Goal: Transaction & Acquisition: Purchase product/service

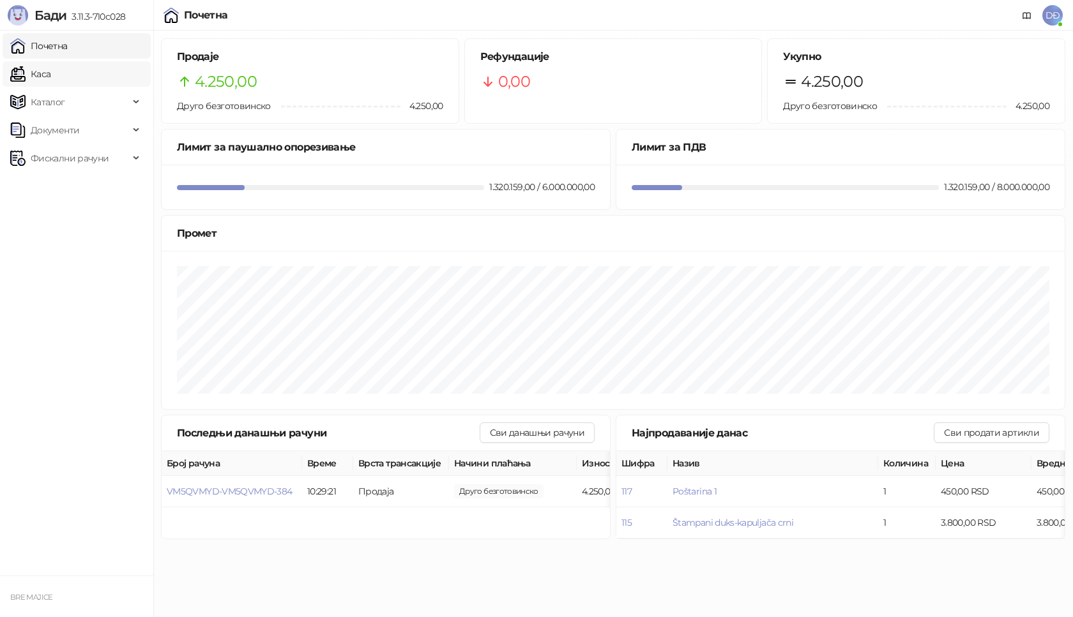
click at [50, 70] on link "Каса" at bounding box center [30, 74] width 40 height 26
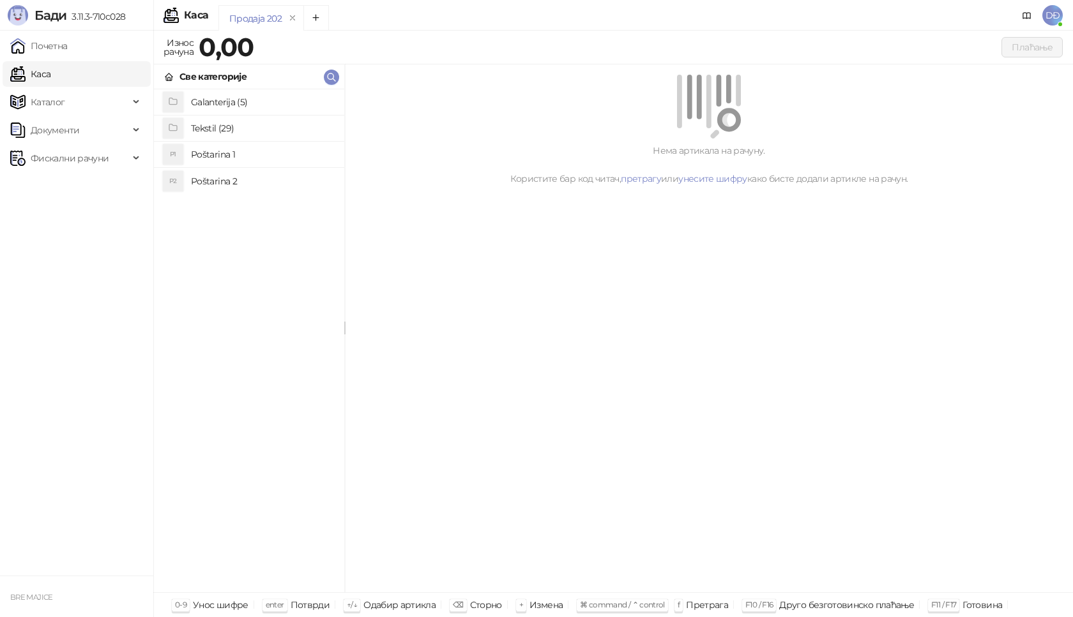
click at [219, 155] on h4 "Poštarina 1" at bounding box center [262, 154] width 143 height 20
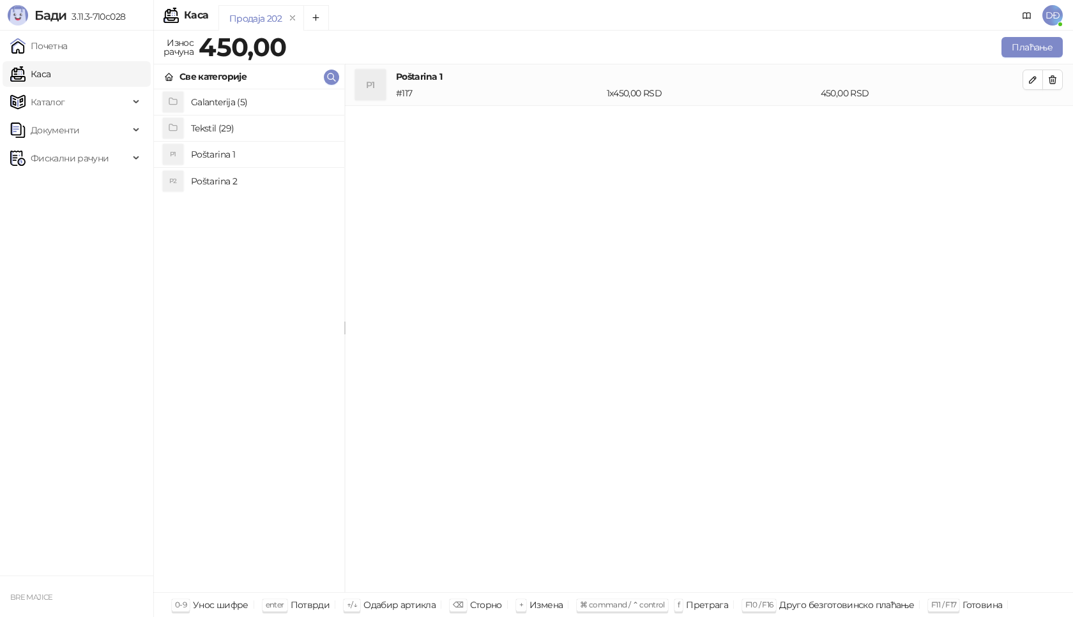
click at [213, 132] on h4 "Tekstil (29)" at bounding box center [262, 128] width 143 height 20
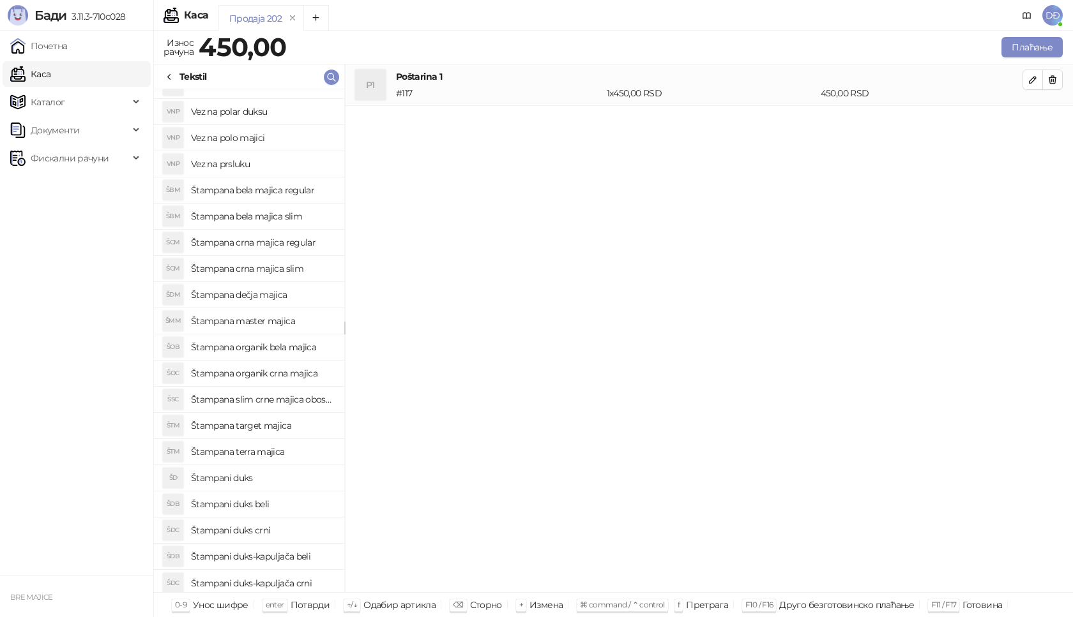
scroll to position [256, 0]
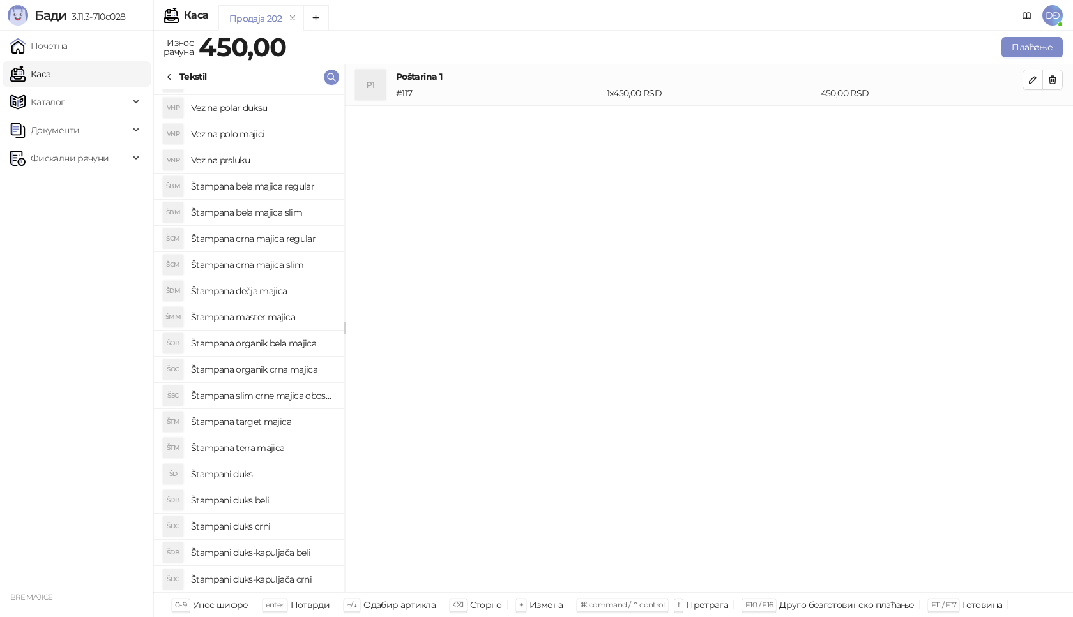
click at [253, 475] on h4 "Štampani duks" at bounding box center [262, 474] width 143 height 20
click at [1036, 119] on icon "button" at bounding box center [1032, 121] width 10 height 10
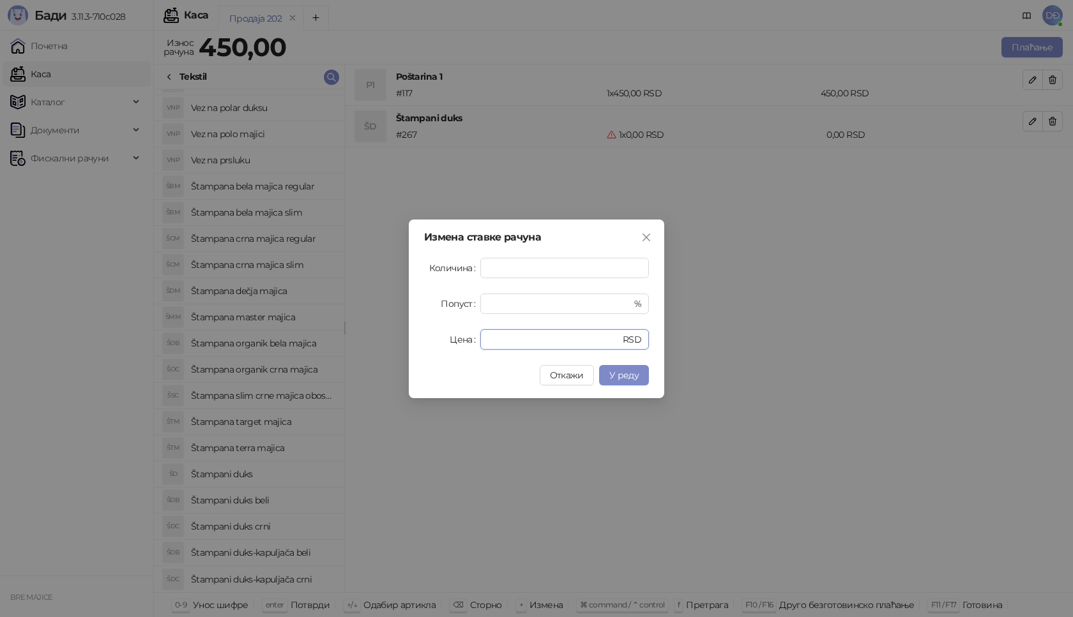
drag, startPoint x: 501, startPoint y: 342, endPoint x: 437, endPoint y: 345, distance: 63.9
click at [439, 345] on div "Цена * RSD" at bounding box center [536, 339] width 225 height 20
type input "****"
click at [634, 381] on button "У реду" at bounding box center [624, 375] width 50 height 20
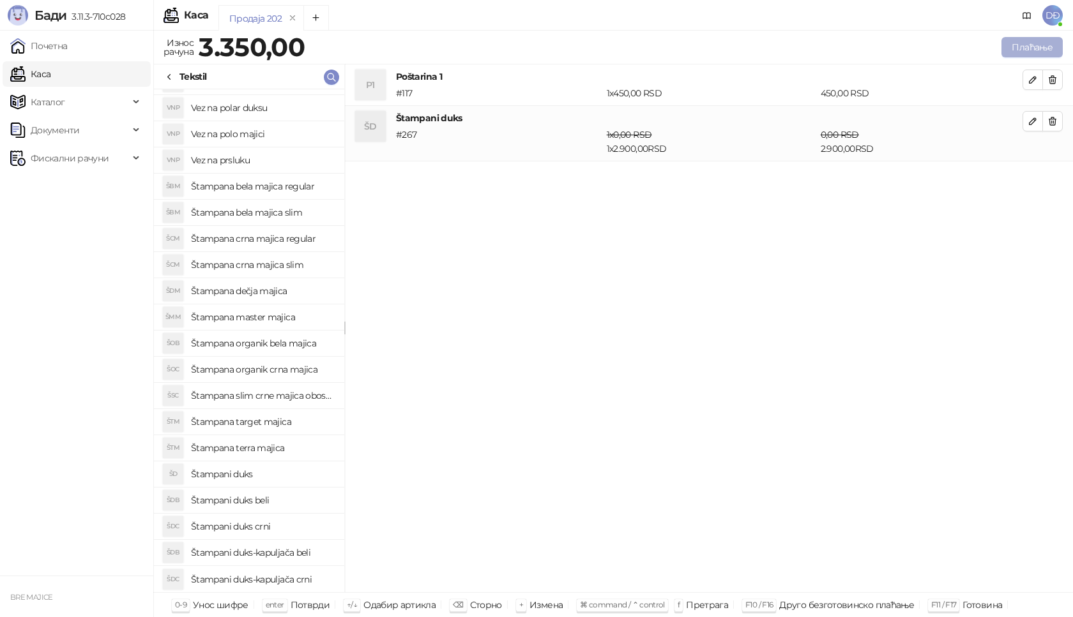
click at [1039, 48] on button "Плаћање" at bounding box center [1031, 47] width 61 height 20
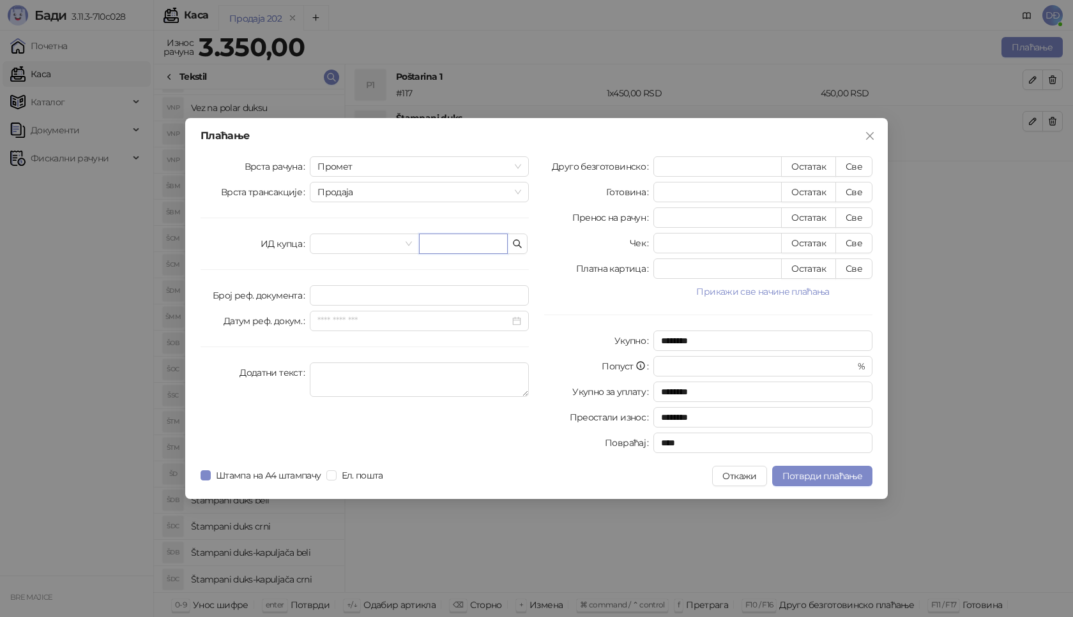
click at [494, 238] on input "text" at bounding box center [463, 244] width 89 height 20
paste input "**********"
type input "**********"
click at [851, 165] on button "Све" at bounding box center [853, 166] width 37 height 20
type input "****"
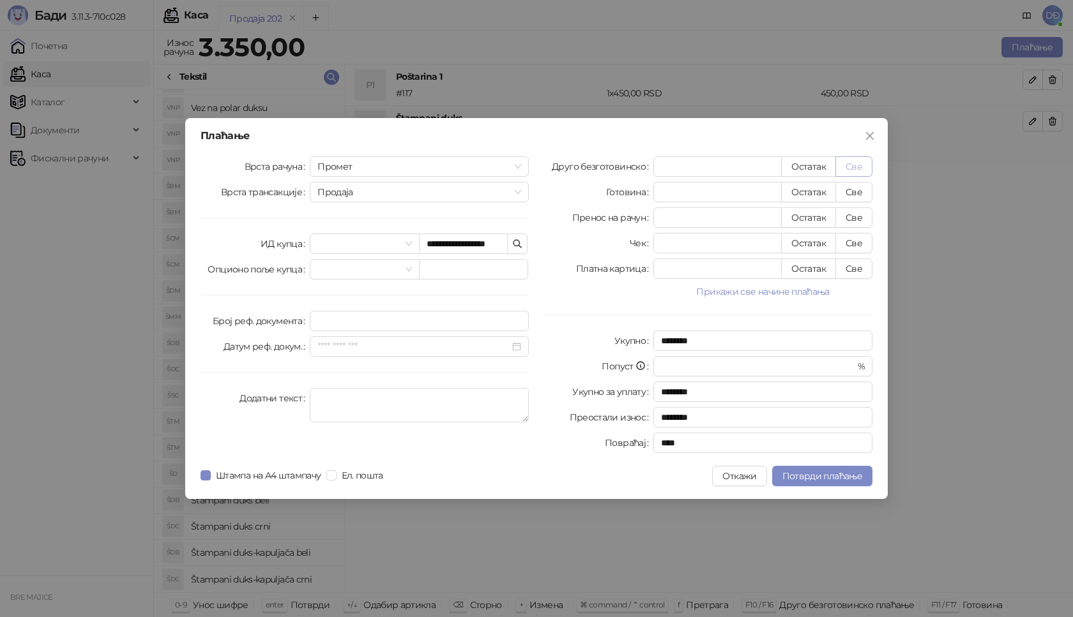
type input "****"
click at [810, 479] on span "Потврди плаћање" at bounding box center [822, 476] width 80 height 11
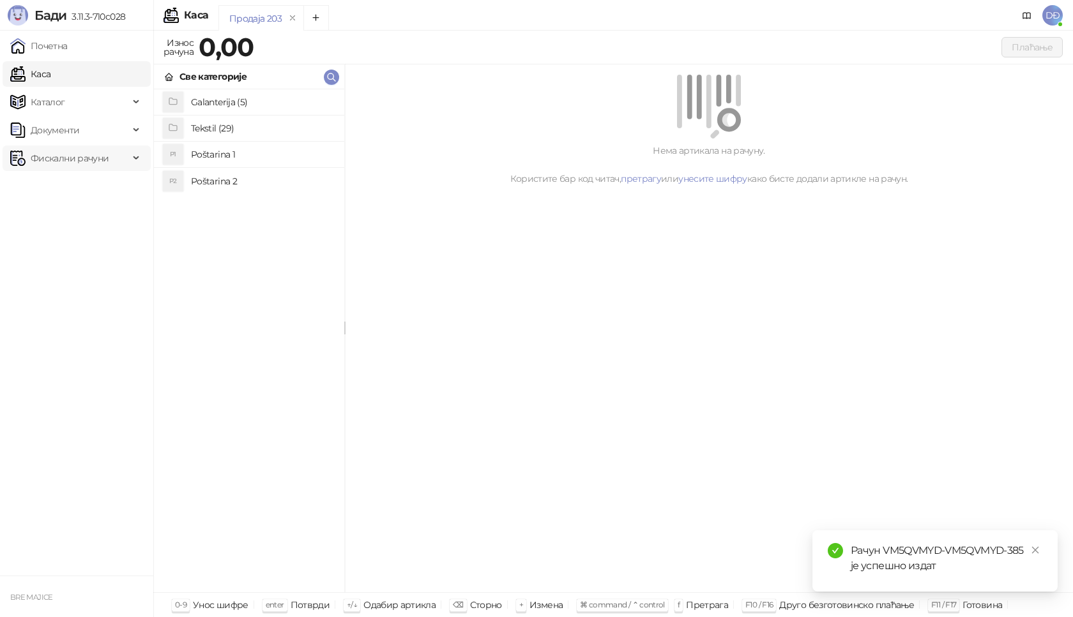
click at [67, 157] on span "Фискални рачуни" at bounding box center [70, 159] width 78 height 26
click at [66, 185] on link "Издати рачуни" at bounding box center [58, 187] width 86 height 26
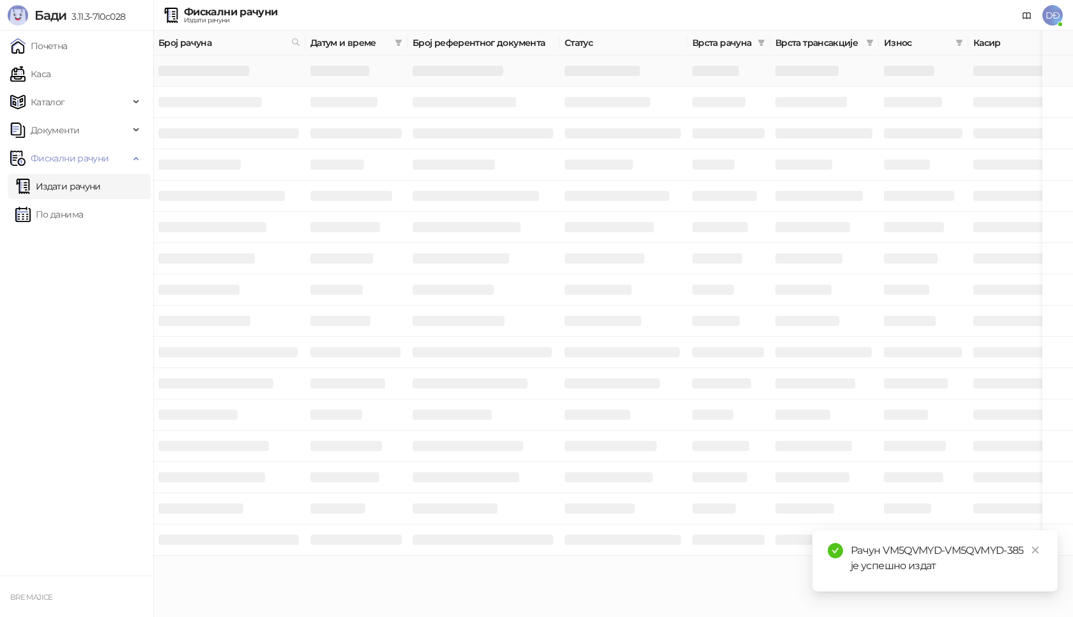
click at [197, 73] on h3 at bounding box center [203, 71] width 91 height 10
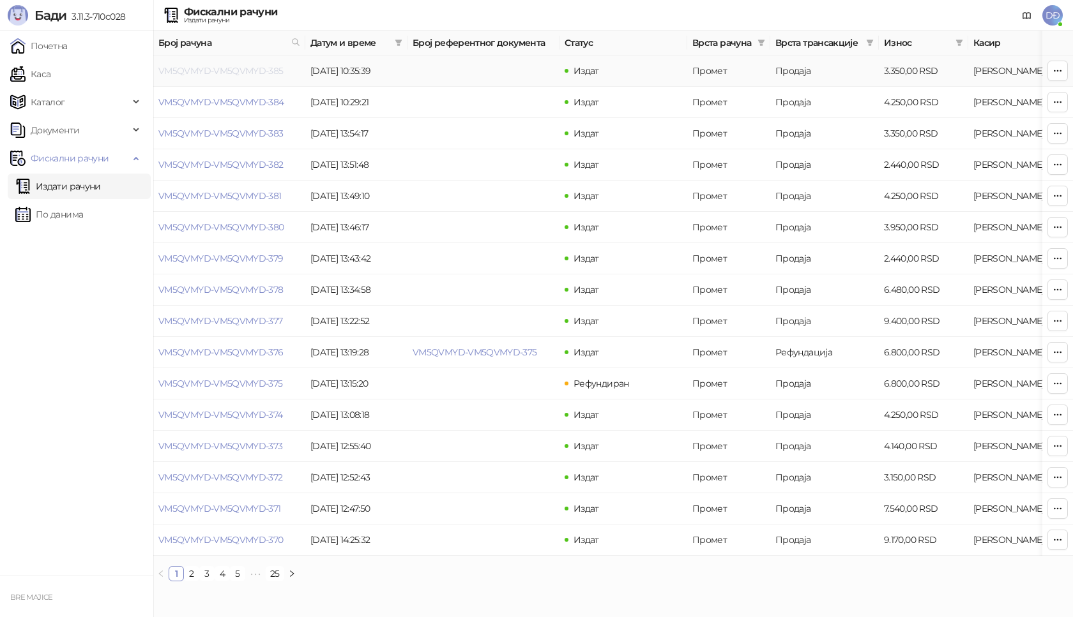
drag, startPoint x: 215, startPoint y: 72, endPoint x: 229, endPoint y: 70, distance: 13.7
click at [229, 70] on link "VM5QVMYD-VM5QVMYD-385" at bounding box center [220, 70] width 125 height 11
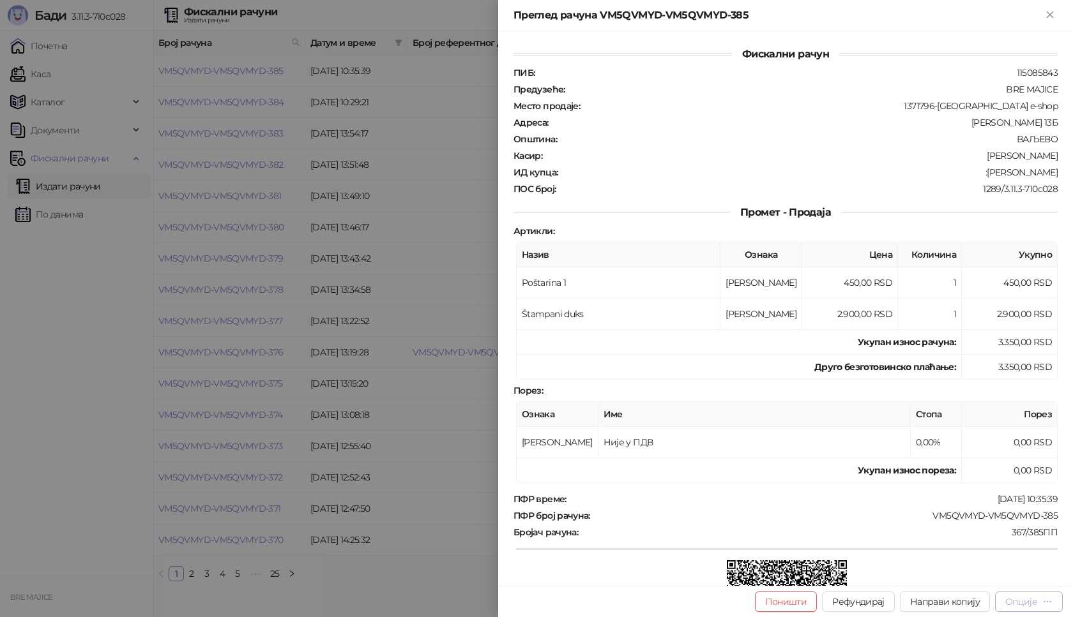
click at [1034, 600] on div "Опције" at bounding box center [1021, 601] width 32 height 11
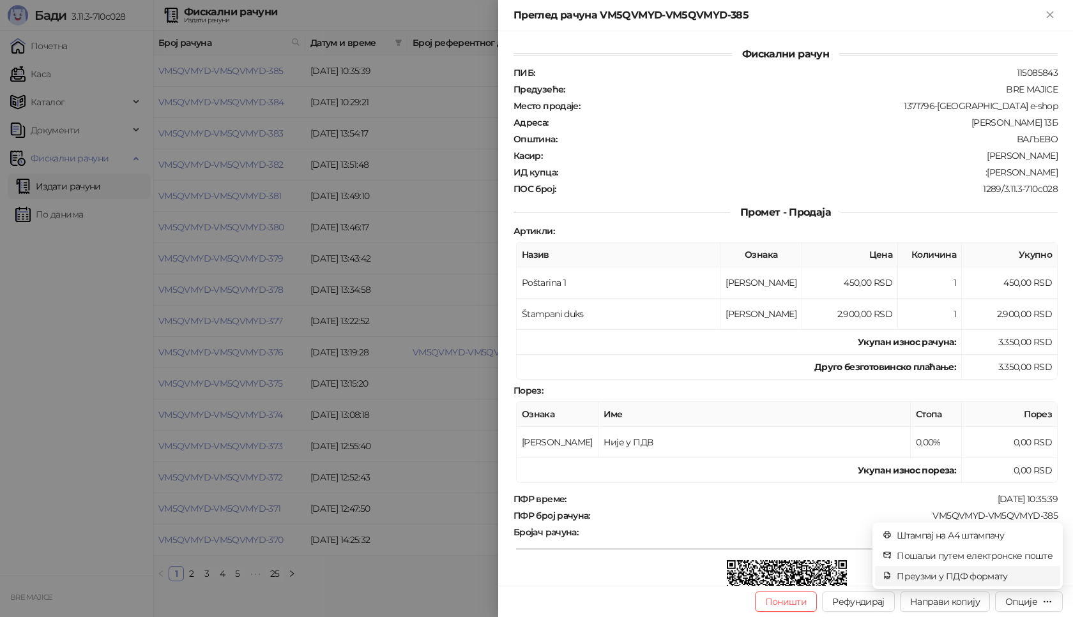
click at [979, 575] on span "Преузми у ПДФ формату" at bounding box center [975, 577] width 156 height 14
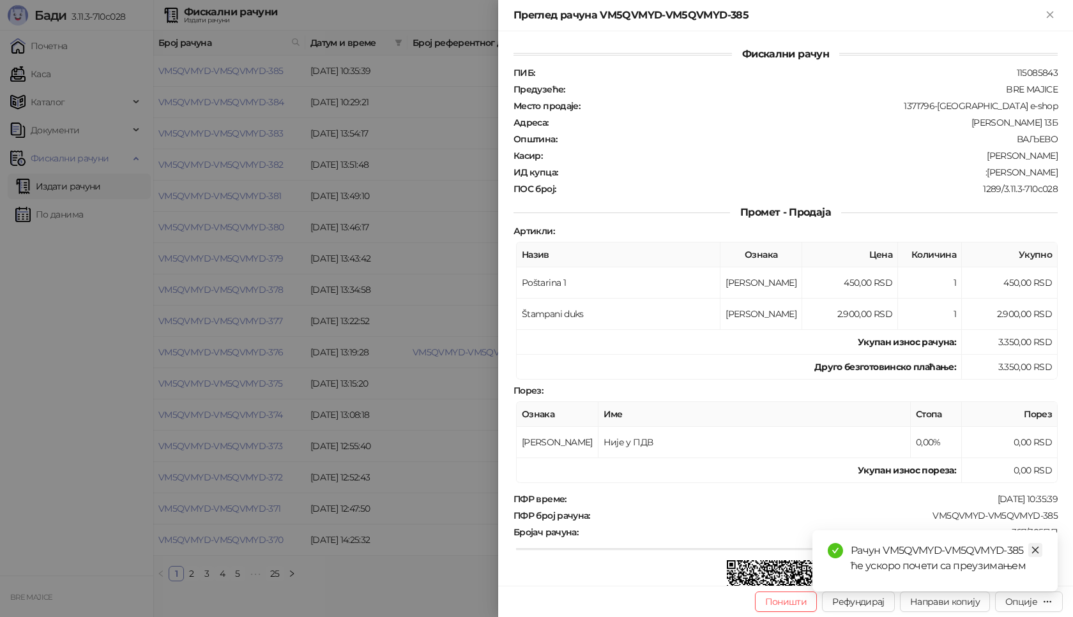
click at [1034, 550] on icon "close" at bounding box center [1035, 550] width 9 height 9
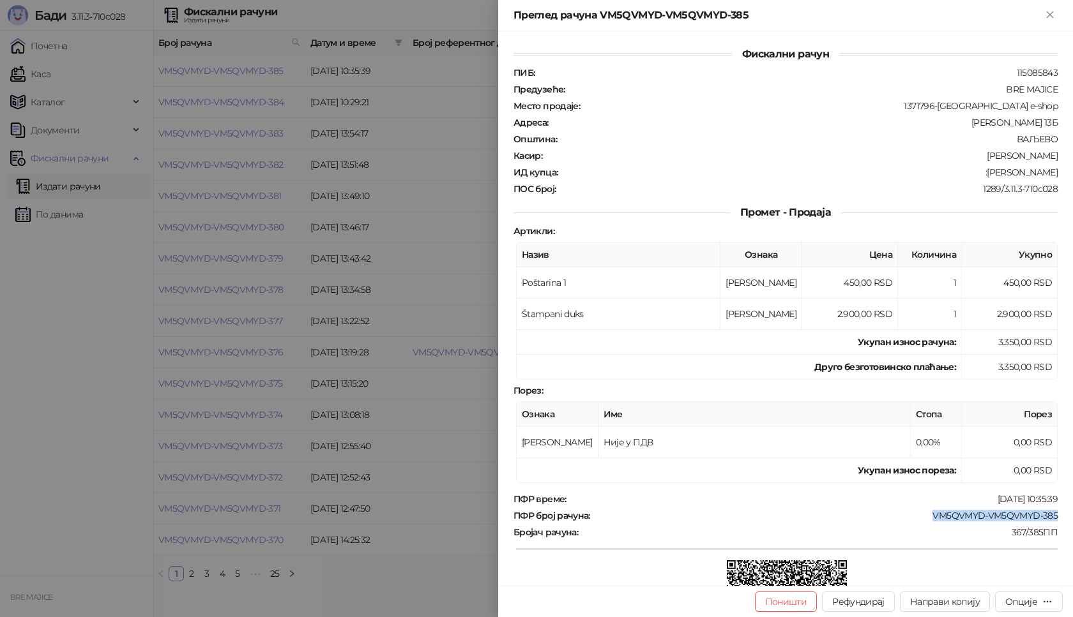
drag, startPoint x: 1054, startPoint y: 515, endPoint x: 925, endPoint y: 522, distance: 129.2
click at [925, 522] on div "Фискални рачун ПИБ : 115085843 Предузеће : BRE MAJICE Место продаје : 1371796-B…" at bounding box center [785, 308] width 575 height 555
copy div "VM5QVMYD-VM5QVMYD-385"
drag, startPoint x: 1046, startPoint y: 169, endPoint x: 974, endPoint y: 175, distance: 71.7
click at [974, 175] on div ":[PERSON_NAME]" at bounding box center [809, 172] width 500 height 11
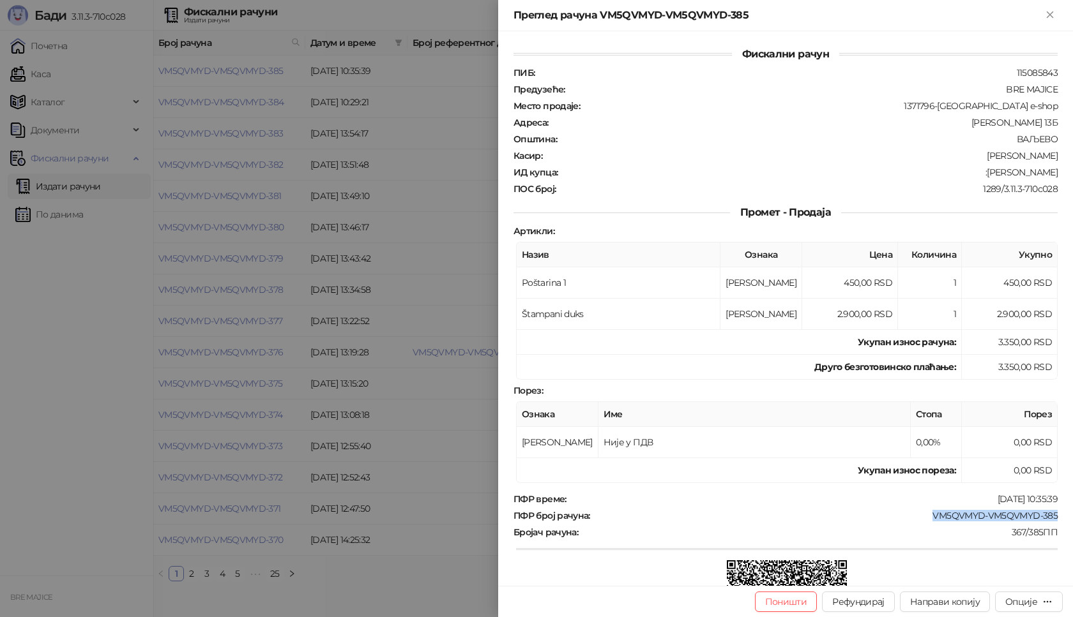
copy div "[PERSON_NAME]"
click at [1047, 16] on icon "Close" at bounding box center [1049, 14] width 11 height 11
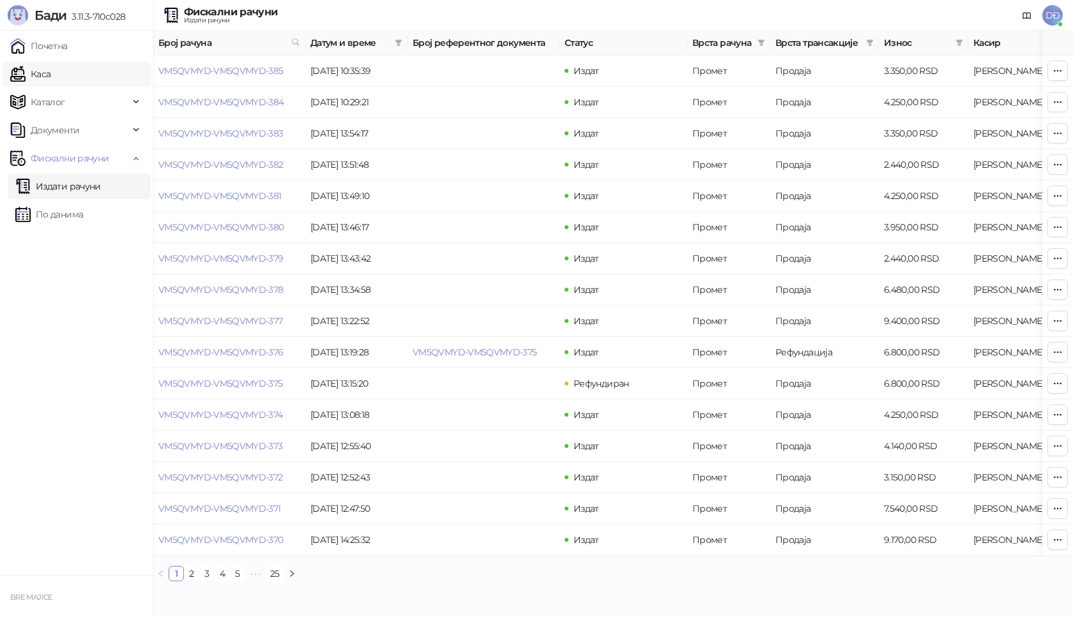
click at [50, 77] on link "Каса" at bounding box center [30, 74] width 40 height 26
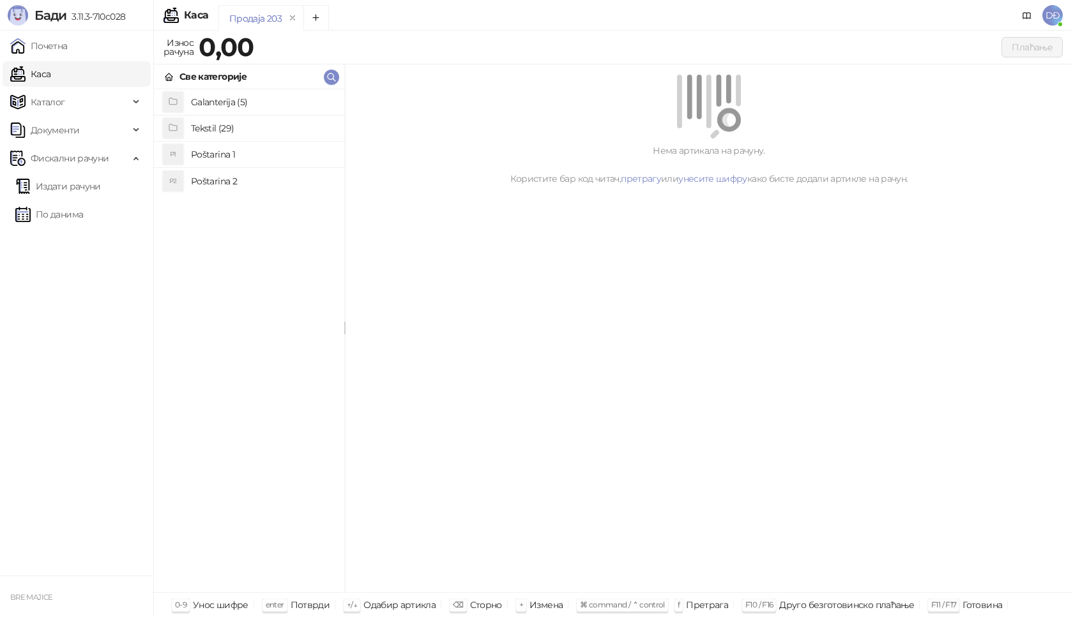
click at [206, 152] on h4 "Poštarina 1" at bounding box center [262, 154] width 143 height 20
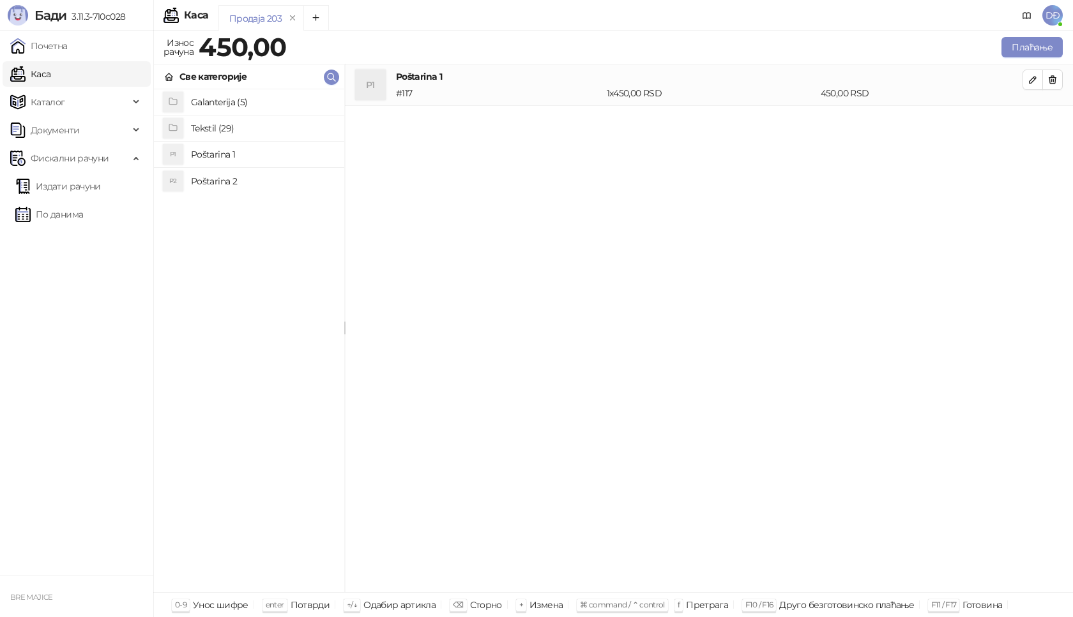
click at [209, 130] on h4 "Tekstil (29)" at bounding box center [262, 128] width 143 height 20
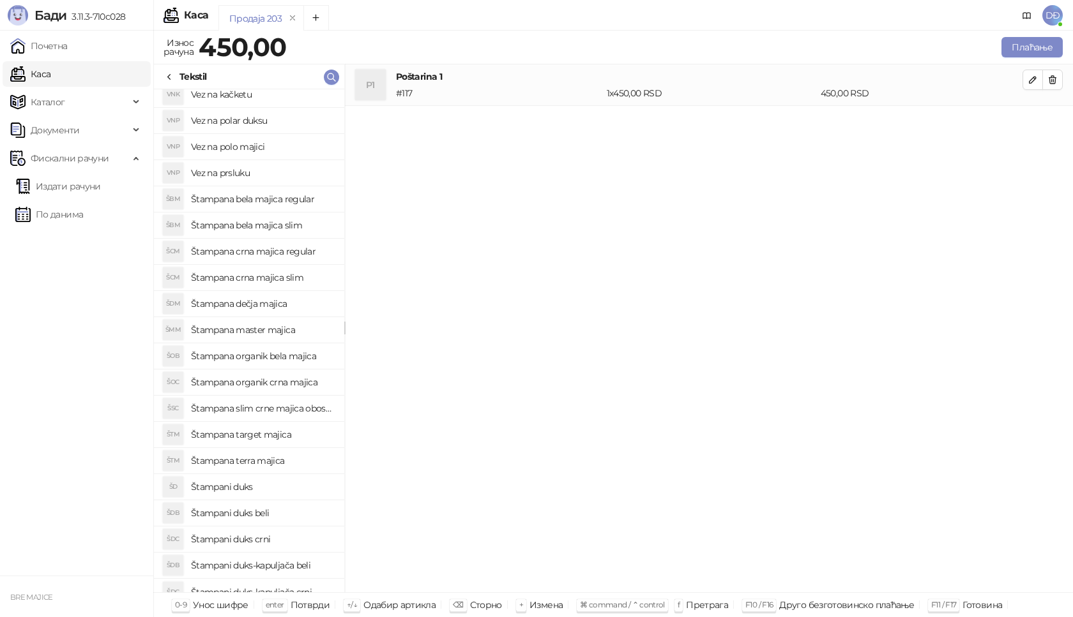
scroll to position [256, 0]
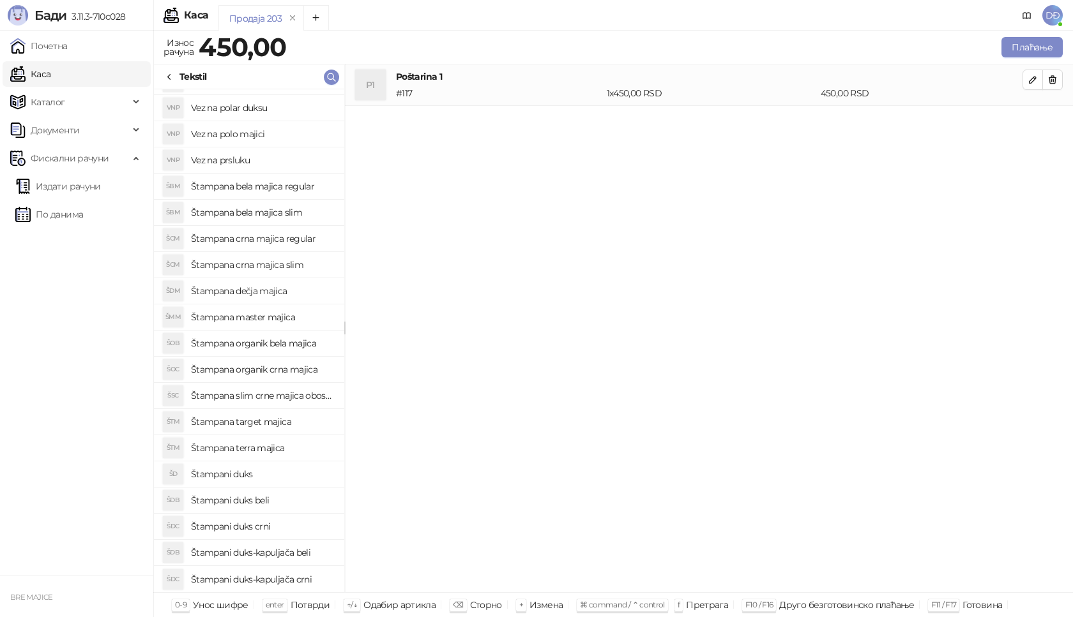
click at [299, 579] on h4 "Štampani duks-kapuljača crni" at bounding box center [262, 580] width 143 height 20
click at [1028, 128] on button "button" at bounding box center [1032, 121] width 20 height 20
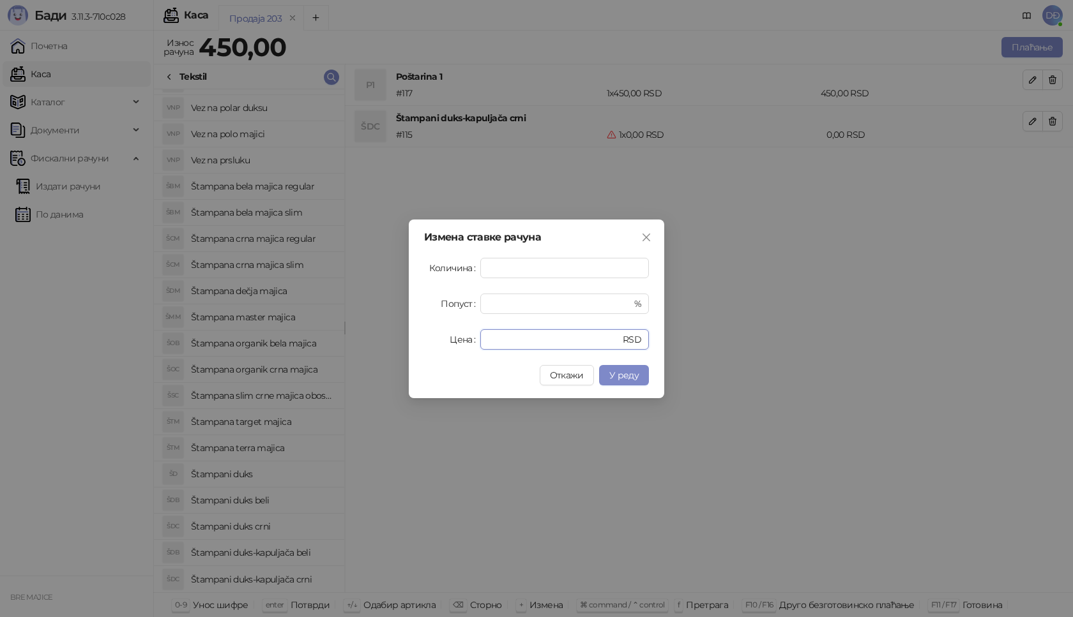
drag, startPoint x: 519, startPoint y: 341, endPoint x: 425, endPoint y: 340, distance: 93.9
click at [430, 341] on div "Цена * RSD" at bounding box center [536, 339] width 225 height 20
type input "****"
click at [609, 374] on button "У реду" at bounding box center [624, 375] width 50 height 20
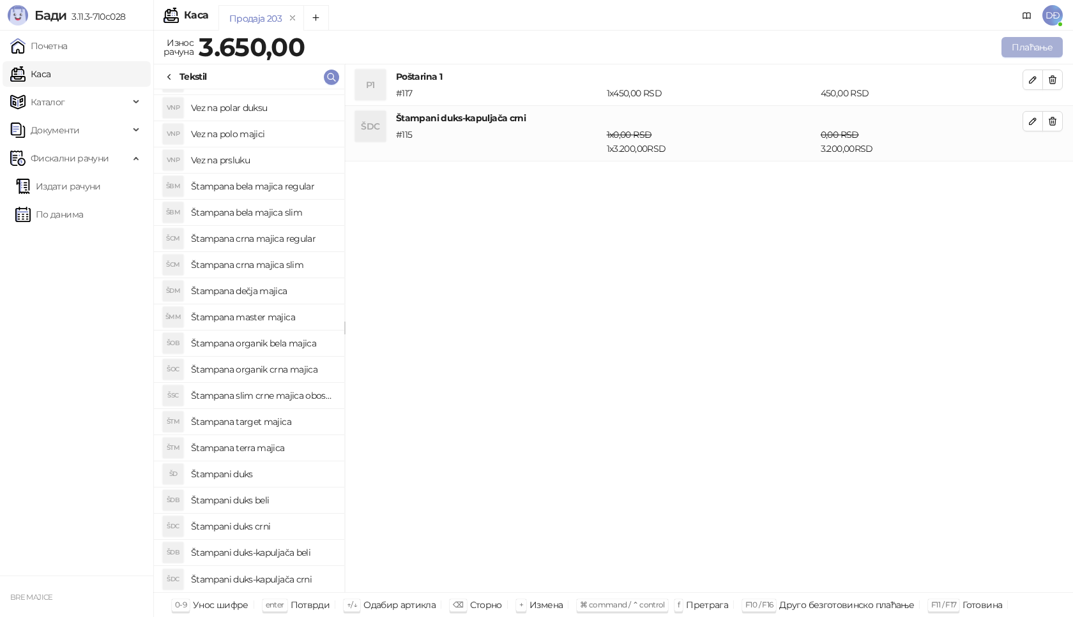
click at [1022, 56] on button "Плаћање" at bounding box center [1031, 47] width 61 height 20
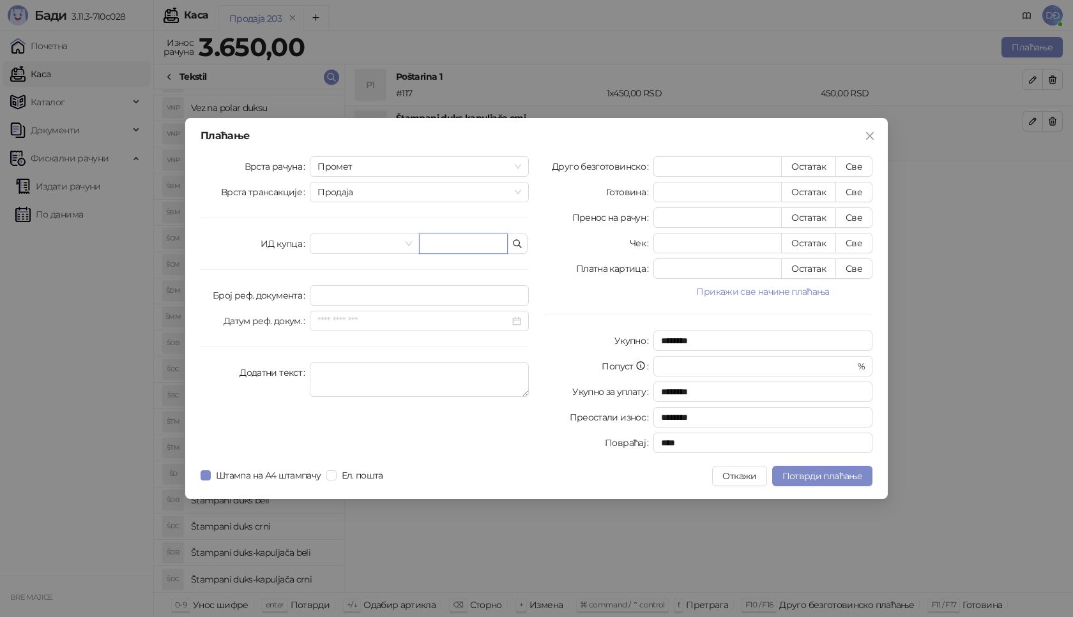
click at [479, 250] on input "text" at bounding box center [463, 244] width 89 height 20
paste input "**********"
type input "**********"
click at [850, 165] on button "Све" at bounding box center [853, 166] width 37 height 20
type input "****"
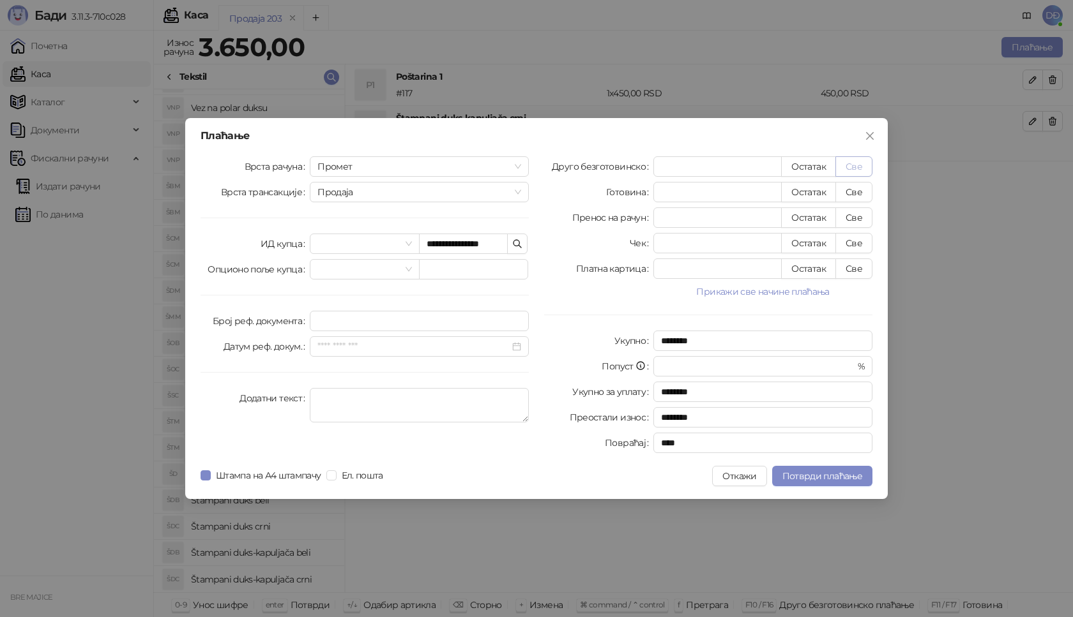
type input "****"
click at [830, 476] on span "Потврди плаћање" at bounding box center [822, 476] width 80 height 11
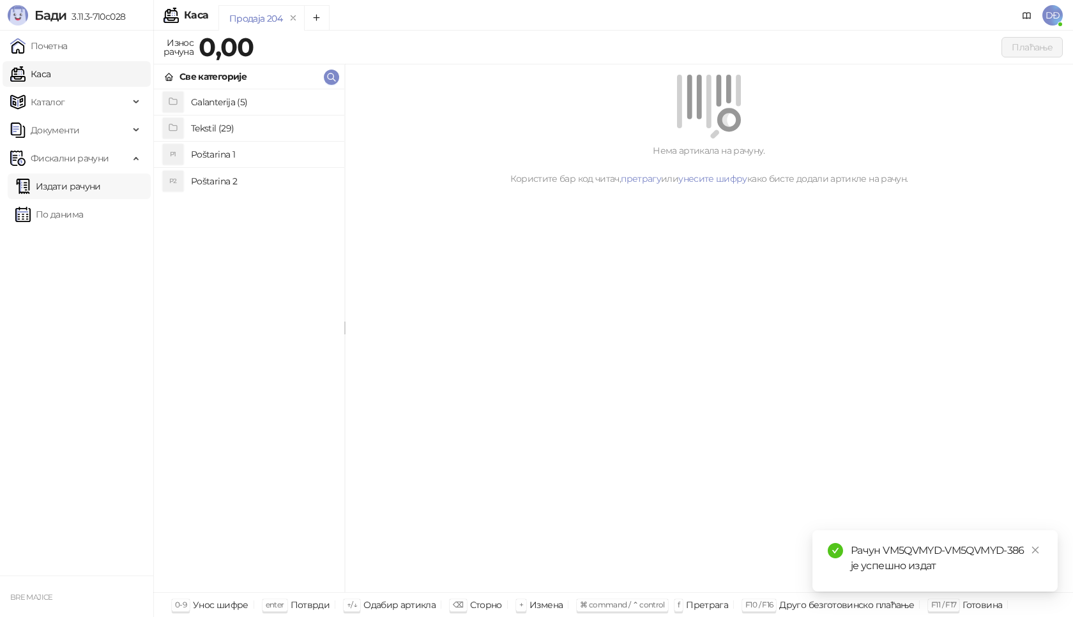
click at [96, 187] on link "Издати рачуни" at bounding box center [58, 187] width 86 height 26
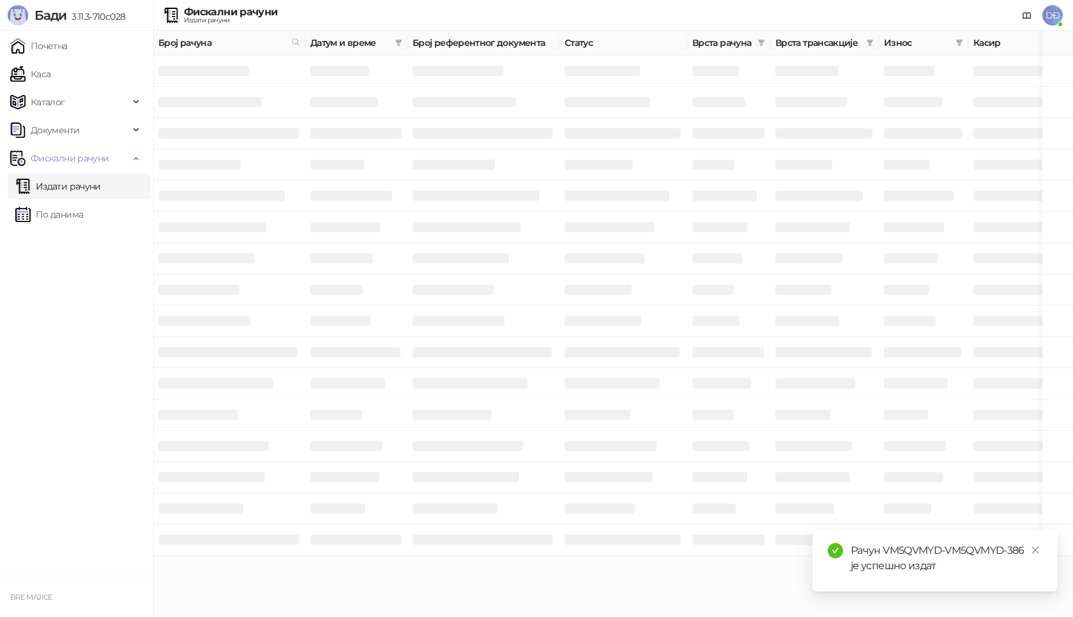
click at [96, 187] on link "Издати рачуни" at bounding box center [58, 187] width 86 height 26
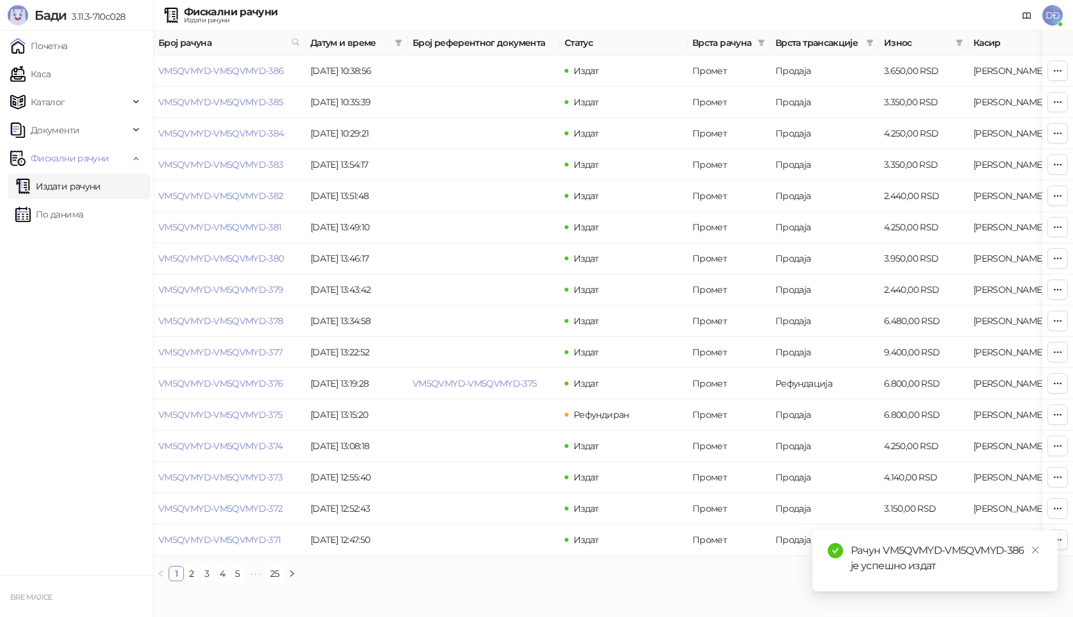
click at [78, 184] on link "Издати рачуни" at bounding box center [58, 187] width 86 height 26
click at [186, 68] on link "VM5QVMYD-VM5QVMYD-386" at bounding box center [221, 70] width 126 height 11
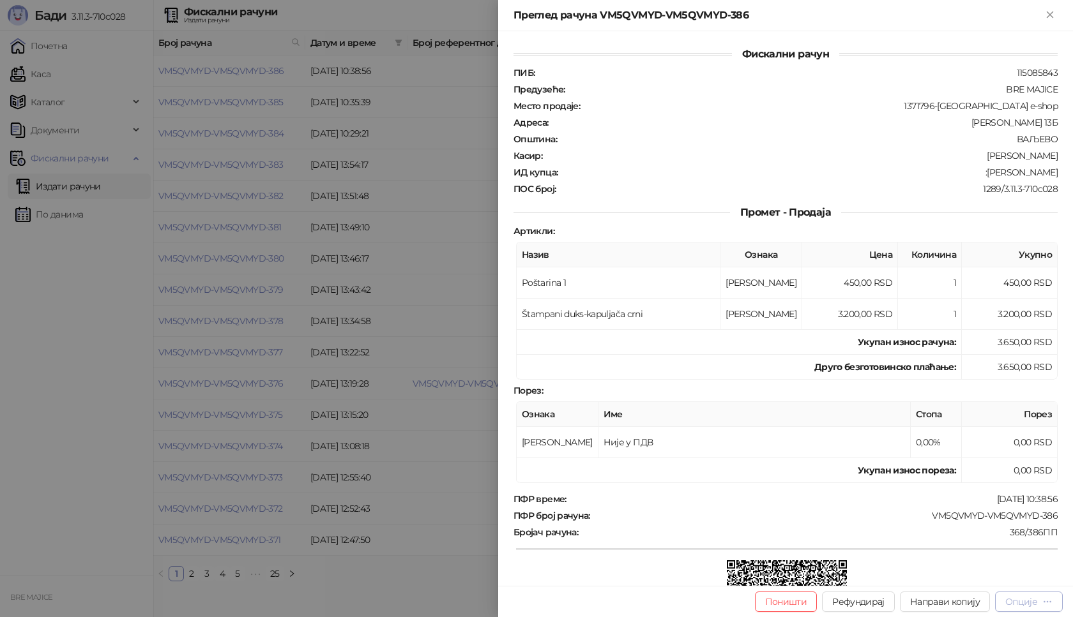
click at [1031, 603] on div "Опције" at bounding box center [1021, 601] width 32 height 11
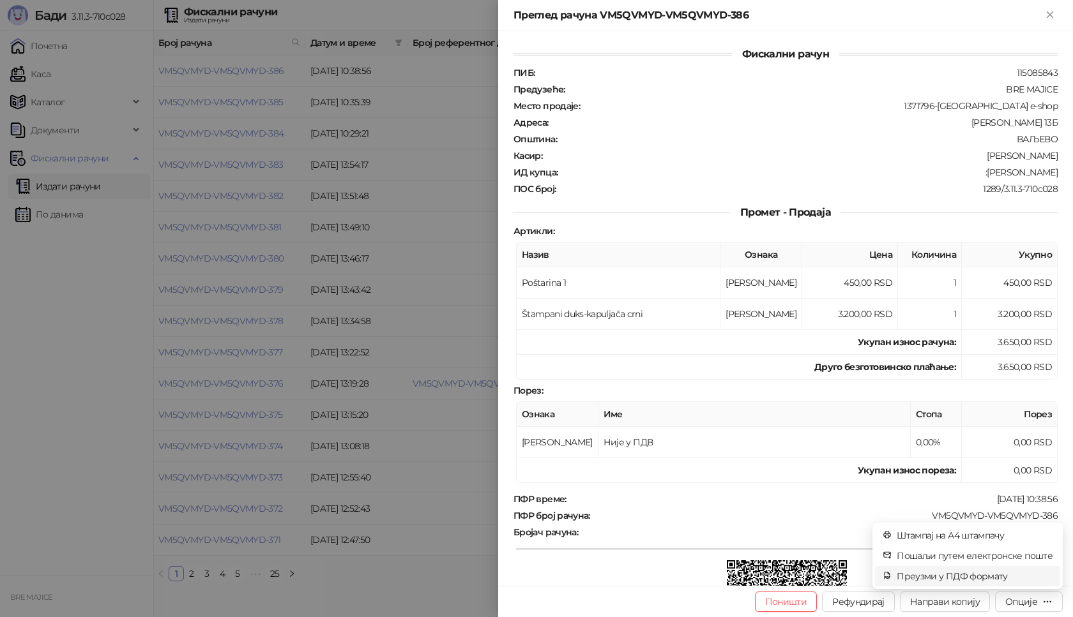
click at [977, 578] on span "Преузми у ПДФ формату" at bounding box center [975, 577] width 156 height 14
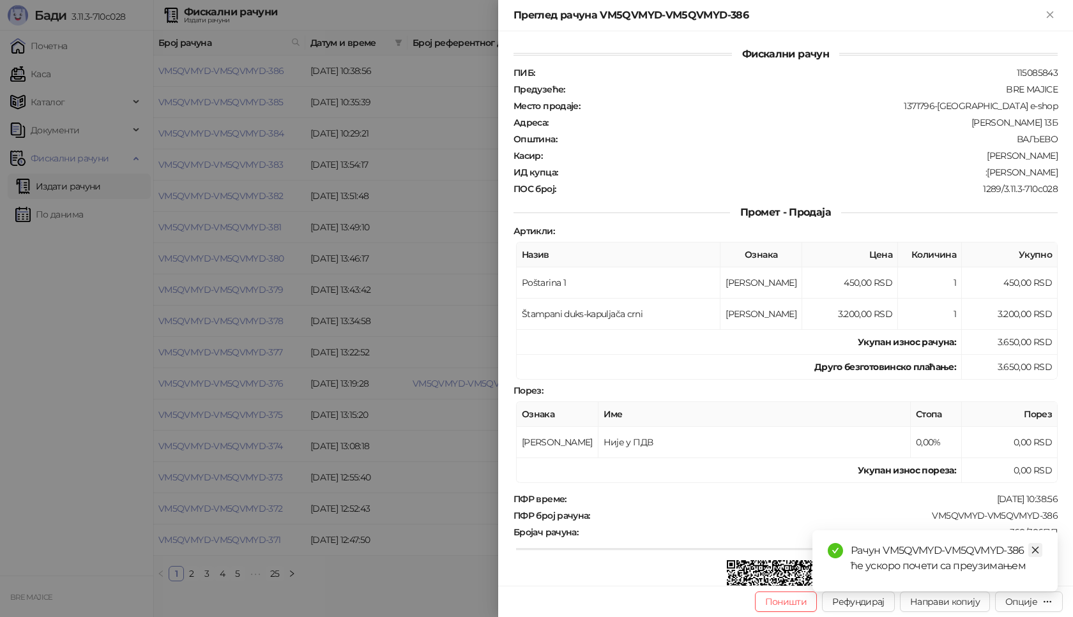
click at [1034, 548] on icon "close" at bounding box center [1035, 550] width 9 height 9
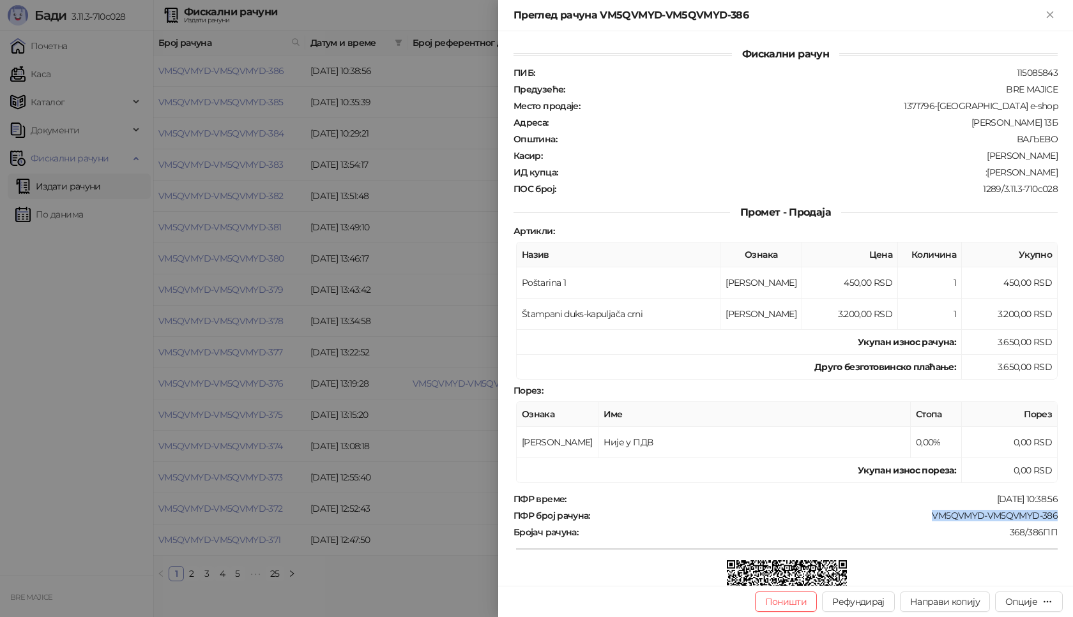
drag, startPoint x: 1056, startPoint y: 518, endPoint x: 922, endPoint y: 522, distance: 134.2
click at [922, 522] on div "Фискални рачун ПИБ : 115085843 Предузеће : BRE MAJICE Место продаје : 1371796-B…" at bounding box center [785, 308] width 575 height 555
copy div "VM5QVMYD-VM5QVMYD-386"
drag, startPoint x: 1051, startPoint y: 164, endPoint x: 1043, endPoint y: 172, distance: 11.3
click at [1043, 172] on div "Фискални рачун ПИБ : 115085843 Предузеће : BRE MAJICE Место продаје : 1371796-B…" at bounding box center [785, 308] width 575 height 555
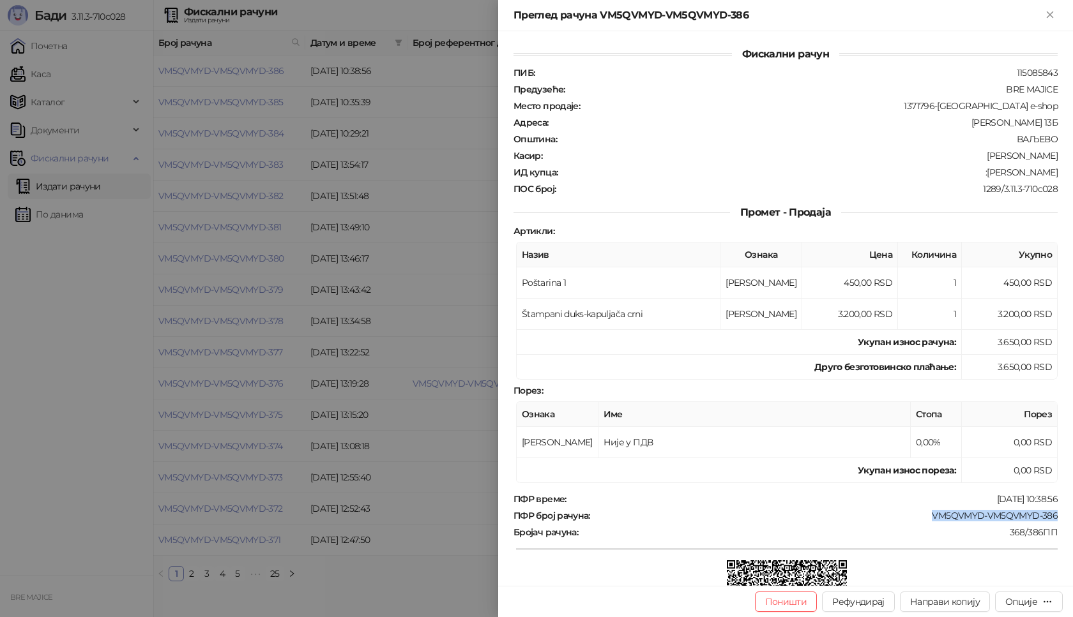
click at [1048, 173] on div "ИД купца : :[PERSON_NAME]" at bounding box center [785, 172] width 549 height 11
drag, startPoint x: 1049, startPoint y: 172, endPoint x: 994, endPoint y: 176, distance: 55.7
click at [994, 176] on div "Фискални рачун ПИБ : 115085843 Предузеће : BRE MAJICE Место продаје : 1371796-B…" at bounding box center [785, 308] width 575 height 555
click at [746, 431] on td "Није у ПДВ" at bounding box center [754, 442] width 312 height 31
drag, startPoint x: 1047, startPoint y: 170, endPoint x: 978, endPoint y: 176, distance: 69.2
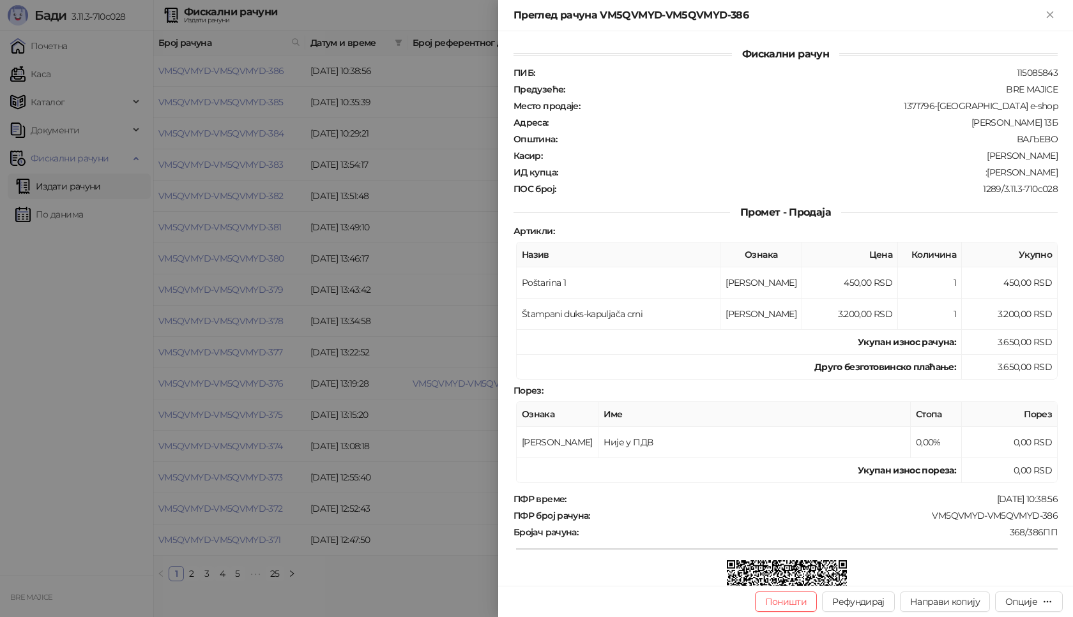
click at [978, 176] on div ":[PERSON_NAME]" at bounding box center [809, 172] width 500 height 11
copy div "[PERSON_NAME]"
click at [1054, 13] on icon "Close" at bounding box center [1049, 14] width 11 height 11
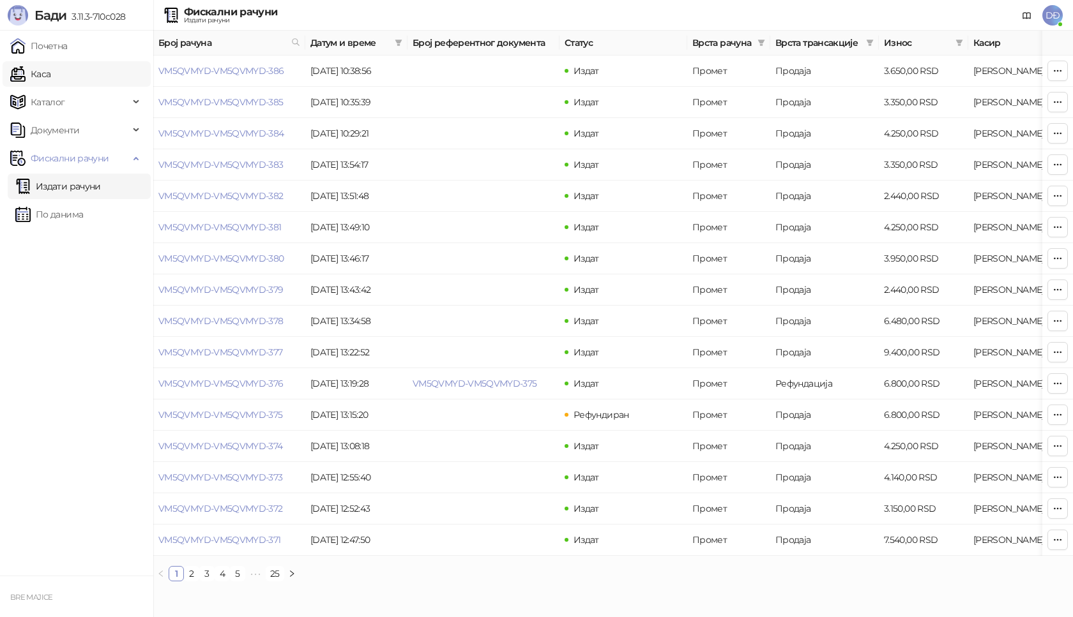
click at [45, 79] on link "Каса" at bounding box center [30, 74] width 40 height 26
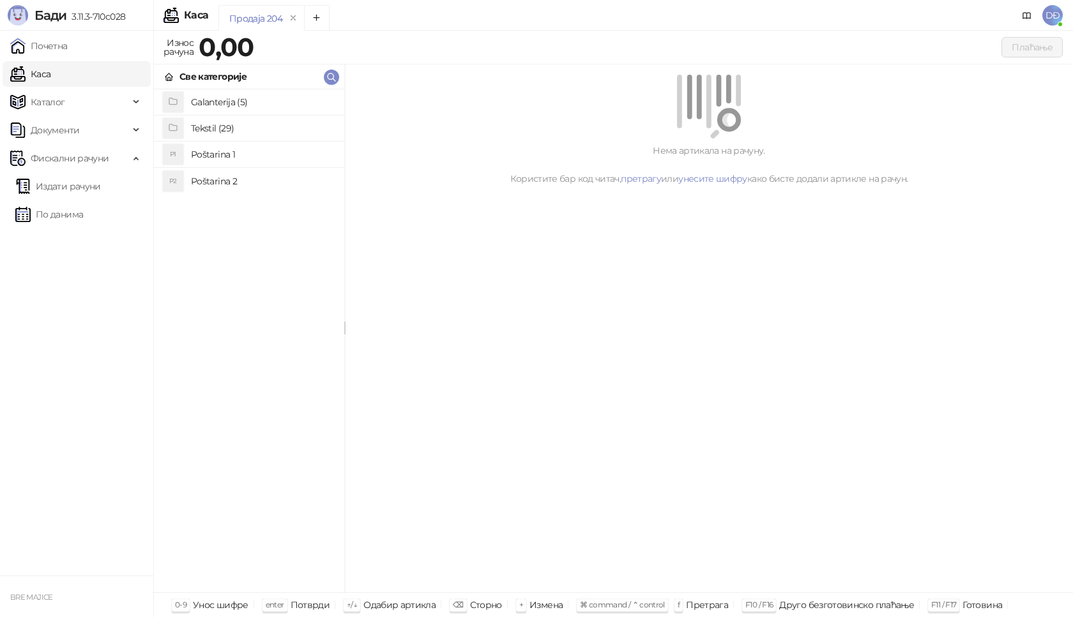
click at [223, 155] on h4 "Poštarina 1" at bounding box center [262, 154] width 143 height 20
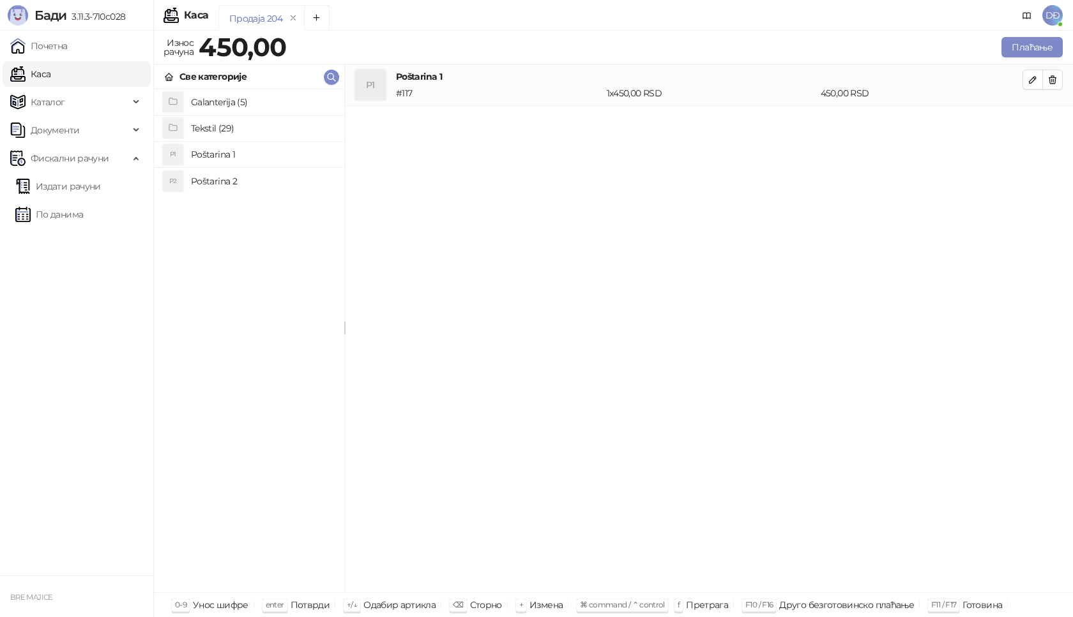
click at [217, 123] on h4 "Tekstil (29)" at bounding box center [262, 128] width 143 height 20
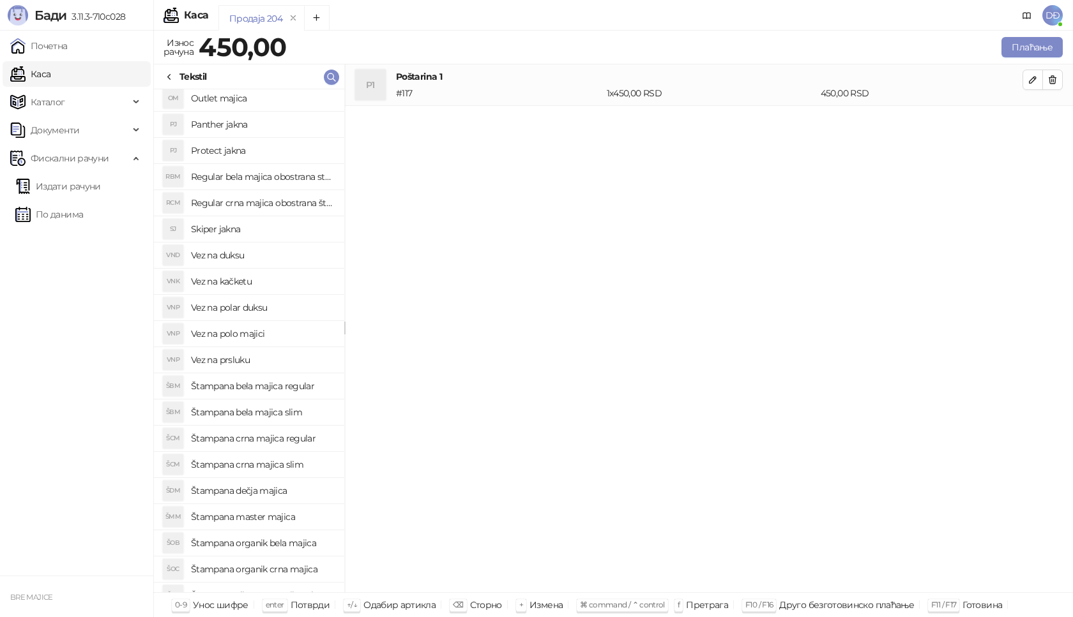
scroll to position [128, 0]
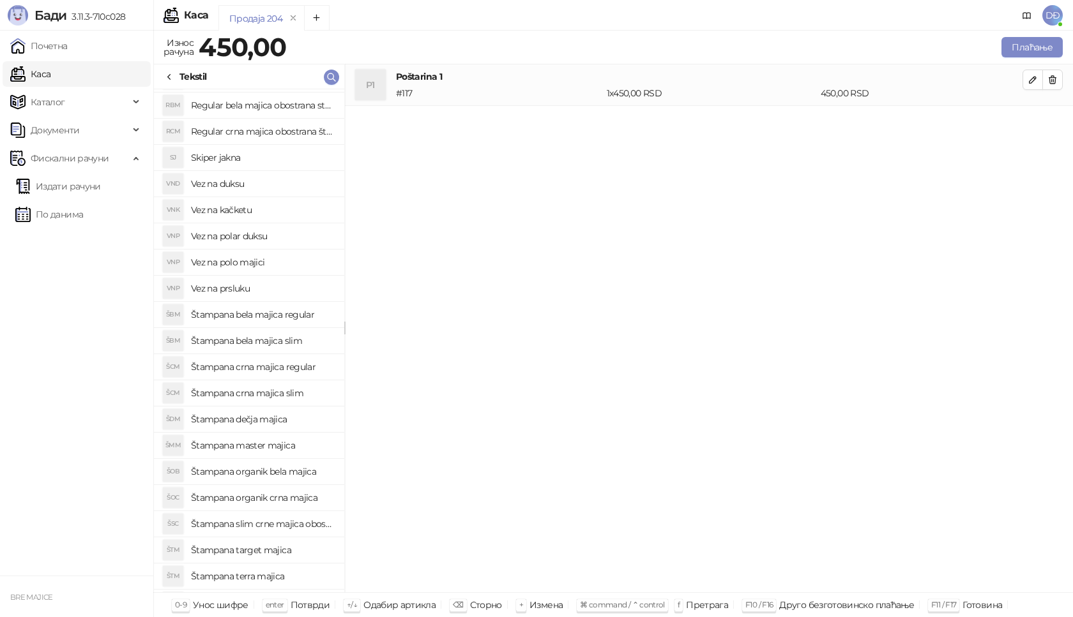
click at [291, 311] on h4 "Štampana bela majica regular" at bounding box center [262, 315] width 143 height 20
click at [1054, 126] on icon "button" at bounding box center [1052, 121] width 10 height 10
drag, startPoint x: 1038, startPoint y: 87, endPoint x: 1031, endPoint y: 87, distance: 7.0
click at [1031, 87] on button "button" at bounding box center [1032, 80] width 20 height 20
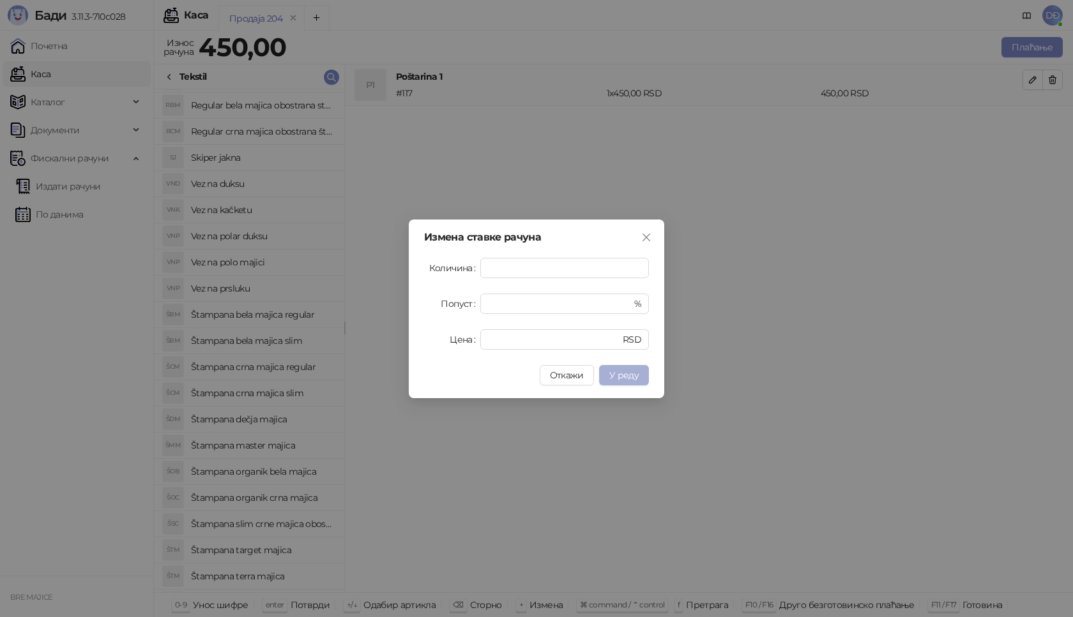
click at [628, 373] on span "У реду" at bounding box center [623, 375] width 29 height 11
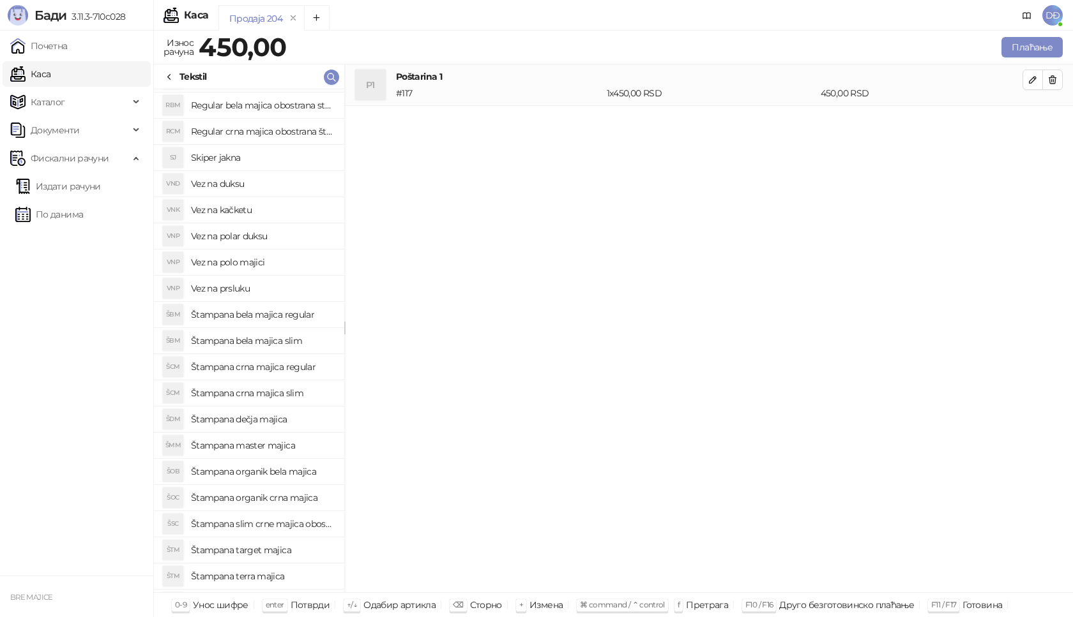
click at [277, 313] on h4 "Štampana bela majica regular" at bounding box center [262, 315] width 143 height 20
click at [1026, 121] on button "button" at bounding box center [1032, 121] width 20 height 20
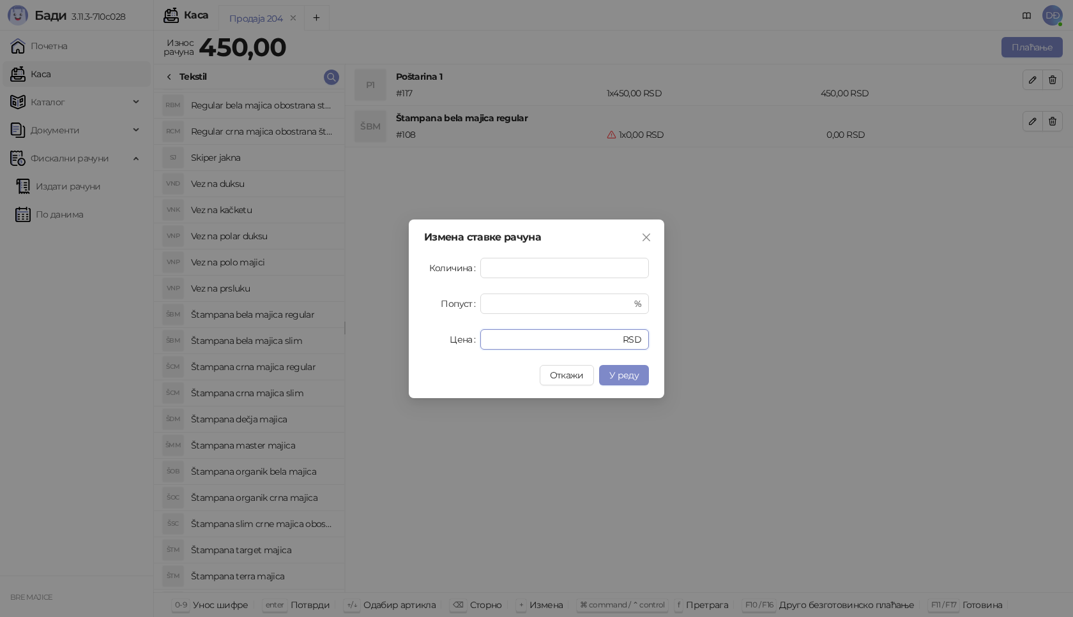
drag, startPoint x: 501, startPoint y: 343, endPoint x: 444, endPoint y: 342, distance: 56.8
click at [460, 342] on div "Цена * RSD" at bounding box center [536, 339] width 225 height 20
click at [621, 380] on span "У реду" at bounding box center [623, 375] width 29 height 11
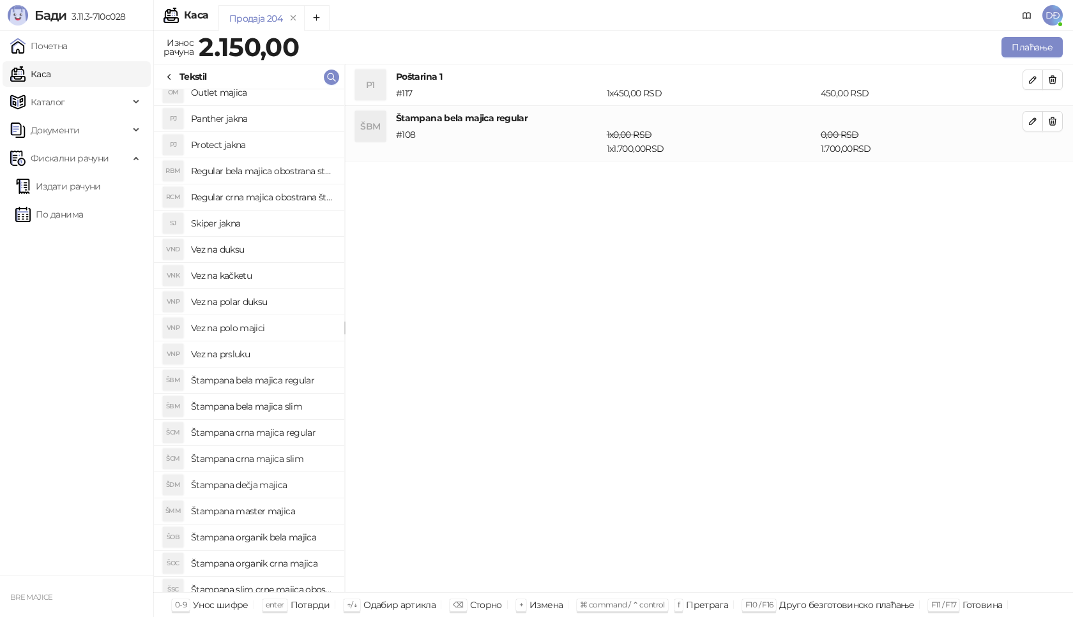
scroll to position [0, 0]
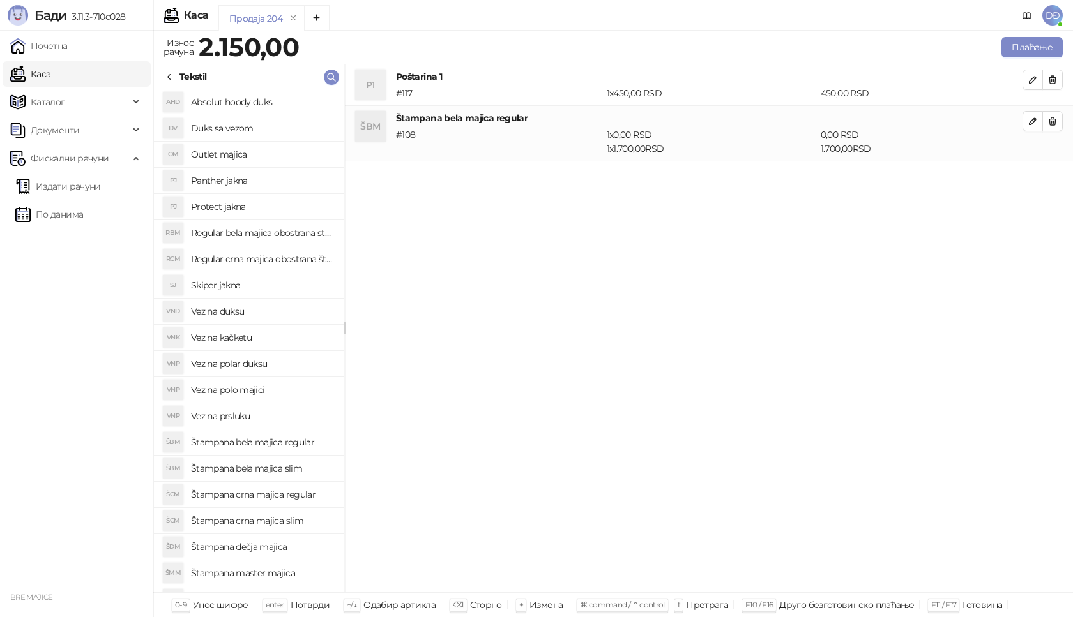
click at [234, 155] on h4 "Outlet majica" at bounding box center [262, 154] width 143 height 20
click at [1042, 163] on li "OM Outlet majica # 768 1 x 0,00 RSD 0,00 RSD" at bounding box center [709, 182] width 728 height 42
click at [1035, 177] on icon "button" at bounding box center [1032, 177] width 10 height 10
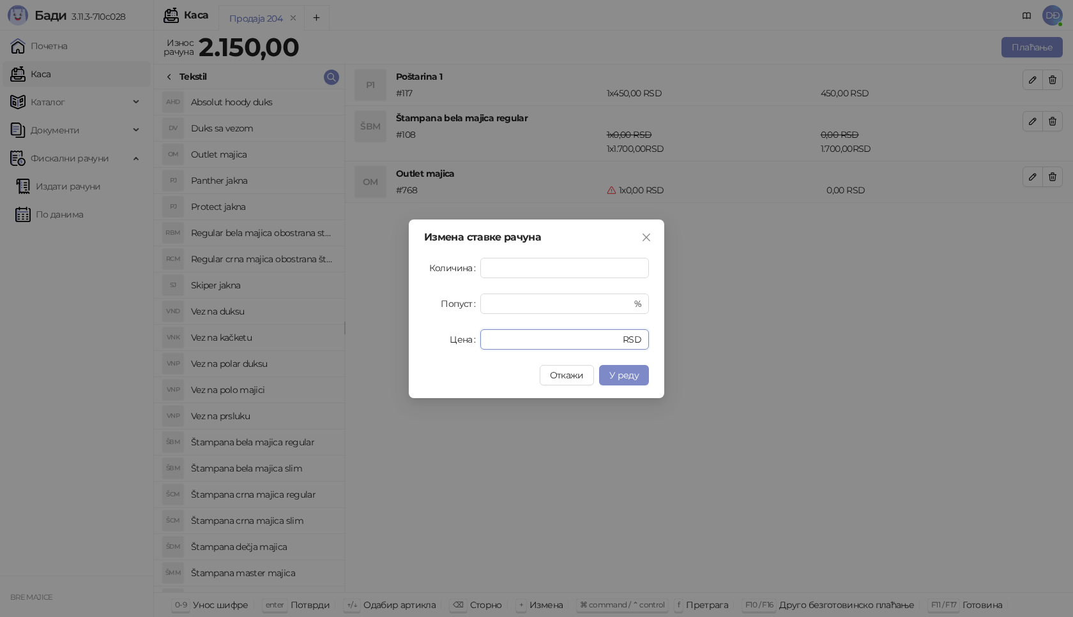
drag, startPoint x: 481, startPoint y: 341, endPoint x: 467, endPoint y: 340, distance: 14.7
click at [474, 340] on div "Цена * RSD" at bounding box center [536, 339] width 225 height 20
type input "****"
click at [619, 374] on span "У реду" at bounding box center [623, 375] width 29 height 11
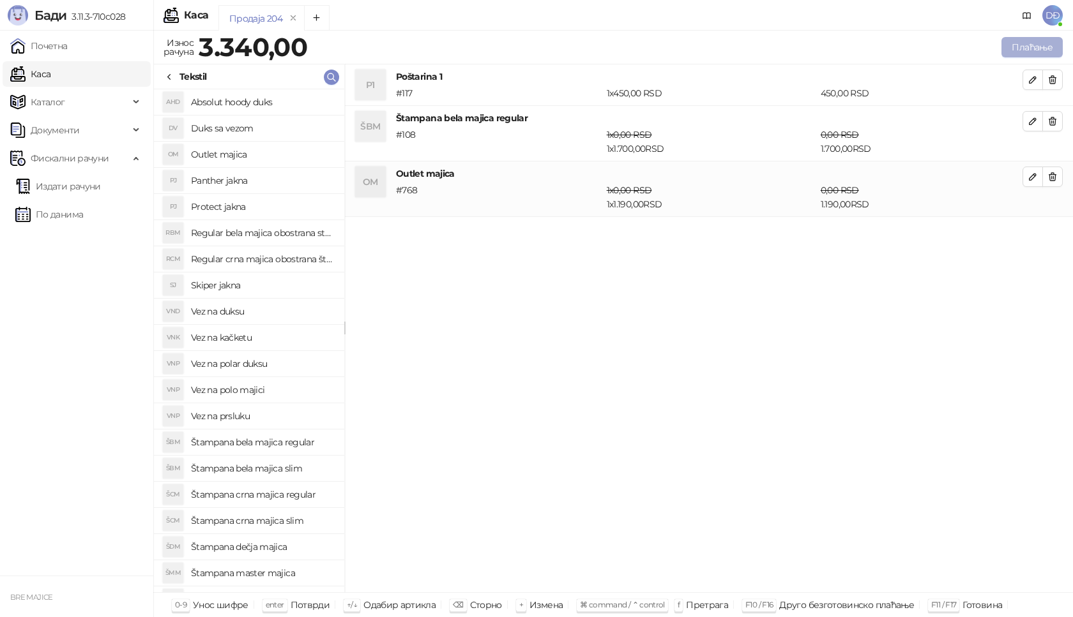
click at [1020, 45] on button "Плаћање" at bounding box center [1031, 47] width 61 height 20
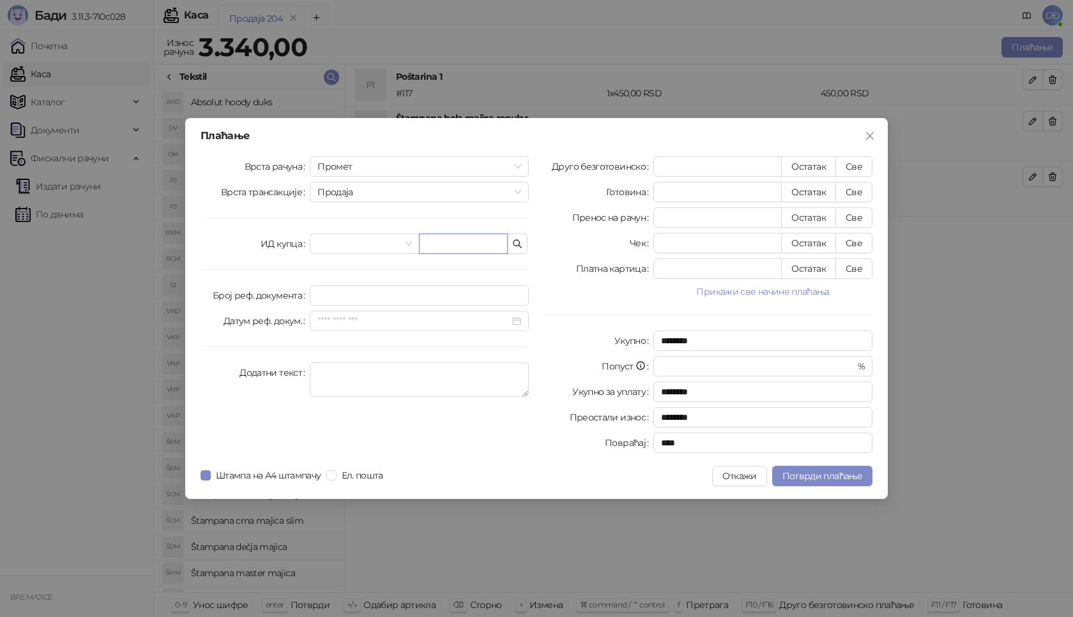
click at [441, 240] on input "text" at bounding box center [463, 244] width 89 height 20
paste input "**********"
type input "**********"
click at [856, 168] on button "Све" at bounding box center [853, 166] width 37 height 20
type input "****"
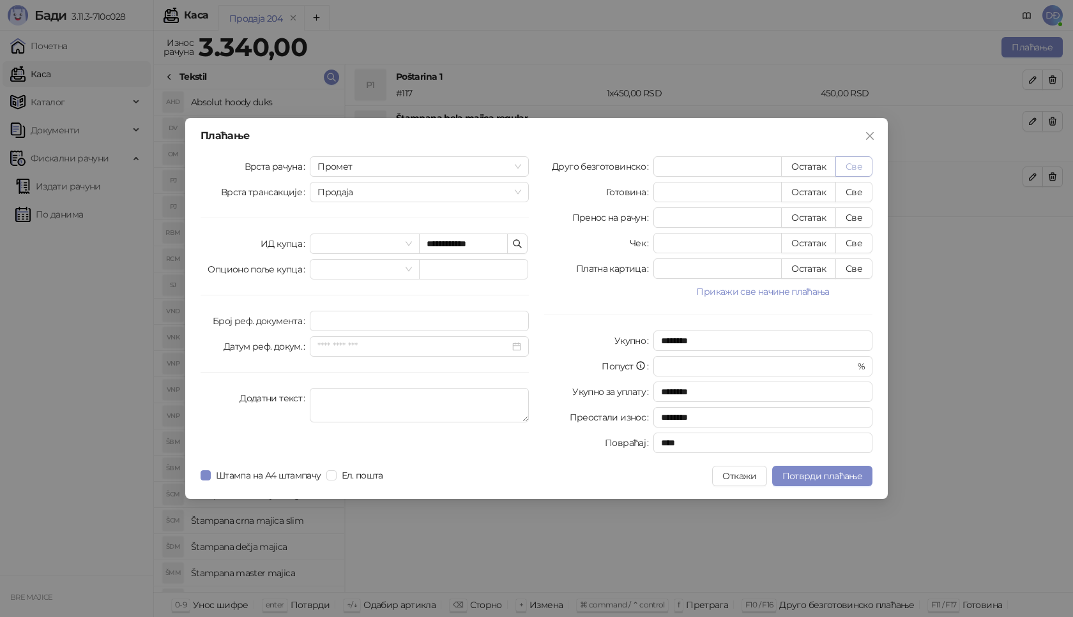
type input "****"
click at [791, 473] on span "Потврди плаћање" at bounding box center [822, 476] width 80 height 11
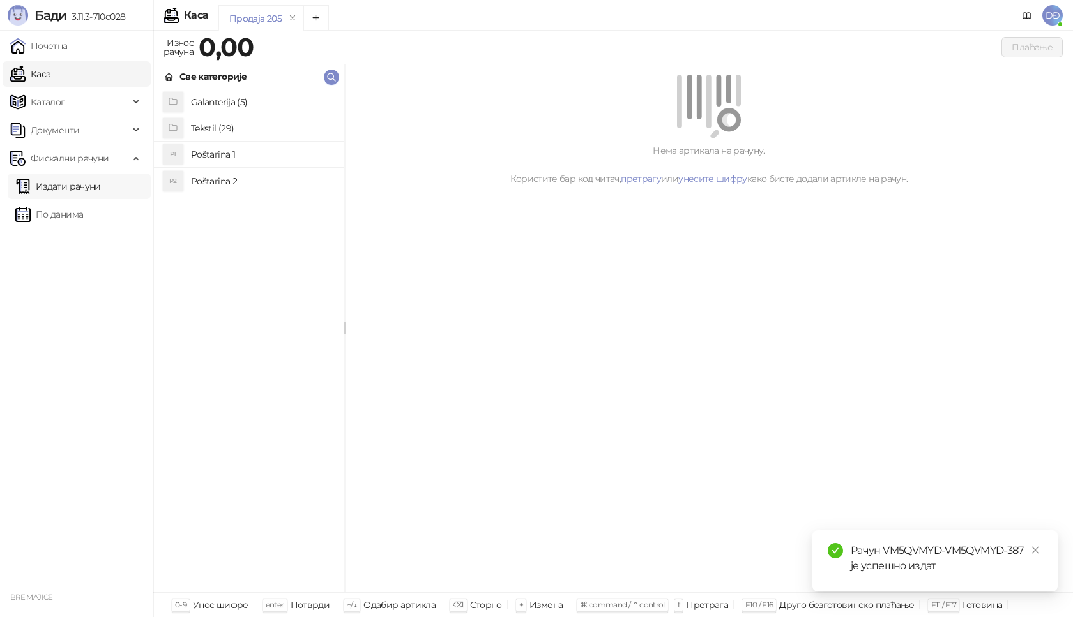
click at [101, 191] on link "Издати рачуни" at bounding box center [58, 187] width 86 height 26
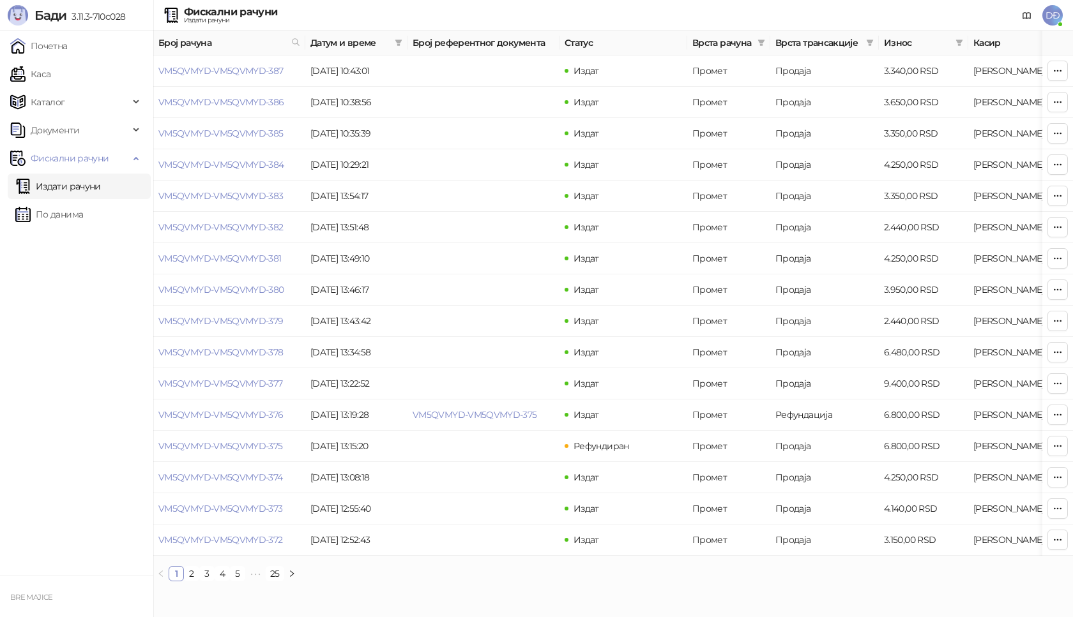
click at [95, 186] on link "Издати рачуни" at bounding box center [58, 187] width 86 height 26
click at [217, 67] on link "VM5QVMYD-VM5QVMYD-387" at bounding box center [220, 70] width 125 height 11
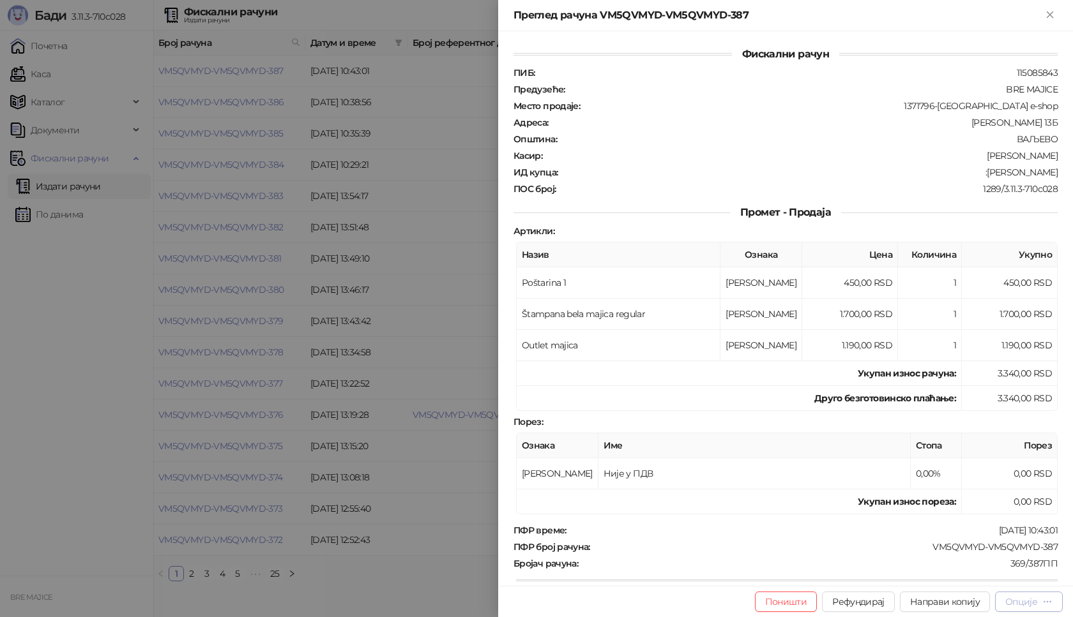
click at [1032, 601] on div "Опције" at bounding box center [1021, 601] width 32 height 11
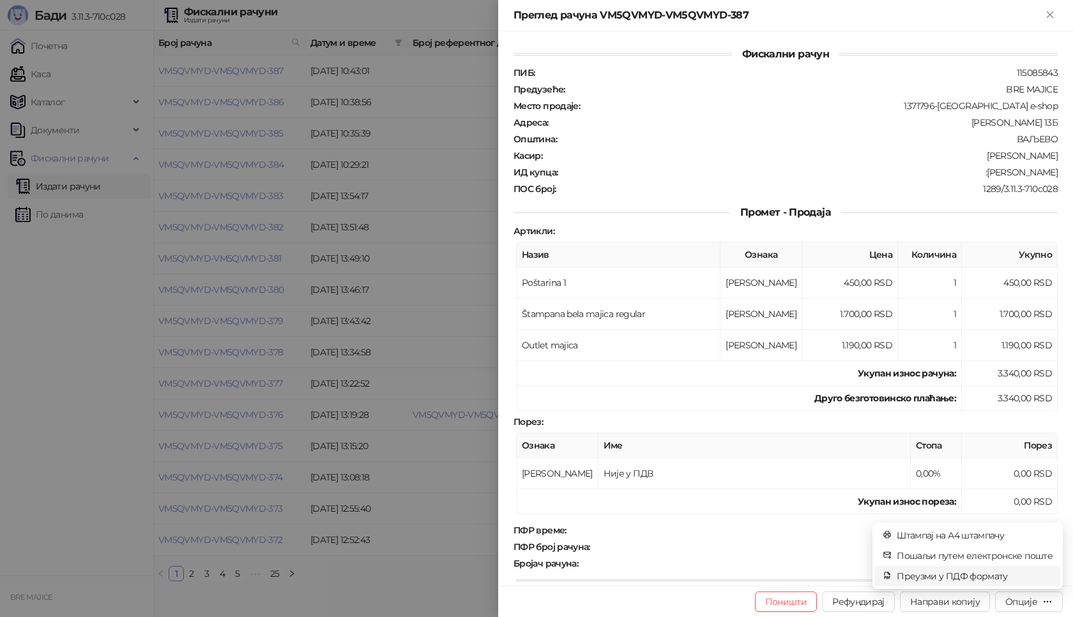
click at [992, 577] on span "Преузми у ПДФ формату" at bounding box center [975, 577] width 156 height 14
click at [1040, 553] on link "Close" at bounding box center [1035, 550] width 14 height 14
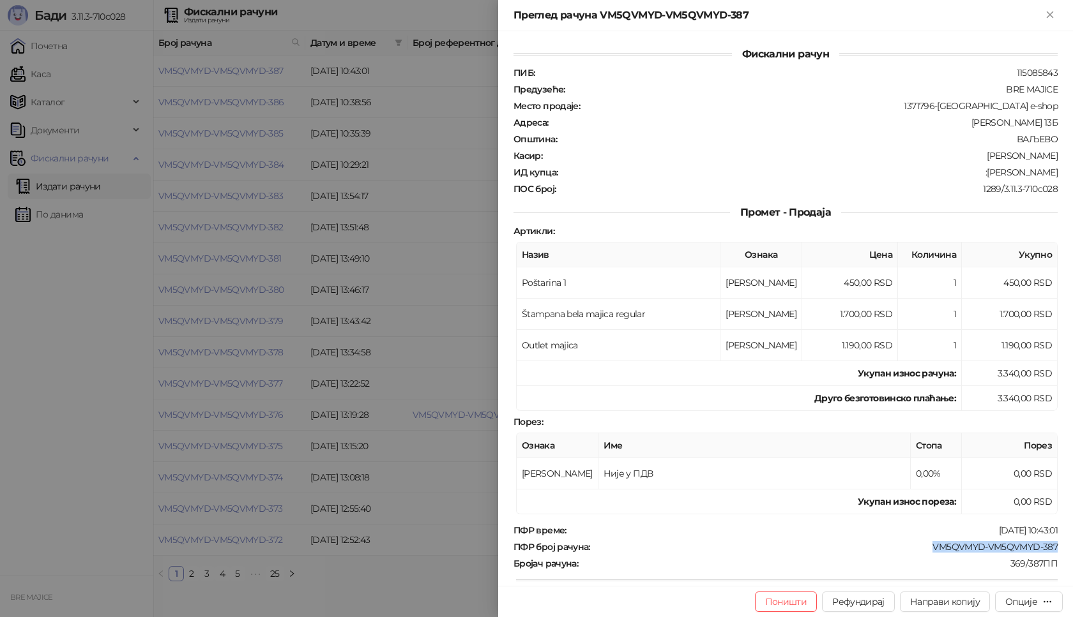
drag, startPoint x: 1050, startPoint y: 548, endPoint x: 920, endPoint y: 551, distance: 130.3
click at [922, 552] on div "Фискални рачун ПИБ : 115085843 Предузеће : BRE MAJICE Место продаје : 1371796-B…" at bounding box center [785, 308] width 575 height 555
copy div "VM5QVMYD-VM5QVMYD-387"
drag, startPoint x: 1048, startPoint y: 169, endPoint x: 999, endPoint y: 173, distance: 49.3
click at [999, 173] on div "ИД купца : :[PERSON_NAME]" at bounding box center [785, 172] width 549 height 11
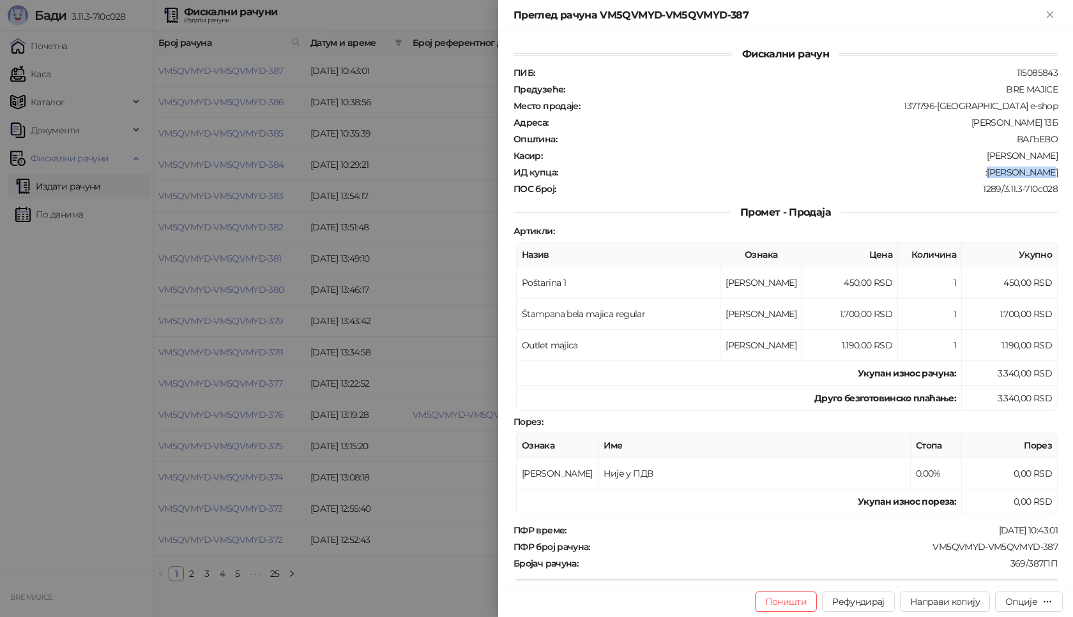
copy div "[PERSON_NAME]"
click at [1047, 12] on icon "Close" at bounding box center [1050, 14] width 6 height 6
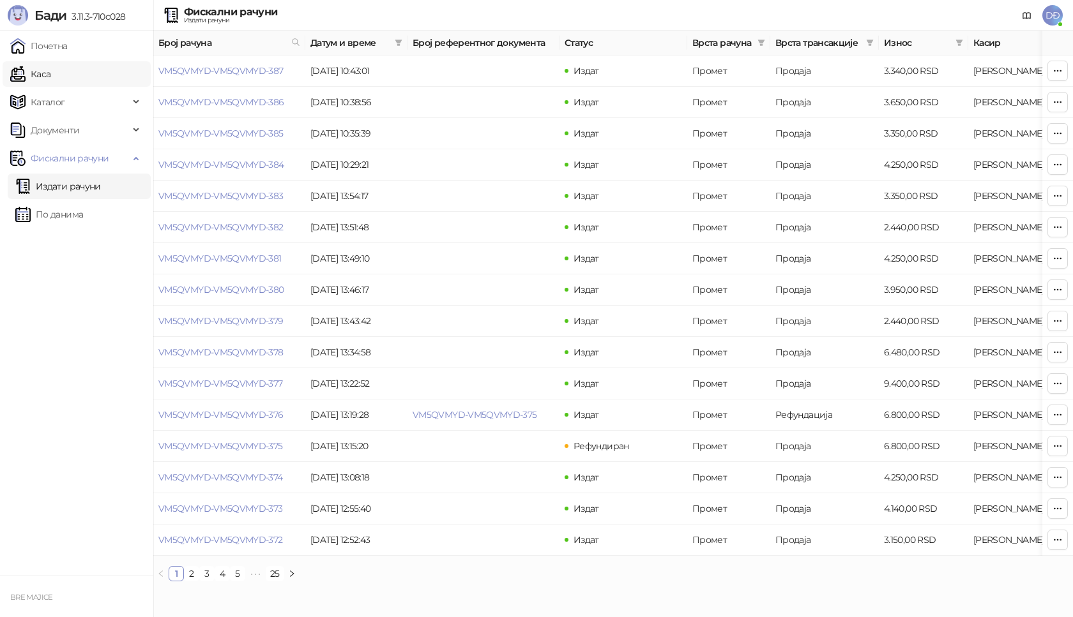
click at [50, 75] on link "Каса" at bounding box center [30, 74] width 40 height 26
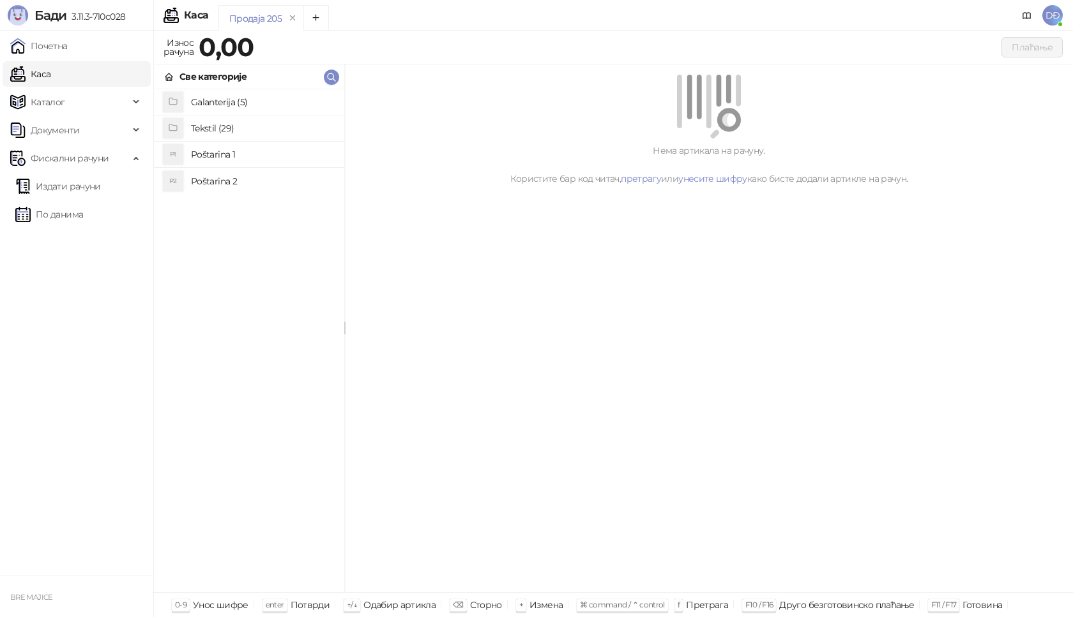
click at [225, 145] on h4 "Poštarina 1" at bounding box center [262, 154] width 143 height 20
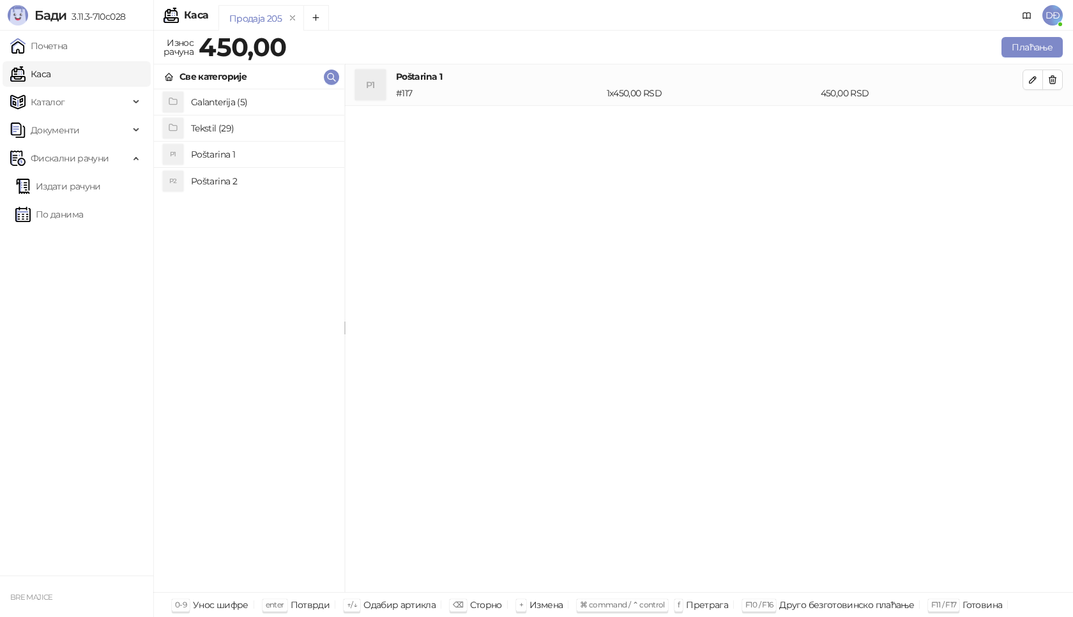
click at [225, 126] on h4 "Tekstil (29)" at bounding box center [262, 128] width 143 height 20
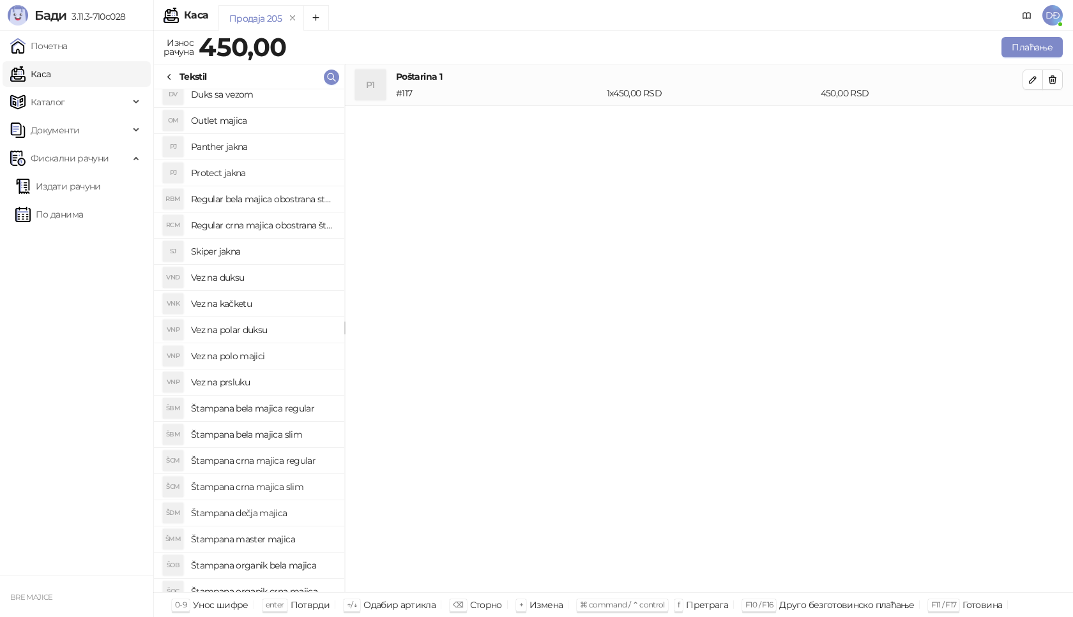
scroll to position [64, 0]
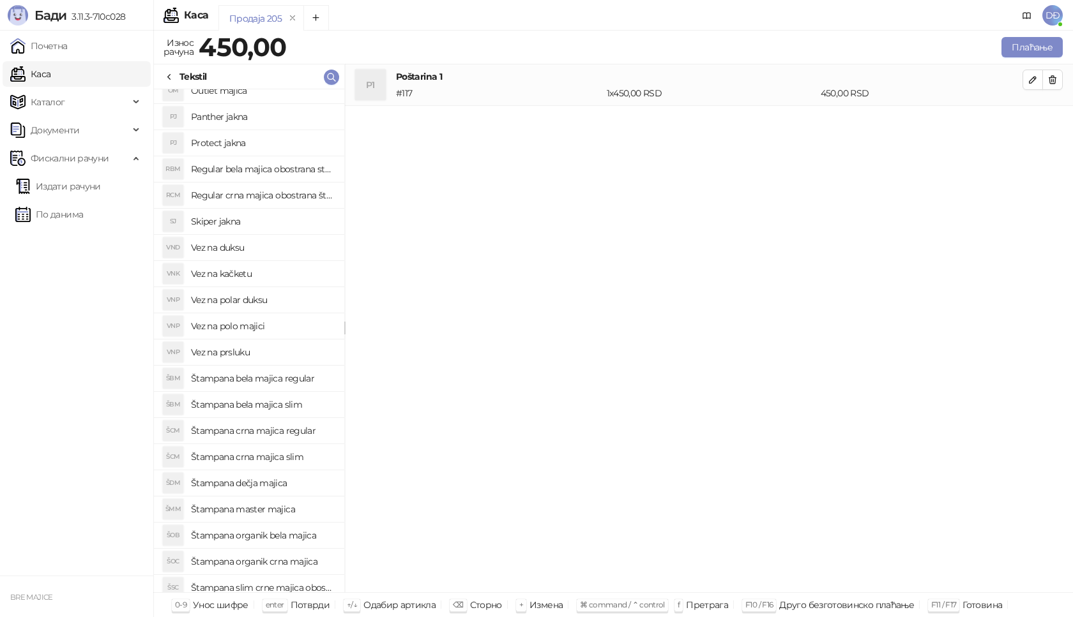
click at [284, 459] on h4 "Štampana crna majica slim" at bounding box center [262, 457] width 143 height 20
click at [1036, 122] on icon "button" at bounding box center [1032, 121] width 10 height 10
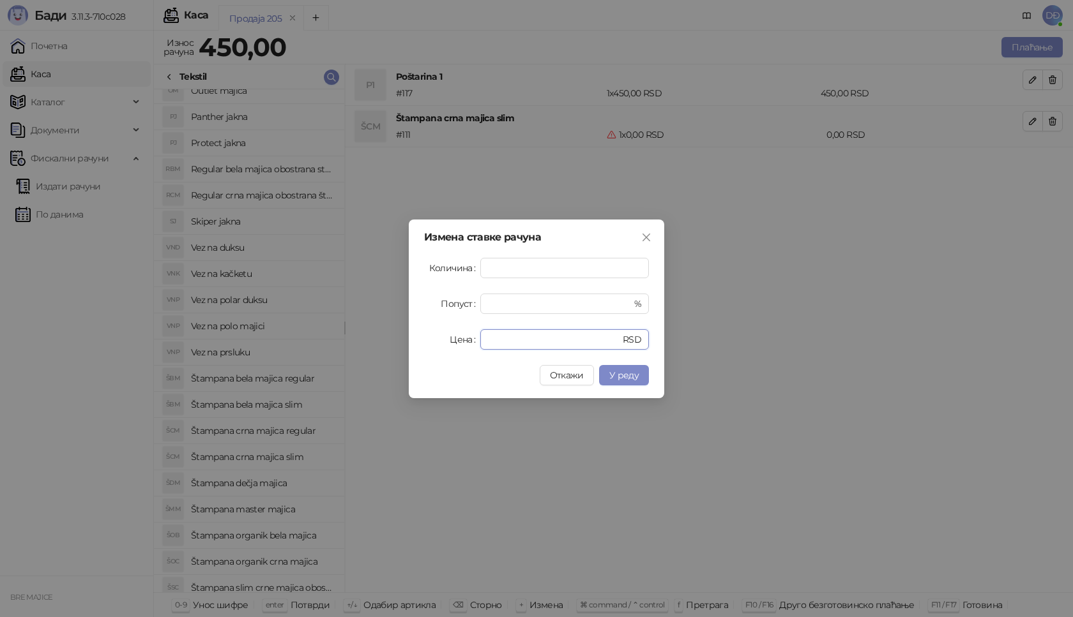
drag, startPoint x: 519, startPoint y: 346, endPoint x: 437, endPoint y: 346, distance: 81.7
click at [455, 346] on div "Цена * RSD" at bounding box center [536, 339] width 225 height 20
type input "****"
click at [631, 381] on button "У реду" at bounding box center [624, 375] width 50 height 20
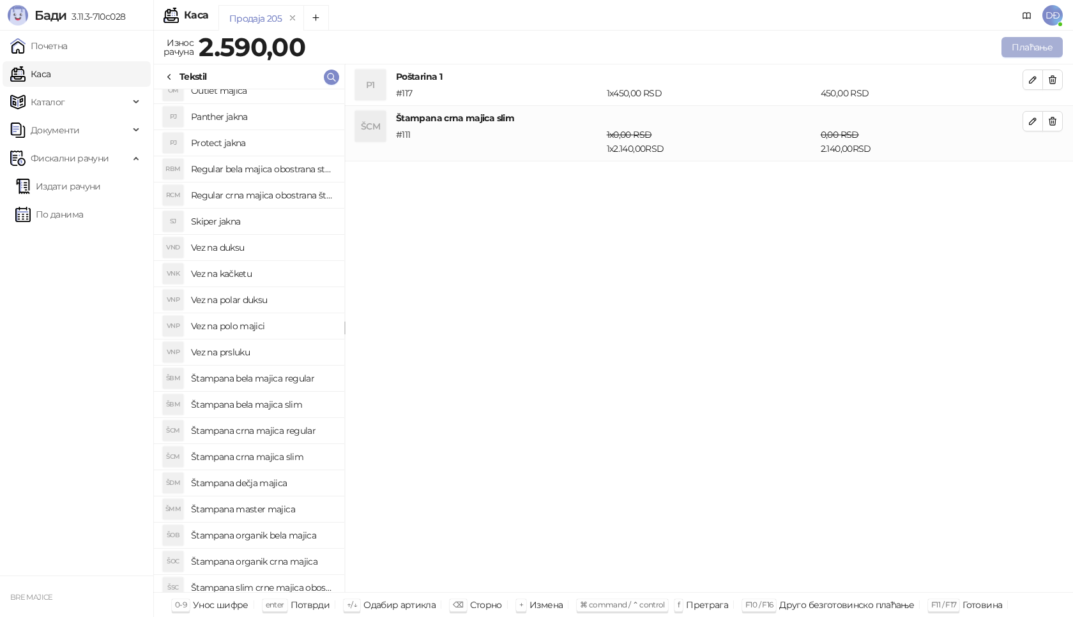
click at [1032, 47] on button "Плаћање" at bounding box center [1031, 47] width 61 height 20
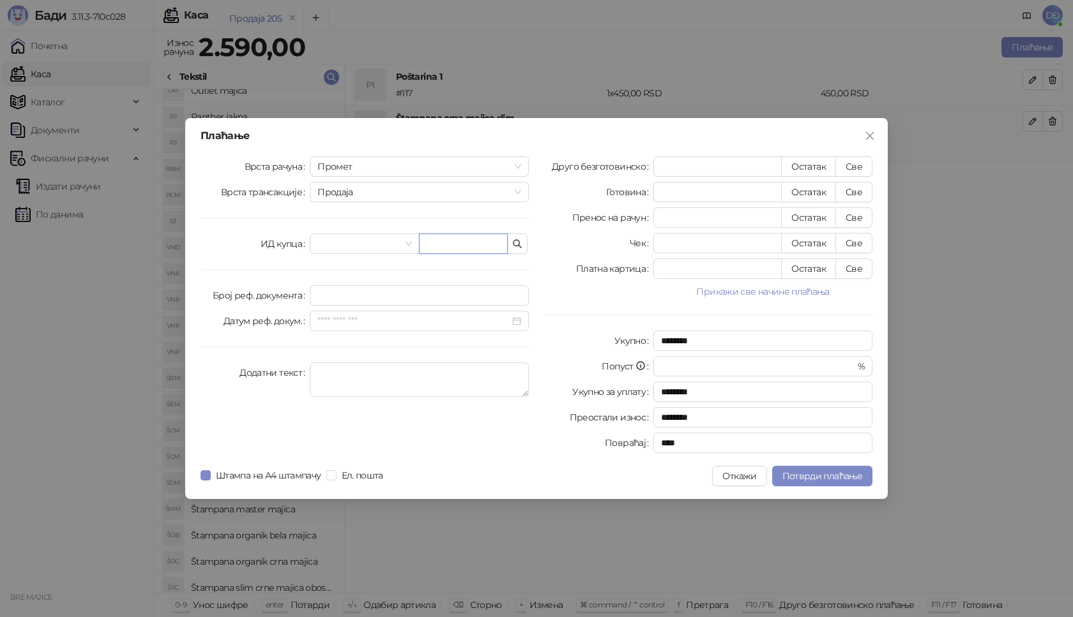
drag, startPoint x: 440, startPoint y: 252, endPoint x: 441, endPoint y: 244, distance: 7.7
click at [440, 248] on input "text" at bounding box center [463, 244] width 89 height 20
paste input "**********"
type input "**********"
click at [858, 163] on button "Све" at bounding box center [853, 166] width 37 height 20
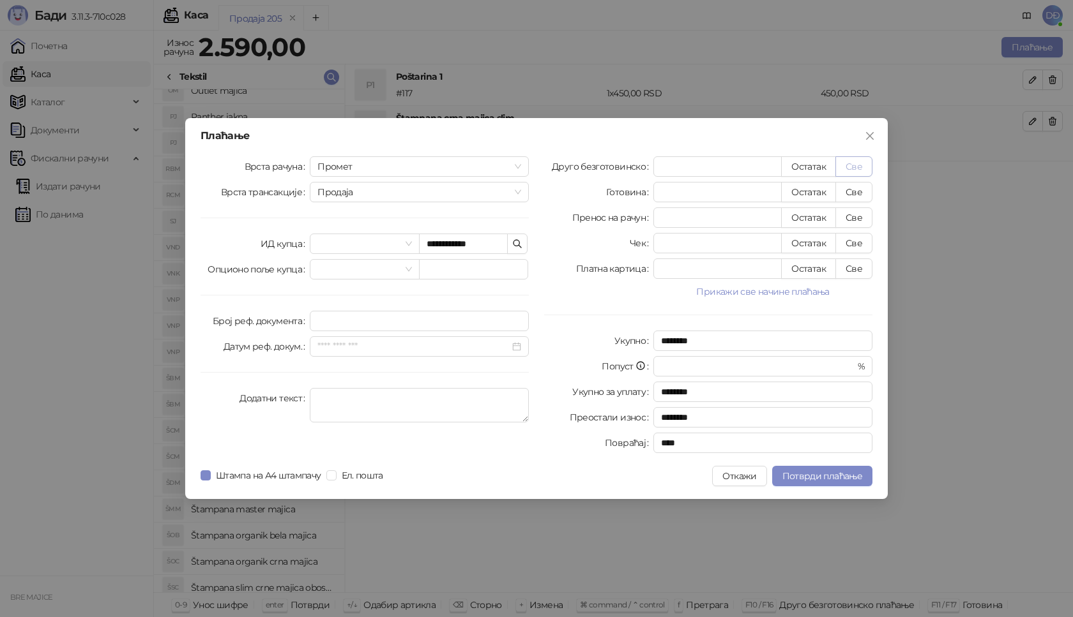
type input "****"
click at [795, 479] on span "Потврди плаћање" at bounding box center [822, 476] width 80 height 11
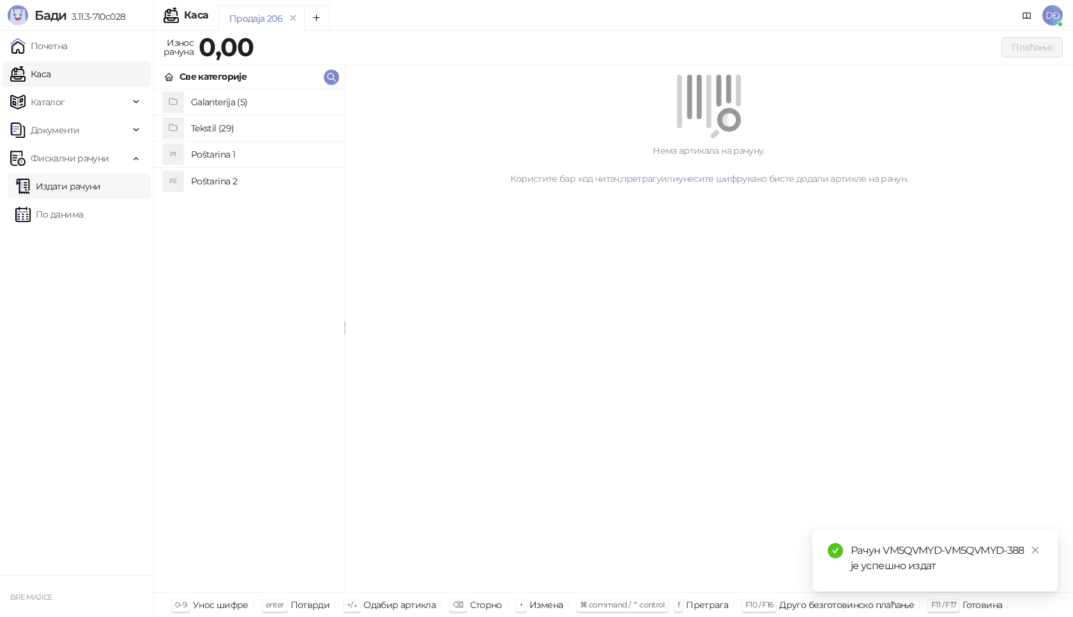
click at [94, 188] on link "Издати рачуни" at bounding box center [58, 187] width 86 height 26
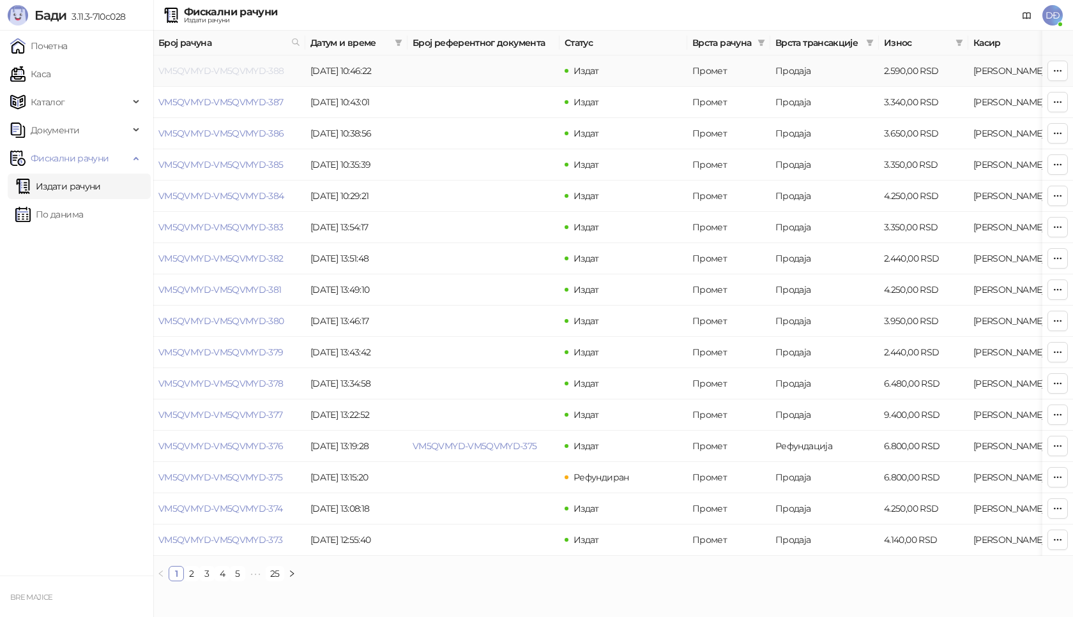
click at [218, 70] on link "VM5QVMYD-VM5QVMYD-388" at bounding box center [221, 70] width 126 height 11
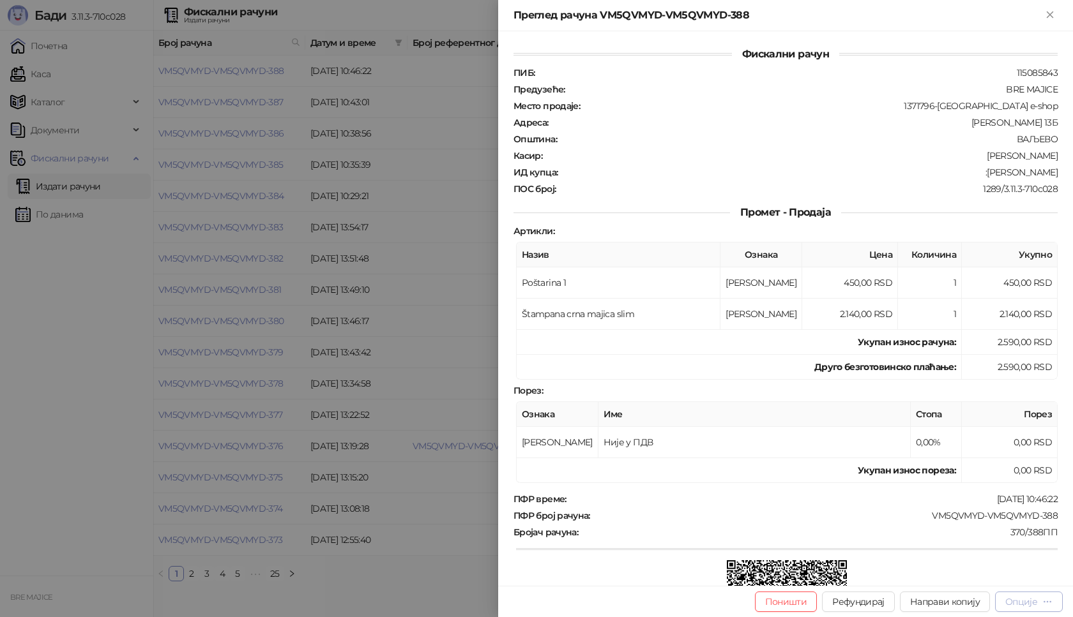
click at [1032, 602] on div "Опције" at bounding box center [1021, 601] width 32 height 11
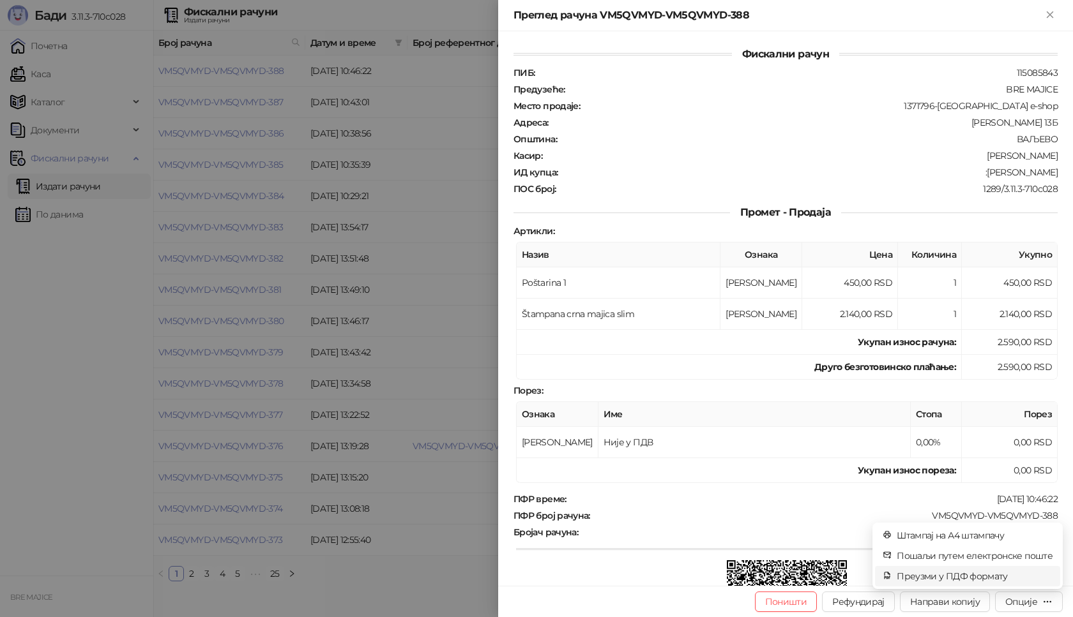
click at [980, 580] on span "Преузми у ПДФ формату" at bounding box center [975, 577] width 156 height 14
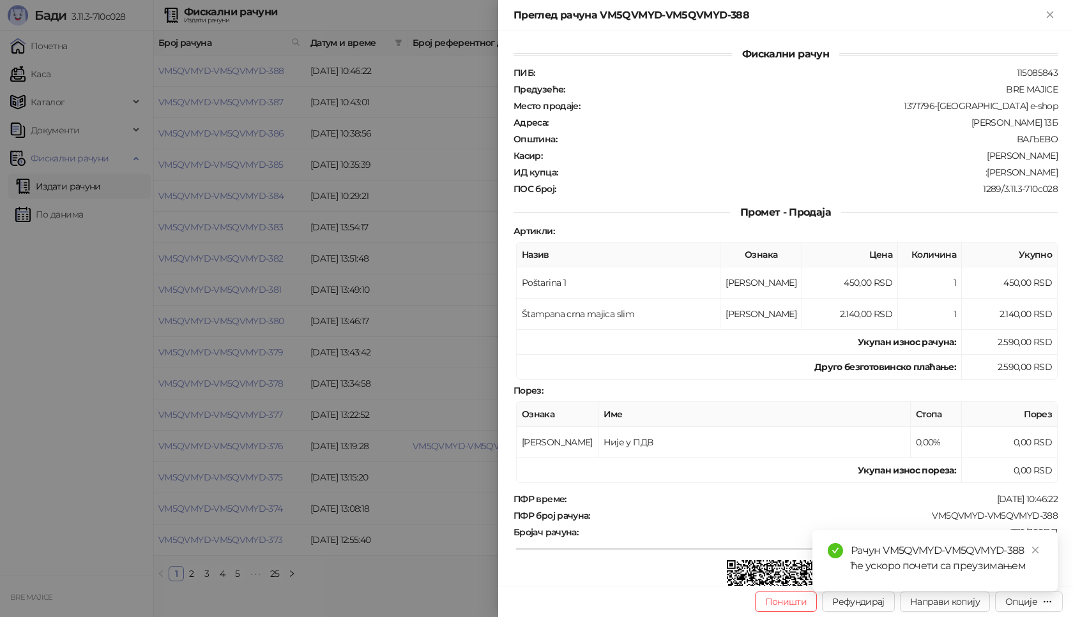
click at [1045, 552] on div "Рачун VM5QVMYD-VM5QVMYD-388 ће ускоро почети са преузимањем" at bounding box center [934, 561] width 245 height 61
click at [1035, 551] on icon "close" at bounding box center [1035, 550] width 9 height 9
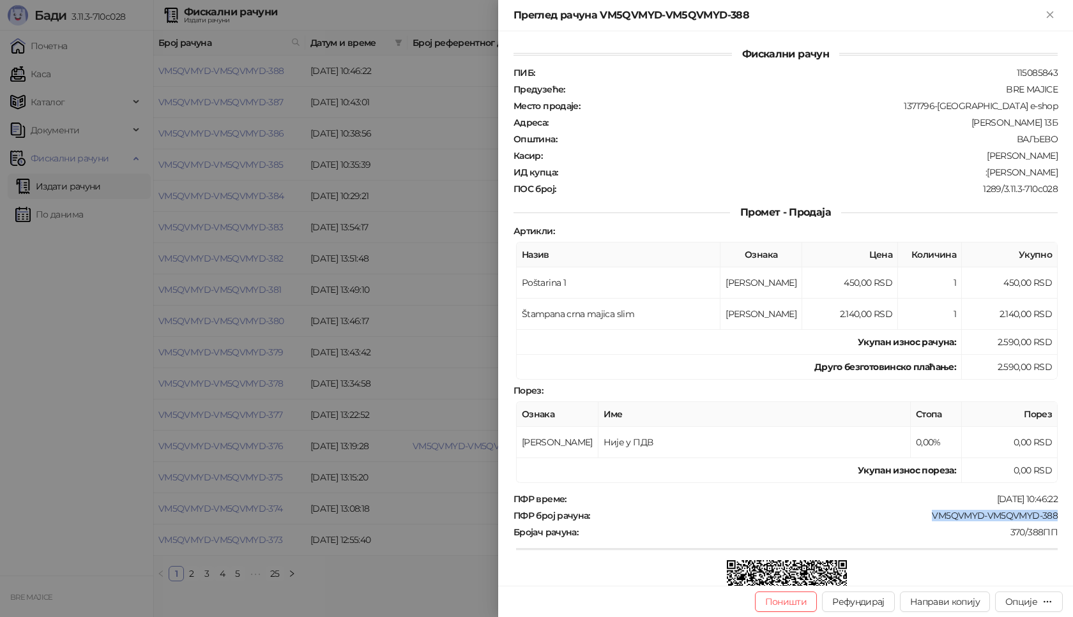
drag, startPoint x: 1053, startPoint y: 516, endPoint x: 923, endPoint y: 516, distance: 130.3
click at [923, 516] on div "Фискални рачун ПИБ : 115085843 Предузеће : BRE MAJICE Место продаје : 1371796-B…" at bounding box center [785, 308] width 575 height 555
copy div "VM5QVMYD-VM5QVMYD-388"
drag, startPoint x: 1049, startPoint y: 170, endPoint x: 1003, endPoint y: 171, distance: 46.6
click at [1003, 171] on div "Фискални рачун ПИБ : 115085843 Предузеће : BRE MAJICE Место продаје : 1371796-B…" at bounding box center [785, 308] width 575 height 555
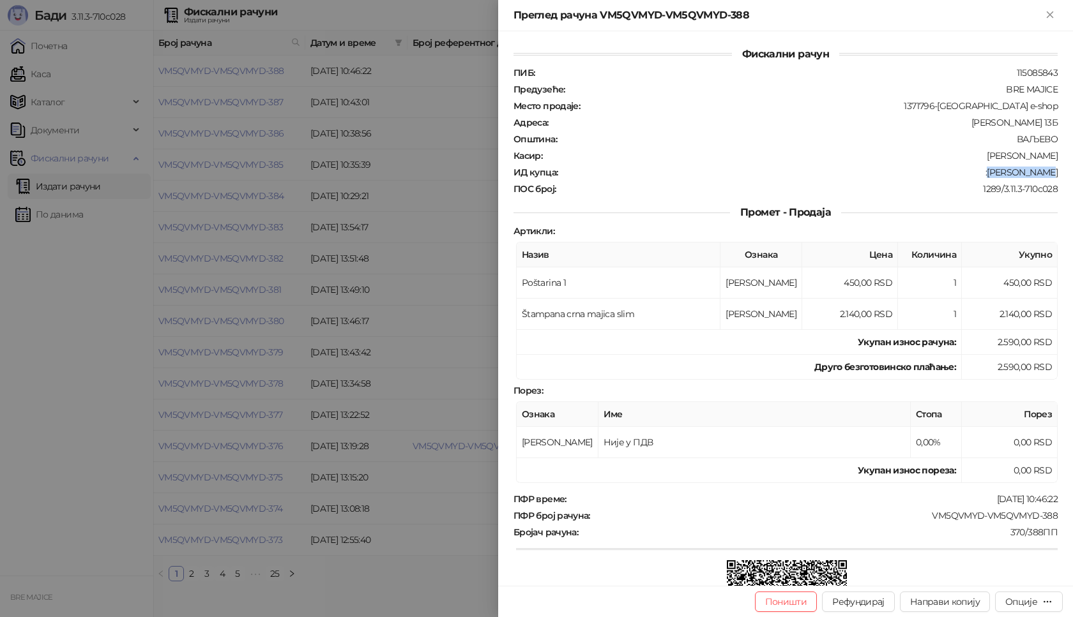
copy div "[PERSON_NAME]"
click at [1052, 14] on icon "Close" at bounding box center [1049, 14] width 11 height 11
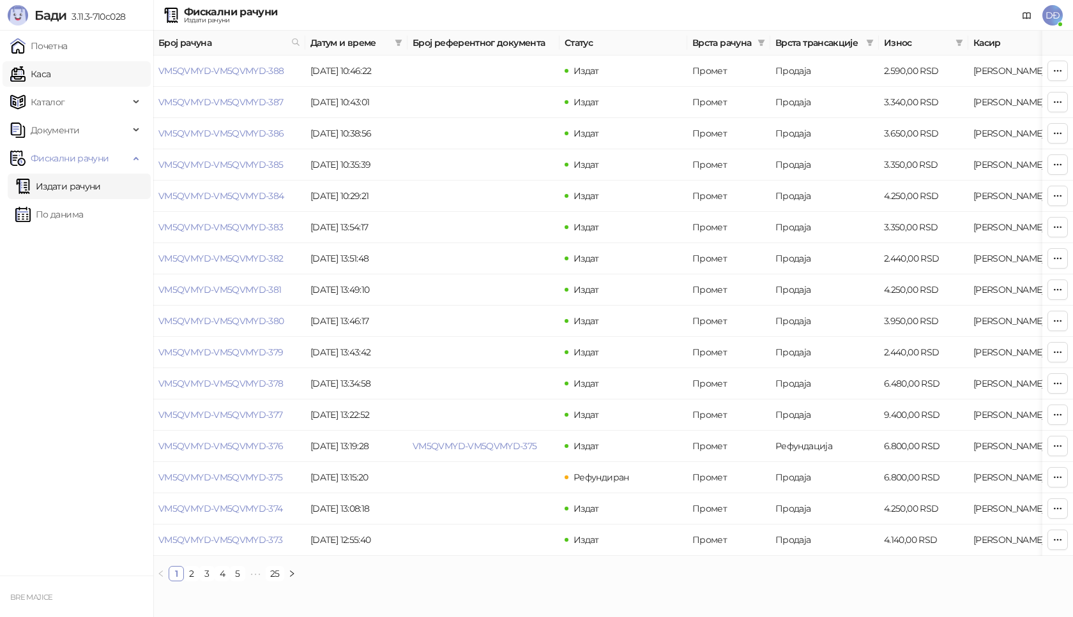
click at [50, 77] on link "Каса" at bounding box center [30, 74] width 40 height 26
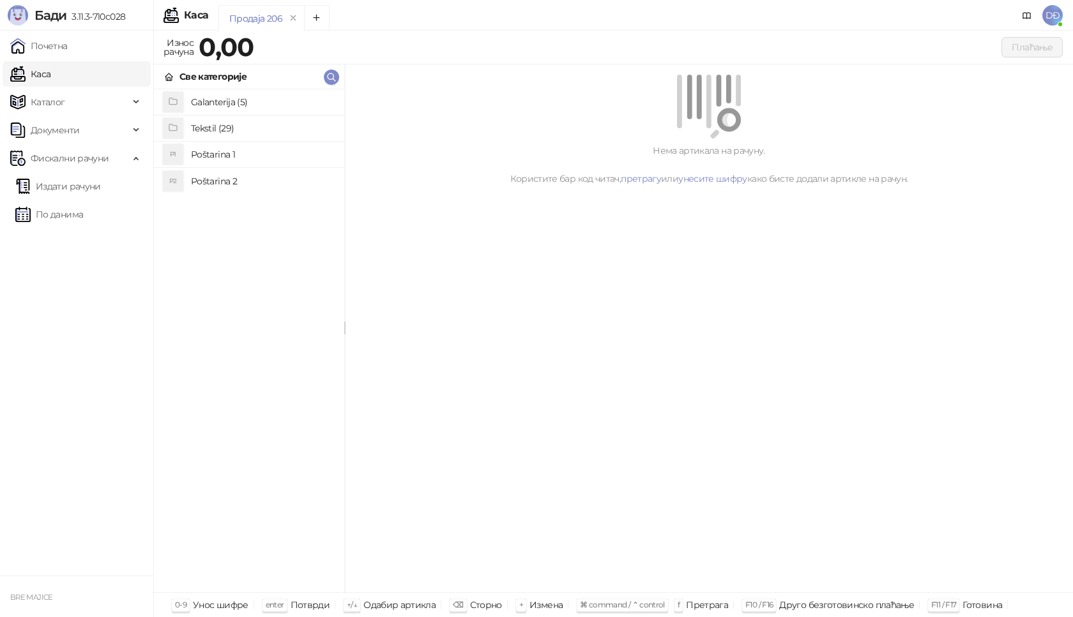
click at [203, 155] on h4 "Poštarina 1" at bounding box center [262, 154] width 143 height 20
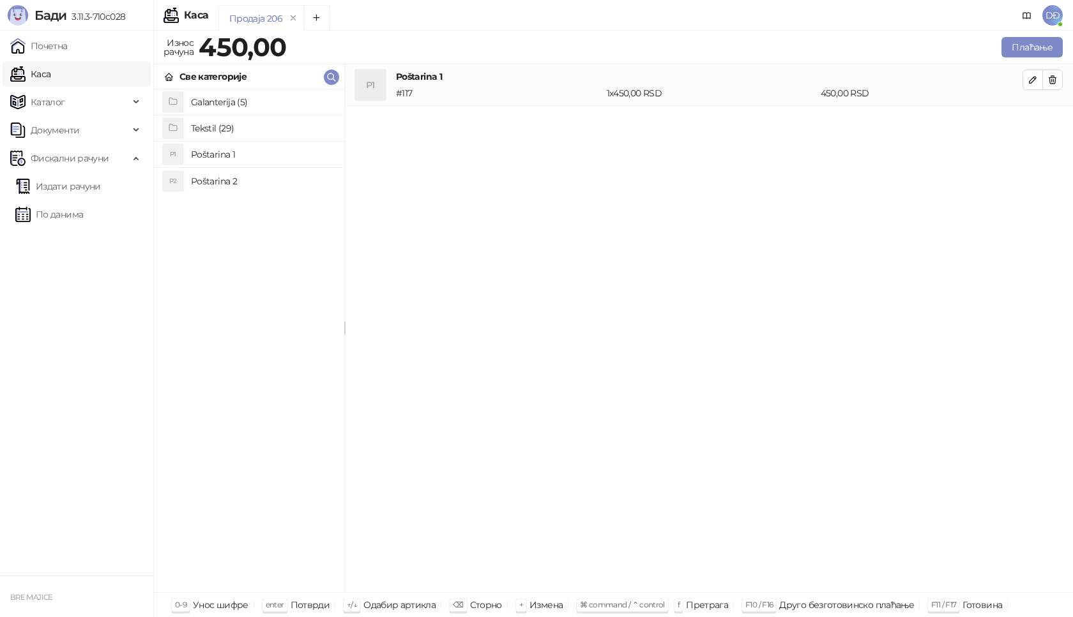
click at [203, 130] on h4 "Tekstil (29)" at bounding box center [262, 128] width 143 height 20
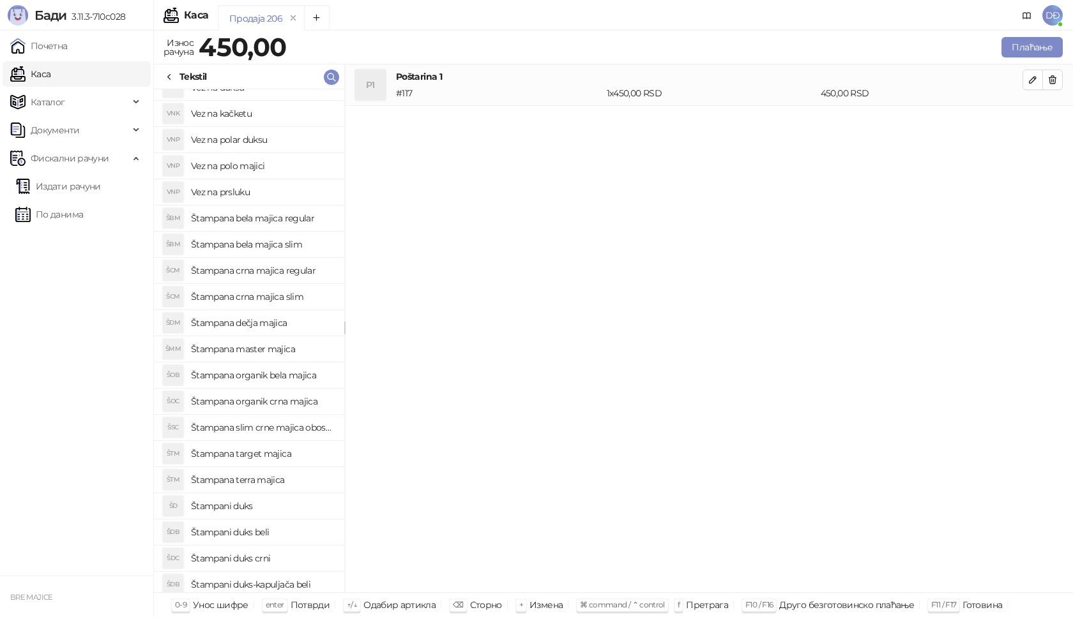
scroll to position [256, 0]
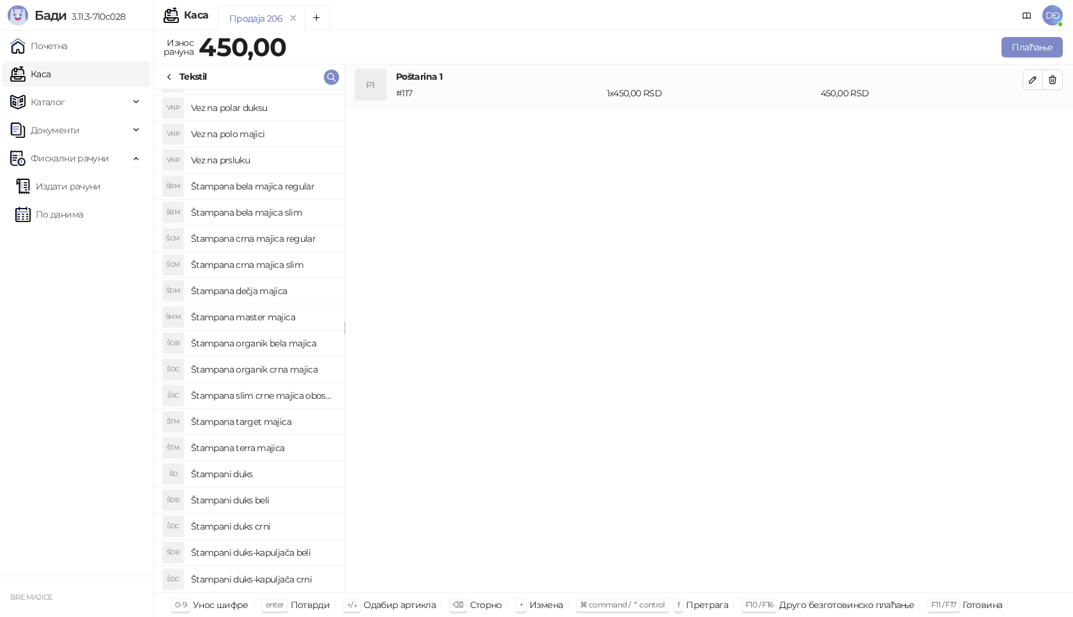
click at [243, 471] on h4 "Štampani duks" at bounding box center [262, 474] width 143 height 20
click at [1033, 45] on button "Плаћање" at bounding box center [1031, 47] width 61 height 20
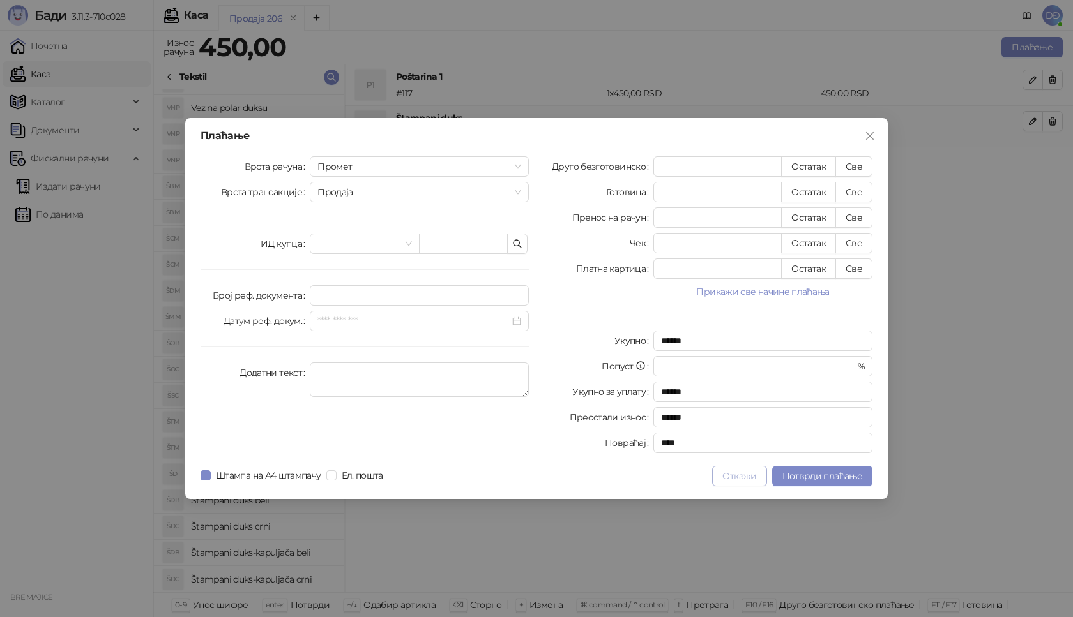
click at [748, 476] on button "Откажи" at bounding box center [739, 476] width 54 height 20
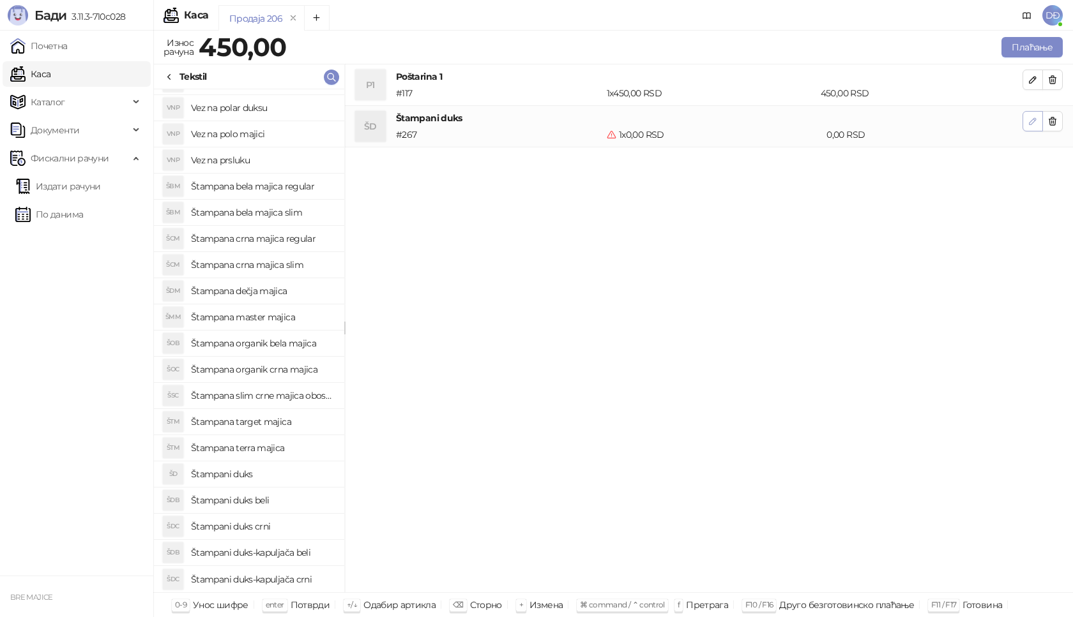
click at [1036, 125] on icon "button" at bounding box center [1032, 121] width 10 height 10
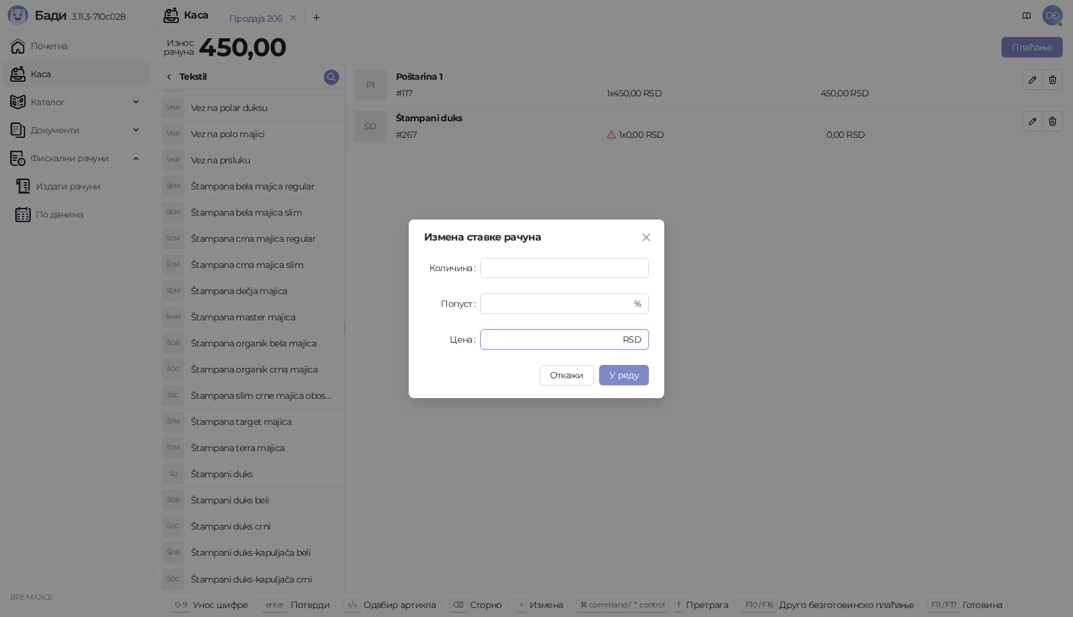
drag, startPoint x: 510, startPoint y: 341, endPoint x: 380, endPoint y: 321, distance: 131.8
click at [383, 330] on div "Измена ставке рачуна Количина * Попуст * % Цена * RSD Откажи У реду" at bounding box center [536, 308] width 1073 height 617
type input "****"
click at [606, 373] on button "У реду" at bounding box center [624, 375] width 50 height 20
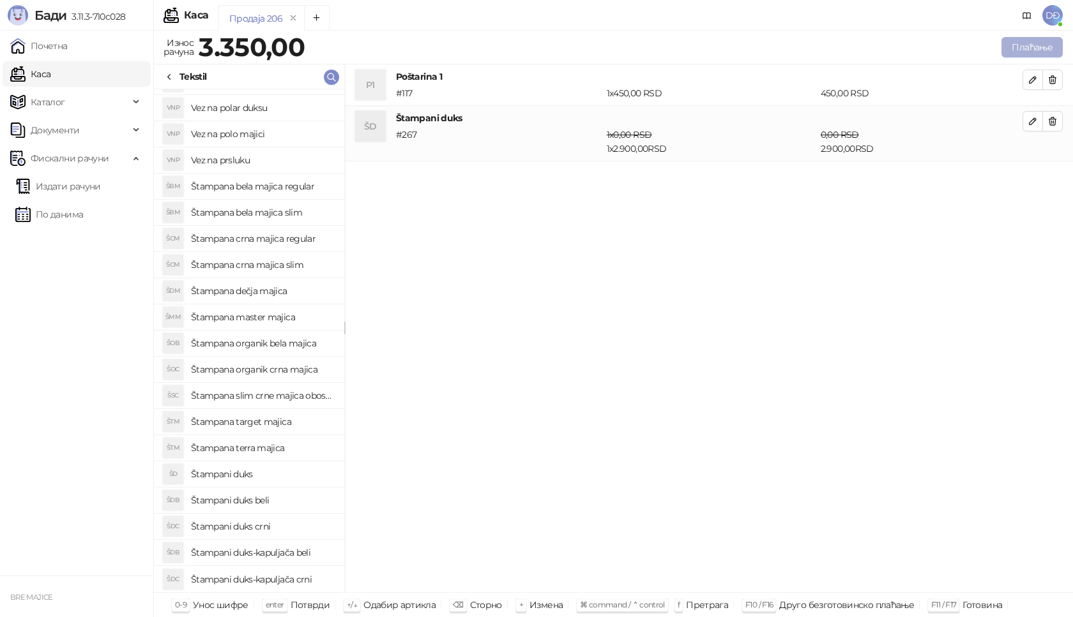
click at [1038, 47] on button "Плаћање" at bounding box center [1031, 47] width 61 height 20
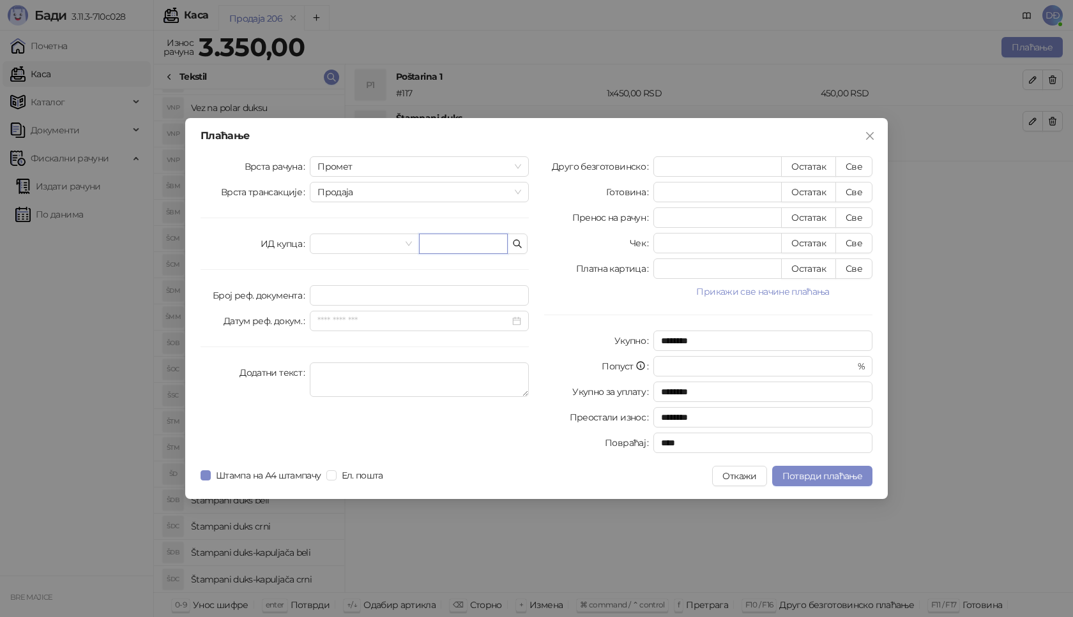
click at [448, 239] on input "text" at bounding box center [463, 244] width 89 height 20
paste input "**********"
type input "**********"
click at [858, 167] on button "Све" at bounding box center [853, 166] width 37 height 20
type input "****"
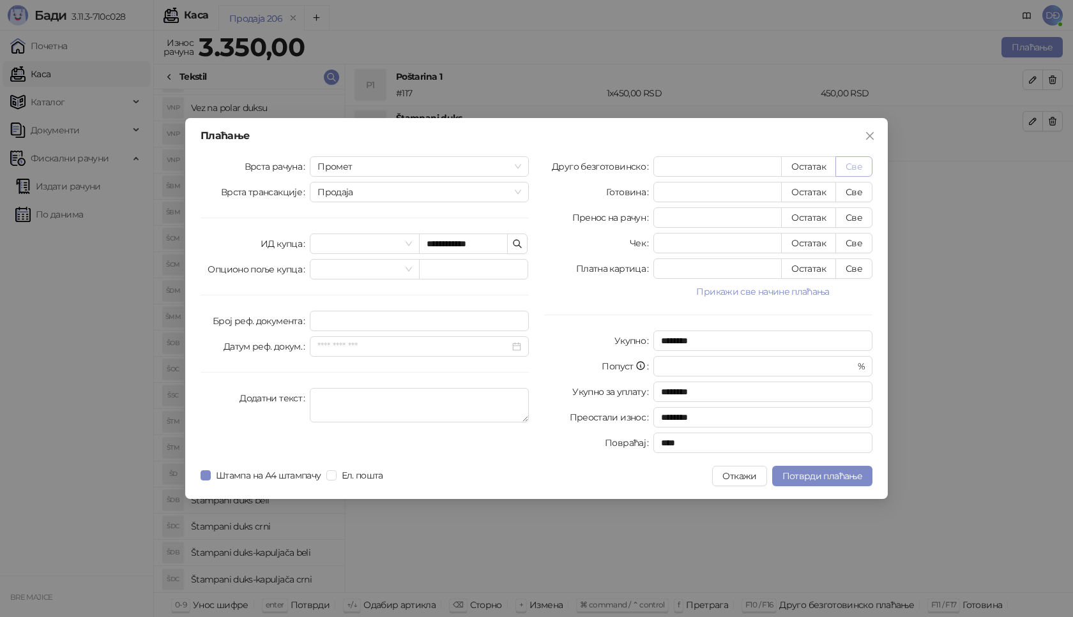
type input "****"
click at [801, 470] on button "Потврди плаћање" at bounding box center [822, 476] width 100 height 20
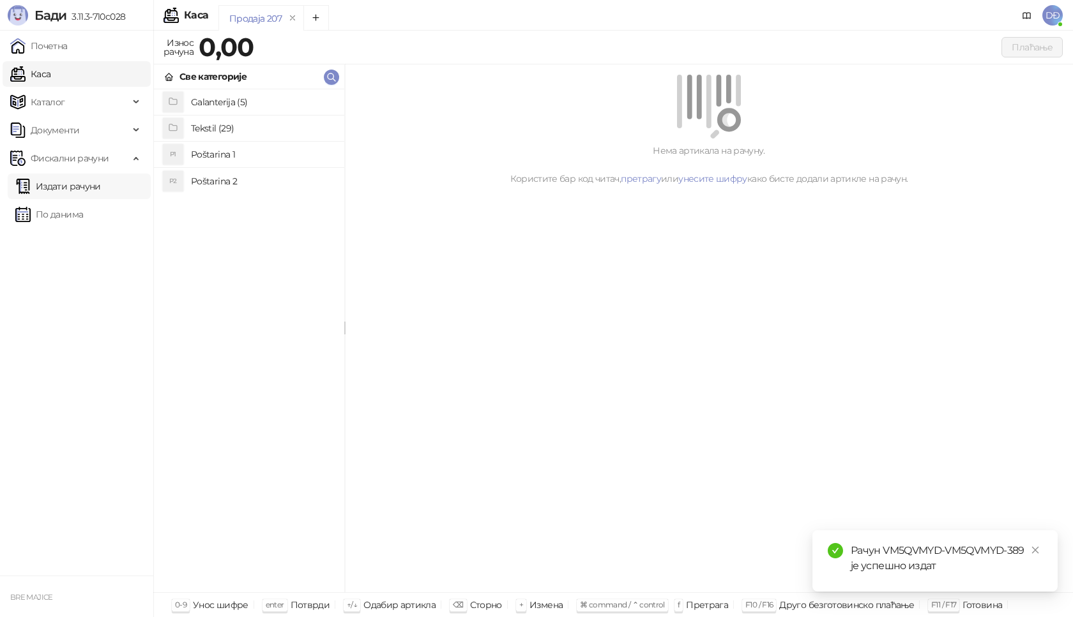
click at [72, 190] on link "Издати рачуни" at bounding box center [58, 187] width 86 height 26
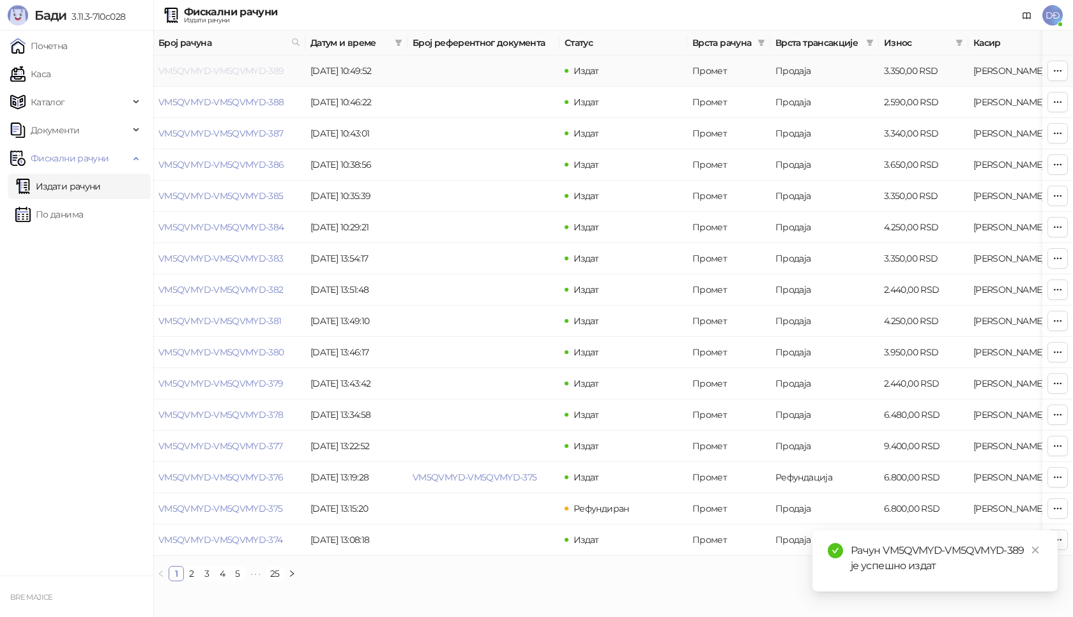
click at [200, 70] on link "VM5QVMYD-VM5QVMYD-389" at bounding box center [221, 70] width 126 height 11
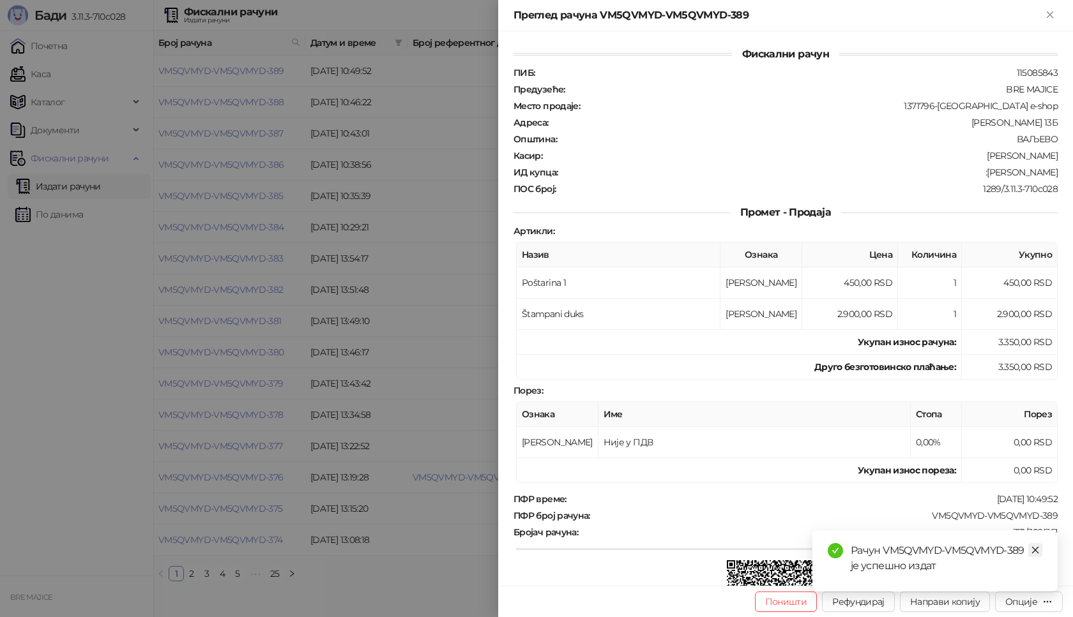
click at [1033, 547] on icon "close" at bounding box center [1035, 550] width 9 height 9
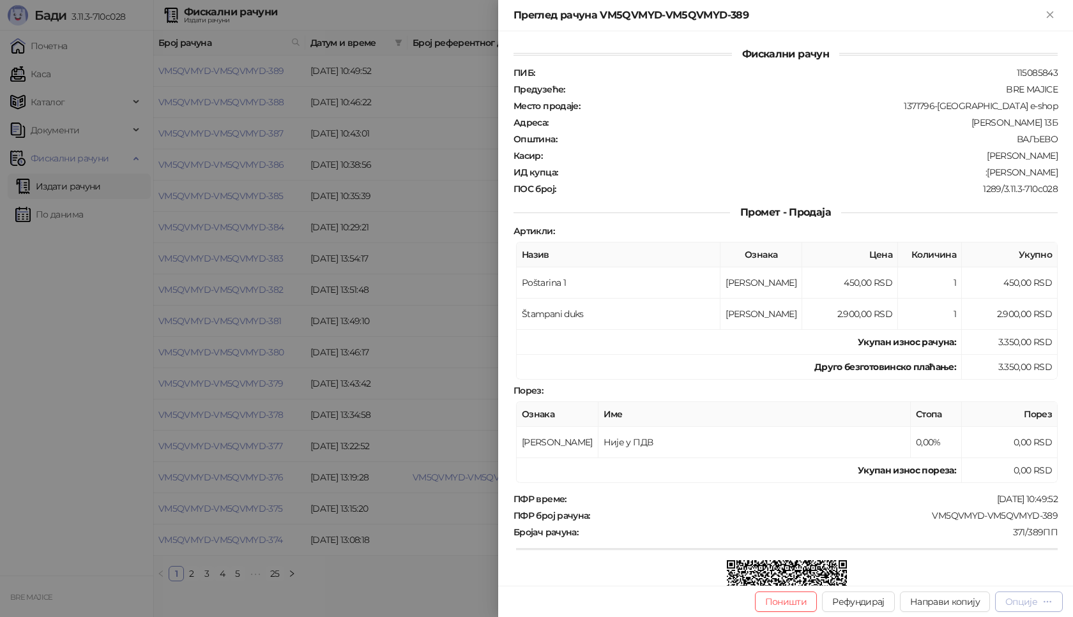
click at [1030, 602] on div "Опције" at bounding box center [1021, 601] width 32 height 11
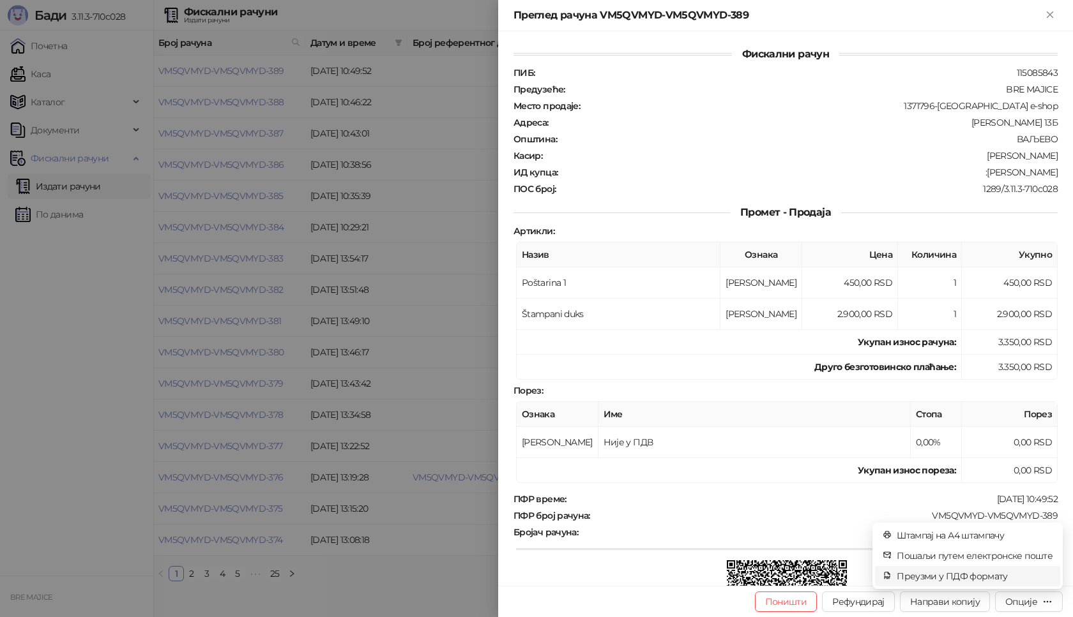
click at [1001, 574] on span "Преузми у ПДФ формату" at bounding box center [975, 577] width 156 height 14
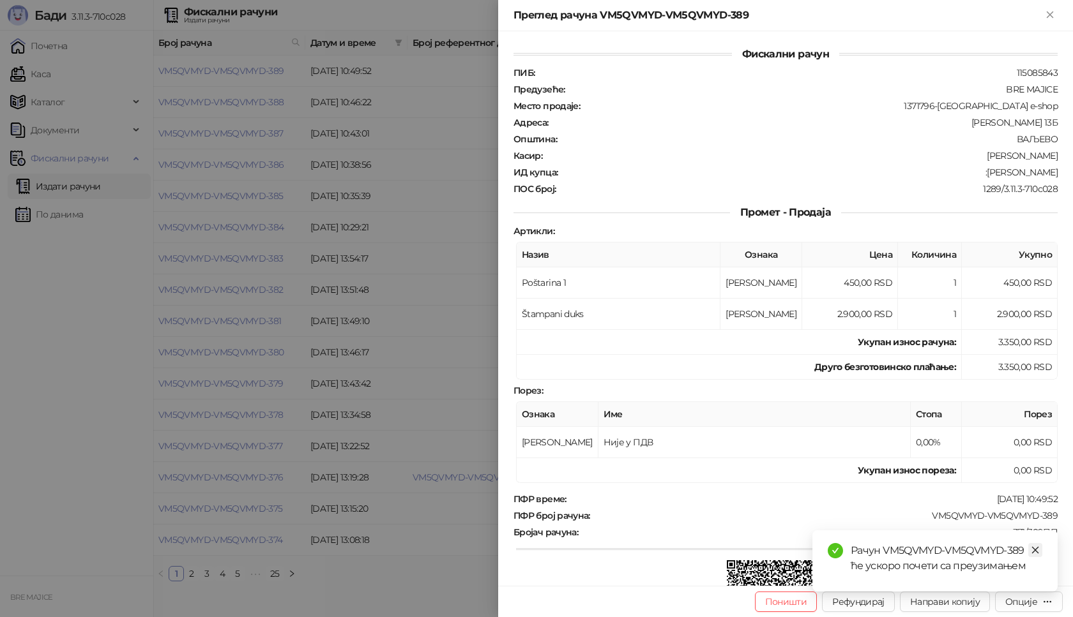
click at [1029, 549] on link "Close" at bounding box center [1035, 550] width 14 height 14
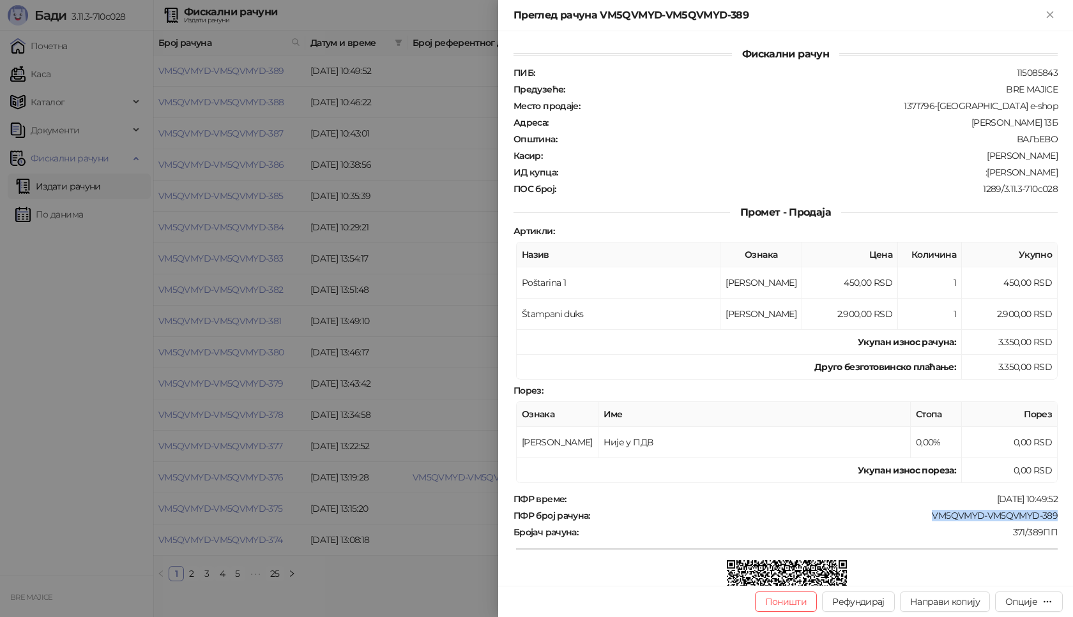
drag, startPoint x: 1050, startPoint y: 519, endPoint x: 921, endPoint y: 517, distance: 129.6
click at [921, 517] on div "Фискални рачун ПИБ : 115085843 Предузеће : BRE MAJICE Место продаје : 1371796-[…" at bounding box center [785, 308] width 575 height 555
copy div "VM5QVMYD-VM5QVMYD-389"
drag, startPoint x: 1053, startPoint y: 167, endPoint x: 999, endPoint y: 173, distance: 53.9
click at [999, 173] on div "Фискални рачун ПИБ : 115085843 Предузеће : BRE MAJICE Место продаје : 1371796-[…" at bounding box center [785, 308] width 575 height 555
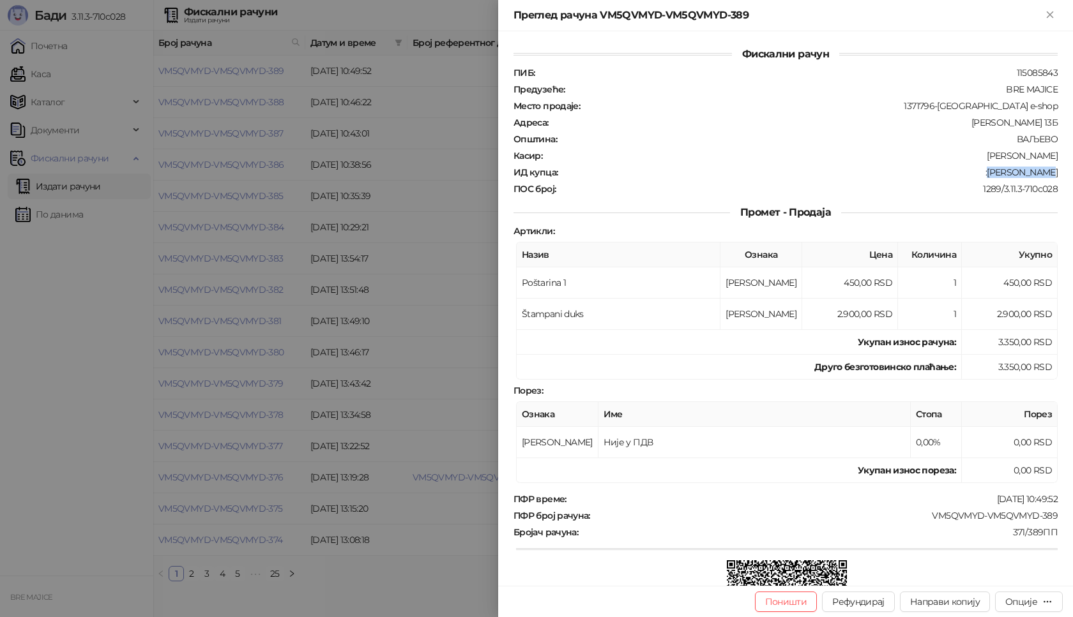
copy div "[PERSON_NAME]"
click at [1050, 14] on icon "Close" at bounding box center [1050, 14] width 6 height 6
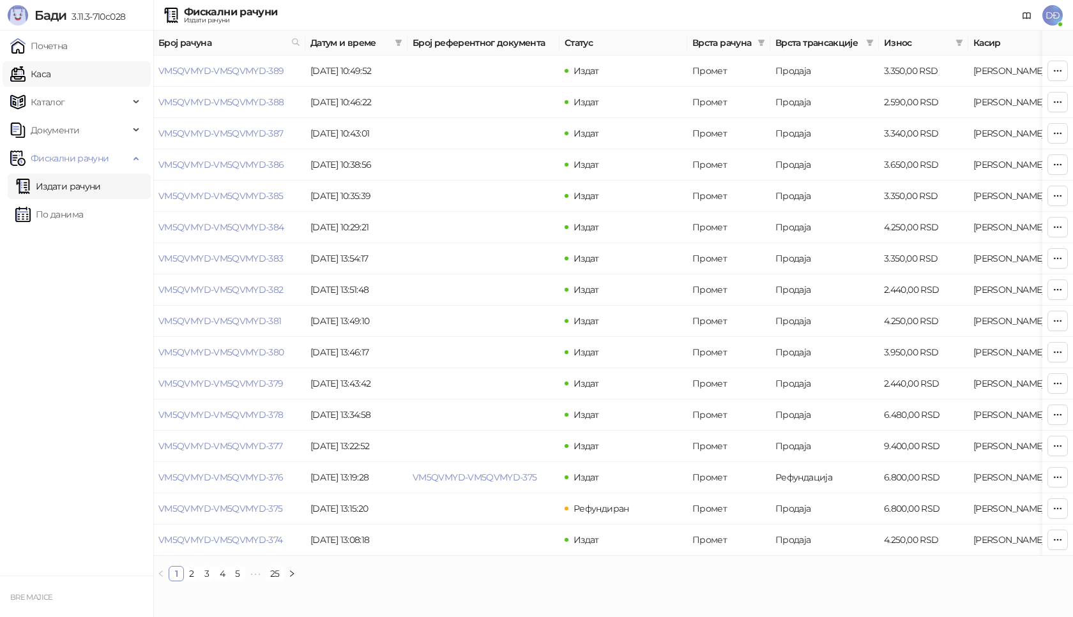
click at [45, 75] on link "Каса" at bounding box center [30, 74] width 40 height 26
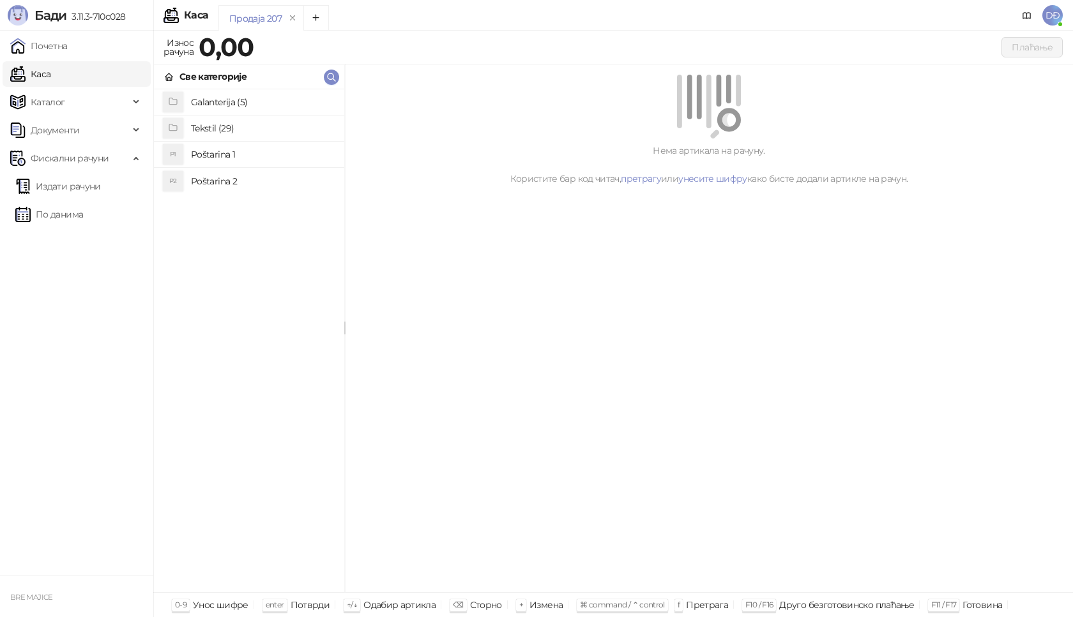
click at [238, 130] on h4 "Tekstil (29)" at bounding box center [262, 128] width 143 height 20
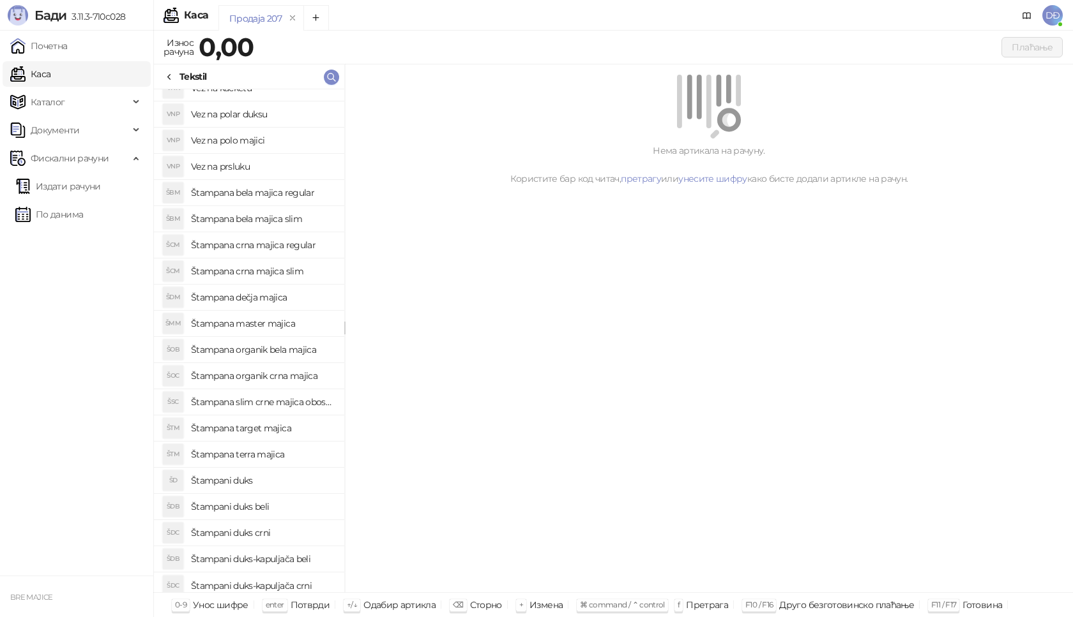
scroll to position [256, 0]
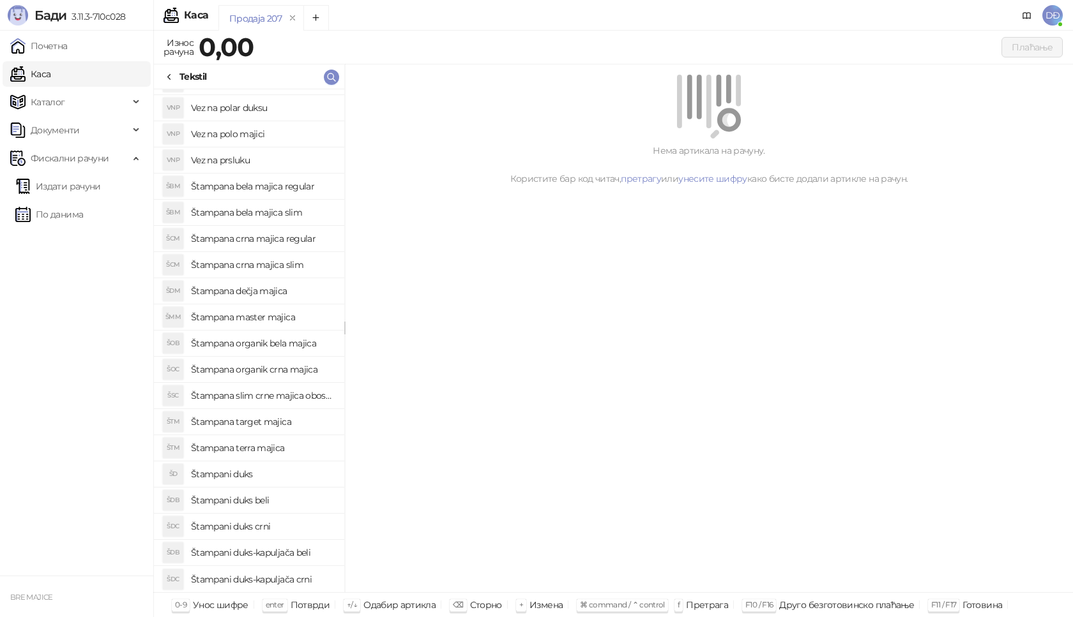
click at [249, 529] on h4 "Štampani duks crni" at bounding box center [262, 527] width 143 height 20
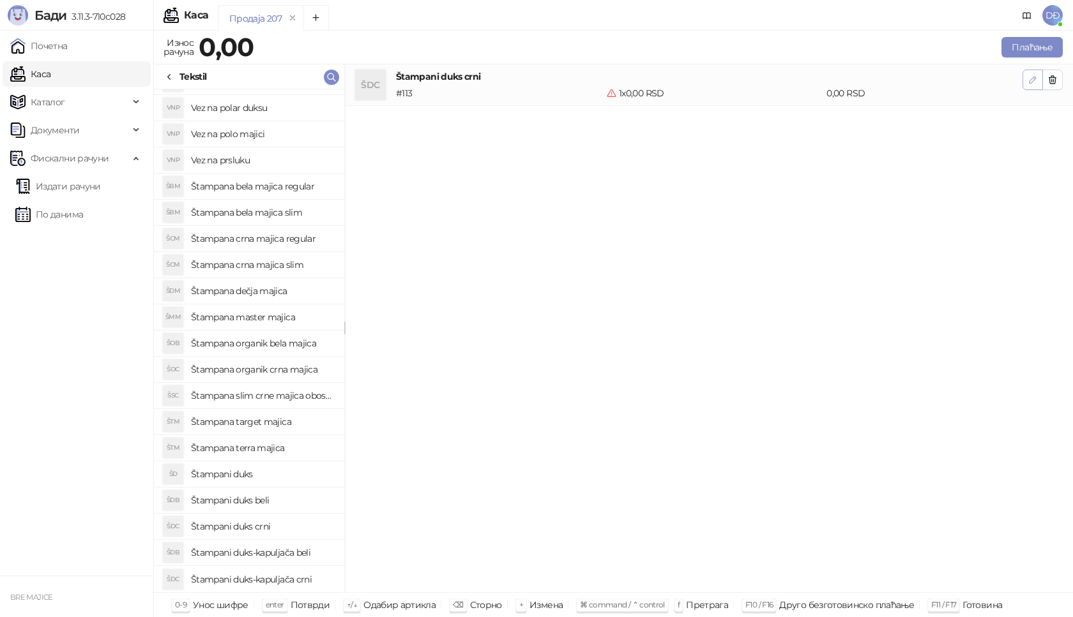
click at [1038, 80] on button "button" at bounding box center [1032, 80] width 20 height 20
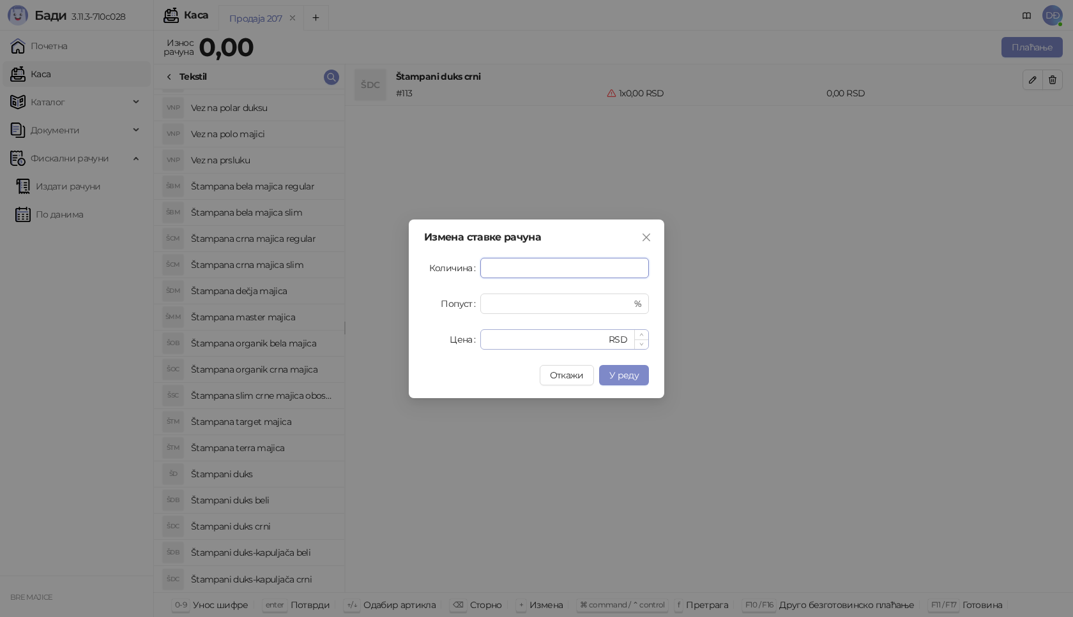
type input "*"
drag, startPoint x: 490, startPoint y: 338, endPoint x: 482, endPoint y: 340, distance: 8.7
click at [482, 340] on div "* RSD" at bounding box center [564, 339] width 169 height 20
type input "****"
click at [634, 377] on span "У реду" at bounding box center [623, 375] width 29 height 11
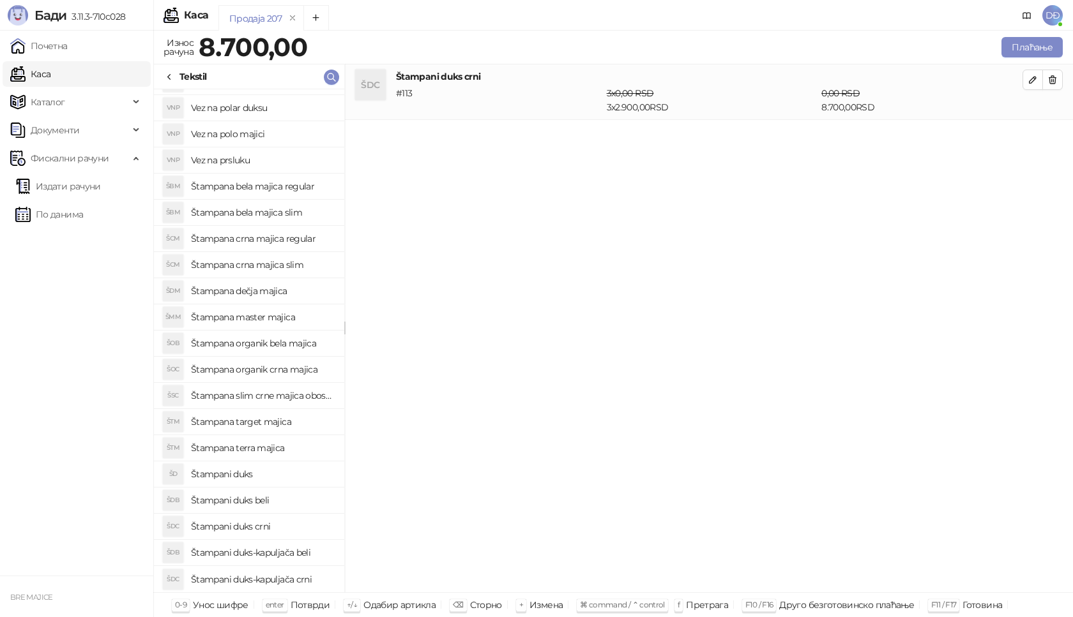
click at [290, 579] on h4 "Štampani duks-kapuljača crni" at bounding box center [262, 580] width 143 height 20
click at [1027, 140] on button "button" at bounding box center [1032, 135] width 20 height 20
type input "*"
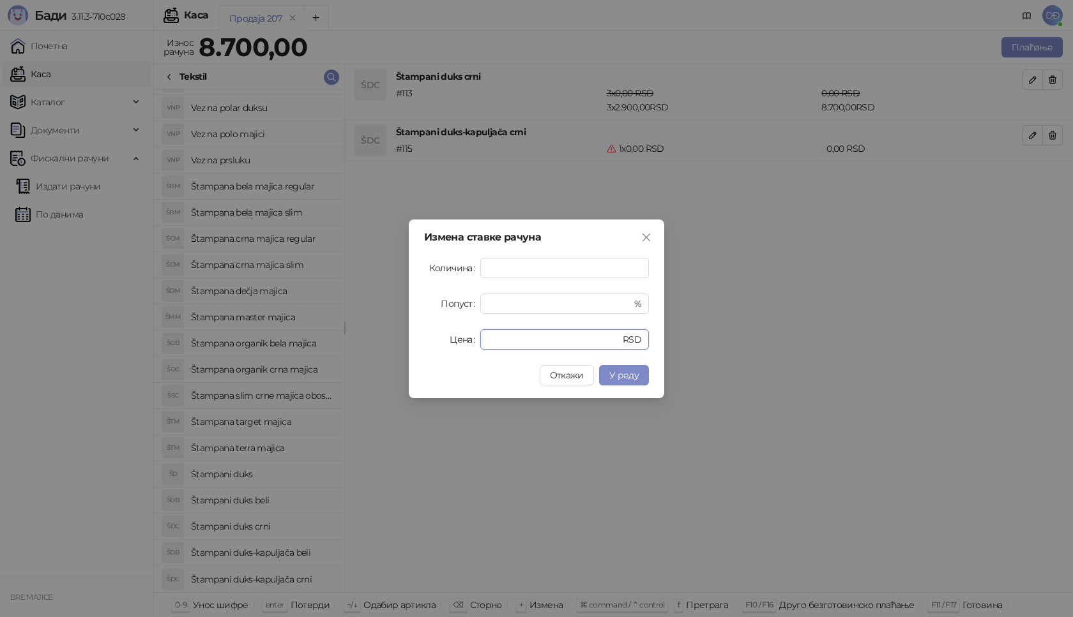
drag, startPoint x: 491, startPoint y: 339, endPoint x: 474, endPoint y: 331, distance: 19.1
click at [478, 341] on div "Цена * RSD" at bounding box center [536, 339] width 225 height 20
type input "****"
click at [632, 375] on span "У реду" at bounding box center [623, 375] width 29 height 11
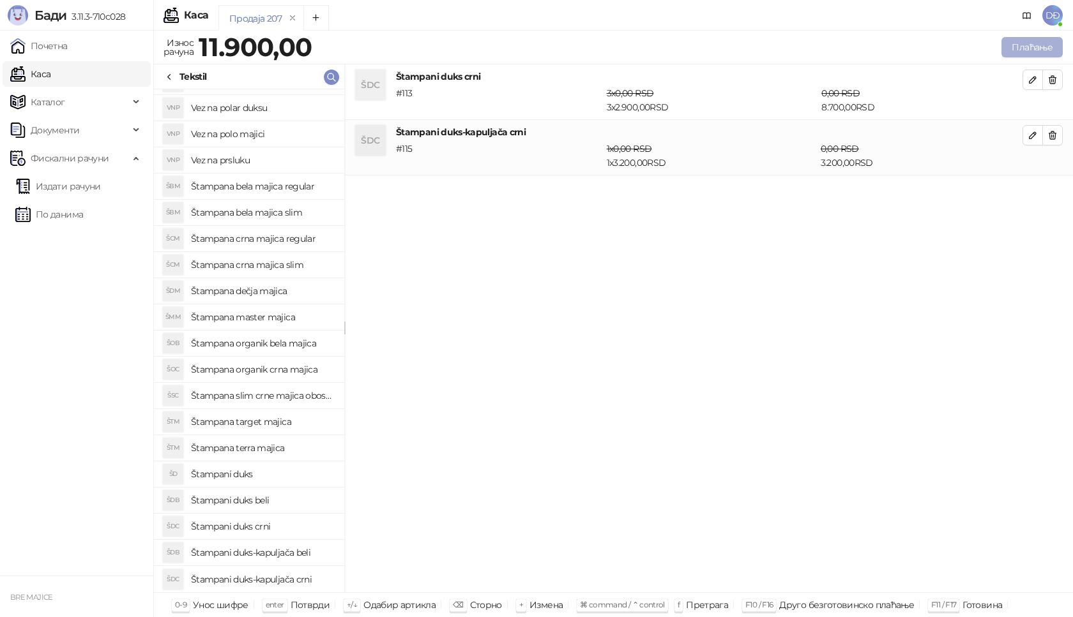
click at [1040, 49] on button "Плаћање" at bounding box center [1031, 47] width 61 height 20
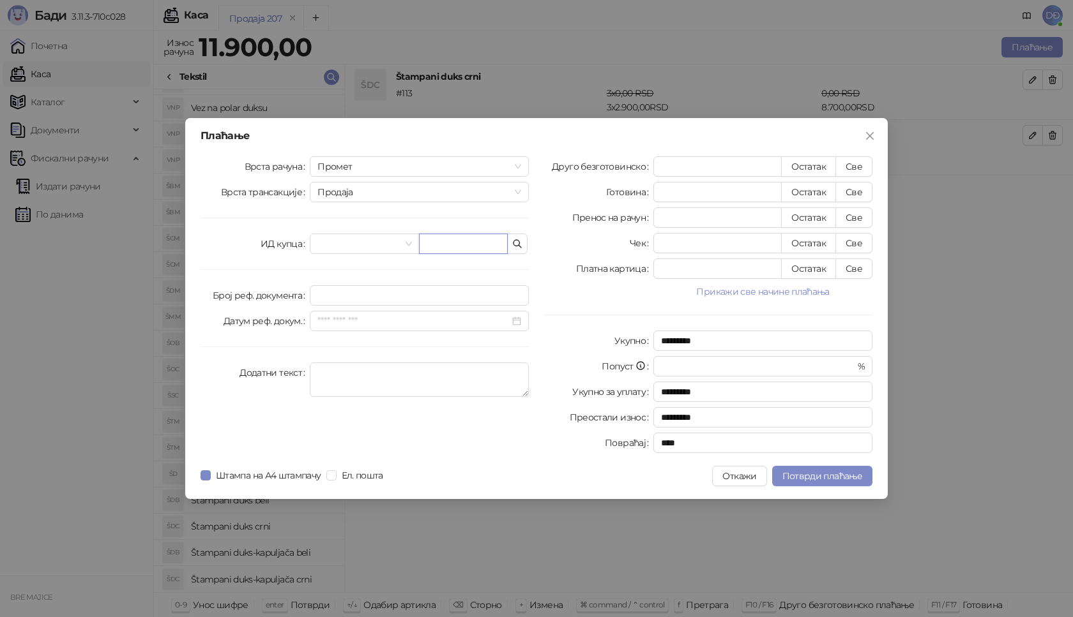
click at [441, 241] on input "text" at bounding box center [463, 244] width 89 height 20
paste input "**********"
type input "**********"
click at [851, 158] on button "Све" at bounding box center [853, 166] width 37 height 20
type input "*****"
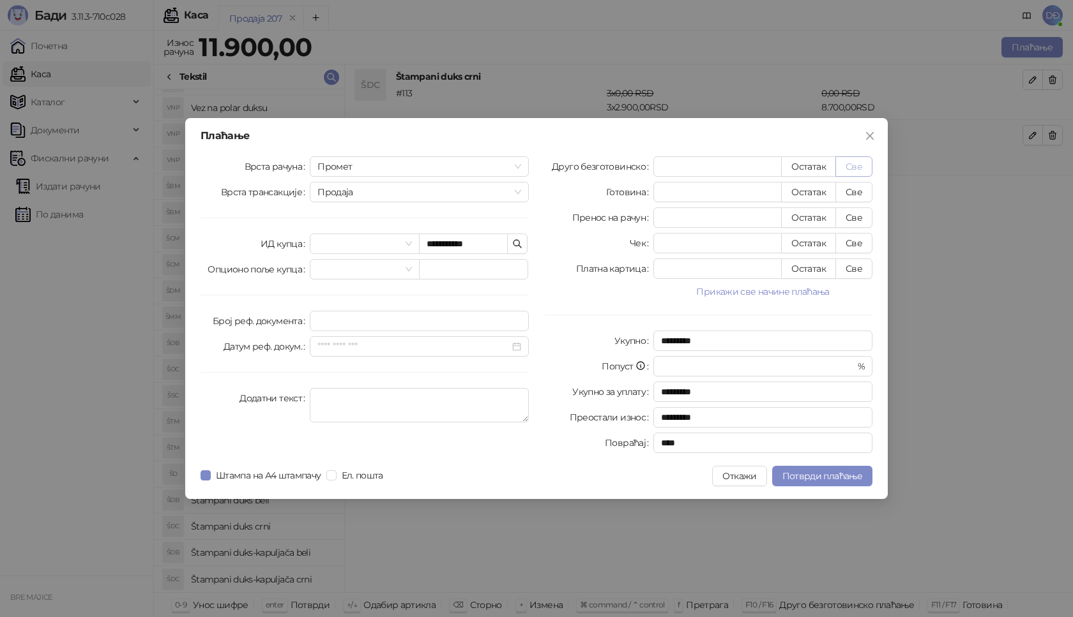
type input "****"
click at [805, 478] on span "Потврди плаћање" at bounding box center [822, 476] width 80 height 11
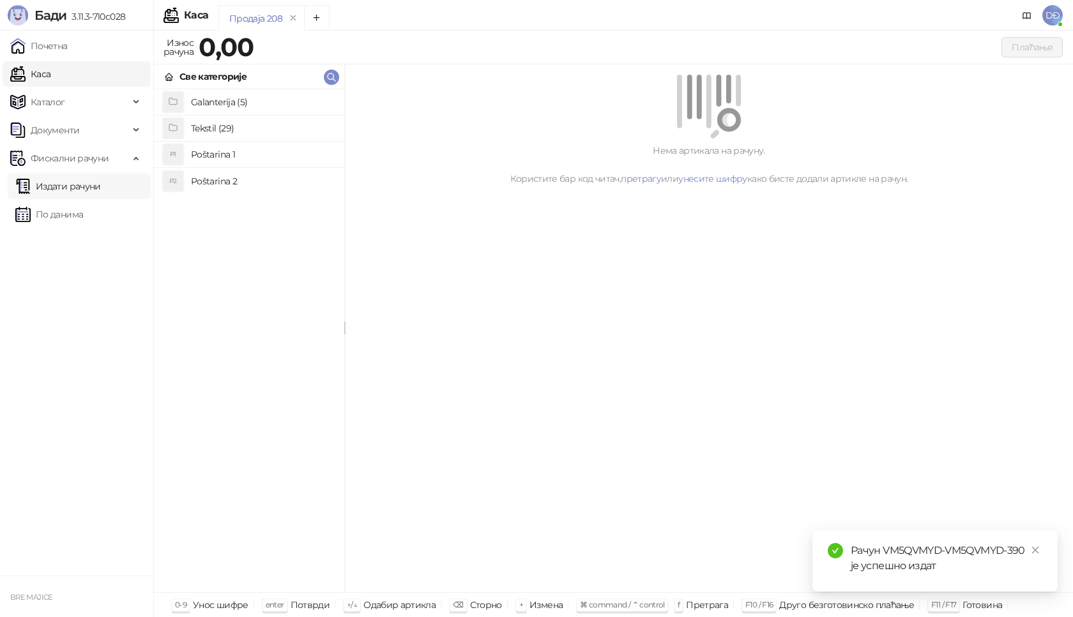
click at [91, 188] on link "Издати рачуни" at bounding box center [58, 187] width 86 height 26
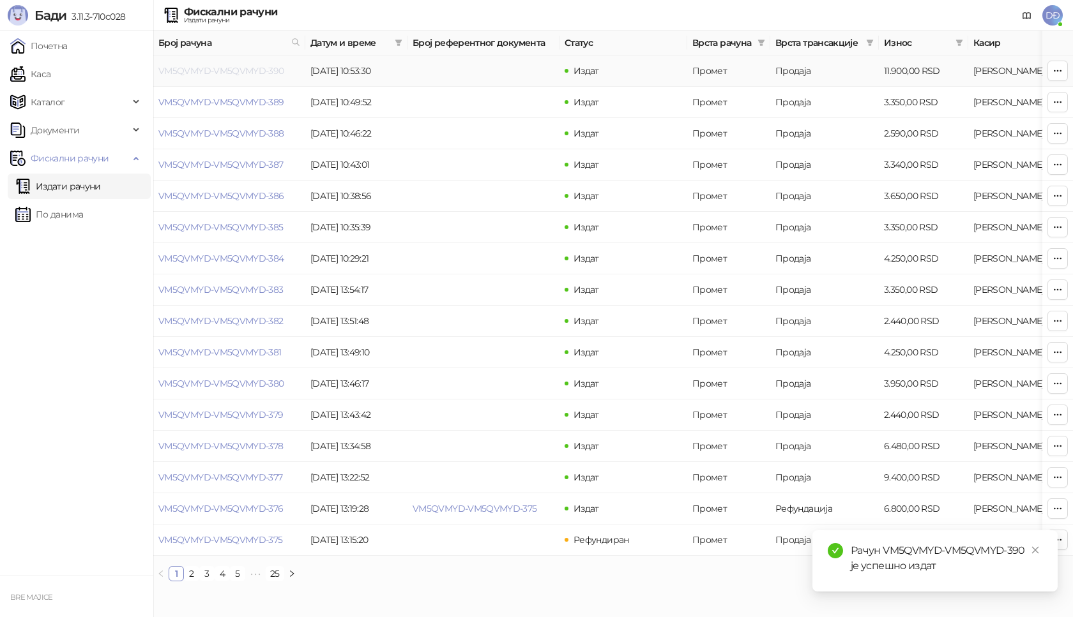
click at [244, 73] on link "VM5QVMYD-VM5QVMYD-390" at bounding box center [221, 70] width 126 height 11
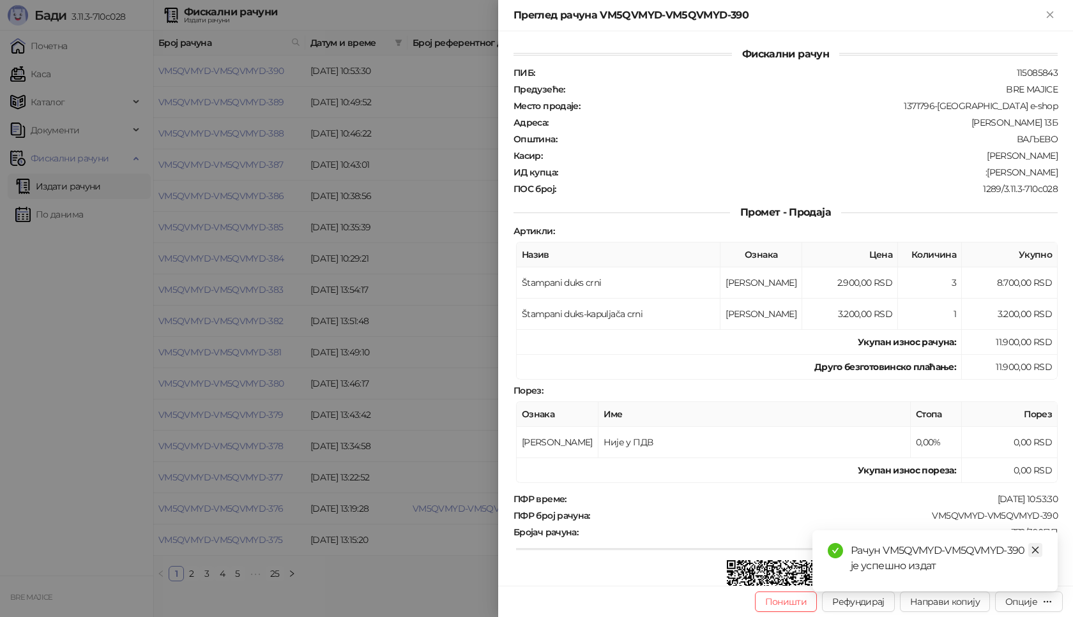
click at [1040, 550] on link "Close" at bounding box center [1035, 550] width 14 height 14
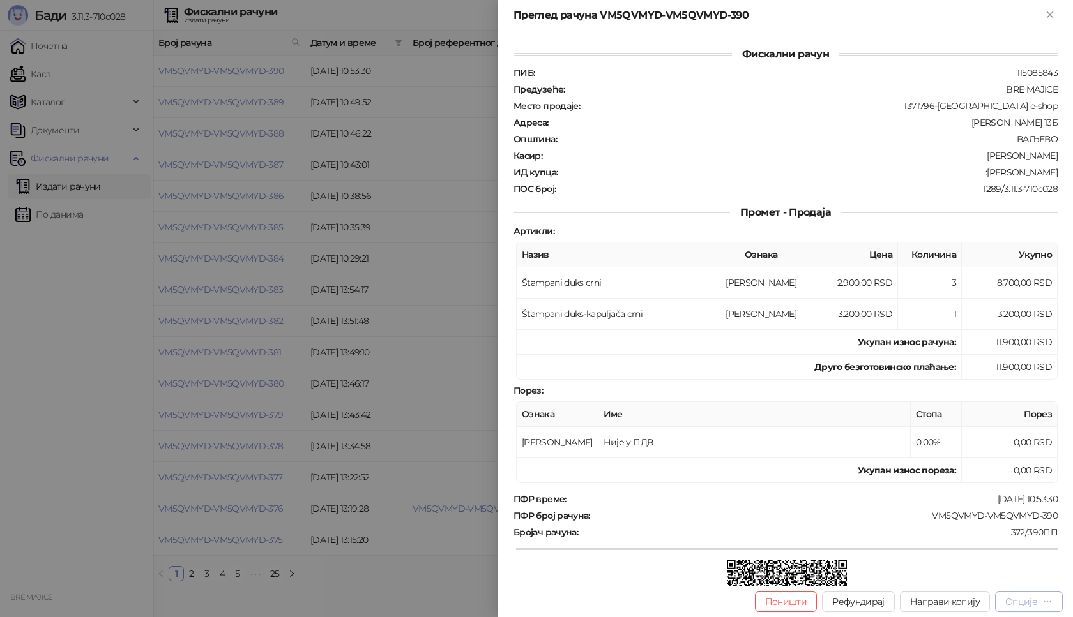
click at [1034, 603] on div "Опције" at bounding box center [1021, 601] width 32 height 11
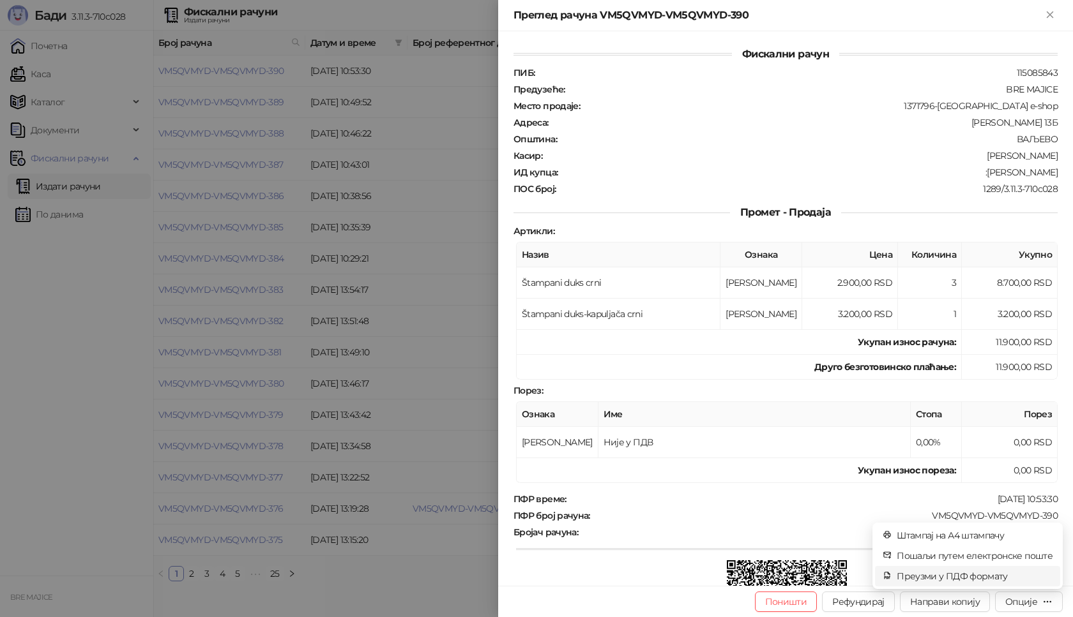
click at [991, 577] on span "Преузми у ПДФ формату" at bounding box center [975, 577] width 156 height 14
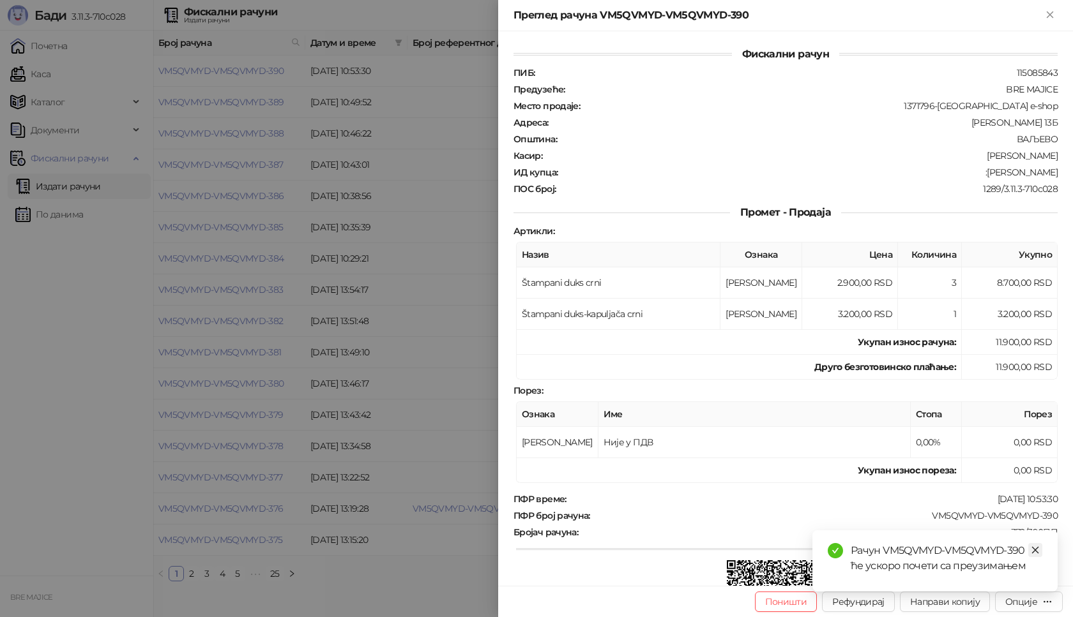
click at [1039, 549] on icon "close" at bounding box center [1035, 550] width 9 height 9
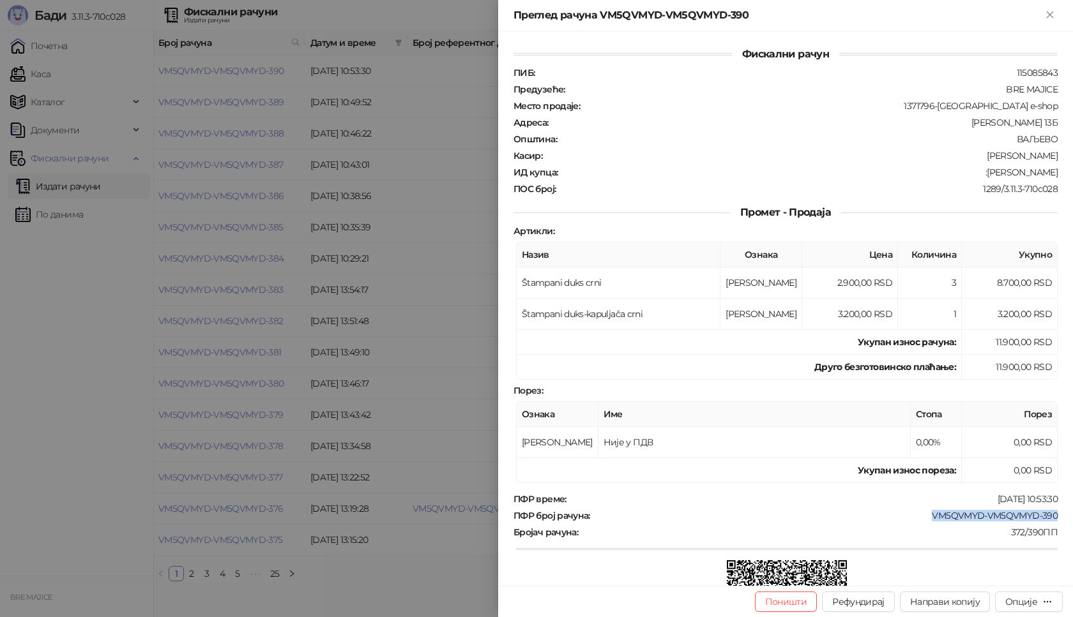
drag, startPoint x: 1049, startPoint y: 512, endPoint x: 923, endPoint y: 515, distance: 125.8
click at [923, 515] on div "Фискални рачун ПИБ : 115085843 Предузеће : BRE MAJICE Место продаје : 1371796-B…" at bounding box center [785, 308] width 575 height 555
drag, startPoint x: 1049, startPoint y: 172, endPoint x: 1002, endPoint y: 174, distance: 46.7
click at [1002, 174] on div "ИД купца : :[PERSON_NAME]" at bounding box center [785, 172] width 549 height 11
click at [1047, 17] on icon "Close" at bounding box center [1050, 14] width 6 height 6
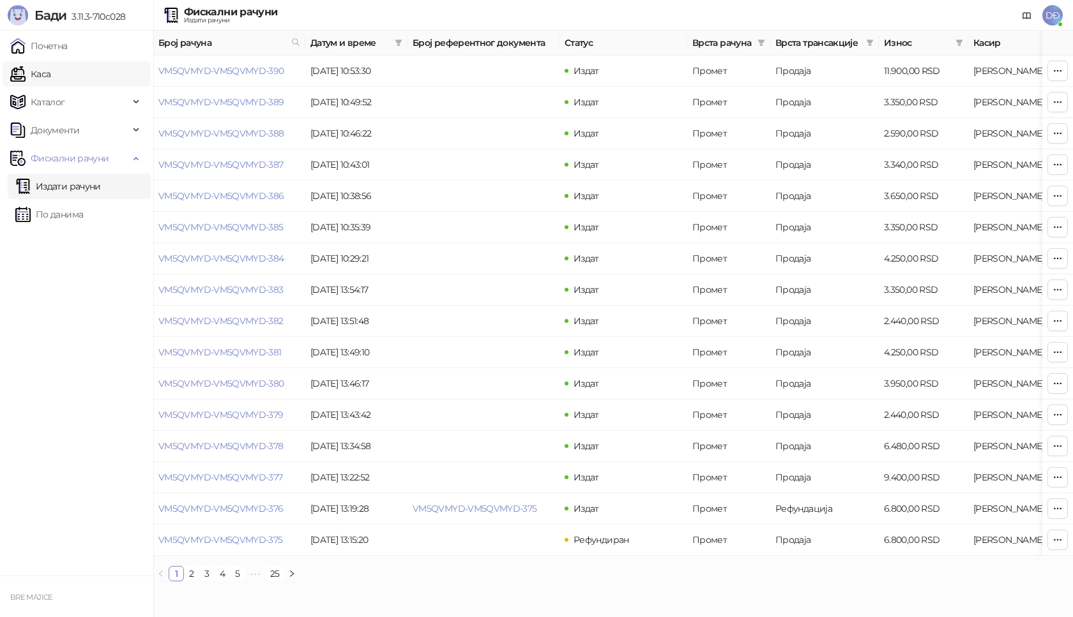
click at [50, 75] on link "Каса" at bounding box center [30, 74] width 40 height 26
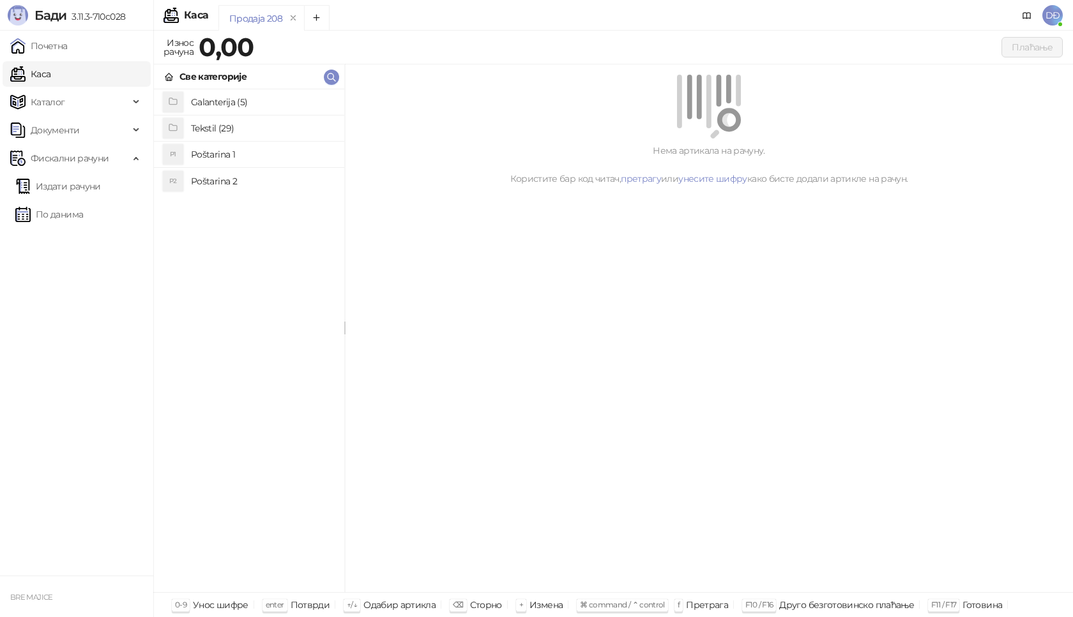
click at [222, 155] on h4 "Poštarina 1" at bounding box center [262, 154] width 143 height 20
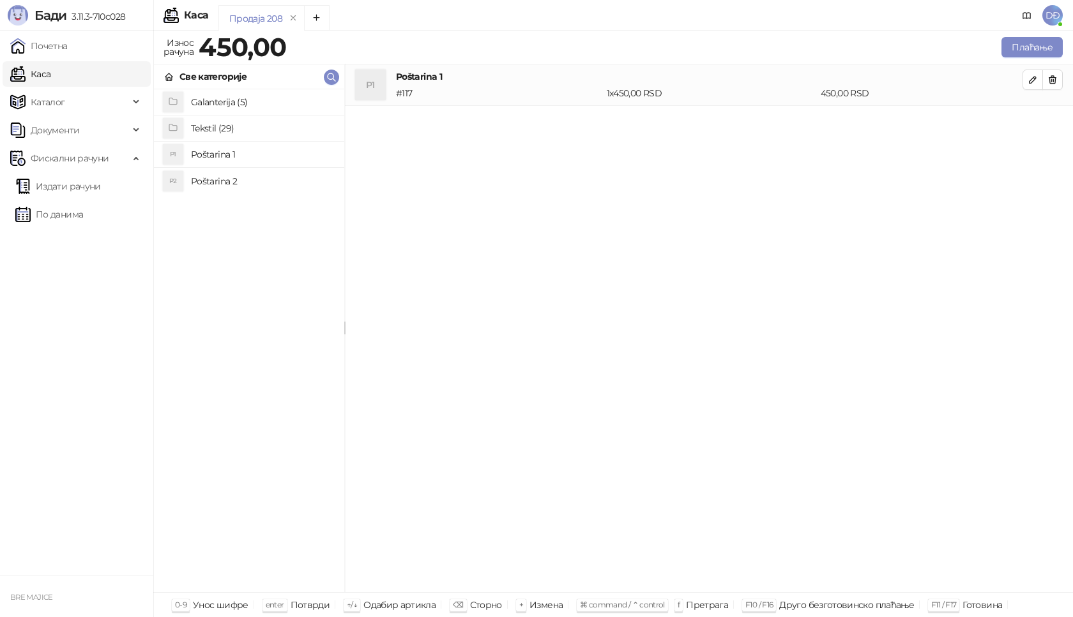
click at [221, 128] on h4 "Tekstil (29)" at bounding box center [262, 128] width 143 height 20
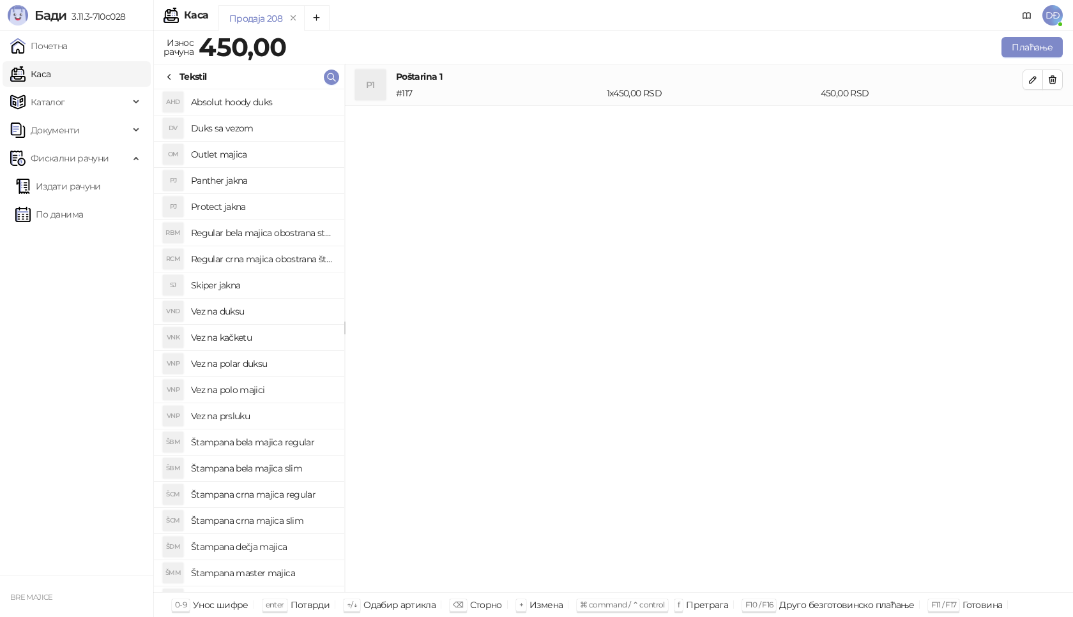
click at [277, 520] on h4 "Štampana crna majica slim" at bounding box center [262, 521] width 143 height 20
click at [1040, 120] on button "button" at bounding box center [1032, 121] width 20 height 20
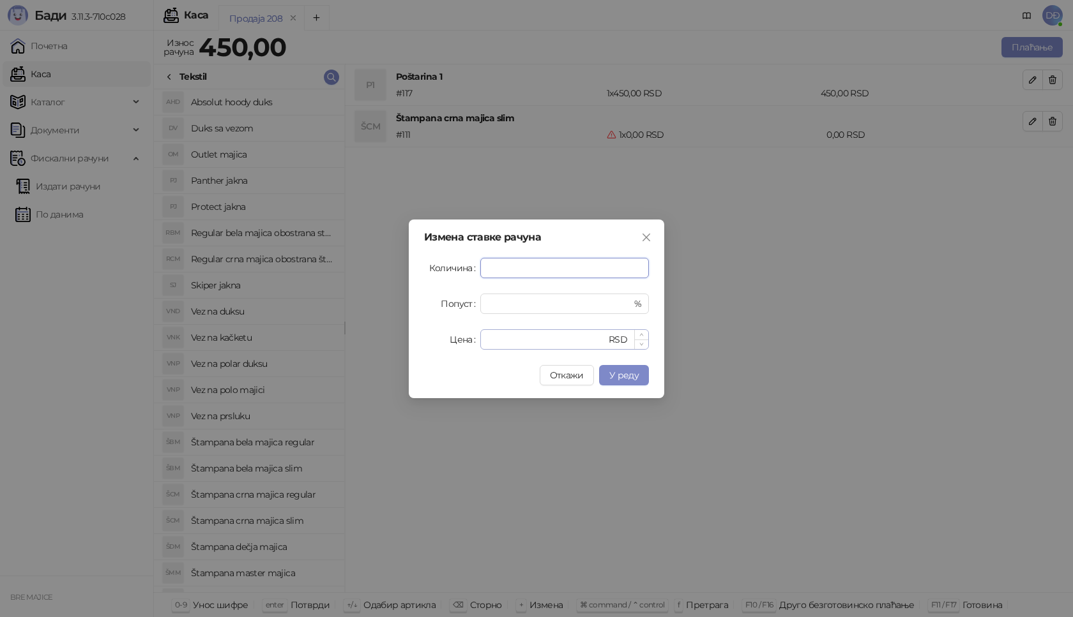
type input "*"
drag, startPoint x: 499, startPoint y: 340, endPoint x: 471, endPoint y: 340, distance: 27.5
click at [474, 341] on div "Цена * RSD" at bounding box center [536, 339] width 225 height 20
type input "****"
click at [624, 378] on span "У реду" at bounding box center [623, 375] width 29 height 11
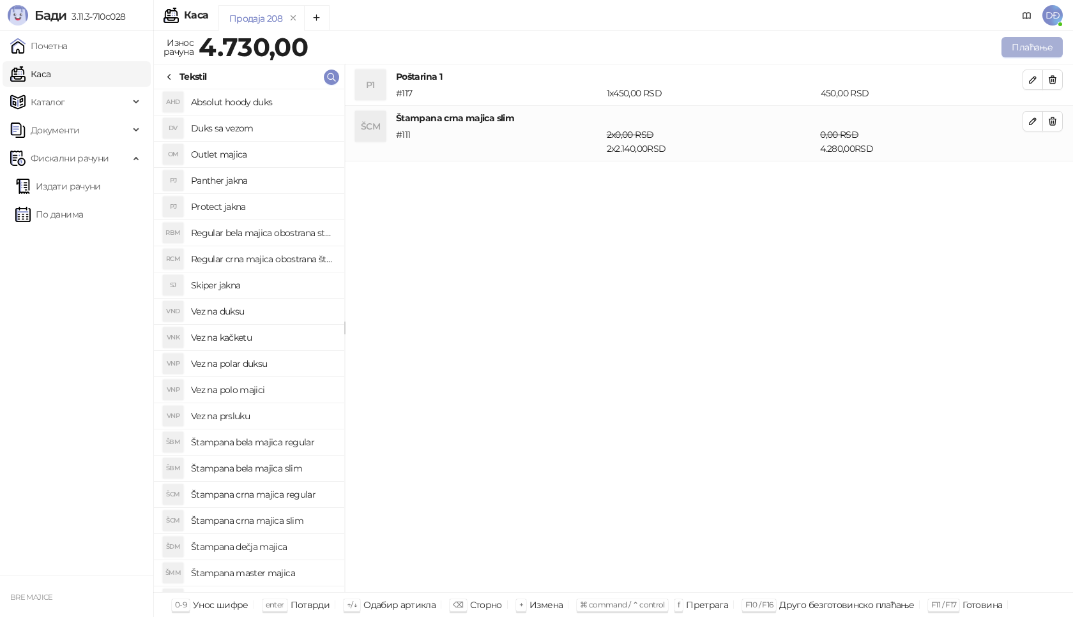
click at [1031, 45] on button "Плаћање" at bounding box center [1031, 47] width 61 height 20
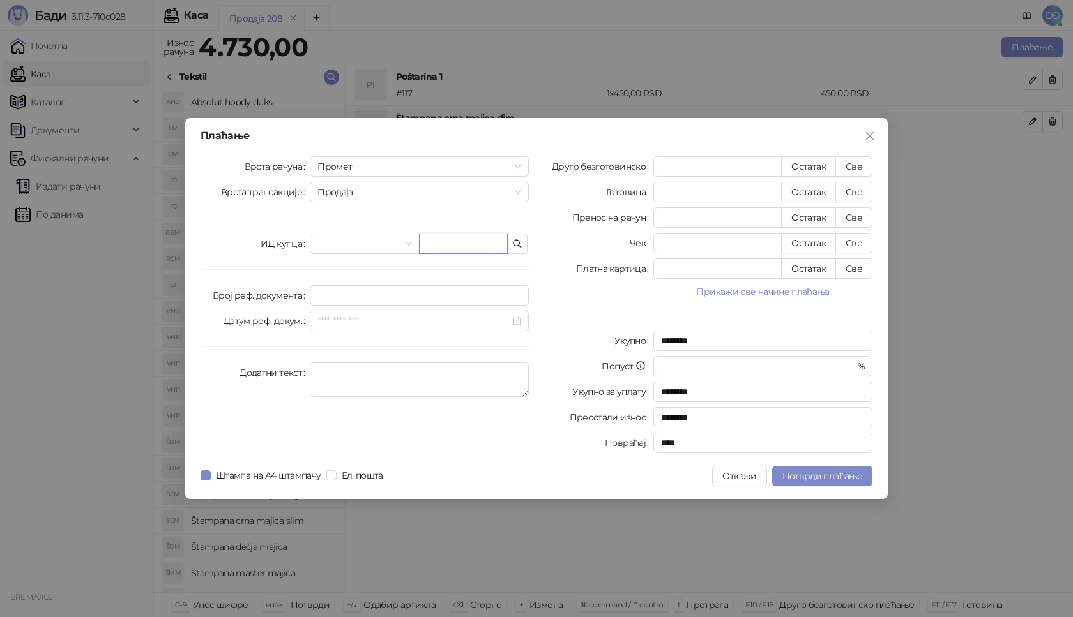
click at [454, 245] on input "text" at bounding box center [463, 244] width 89 height 20
paste input "**********"
type input "**********"
click at [861, 166] on button "Све" at bounding box center [853, 166] width 37 height 20
type input "****"
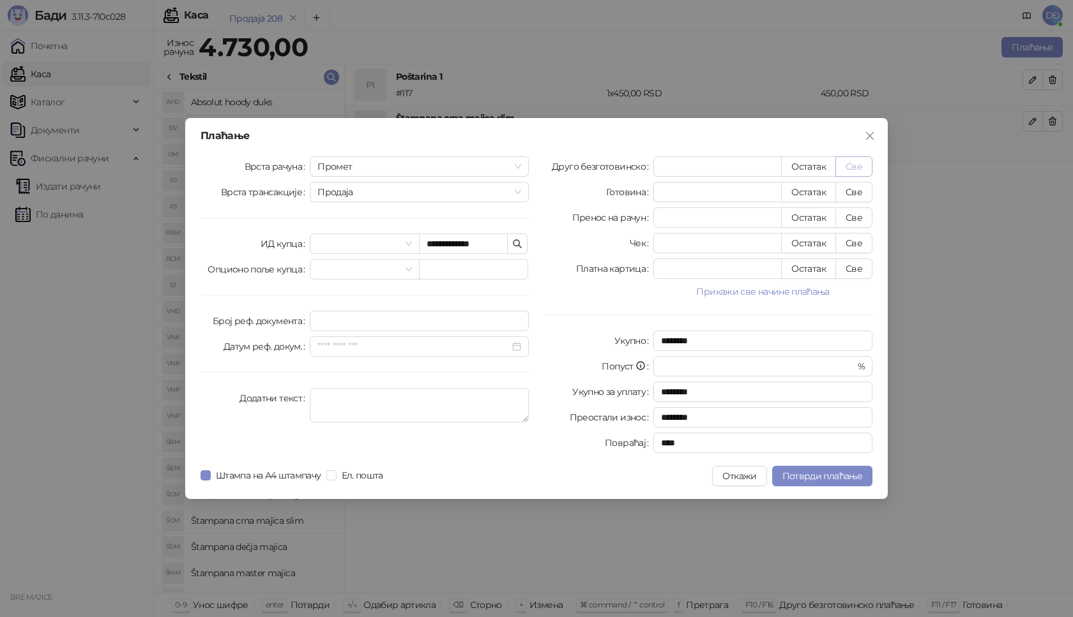
type input "****"
click at [827, 478] on span "Потврди плаћање" at bounding box center [822, 476] width 80 height 11
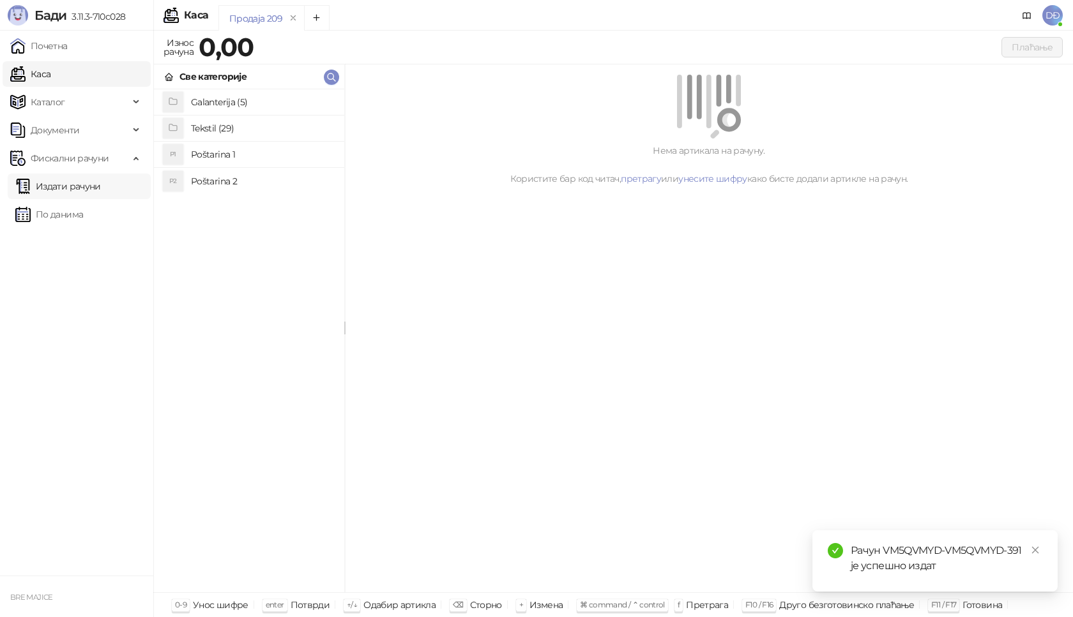
click at [100, 185] on link "Издати рачуни" at bounding box center [58, 187] width 86 height 26
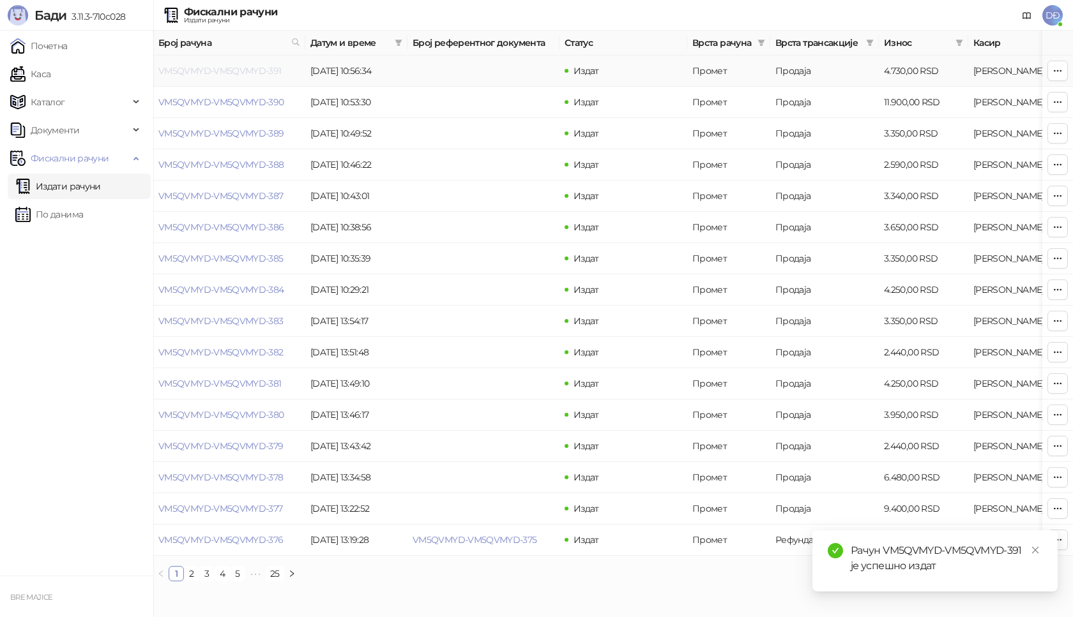
click at [232, 72] on link "VM5QVMYD-VM5QVMYD-391" at bounding box center [219, 70] width 123 height 11
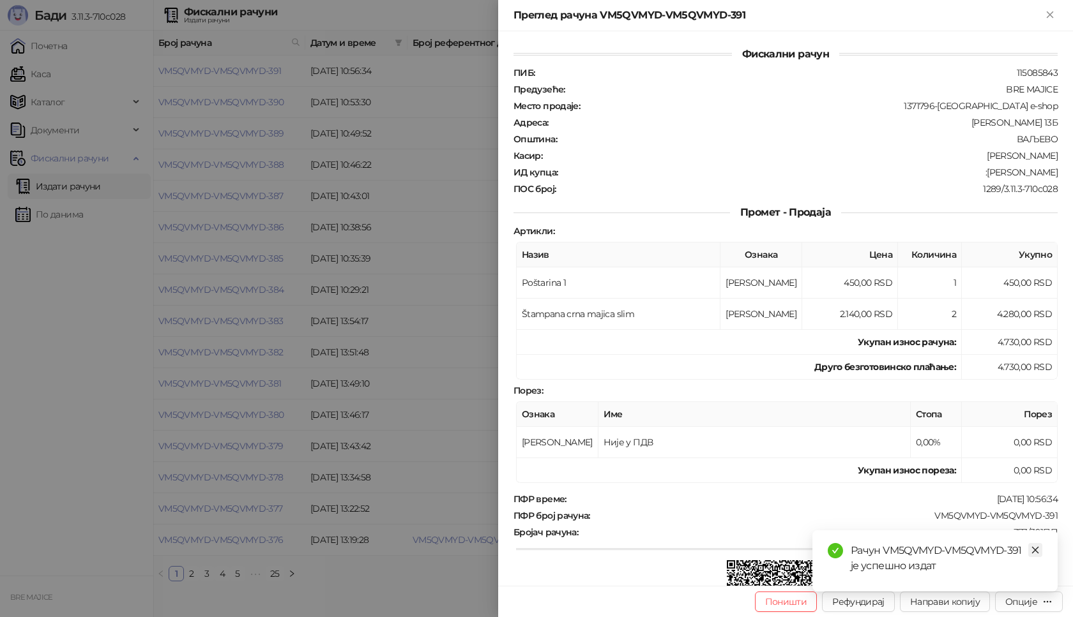
click at [1038, 548] on icon "close" at bounding box center [1035, 550] width 7 height 7
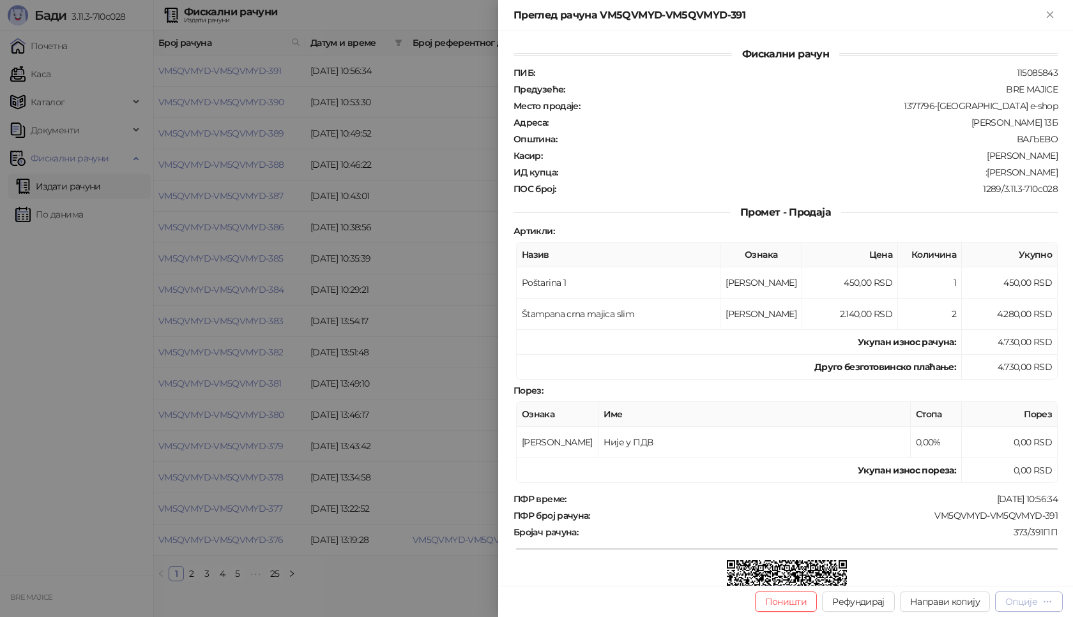
click at [1035, 602] on div "Опције" at bounding box center [1021, 601] width 32 height 11
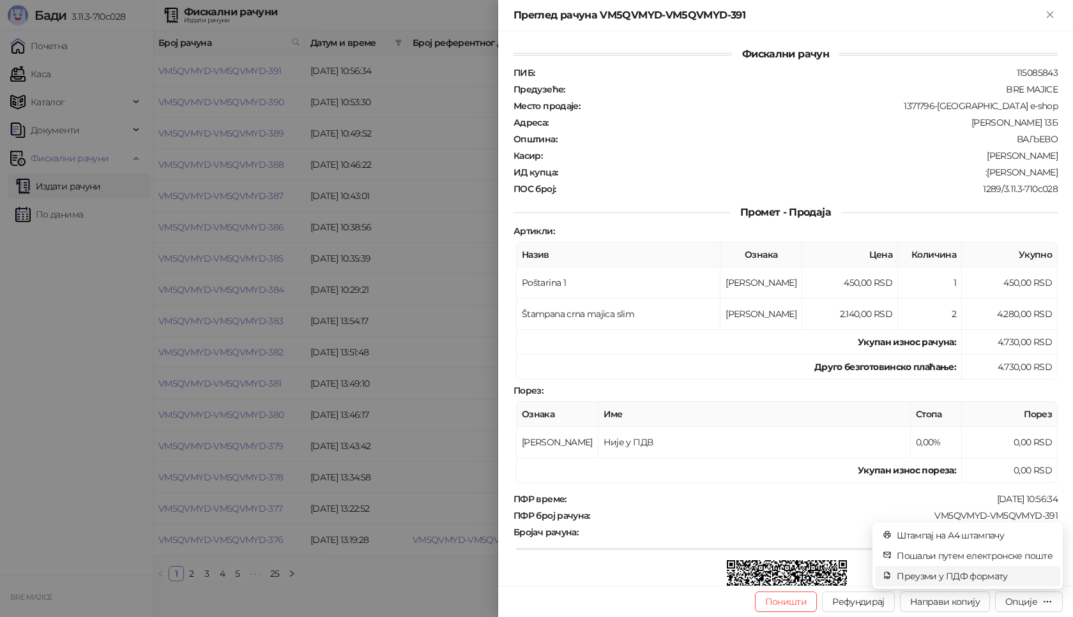
click at [976, 577] on span "Преузми у ПДФ формату" at bounding box center [975, 577] width 156 height 14
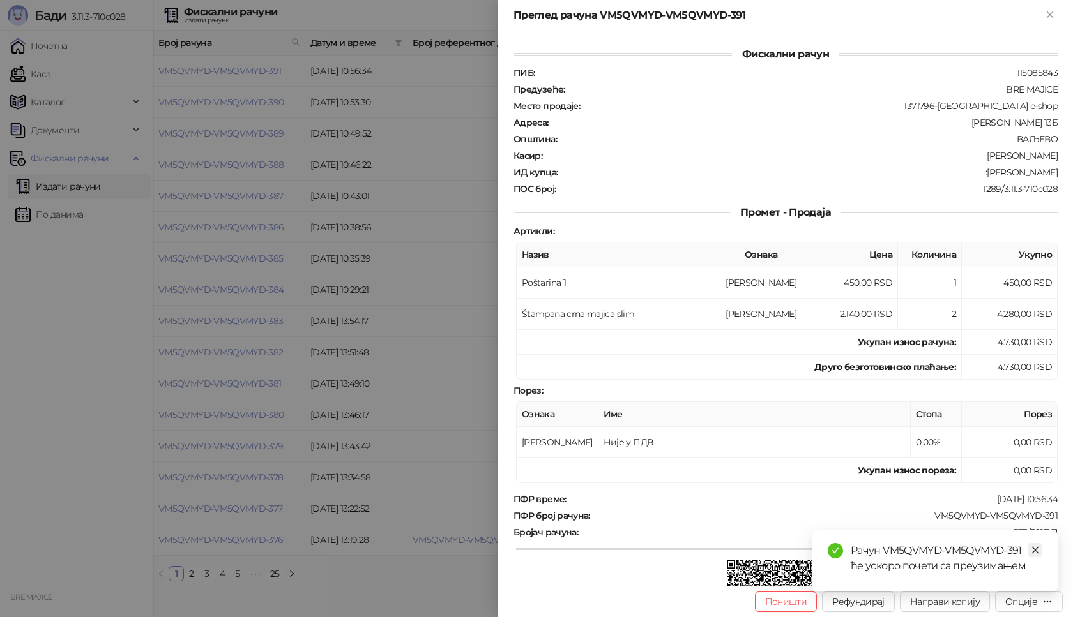
click at [1038, 552] on icon "close" at bounding box center [1035, 550] width 9 height 9
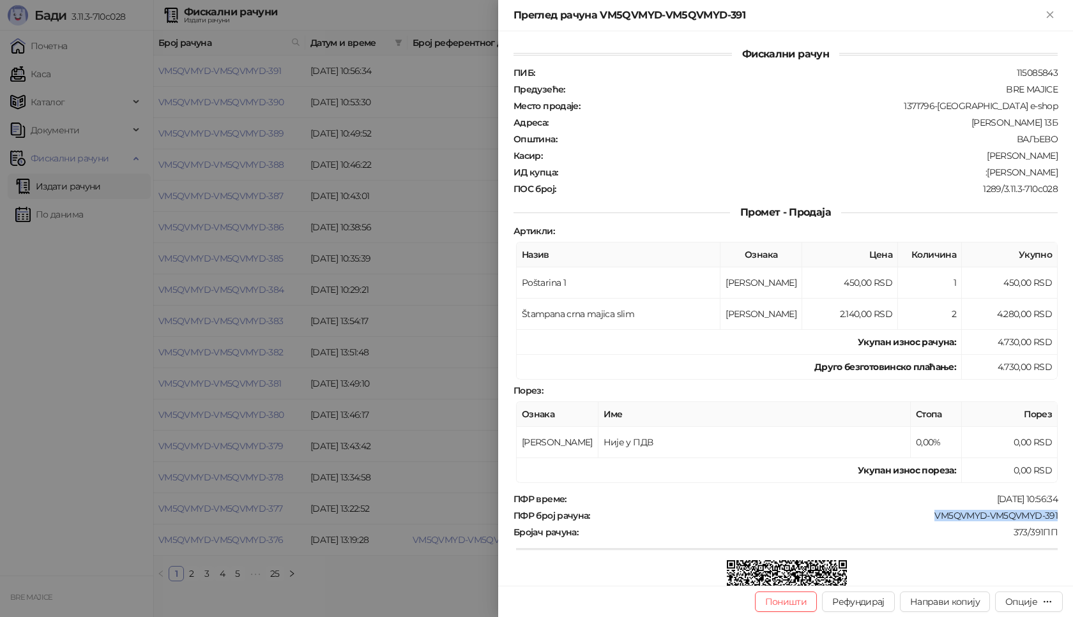
drag, startPoint x: 1049, startPoint y: 516, endPoint x: 921, endPoint y: 522, distance: 127.9
click at [921, 522] on div "Фискални рачун ПИБ : 115085843 Предузеће : BRE MAJICE Место продаје : 1371796-[…" at bounding box center [785, 308] width 575 height 555
drag, startPoint x: 1049, startPoint y: 172, endPoint x: 983, endPoint y: 176, distance: 65.3
click at [983, 176] on div "ИД купца : :[PERSON_NAME]" at bounding box center [785, 172] width 549 height 11
click at [1044, 14] on icon "Close" at bounding box center [1049, 14] width 11 height 11
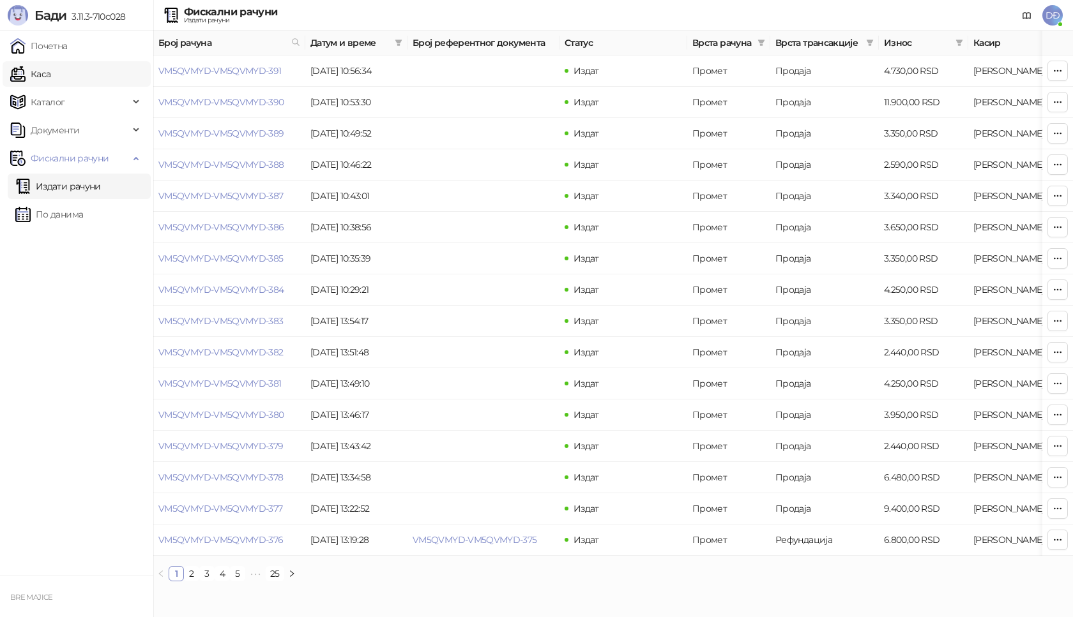
click at [45, 79] on link "Каса" at bounding box center [30, 74] width 40 height 26
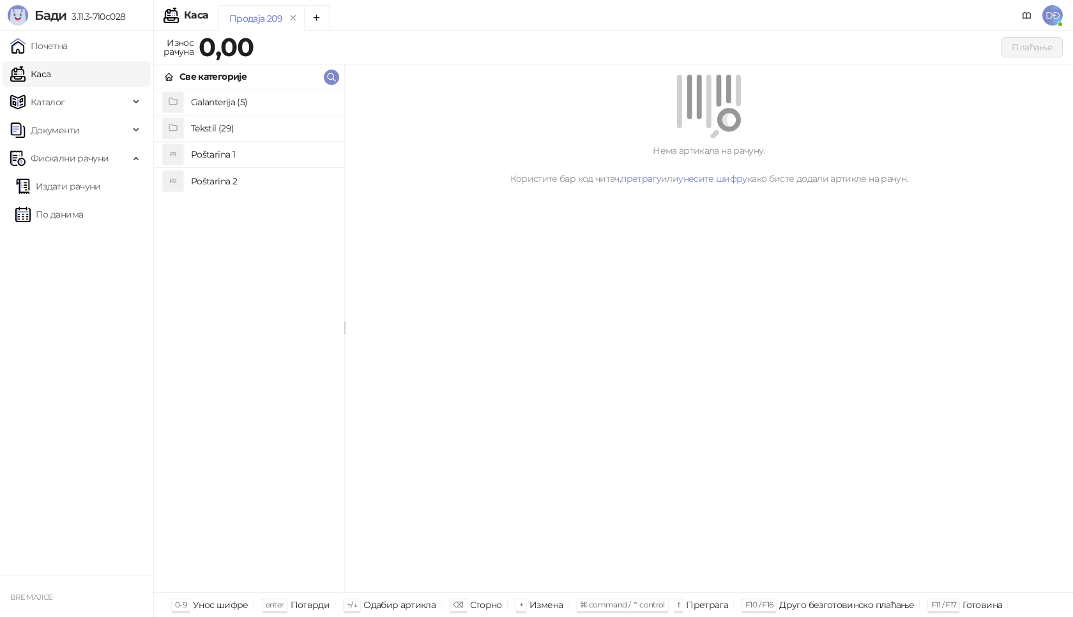
click at [241, 152] on h4 "Poštarina 1" at bounding box center [262, 154] width 143 height 20
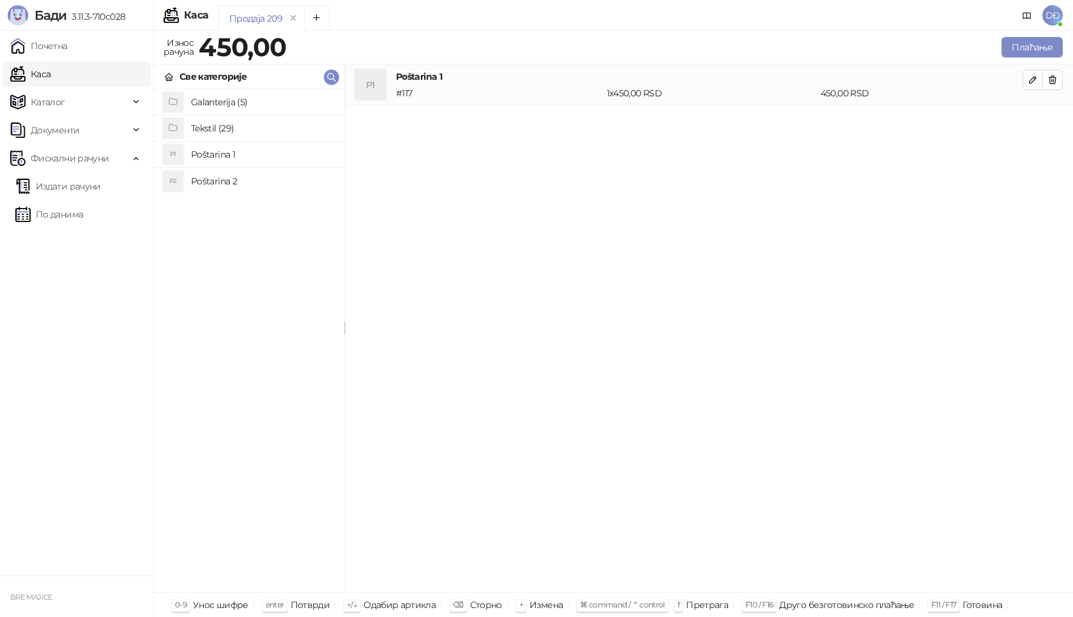
click at [231, 125] on h4 "Tekstil (29)" at bounding box center [262, 128] width 143 height 20
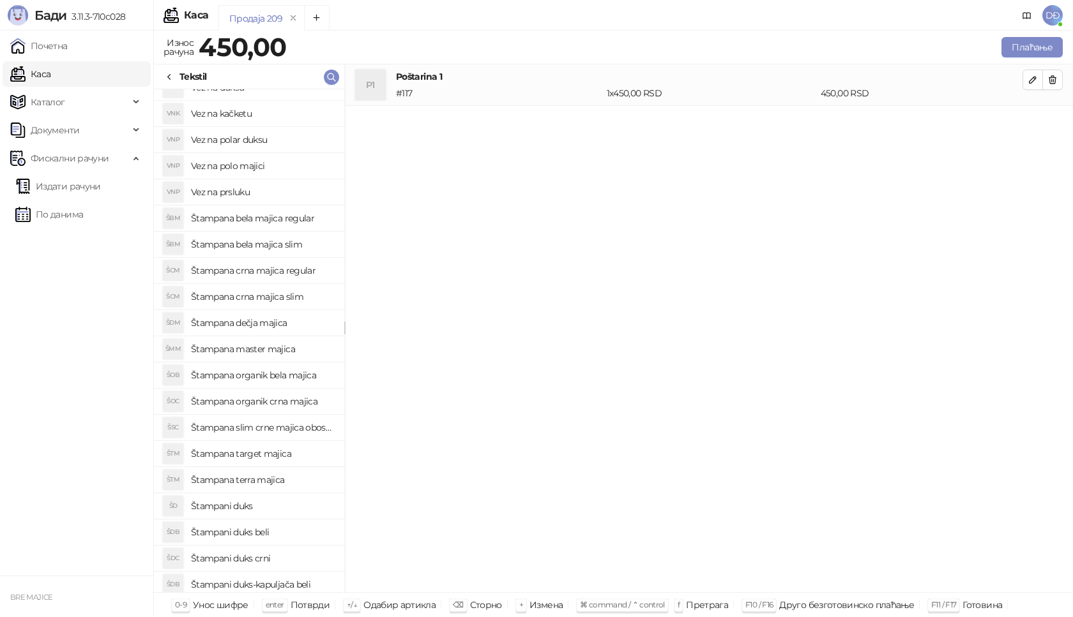
scroll to position [256, 0]
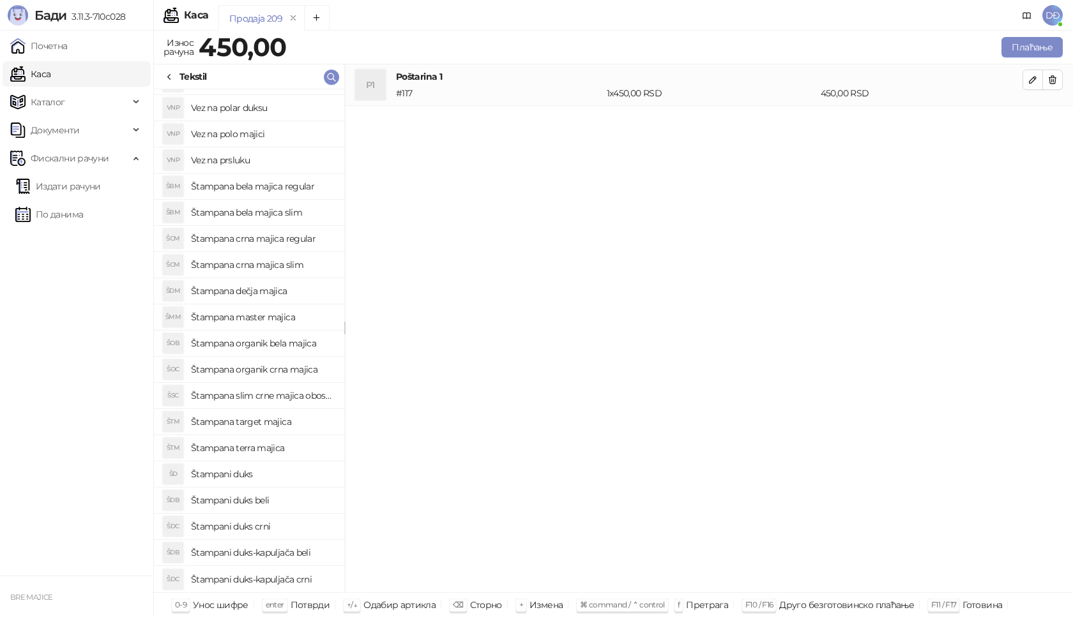
click at [292, 584] on h4 "Štampani duks-kapuljača crni" at bounding box center [262, 580] width 143 height 20
click at [1029, 121] on icon "button" at bounding box center [1032, 121] width 10 height 10
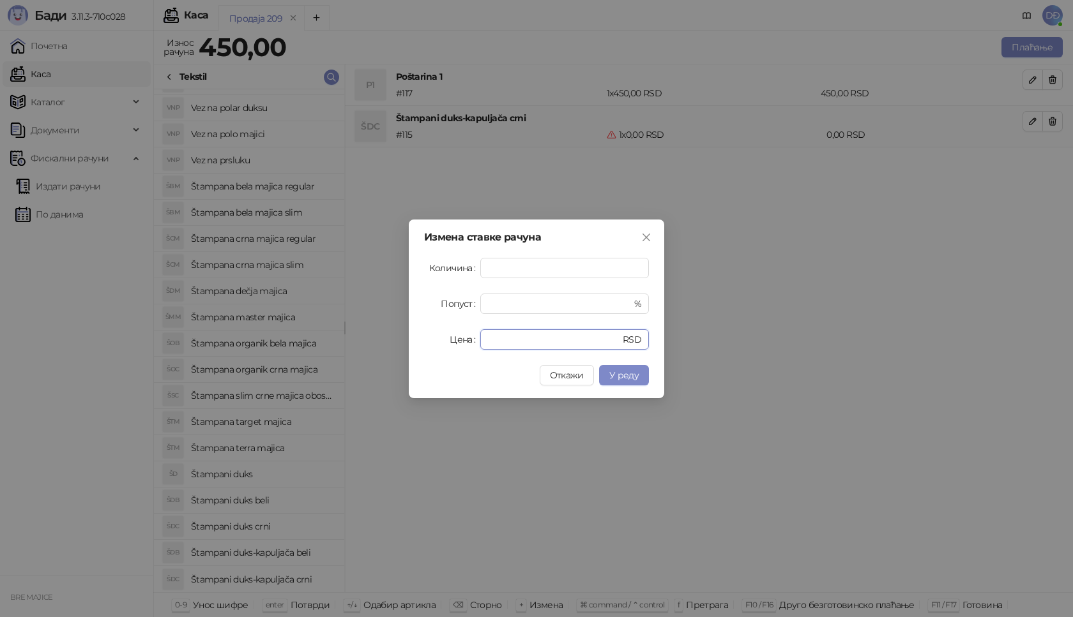
drag, startPoint x: 526, startPoint y: 334, endPoint x: 450, endPoint y: 345, distance: 76.2
click at [450, 345] on div "Цена * RSD" at bounding box center [536, 339] width 225 height 20
type input "****"
click at [607, 374] on button "У реду" at bounding box center [624, 375] width 50 height 20
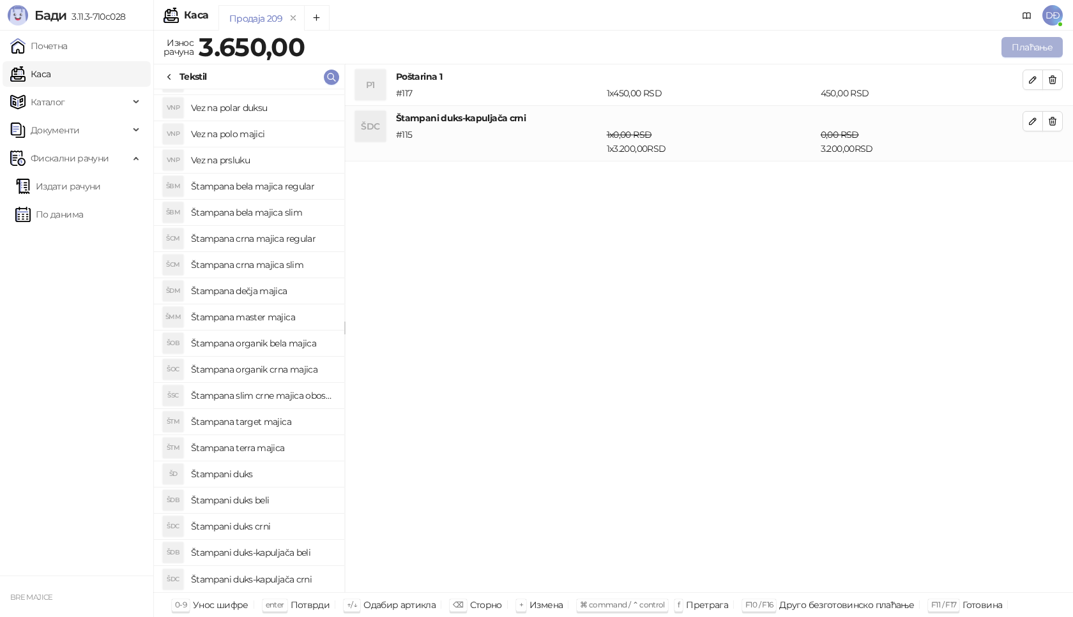
click at [1026, 49] on button "Плаћање" at bounding box center [1031, 47] width 61 height 20
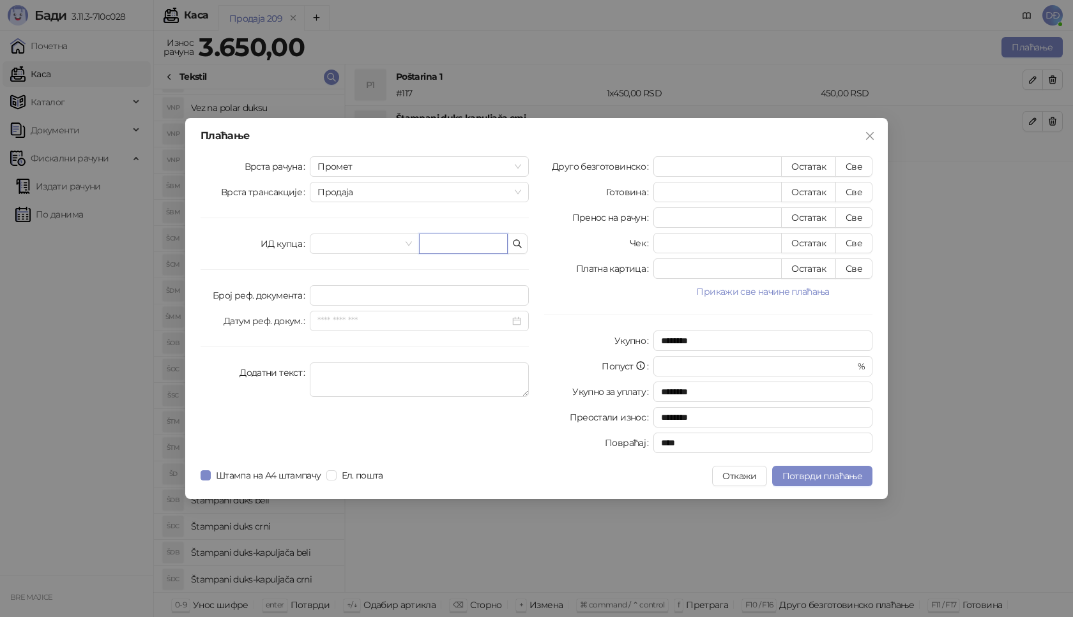
click at [441, 246] on input "text" at bounding box center [463, 244] width 89 height 20
paste input "**********"
type input "**********"
click at [854, 163] on button "Све" at bounding box center [853, 166] width 37 height 20
type input "****"
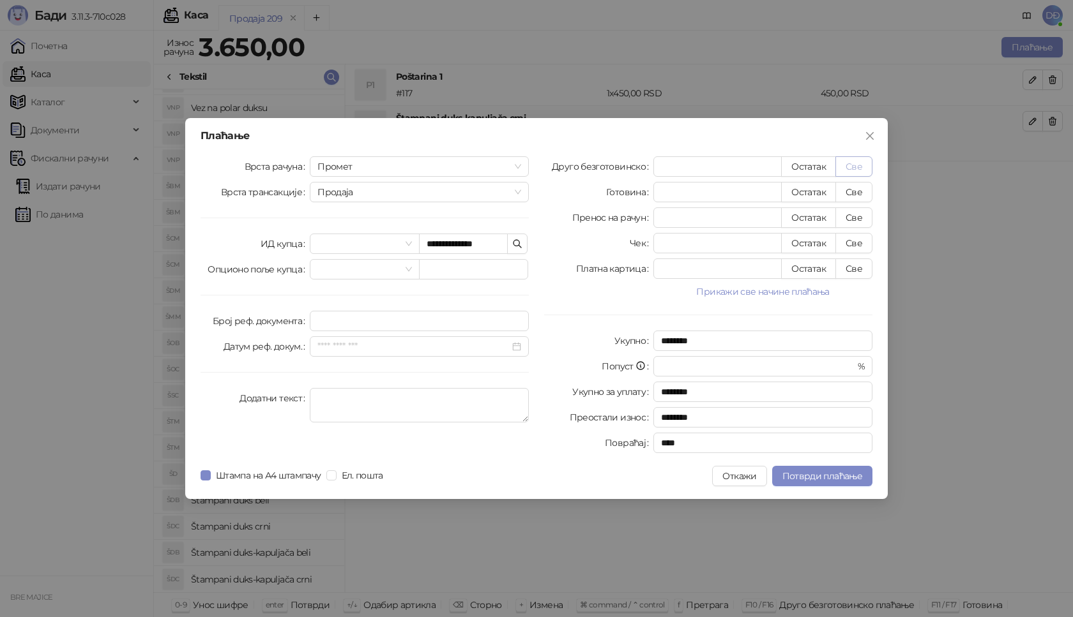
type input "****"
click at [819, 469] on button "Потврди плаћање" at bounding box center [822, 476] width 100 height 20
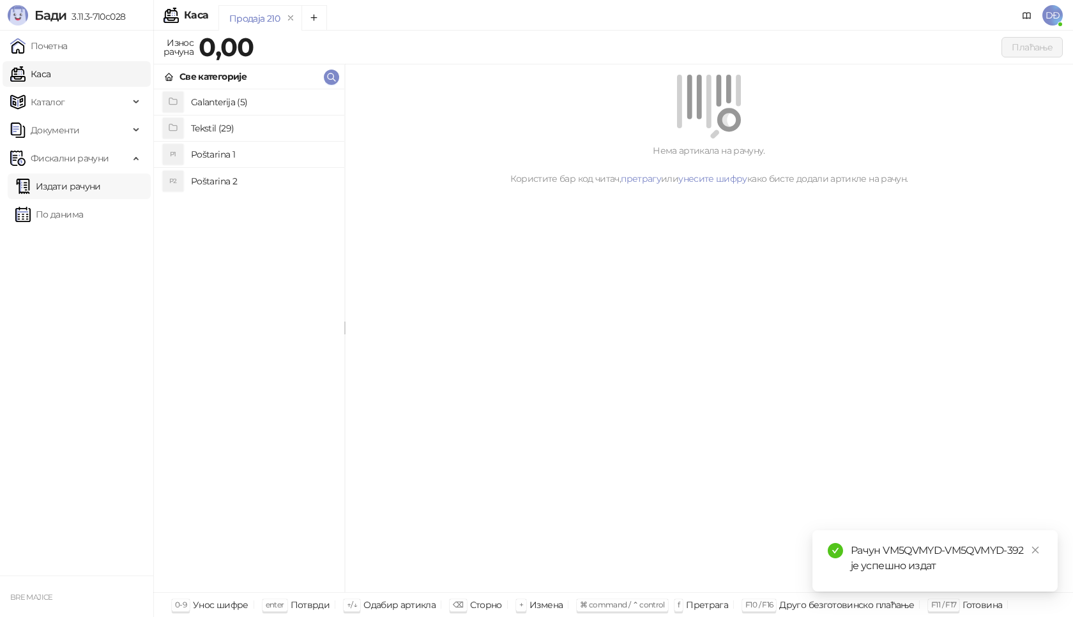
click at [95, 186] on link "Издати рачуни" at bounding box center [58, 187] width 86 height 26
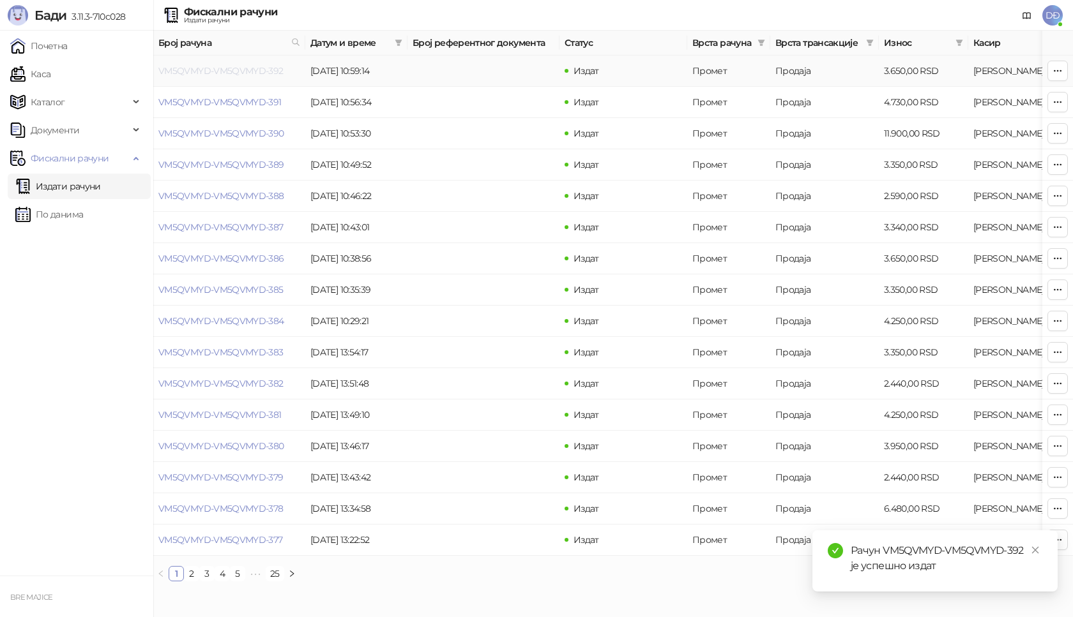
click at [199, 73] on link "VM5QVMYD-VM5QVMYD-392" at bounding box center [220, 70] width 125 height 11
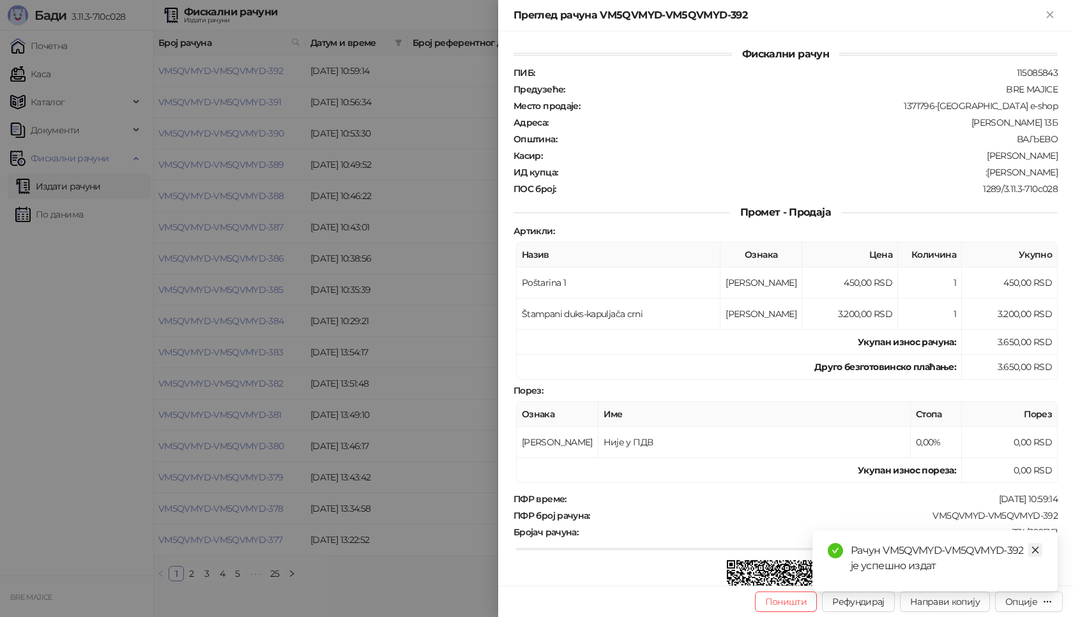
click at [1035, 546] on icon "close" at bounding box center [1035, 550] width 9 height 9
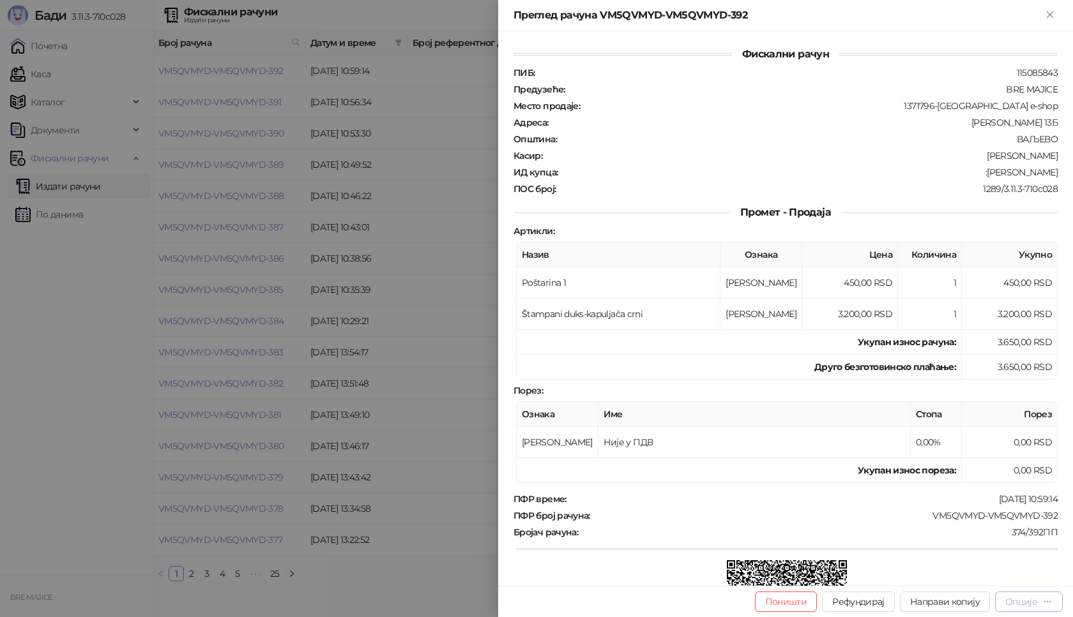
click at [1041, 605] on div "Опције" at bounding box center [1028, 602] width 47 height 12
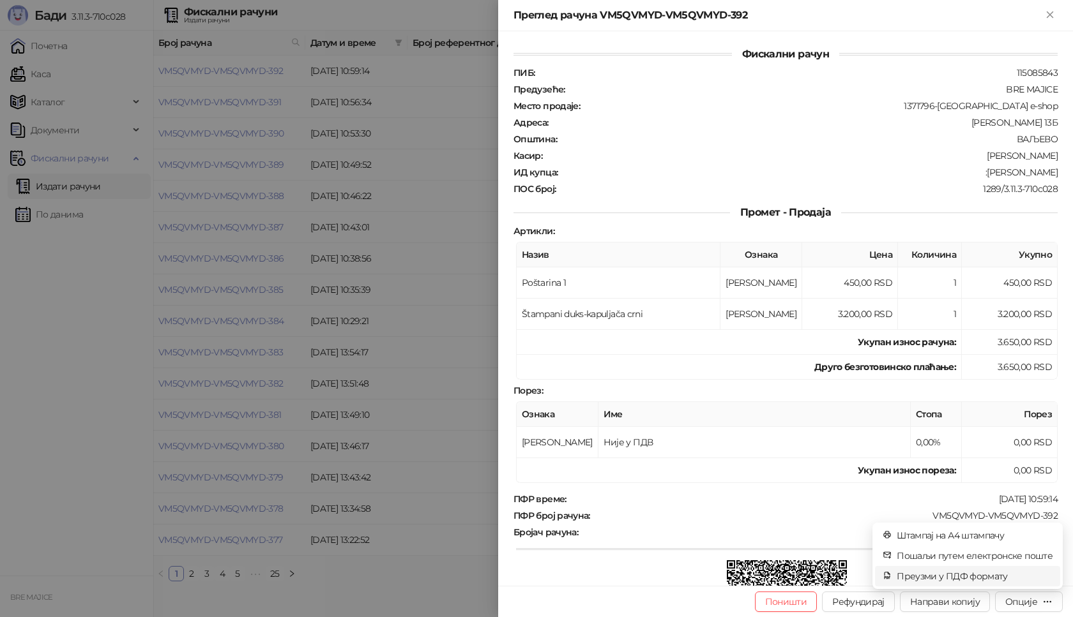
click at [1003, 576] on span "Преузми у ПДФ формату" at bounding box center [975, 577] width 156 height 14
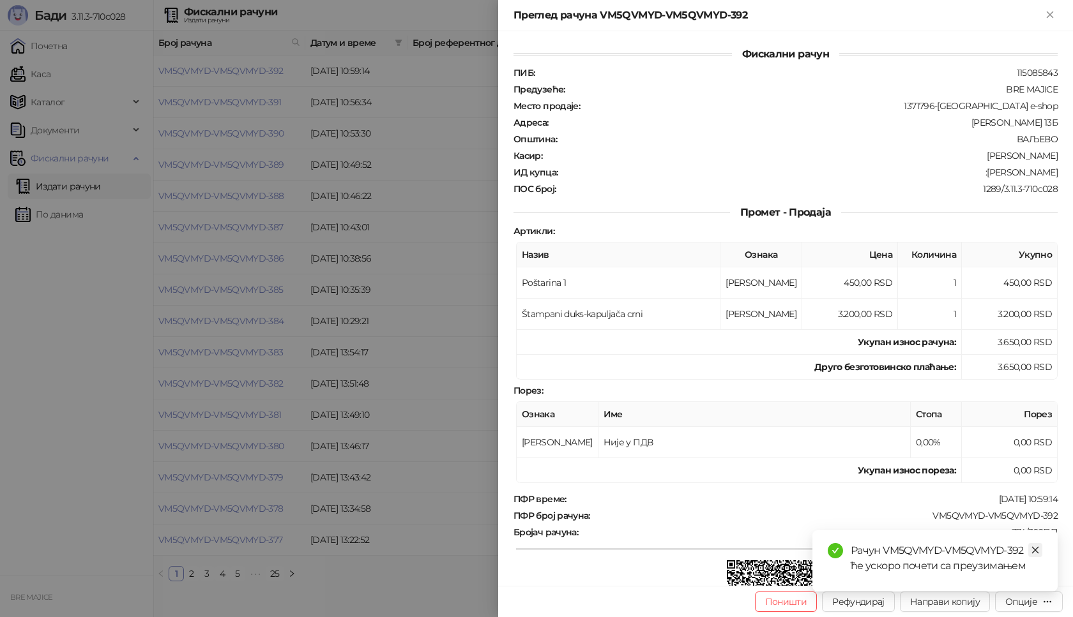
click at [1038, 547] on icon "close" at bounding box center [1035, 550] width 9 height 9
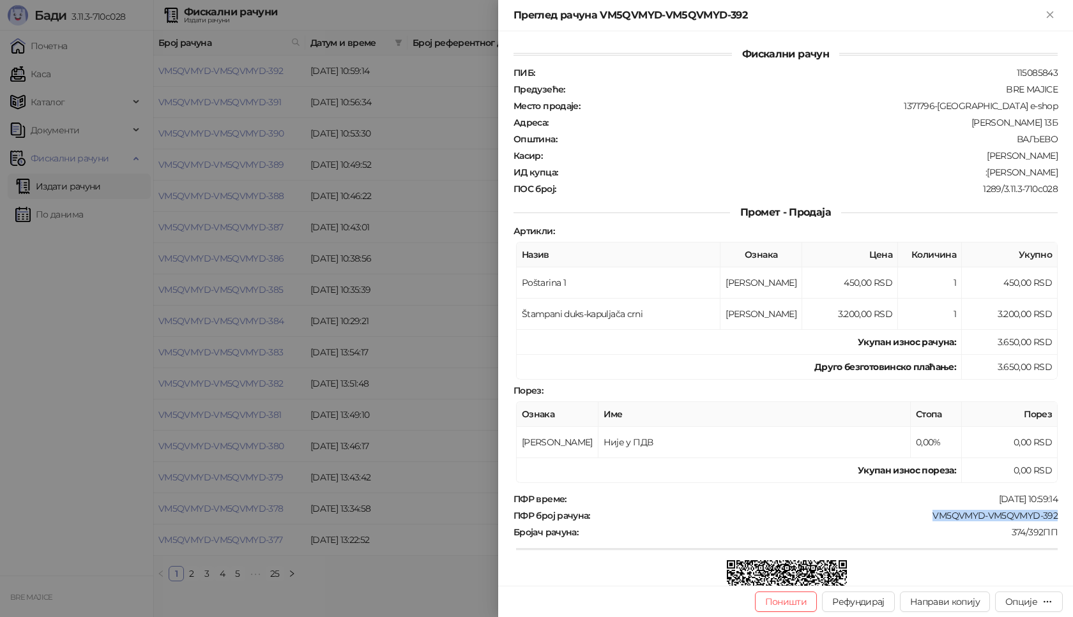
drag, startPoint x: 1052, startPoint y: 517, endPoint x: 922, endPoint y: 516, distance: 130.3
click at [923, 516] on div "Фискални рачун ПИБ : 115085843 Предузеће : BRE MAJICE Место продаје : 1371796-[…" at bounding box center [785, 308] width 575 height 555
drag, startPoint x: 1056, startPoint y: 171, endPoint x: 989, endPoint y: 173, distance: 66.4
click at [989, 173] on div "Фискални рачун ПИБ : 115085843 Предузеће : BRE MAJICE Место продаје : 1371796-[…" at bounding box center [785, 308] width 575 height 555
click at [1050, 17] on icon "Close" at bounding box center [1049, 14] width 11 height 11
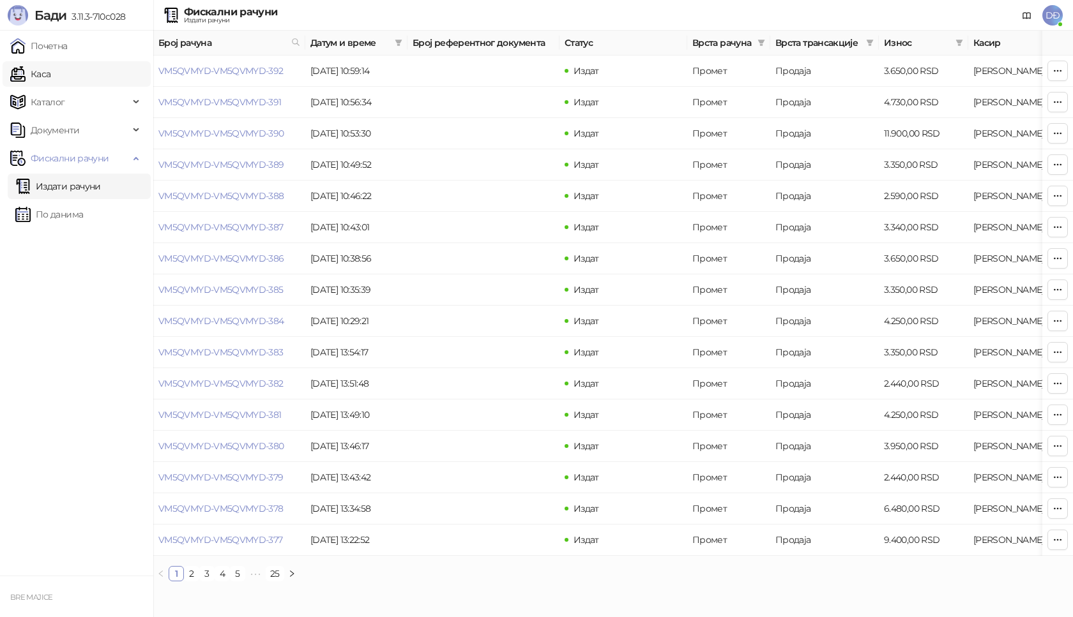
click at [50, 71] on link "Каса" at bounding box center [30, 74] width 40 height 26
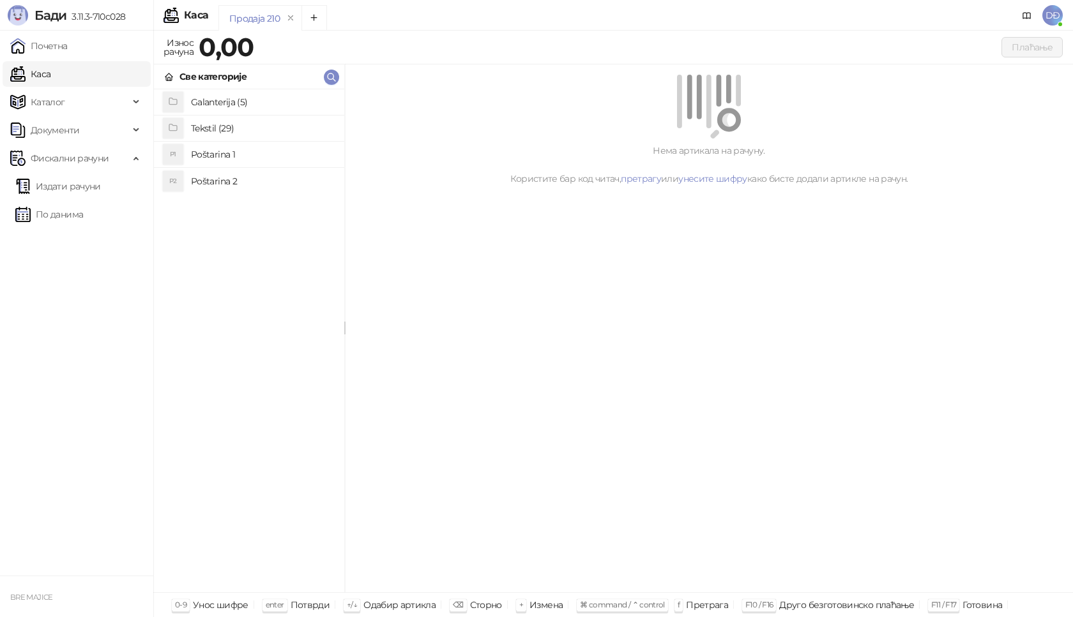
click at [216, 152] on h4 "Poštarina 1" at bounding box center [262, 154] width 143 height 20
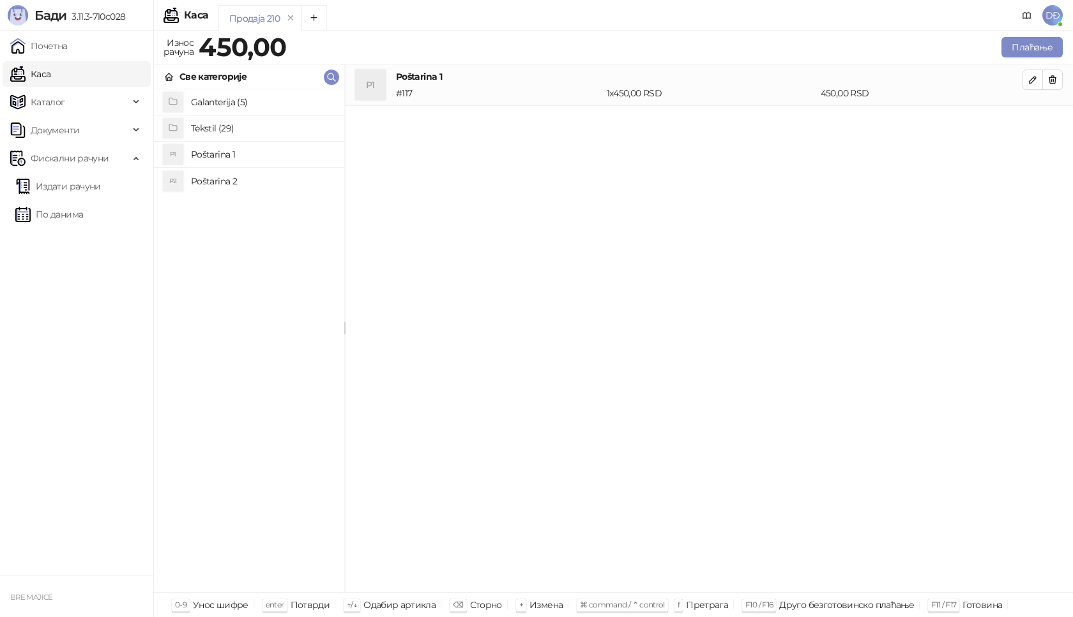
click at [217, 128] on h4 "Tekstil (29)" at bounding box center [262, 128] width 143 height 20
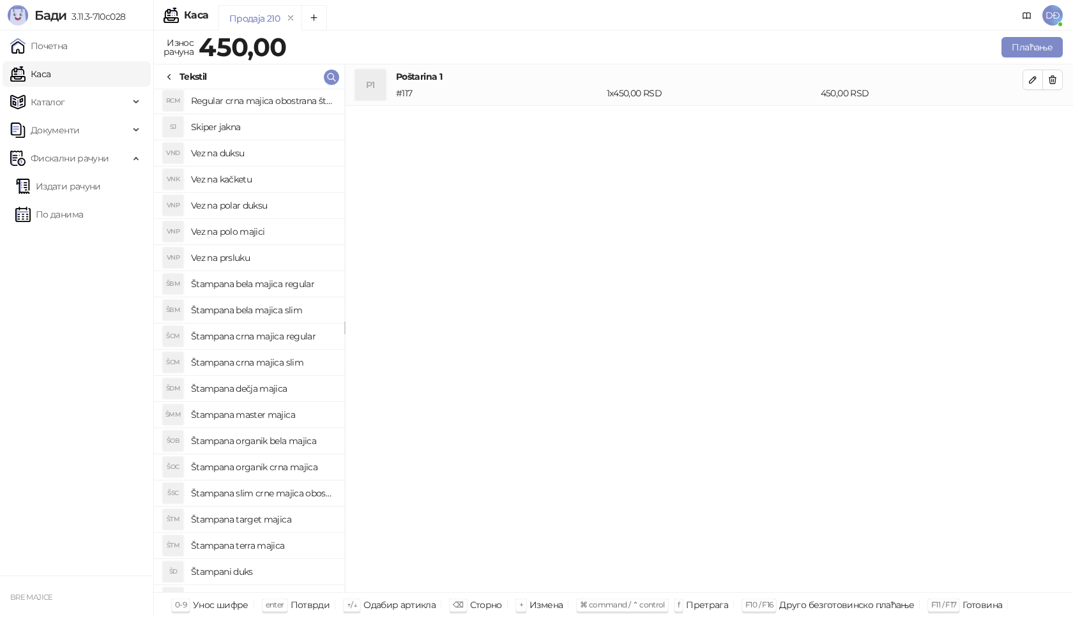
scroll to position [256, 0]
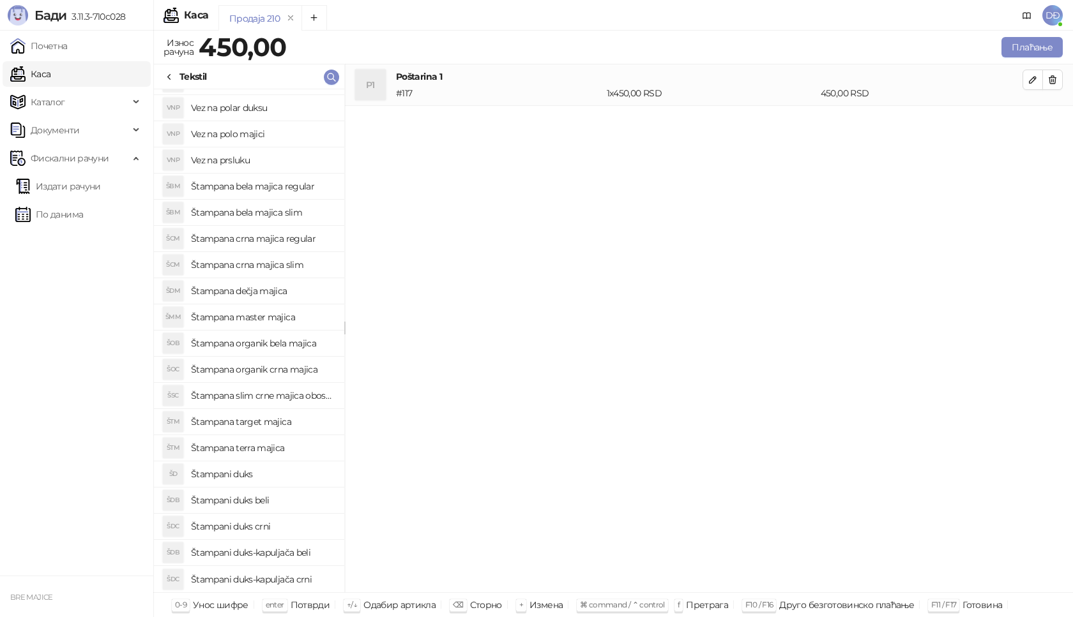
click at [286, 580] on h4 "Štampani duks-kapuljača crni" at bounding box center [262, 580] width 143 height 20
click at [1032, 47] on button "Плаћање" at bounding box center [1031, 47] width 61 height 20
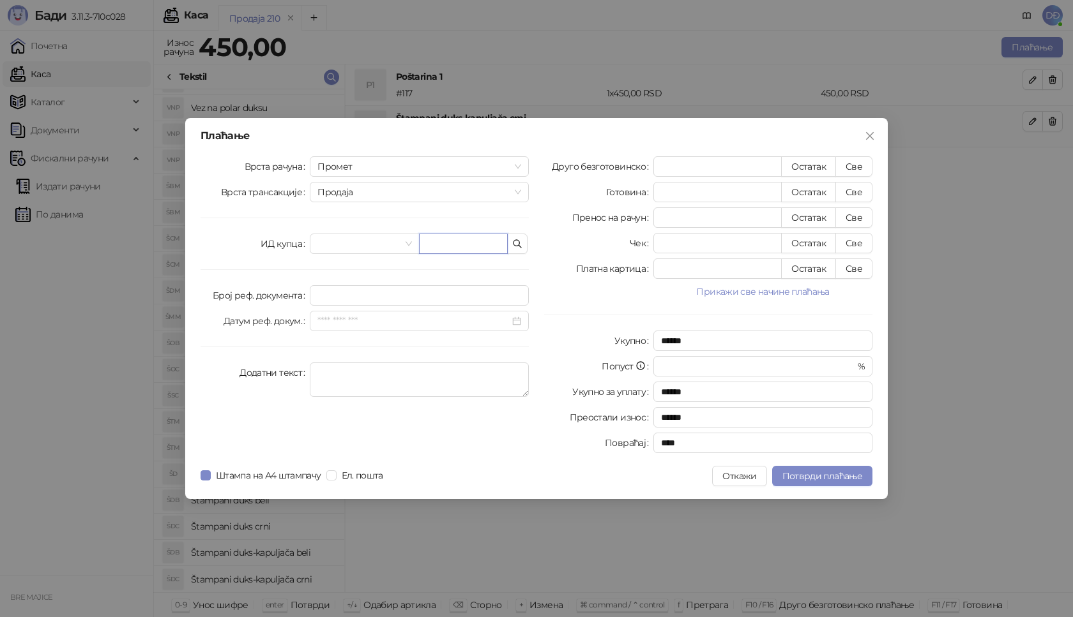
click at [469, 245] on input "text" at bounding box center [463, 244] width 89 height 20
paste input "**********"
type input "**********"
click at [847, 163] on button "Све" at bounding box center [853, 166] width 37 height 20
type input "***"
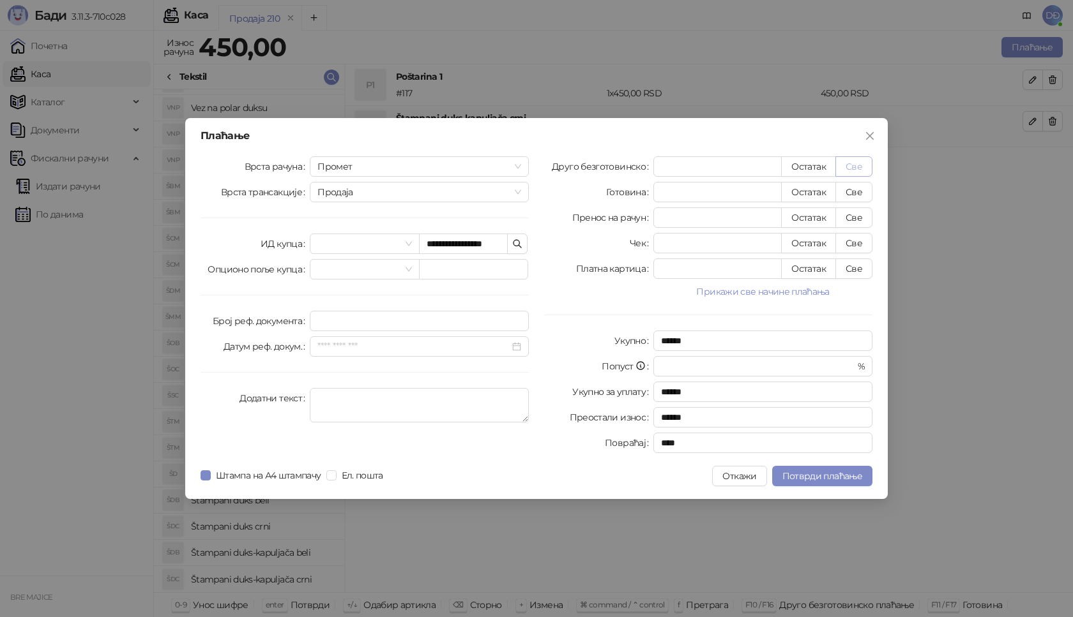
type input "****"
click at [868, 132] on icon "close" at bounding box center [870, 136] width 10 height 10
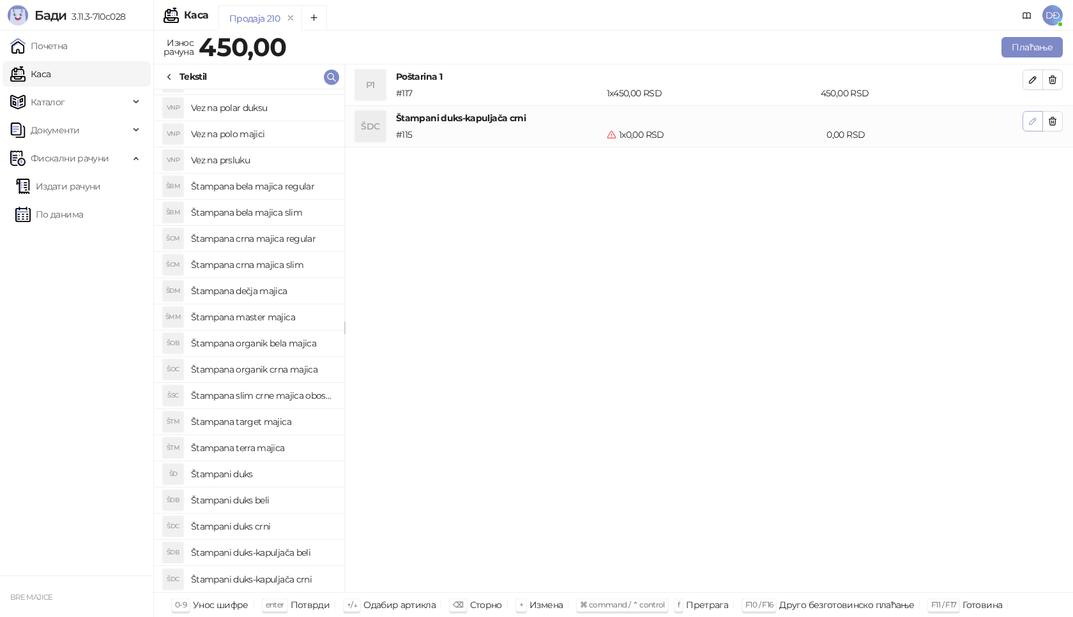
click at [1027, 117] on icon "button" at bounding box center [1032, 121] width 10 height 10
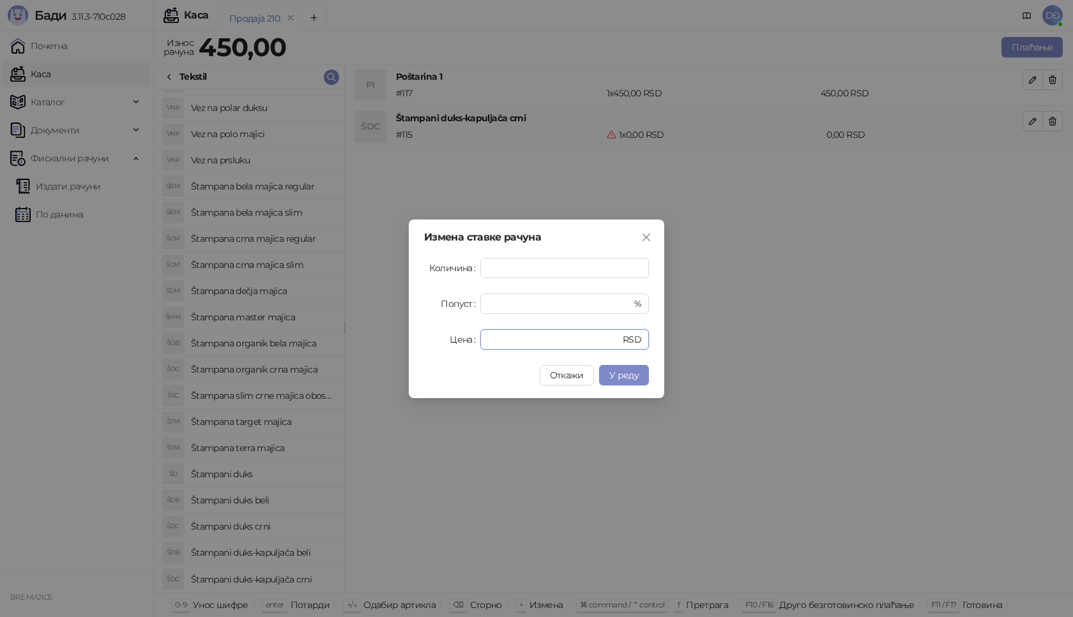
drag, startPoint x: 501, startPoint y: 337, endPoint x: 437, endPoint y: 337, distance: 64.5
click at [453, 344] on div "Цена * RSD" at bounding box center [536, 339] width 225 height 20
type input "****"
click at [633, 374] on span "У реду" at bounding box center [623, 375] width 29 height 11
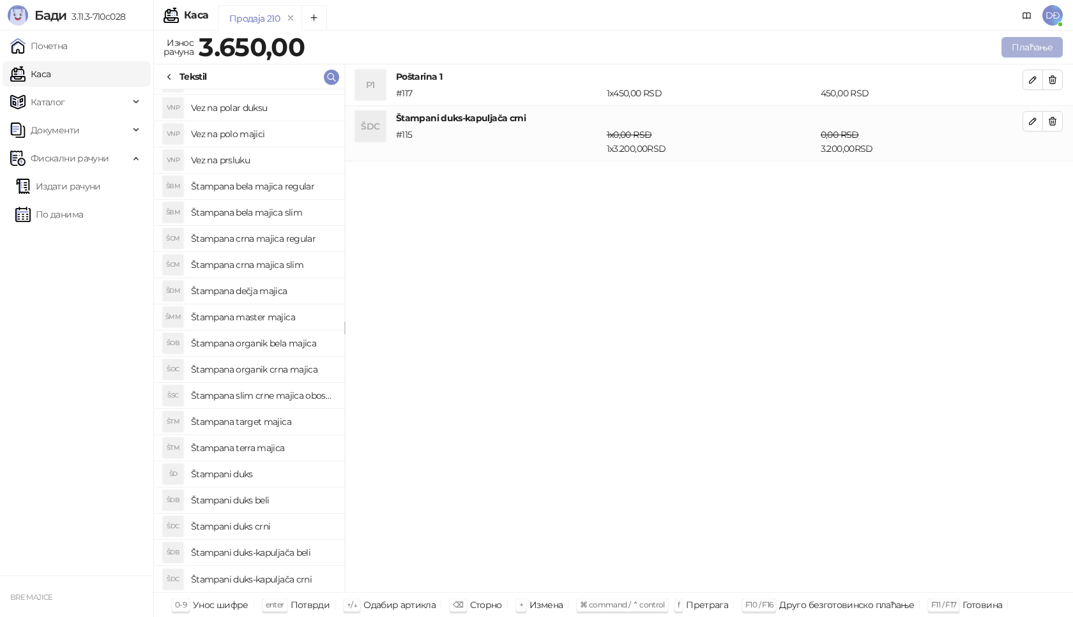
click at [1027, 45] on button "Плаћање" at bounding box center [1031, 47] width 61 height 20
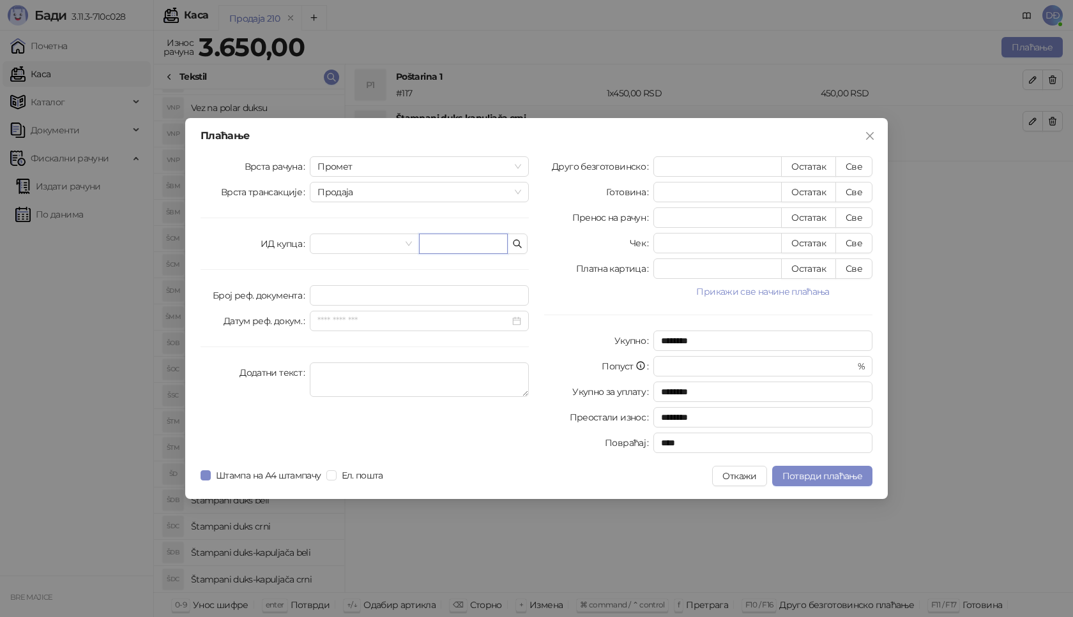
click at [453, 247] on input "text" at bounding box center [463, 244] width 89 height 20
paste input "**********"
type input "**********"
click at [852, 168] on button "Све" at bounding box center [853, 166] width 37 height 20
type input "****"
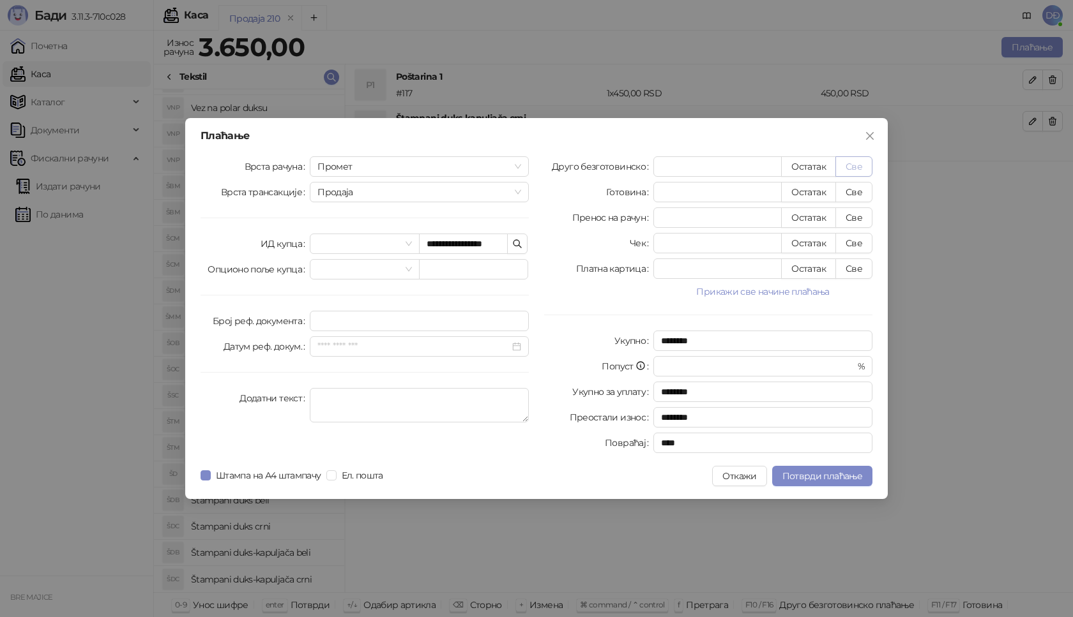
type input "****"
click at [825, 476] on span "Потврди плаћање" at bounding box center [822, 476] width 80 height 11
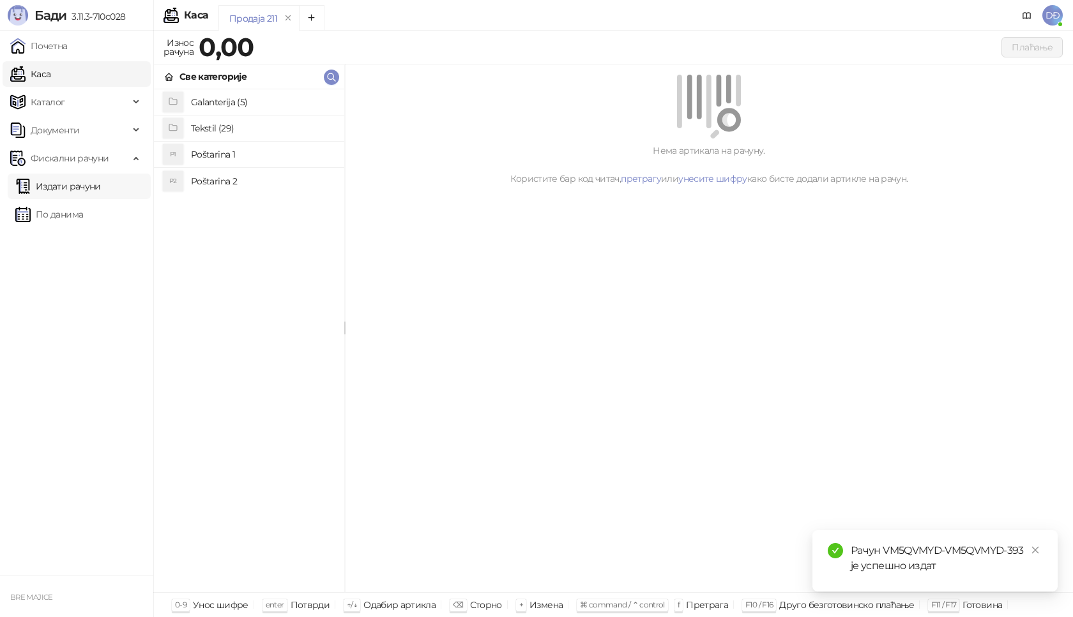
click at [89, 188] on link "Издати рачуни" at bounding box center [58, 187] width 86 height 26
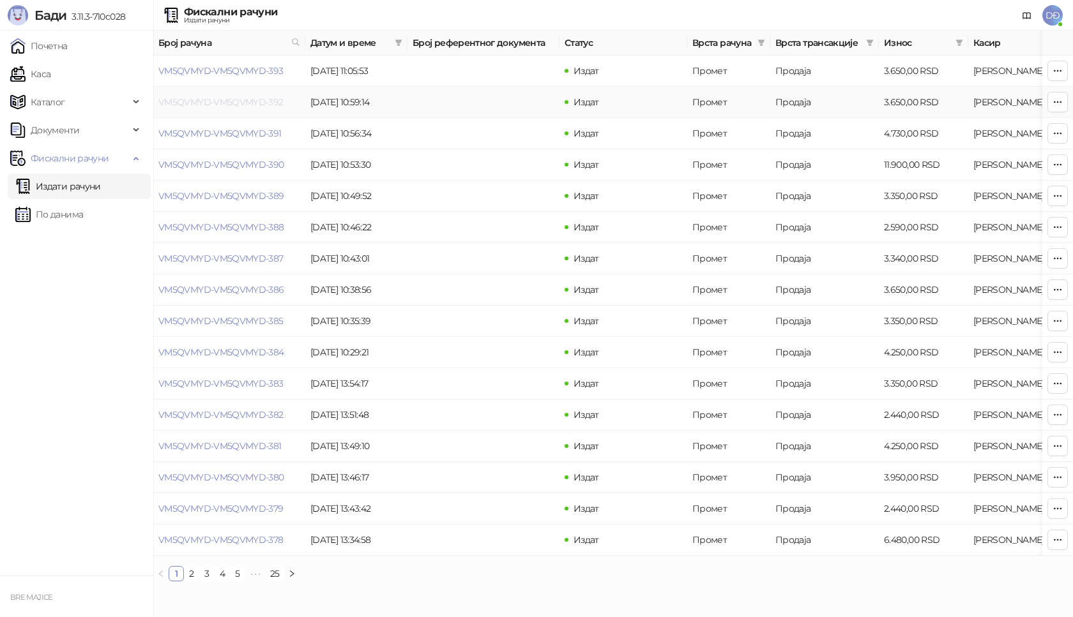
click at [199, 103] on link "VM5QVMYD-VM5QVMYD-392" at bounding box center [220, 101] width 125 height 11
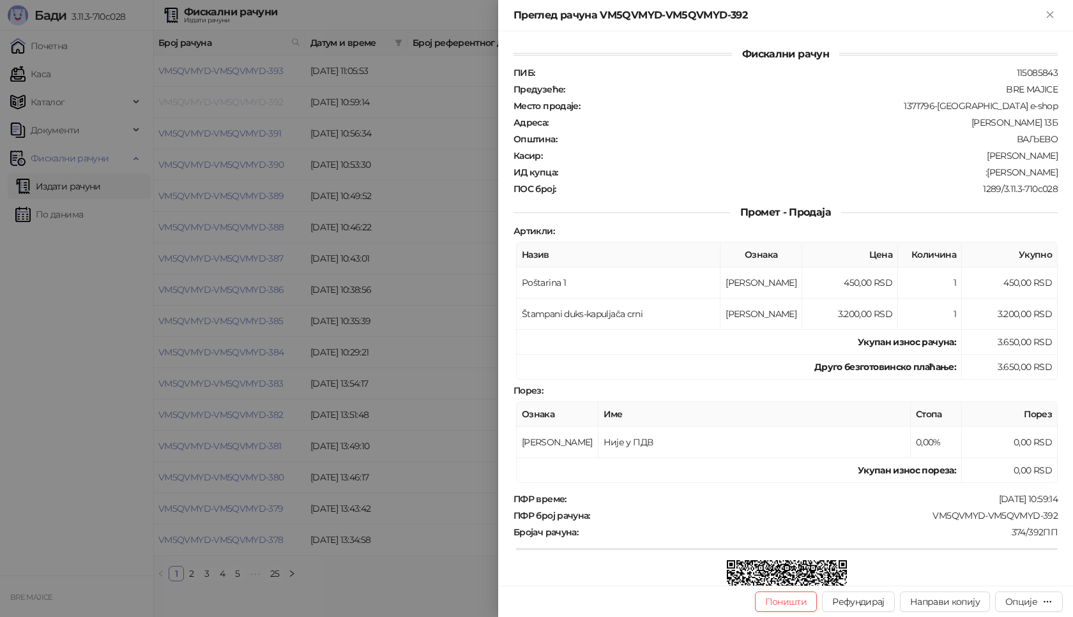
click at [199, 103] on div at bounding box center [536, 308] width 1073 height 617
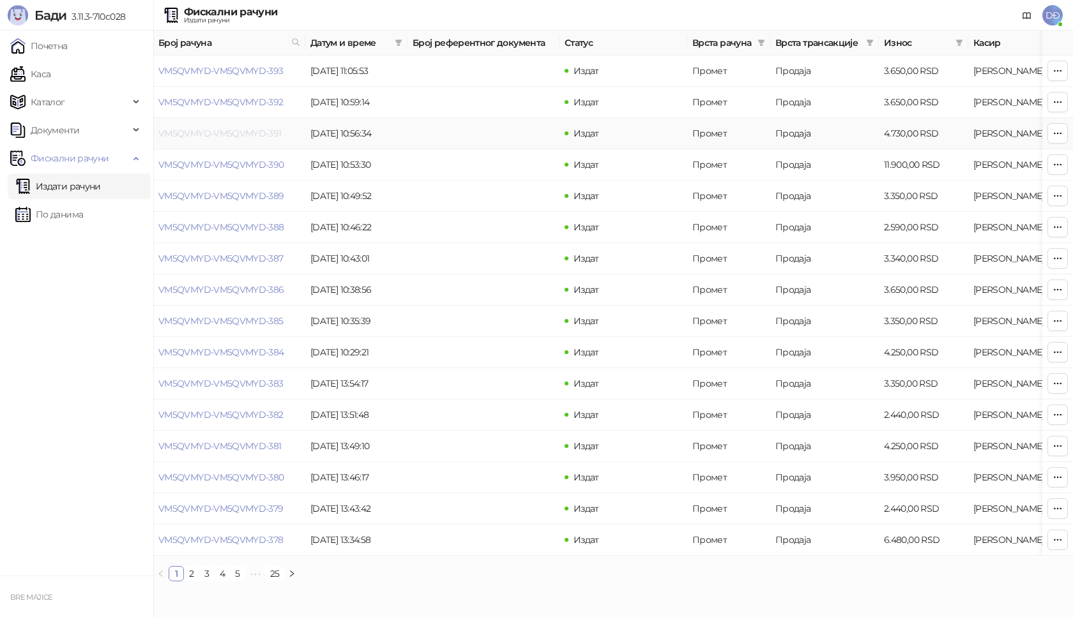
click at [204, 129] on link "VM5QVMYD-VM5QVMYD-391" at bounding box center [219, 133] width 123 height 11
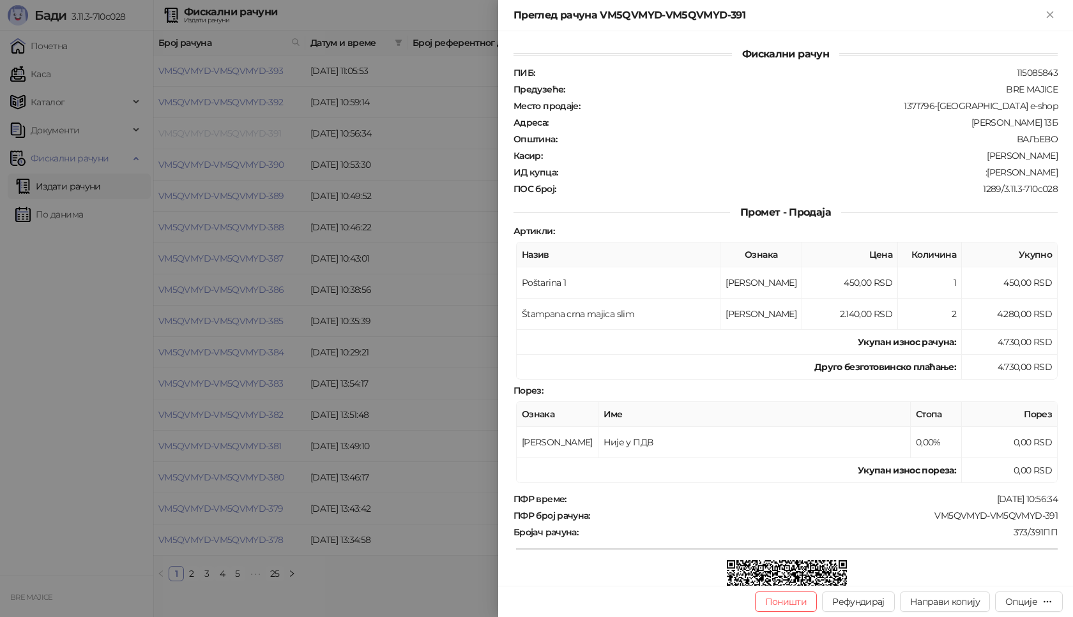
click at [204, 129] on div at bounding box center [536, 308] width 1073 height 617
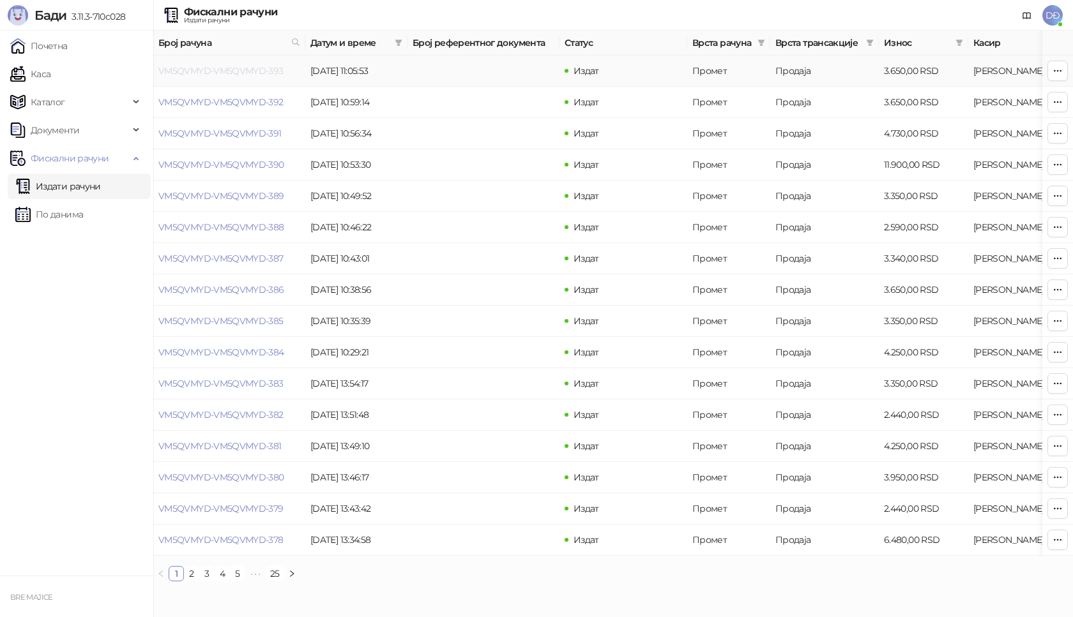
click at [212, 74] on link "VM5QVMYD-VM5QVMYD-393" at bounding box center [220, 70] width 125 height 11
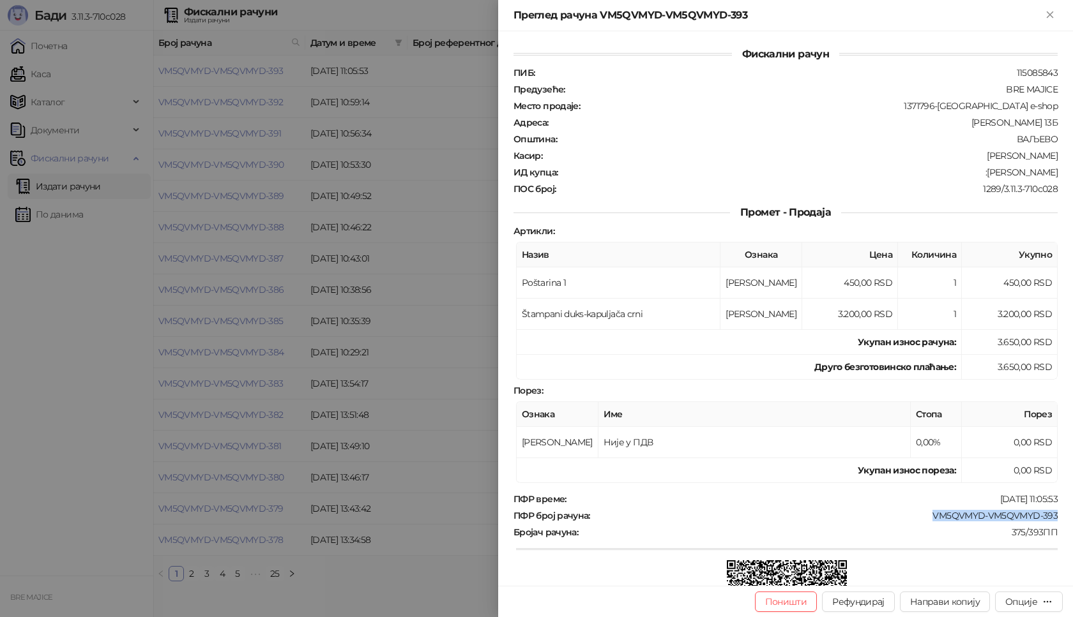
drag, startPoint x: 1052, startPoint y: 517, endPoint x: 920, endPoint y: 522, distance: 131.6
click at [920, 522] on div "Фискални рачун ПИБ : 115085843 Предузеће : BRE MAJICE Место продаје : 1371796-[…" at bounding box center [785, 308] width 575 height 555
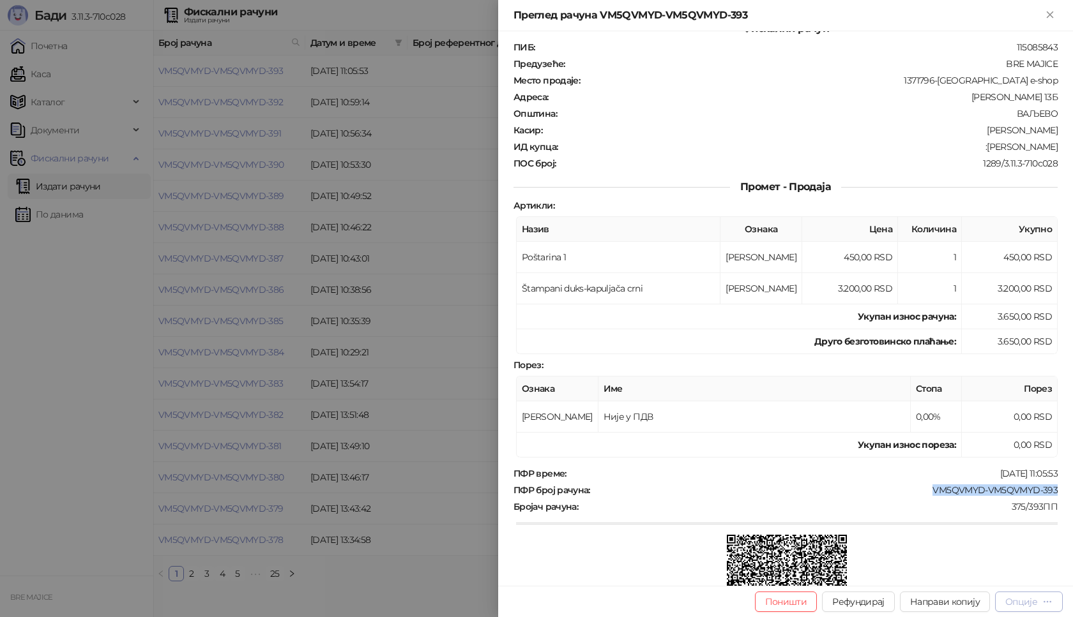
click at [1045, 600] on icon "button" at bounding box center [1047, 602] width 10 height 10
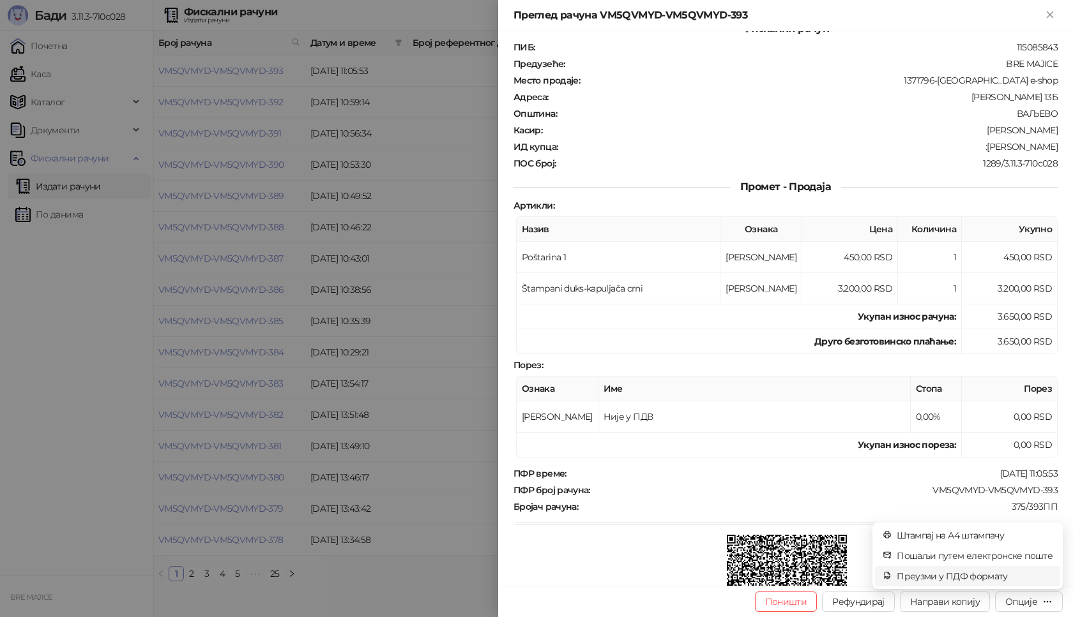
click at [979, 575] on span "Преузми у ПДФ формату" at bounding box center [975, 577] width 156 height 14
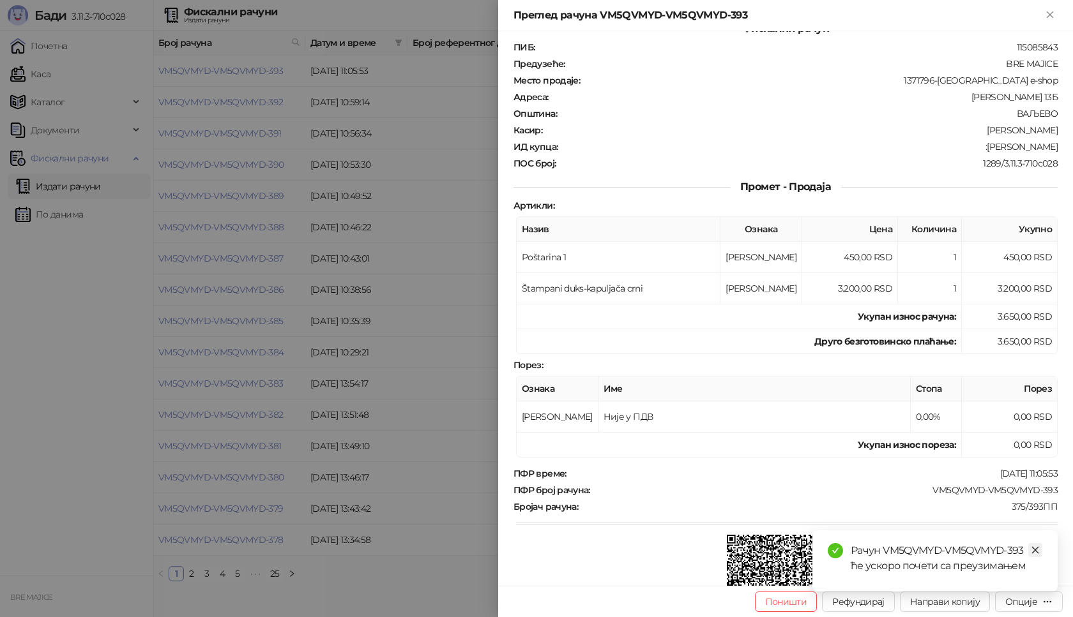
click at [1034, 549] on icon "close" at bounding box center [1035, 550] width 9 height 9
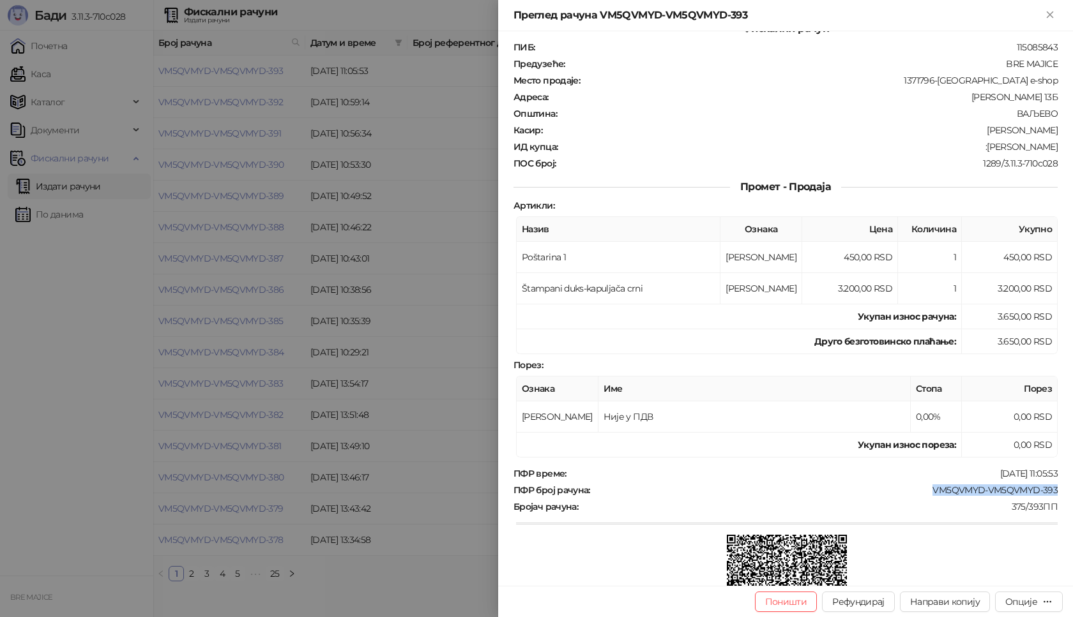
drag, startPoint x: 1054, startPoint y: 492, endPoint x: 916, endPoint y: 496, distance: 137.3
click at [916, 496] on div "Фискални рачун ПИБ : 115085843 Предузеће : BRE MAJICE Место продаје : 1371796-[…" at bounding box center [785, 308] width 575 height 555
drag, startPoint x: 1051, startPoint y: 147, endPoint x: 976, endPoint y: 153, distance: 75.0
click at [976, 153] on div "Фискални рачун ПИБ : 115085843 Предузеће : BRE MAJICE Место продаје : 1371796-[…" at bounding box center [785, 308] width 575 height 555
click at [1050, 15] on icon "Close" at bounding box center [1050, 14] width 6 height 6
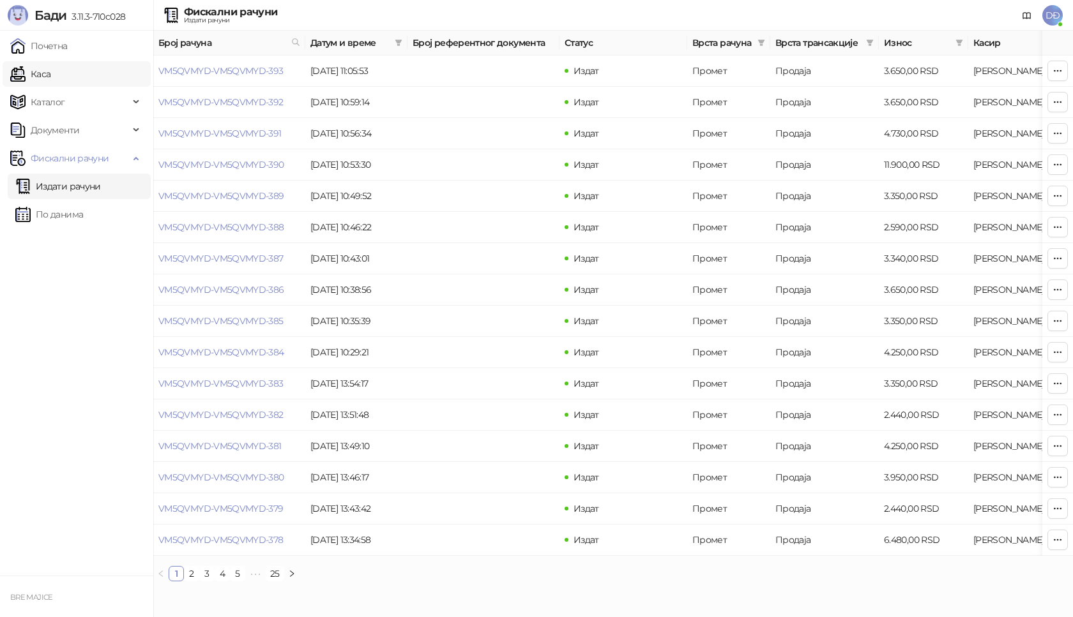
click at [50, 73] on link "Каса" at bounding box center [30, 74] width 40 height 26
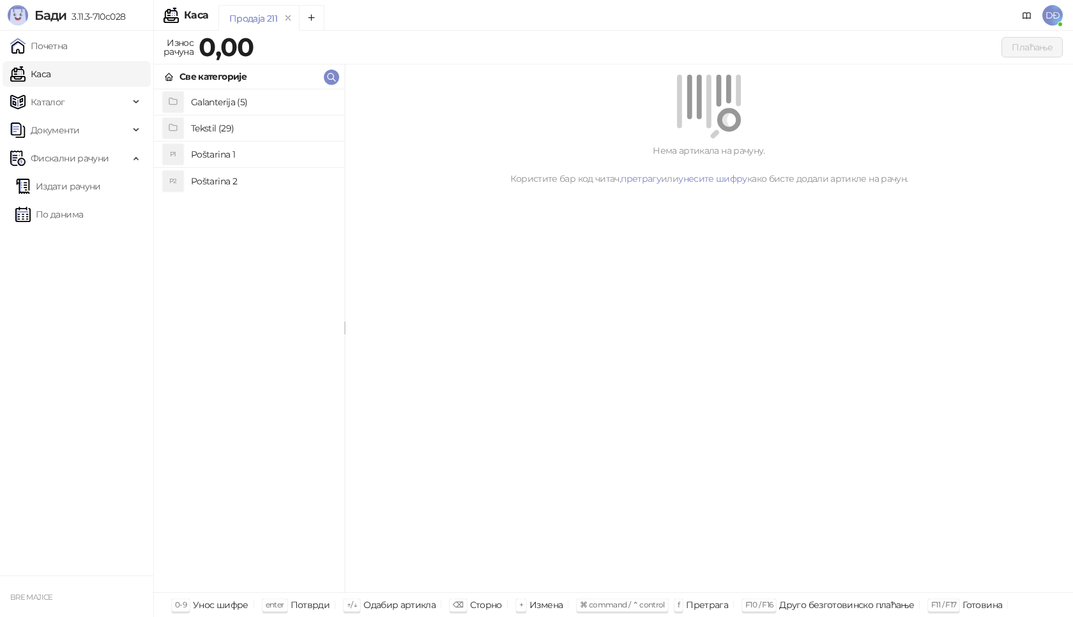
click at [198, 155] on h4 "Poštarina 1" at bounding box center [262, 154] width 143 height 20
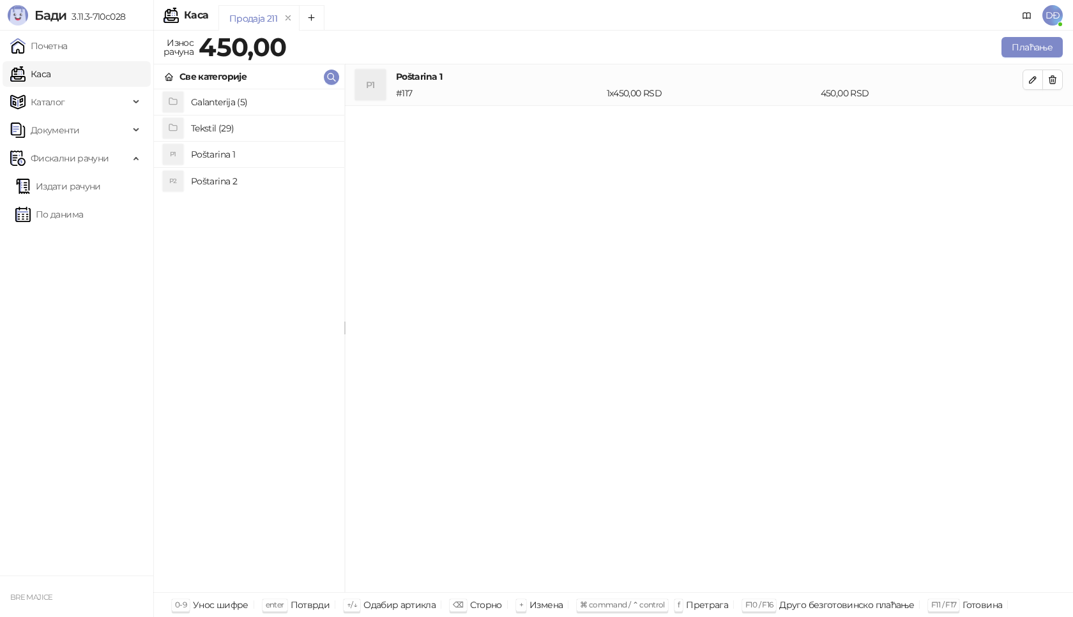
click at [219, 126] on h4 "Tekstil (29)" at bounding box center [262, 128] width 143 height 20
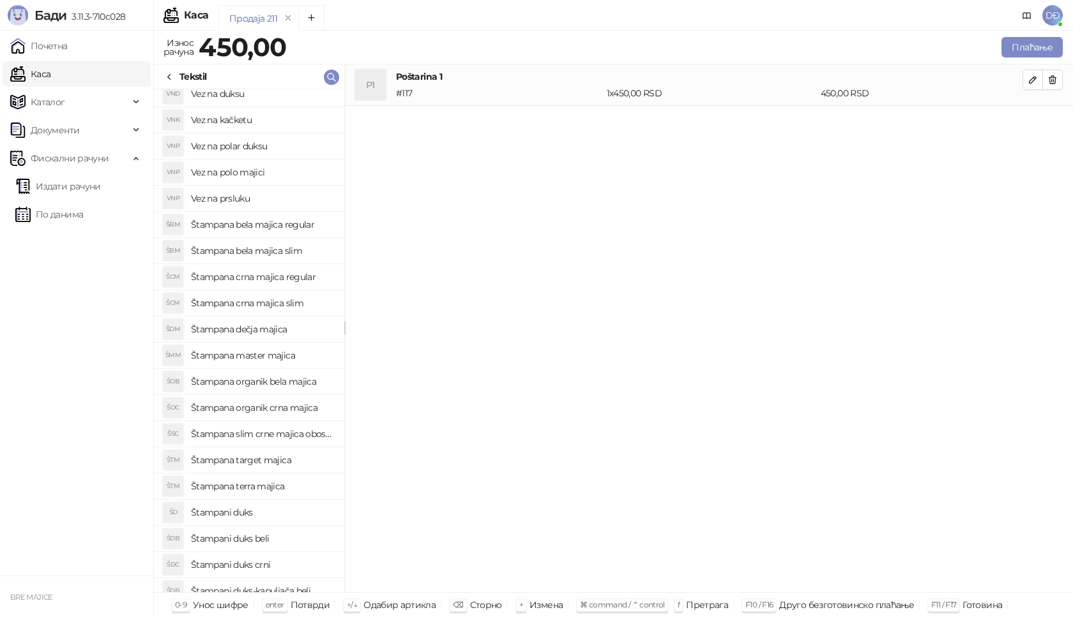
scroll to position [256, 0]
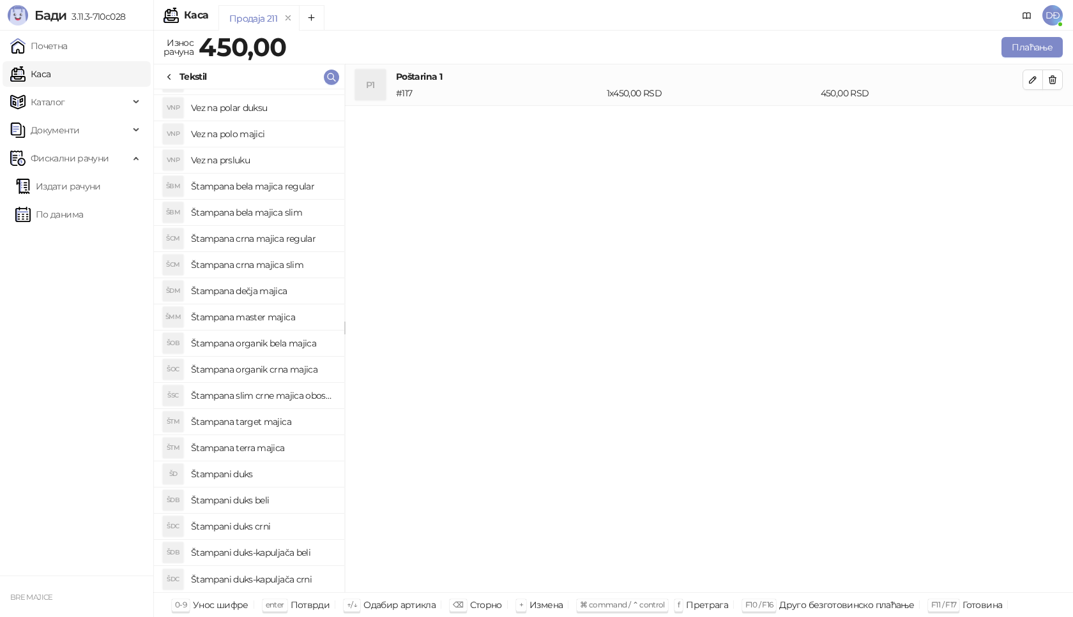
click at [257, 476] on h4 "Štampani duks" at bounding box center [262, 474] width 143 height 20
click at [1033, 116] on icon "button" at bounding box center [1032, 121] width 10 height 10
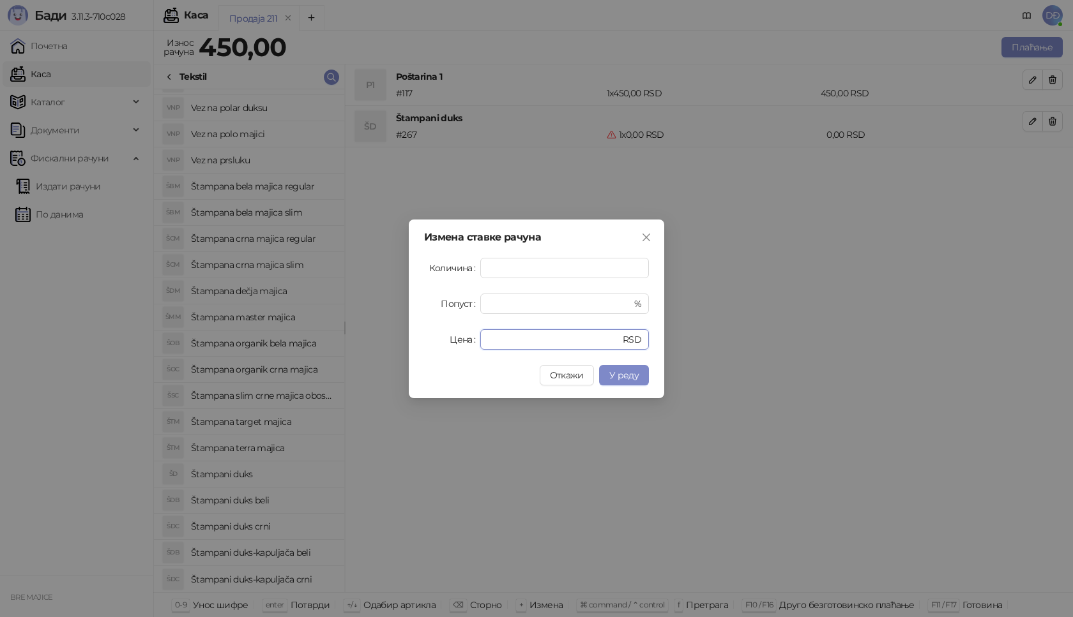
drag, startPoint x: 460, startPoint y: 351, endPoint x: 443, endPoint y: 351, distance: 17.2
click at [443, 351] on div "Измена ставке рачуна Количина * Попуст * % Цена * RSD Откажи У реду" at bounding box center [536, 309] width 255 height 179
click at [616, 373] on span "У реду" at bounding box center [623, 375] width 29 height 11
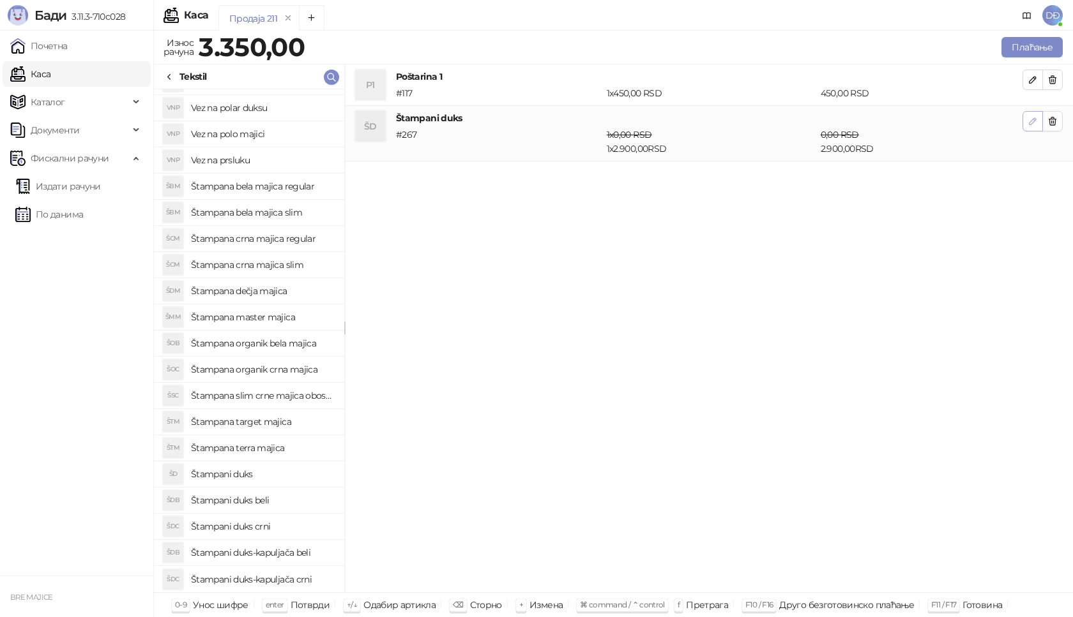
click at [1029, 120] on icon "button" at bounding box center [1032, 121] width 10 height 10
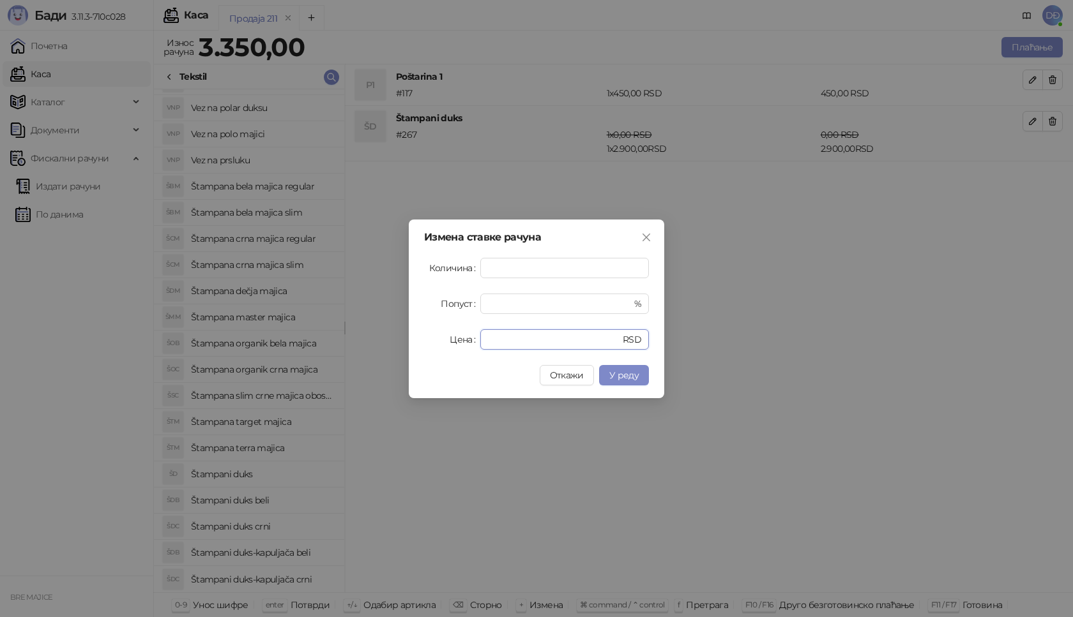
drag, startPoint x: 513, startPoint y: 343, endPoint x: 469, endPoint y: 347, distance: 44.2
click at [465, 349] on div "Цена **** RSD" at bounding box center [536, 339] width 225 height 20
type input "****"
click at [628, 376] on span "У реду" at bounding box center [623, 375] width 29 height 11
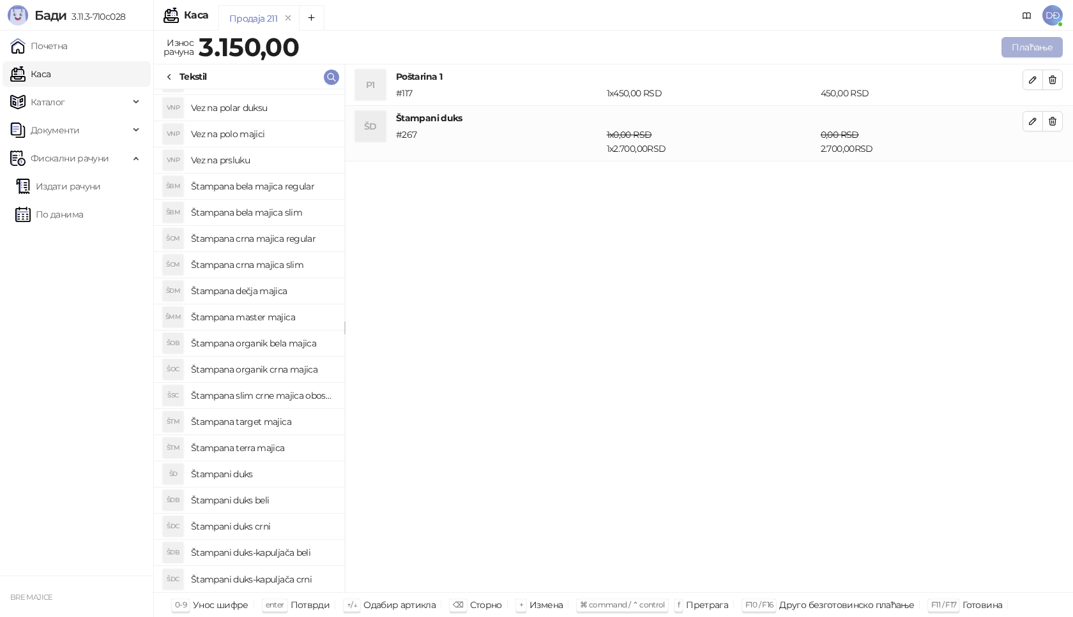
click at [1025, 50] on button "Плаћање" at bounding box center [1031, 47] width 61 height 20
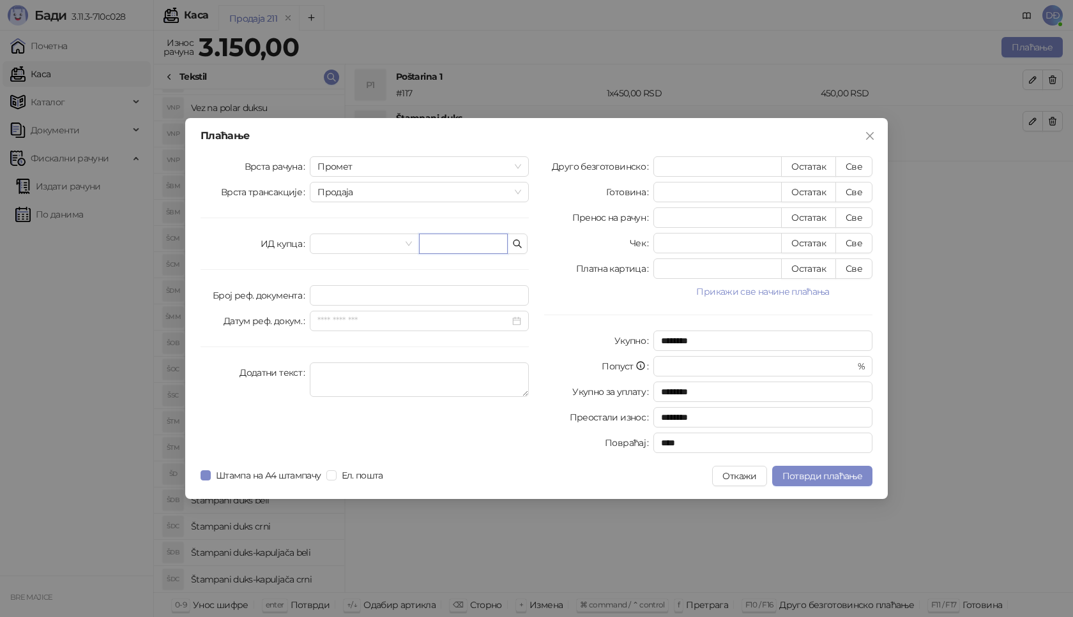
click at [441, 249] on input "text" at bounding box center [463, 244] width 89 height 20
paste input "**********"
type input "**********"
click at [856, 157] on button "Све" at bounding box center [853, 166] width 37 height 20
type input "****"
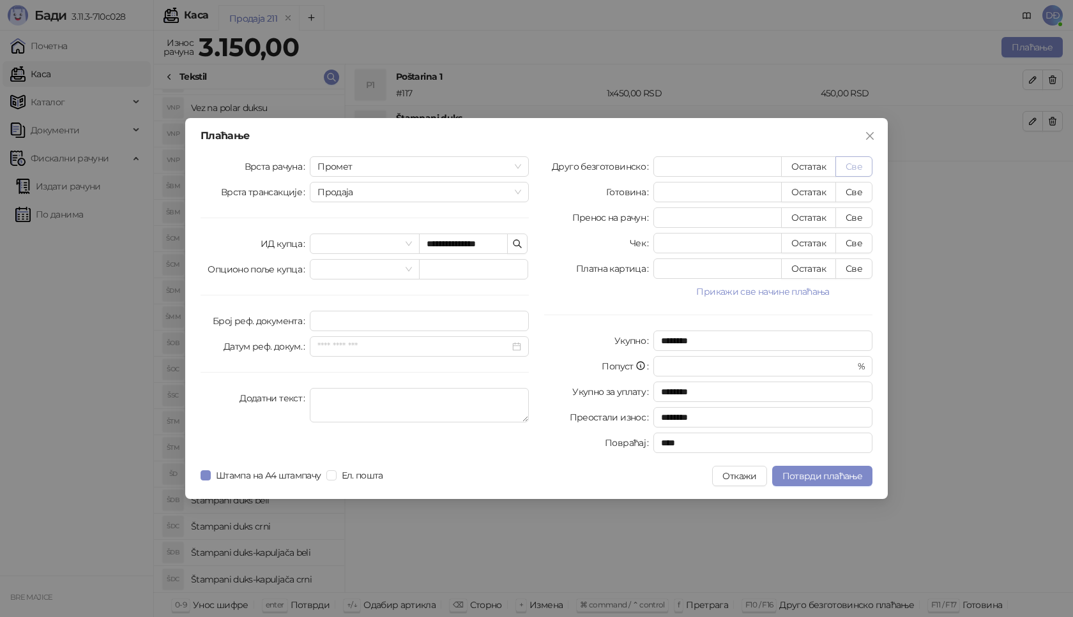
type input "****"
click at [811, 476] on span "Потврди плаћање" at bounding box center [822, 476] width 80 height 11
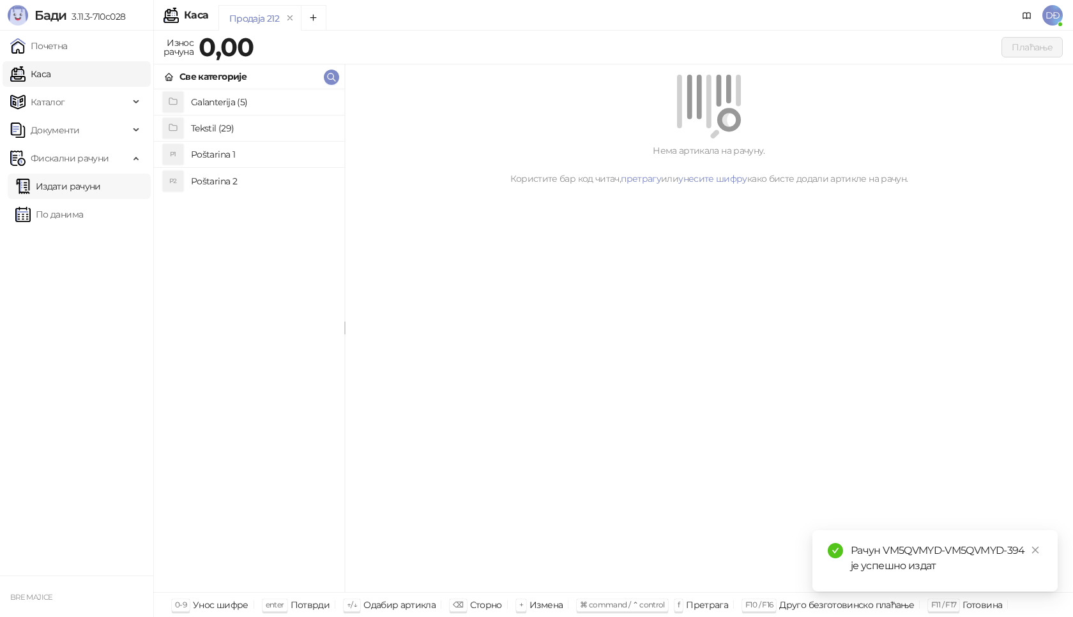
click at [89, 189] on link "Издати рачуни" at bounding box center [58, 187] width 86 height 26
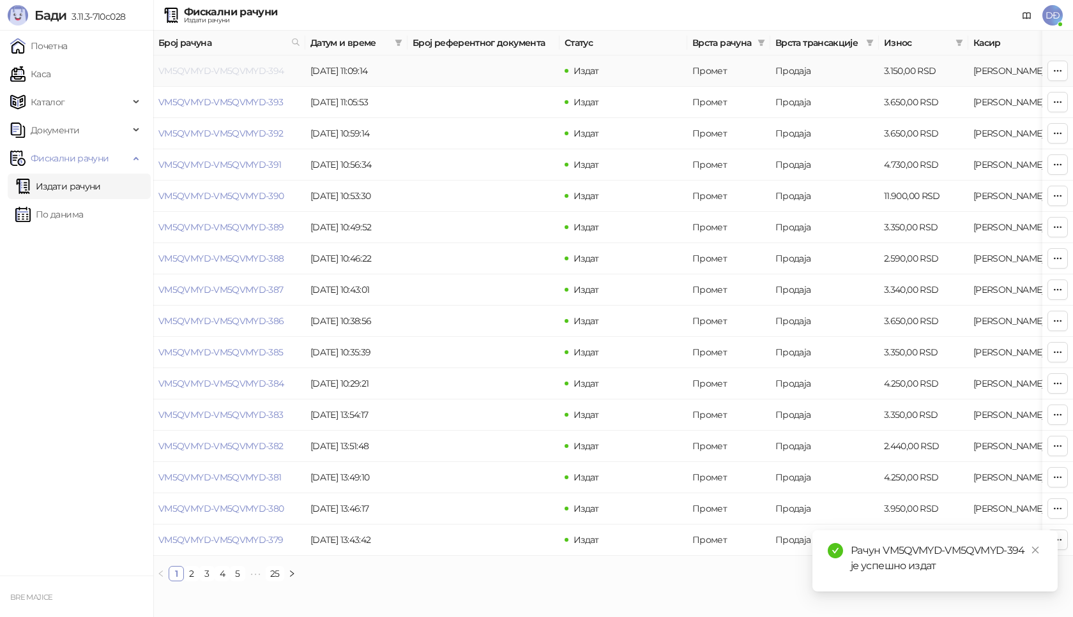
click at [213, 72] on link "VM5QVMYD-VM5QVMYD-394" at bounding box center [221, 70] width 126 height 11
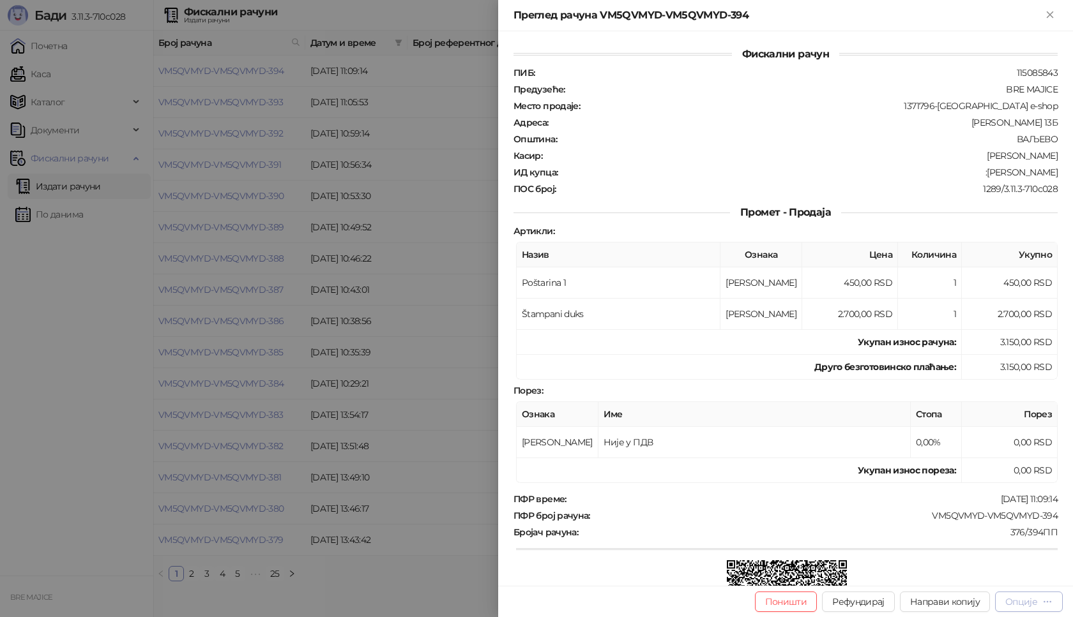
click at [1034, 606] on div "Опције" at bounding box center [1021, 601] width 32 height 11
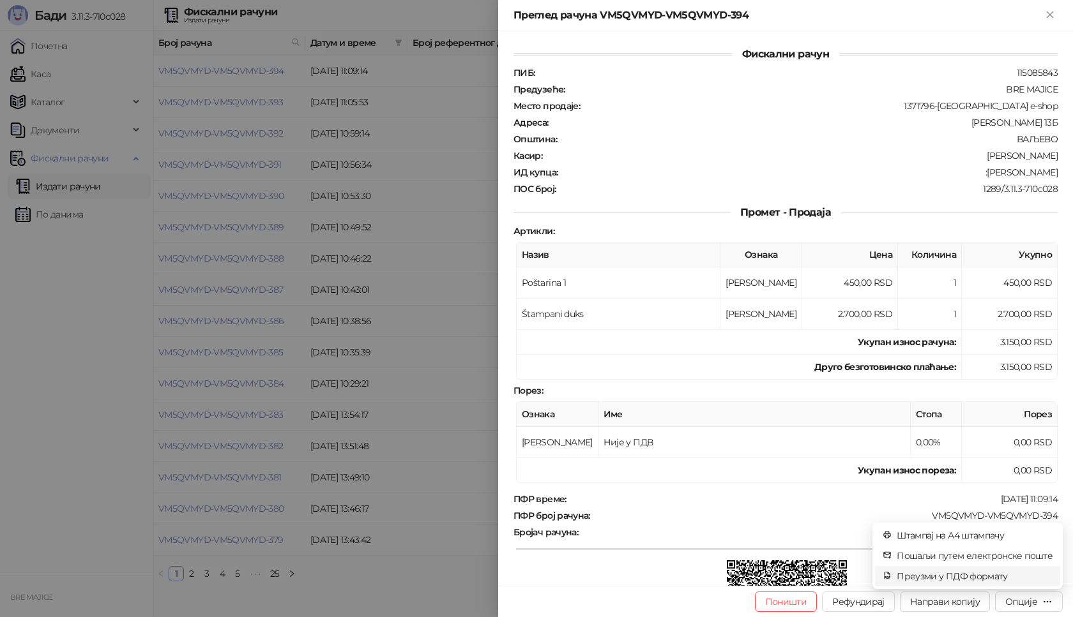
click at [979, 577] on span "Преузми у ПДФ формату" at bounding box center [975, 577] width 156 height 14
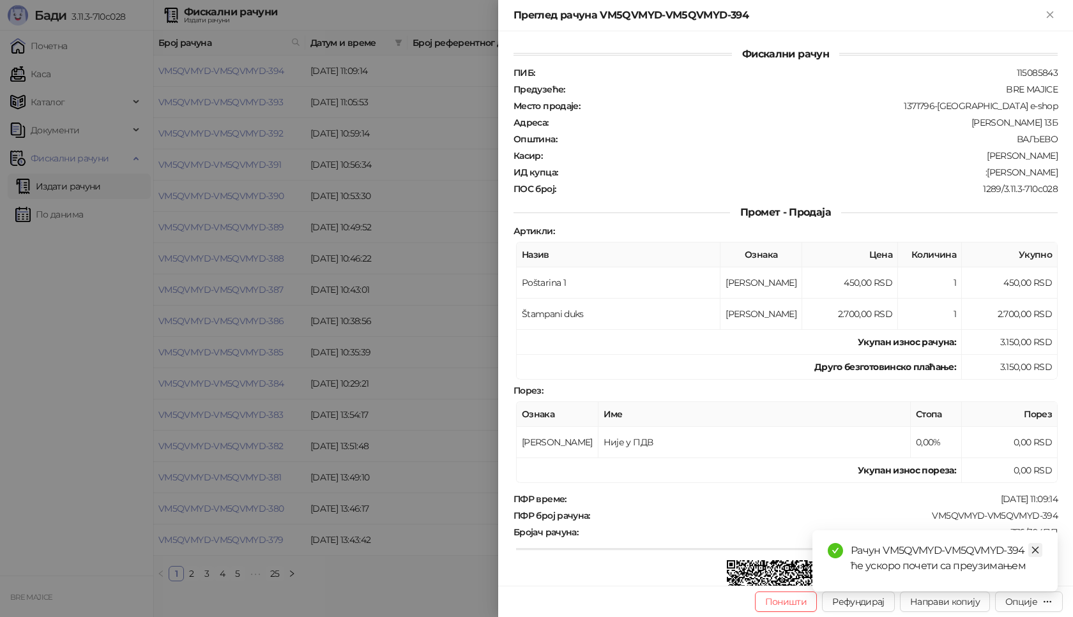
click at [1037, 550] on icon "close" at bounding box center [1035, 550] width 9 height 9
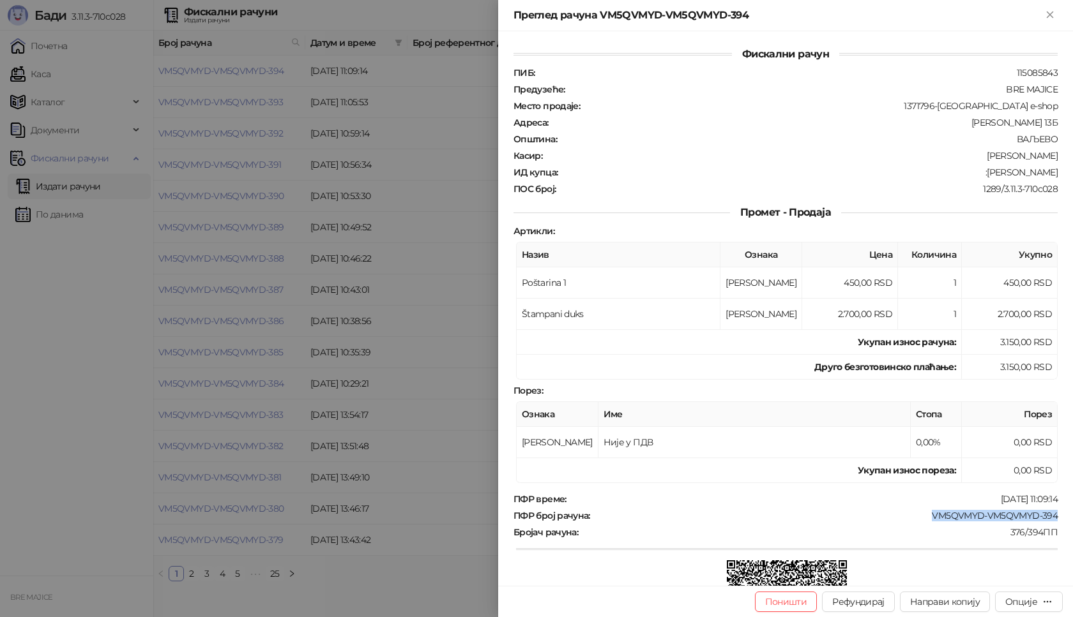
drag, startPoint x: 1059, startPoint y: 518, endPoint x: 925, endPoint y: 522, distance: 134.2
click at [925, 522] on div "Фискални рачун ПИБ : 115085843 Предузеће : BRE MAJICE Место продаје : 1371796-B…" at bounding box center [785, 308] width 575 height 555
click at [348, 610] on div at bounding box center [536, 308] width 1073 height 617
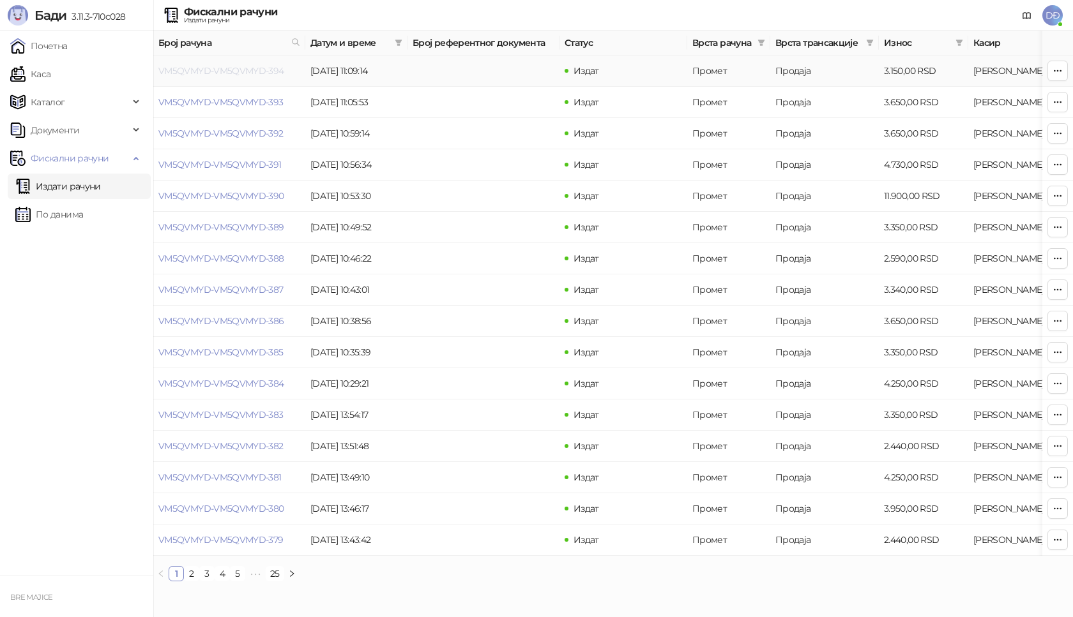
click at [221, 69] on link "VM5QVMYD-VM5QVMYD-394" at bounding box center [221, 70] width 126 height 11
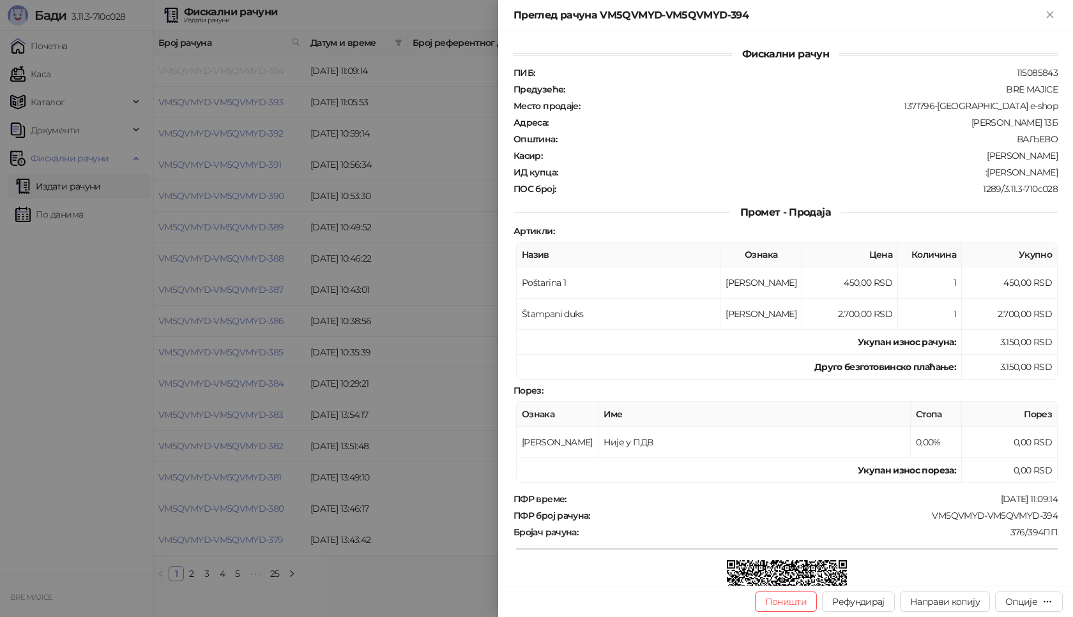
click at [221, 69] on div at bounding box center [536, 308] width 1073 height 617
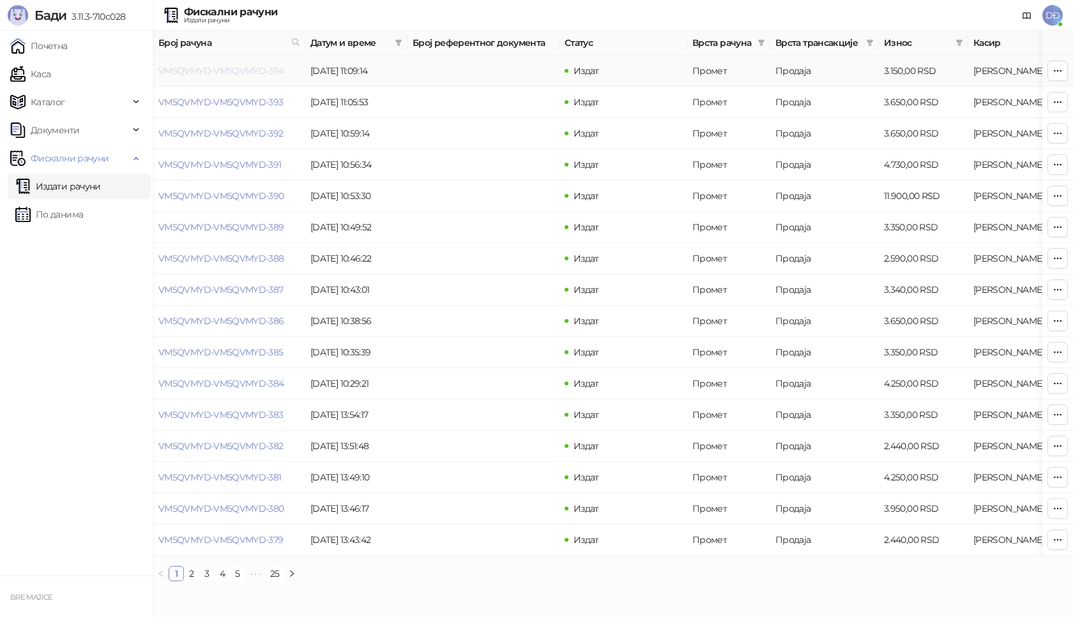
click at [234, 66] on link "VM5QVMYD-VM5QVMYD-394" at bounding box center [221, 70] width 126 height 11
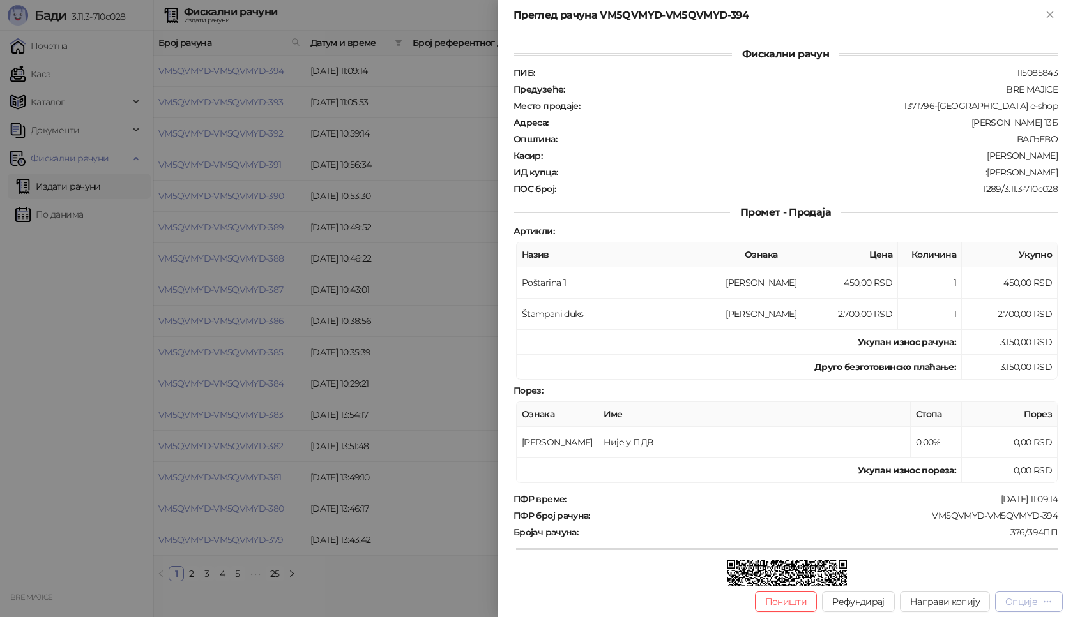
click at [1030, 605] on div "Опције" at bounding box center [1021, 601] width 32 height 11
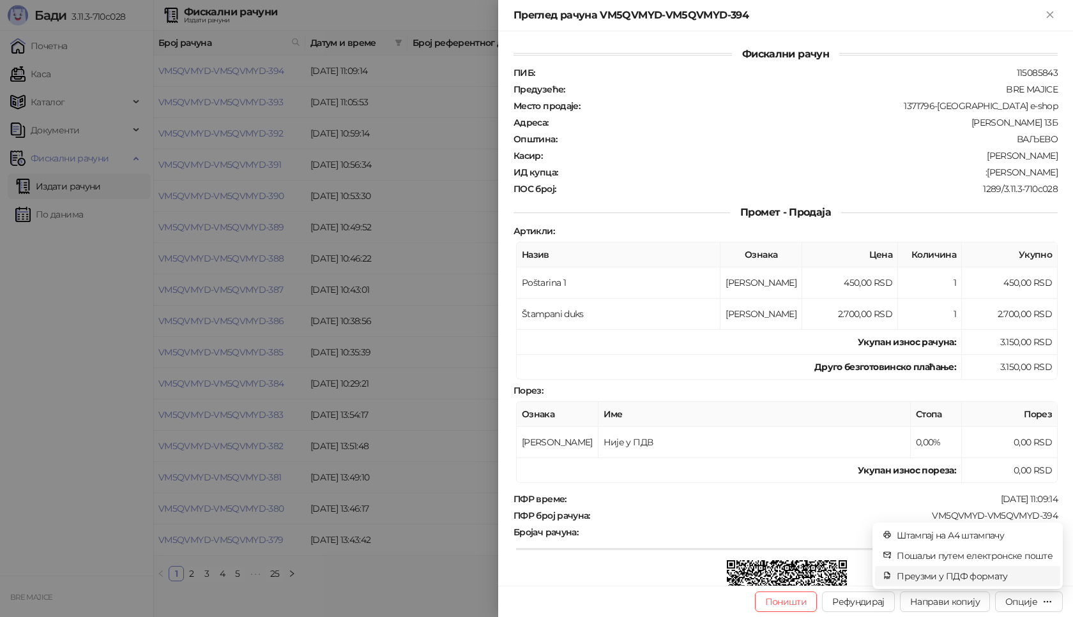
click at [974, 577] on span "Преузми у ПДФ формату" at bounding box center [975, 577] width 156 height 14
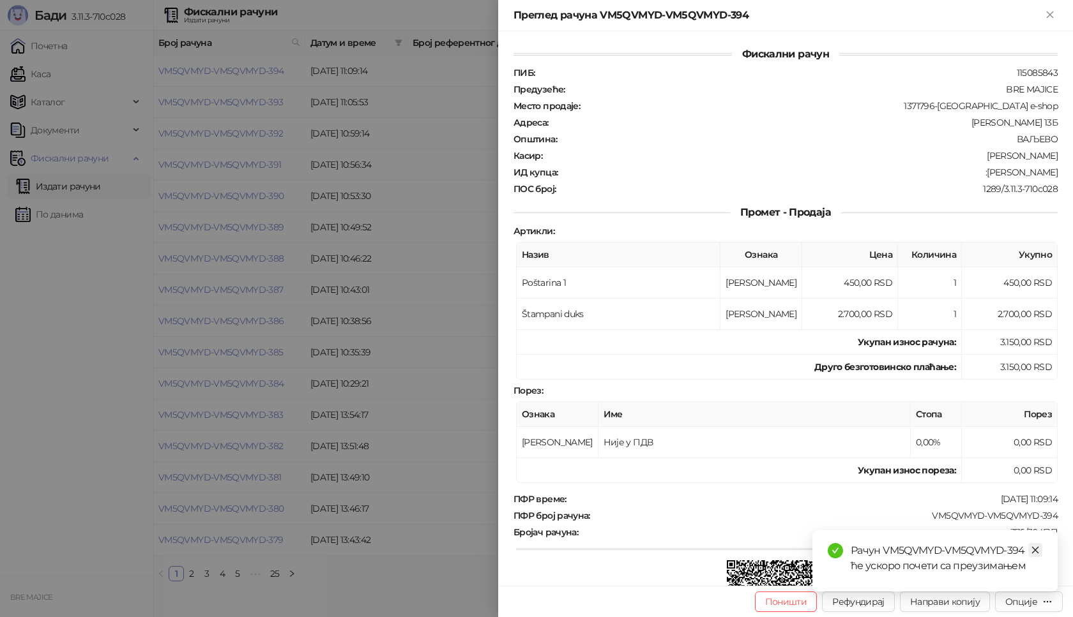
click at [1036, 551] on icon "close" at bounding box center [1035, 550] width 7 height 7
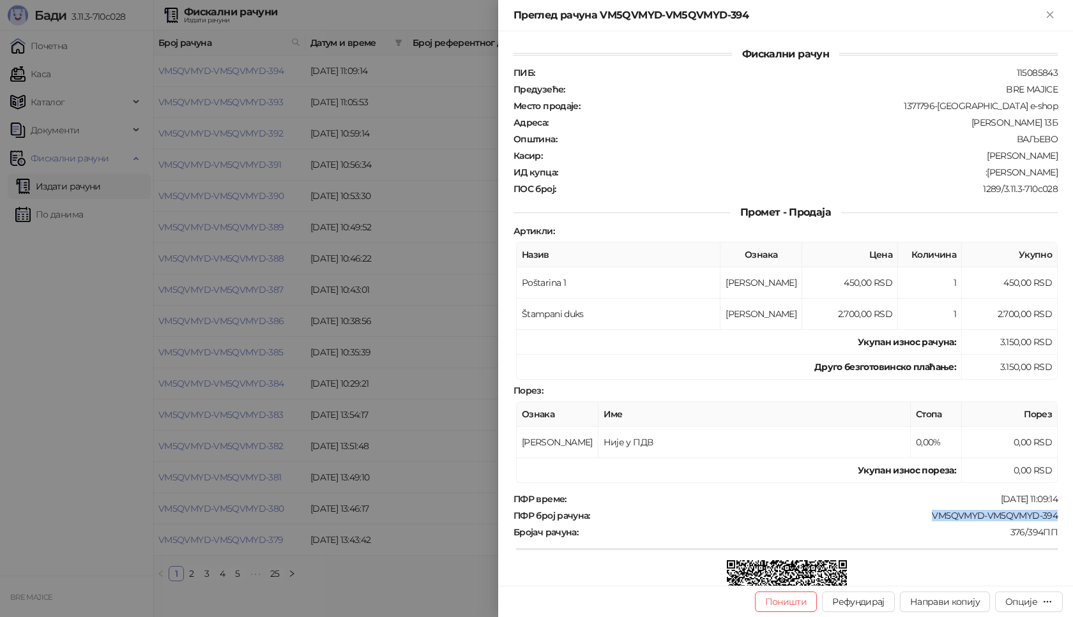
drag, startPoint x: 1049, startPoint y: 520, endPoint x: 921, endPoint y: 514, distance: 127.2
click at [921, 514] on div "ПФР број рачуна : VM5QVMYD-VM5QVMYD-394" at bounding box center [785, 515] width 549 height 11
drag, startPoint x: 1049, startPoint y: 169, endPoint x: 983, endPoint y: 175, distance: 66.0
click at [983, 175] on div "ИД купца : :[PERSON_NAME]" at bounding box center [785, 172] width 549 height 11
click at [370, 616] on div at bounding box center [536, 308] width 1073 height 617
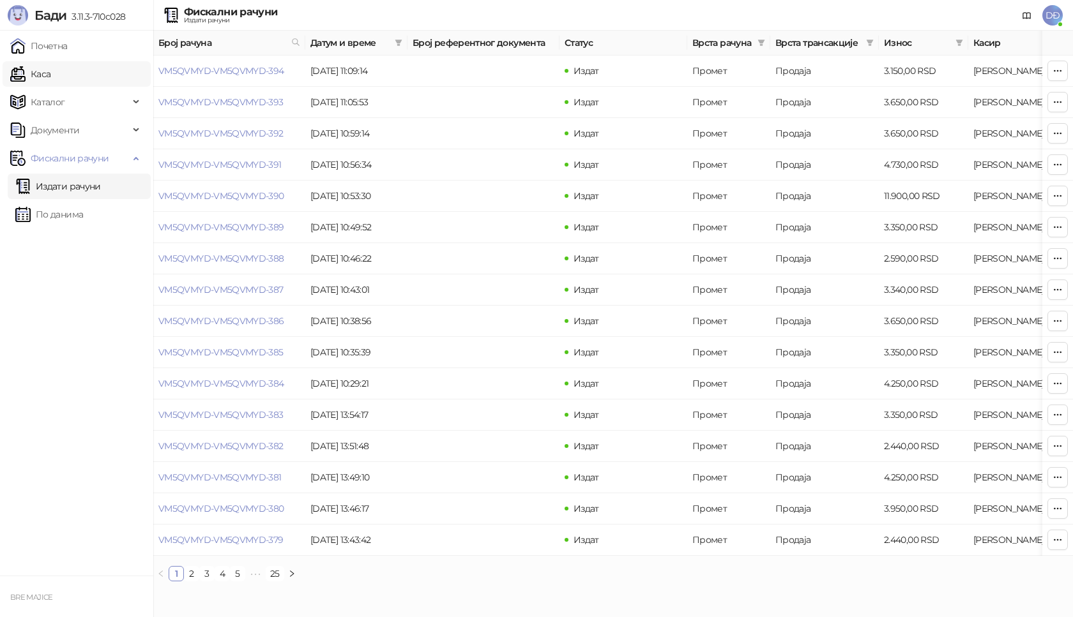
click at [35, 75] on link "Каса" at bounding box center [30, 74] width 40 height 26
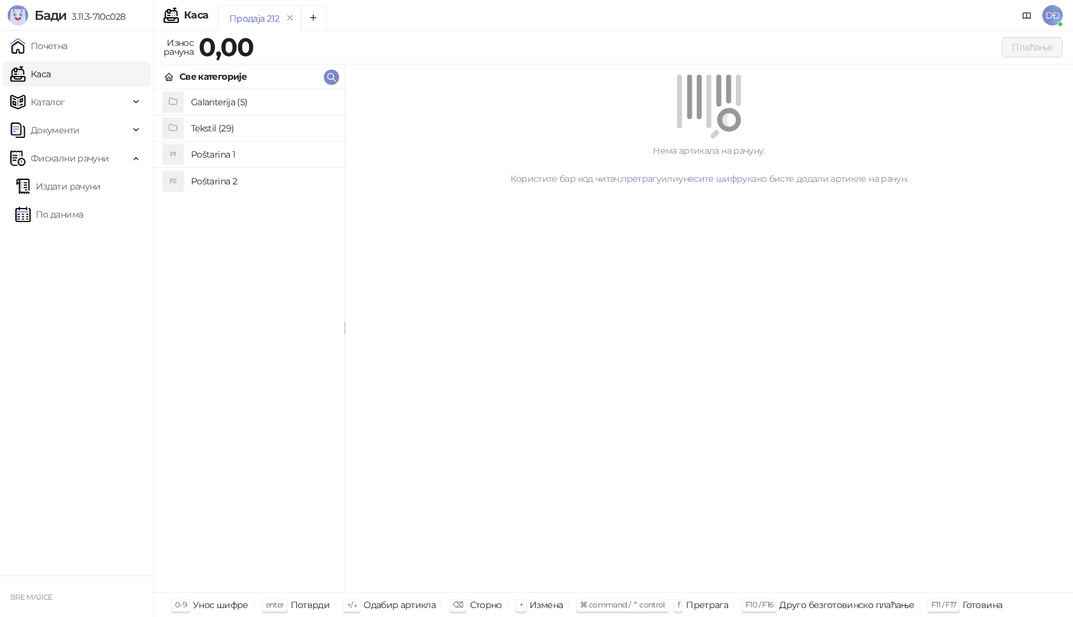
click at [219, 155] on h4 "Poštarina 1" at bounding box center [262, 154] width 143 height 20
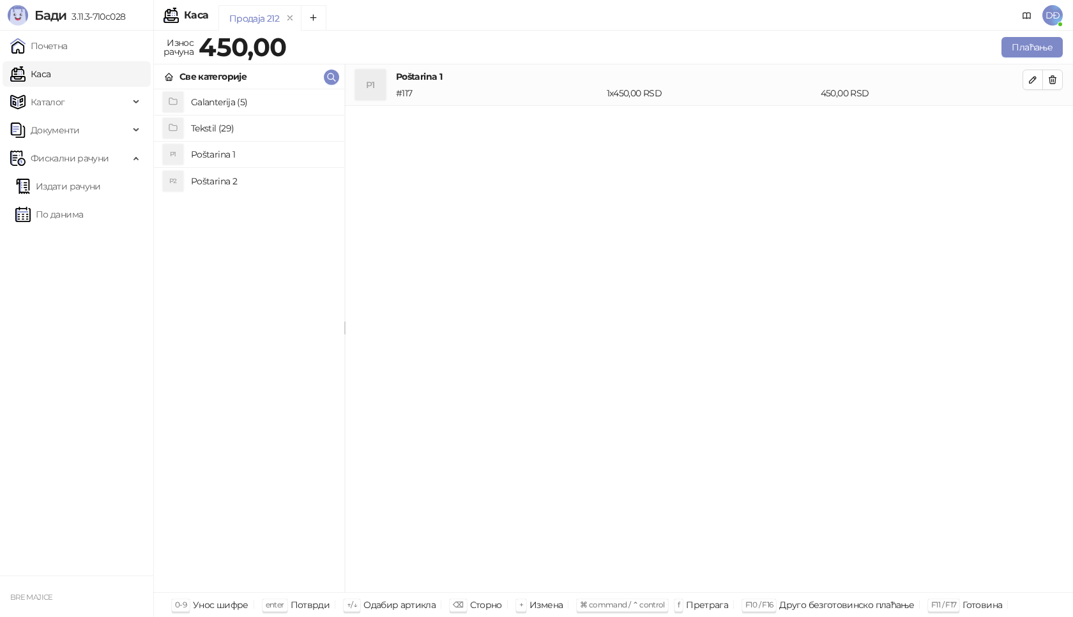
click at [220, 124] on h4 "Tekstil (29)" at bounding box center [262, 128] width 143 height 20
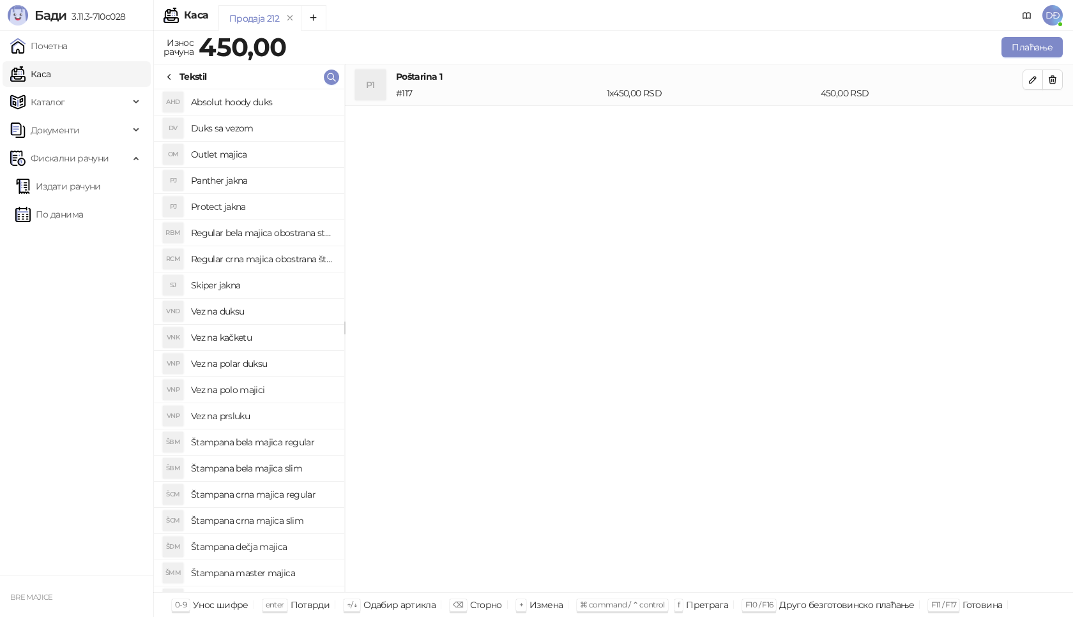
click at [256, 96] on h4 "Absolut hoody duks" at bounding box center [262, 102] width 143 height 20
click at [1028, 121] on icon "button" at bounding box center [1032, 121] width 10 height 10
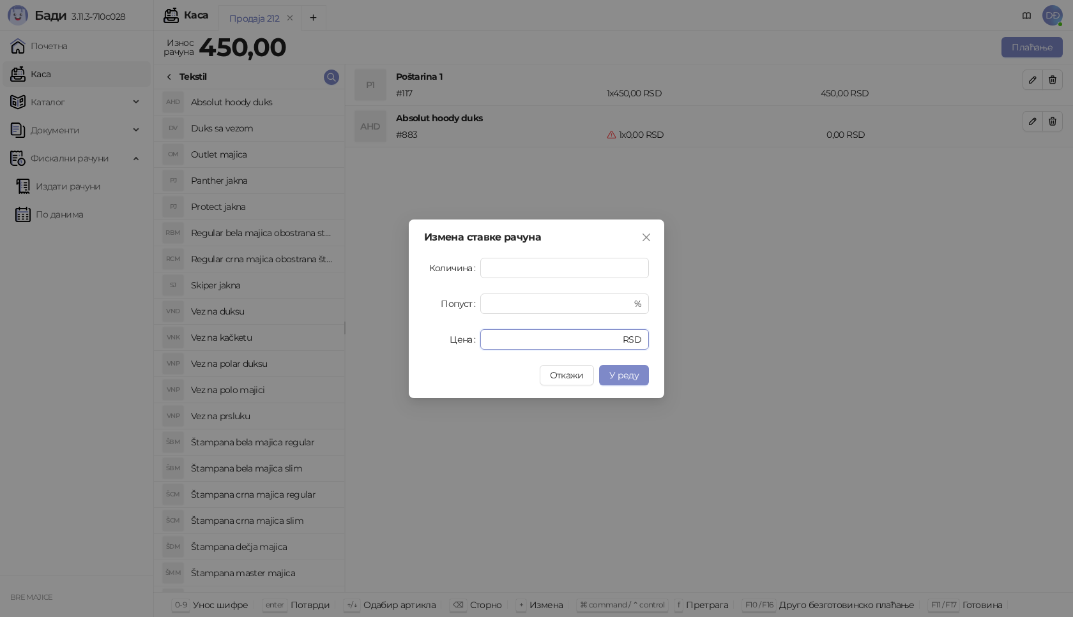
drag, startPoint x: 503, startPoint y: 340, endPoint x: 453, endPoint y: 340, distance: 49.8
click at [453, 340] on div "Цена * RSD" at bounding box center [536, 339] width 225 height 20
type input "****"
click at [599, 374] on div "Откажи У реду" at bounding box center [536, 375] width 225 height 20
click at [628, 374] on span "У реду" at bounding box center [623, 375] width 29 height 11
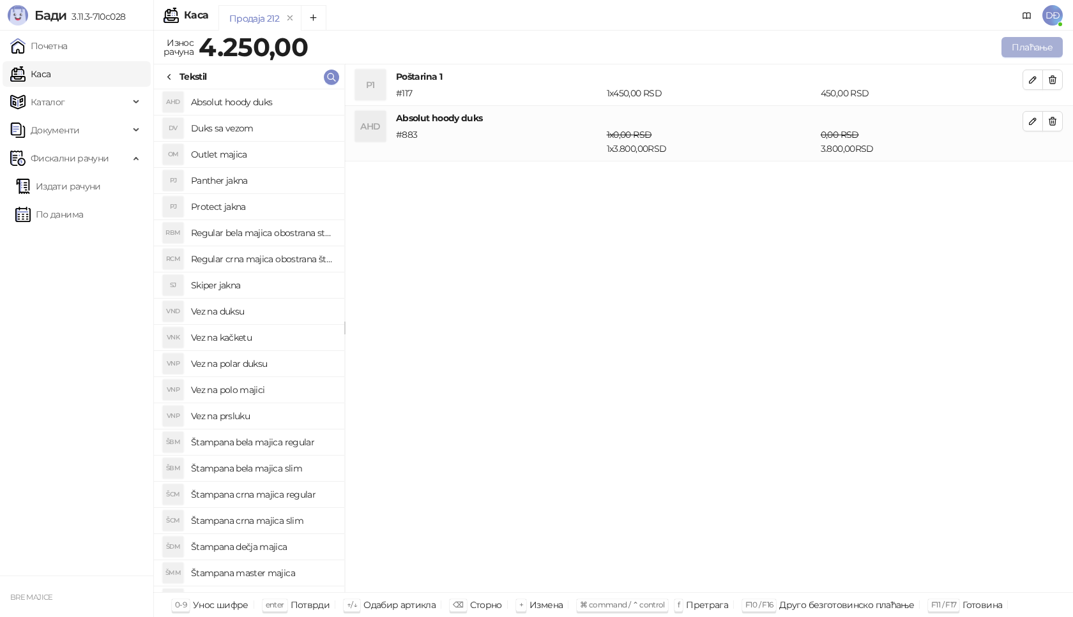
click at [1021, 38] on button "Плаћање" at bounding box center [1031, 47] width 61 height 20
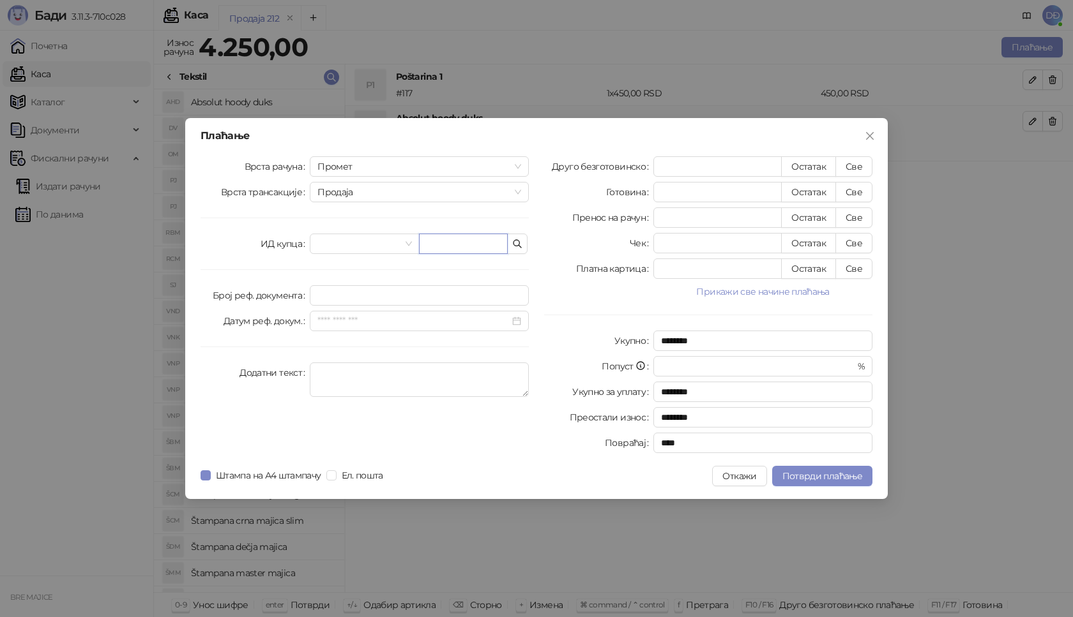
click at [467, 241] on input "text" at bounding box center [463, 244] width 89 height 20
type input "**********"
click at [852, 162] on button "Све" at bounding box center [853, 166] width 37 height 20
type input "****"
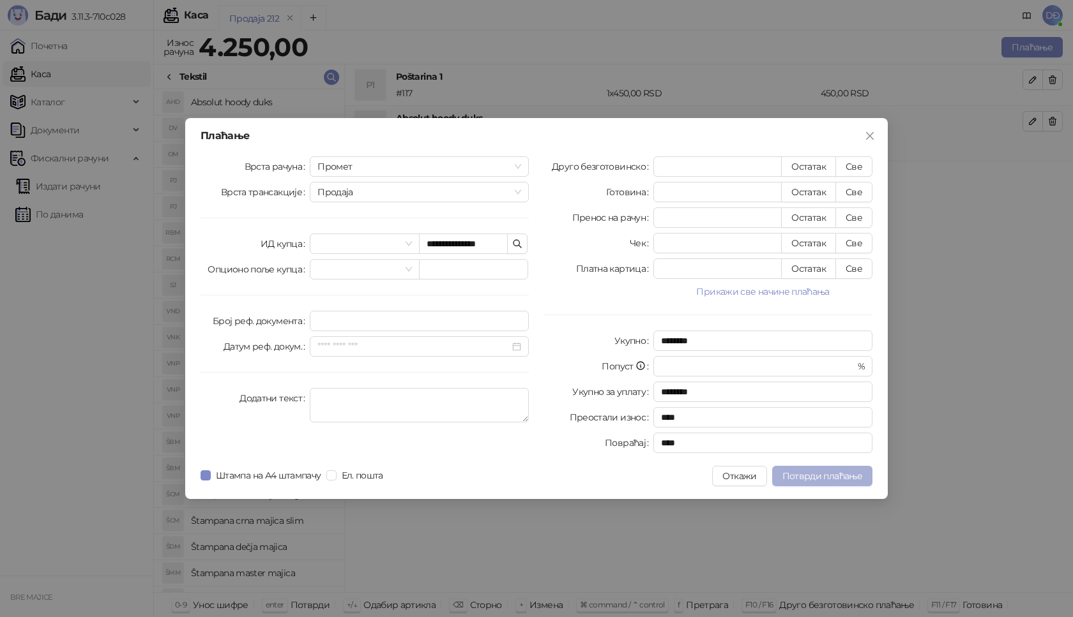
click at [826, 475] on span "Потврди плаћање" at bounding box center [822, 476] width 80 height 11
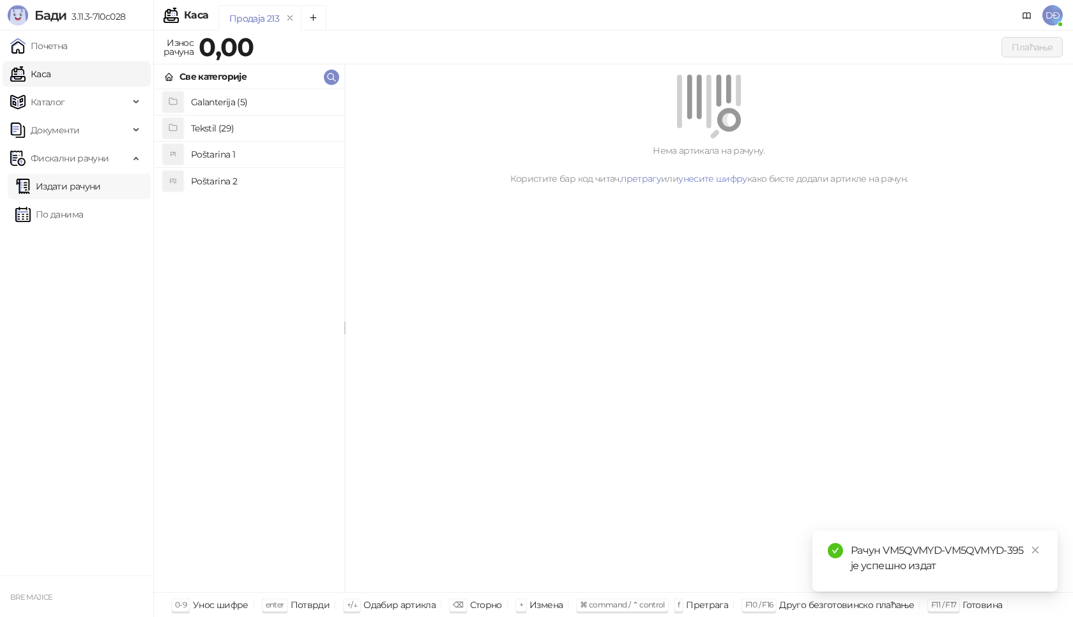
click at [87, 186] on link "Издати рачуни" at bounding box center [58, 187] width 86 height 26
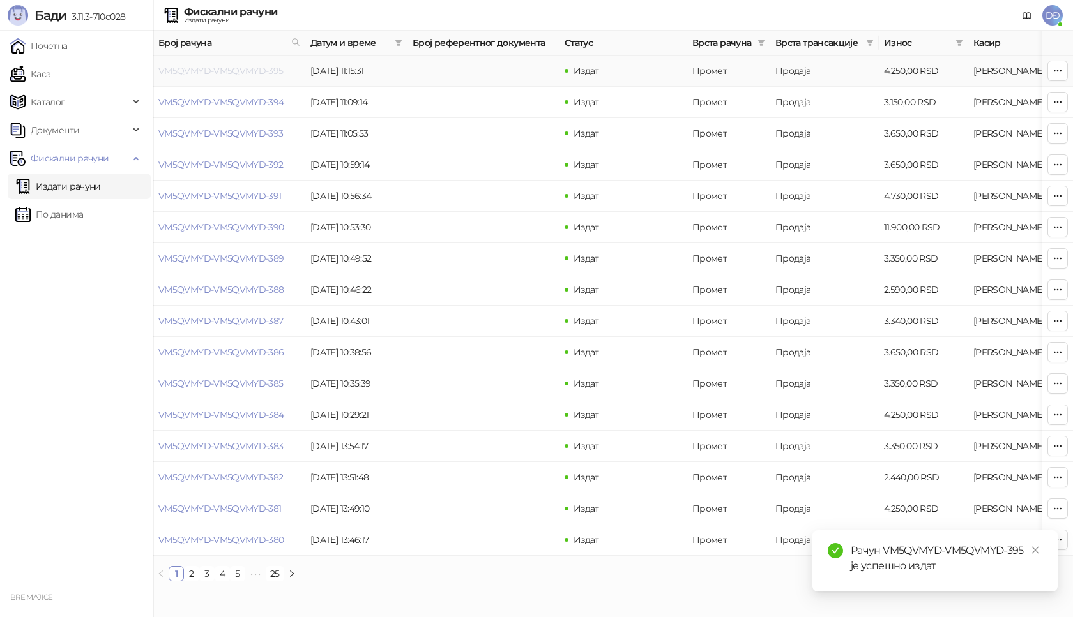
click at [180, 66] on link "VM5QVMYD-VM5QVMYD-395" at bounding box center [220, 70] width 125 height 11
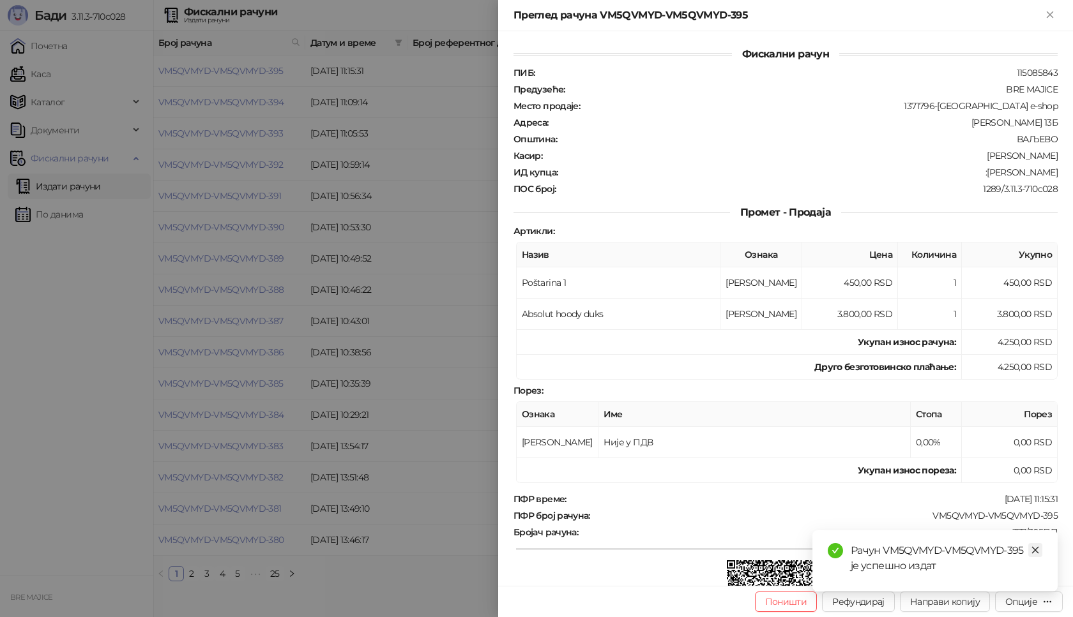
click at [1038, 551] on icon "close" at bounding box center [1035, 550] width 9 height 9
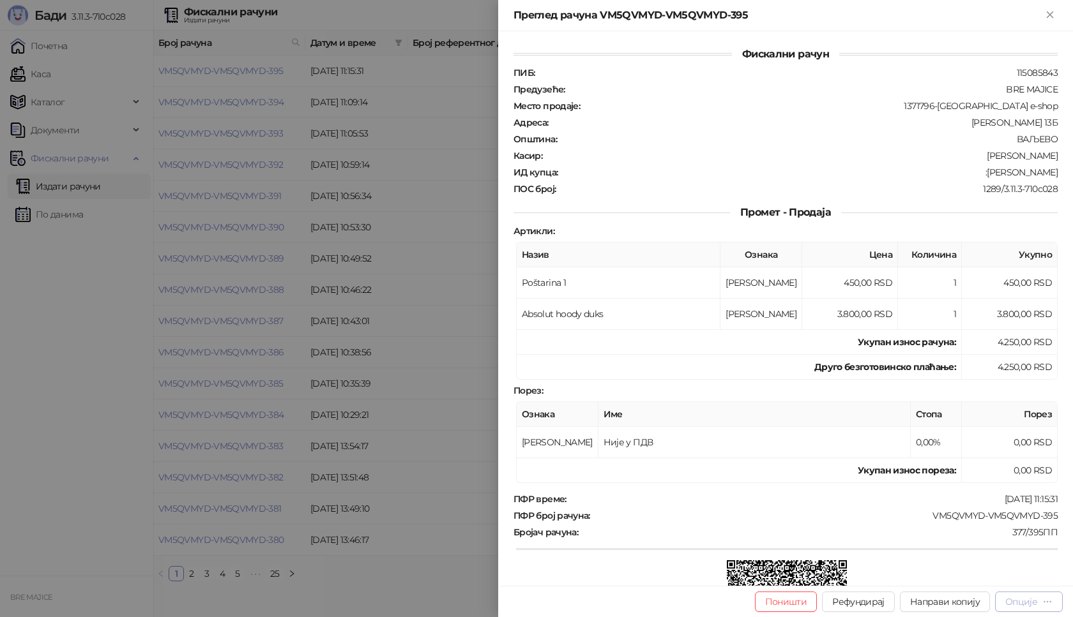
click at [1041, 605] on div "Опције" at bounding box center [1028, 602] width 47 height 12
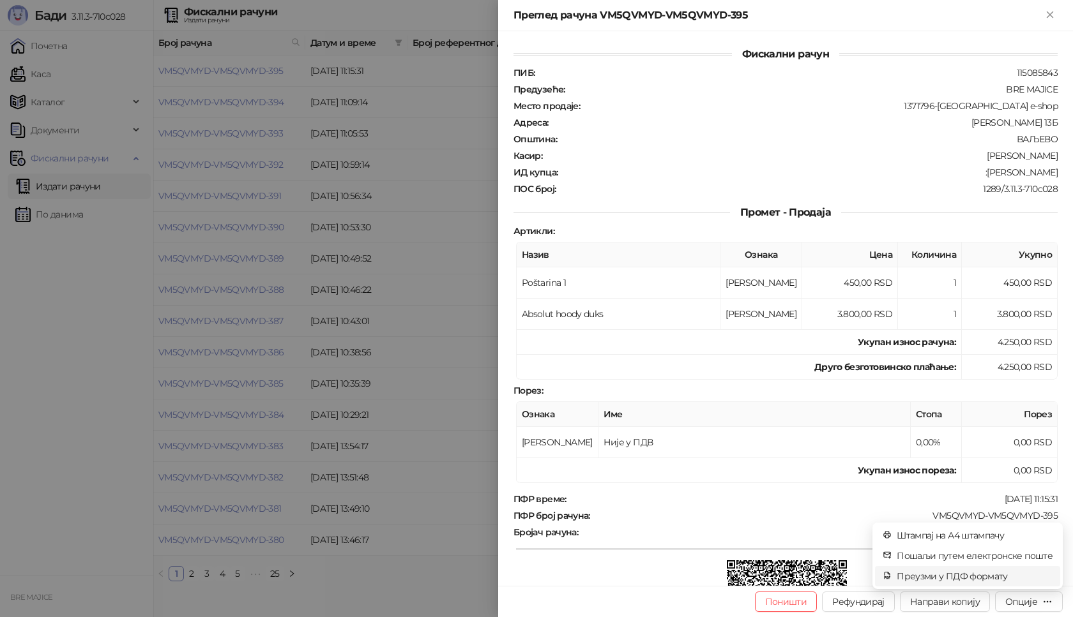
click at [980, 577] on span "Преузми у ПДФ формату" at bounding box center [975, 577] width 156 height 14
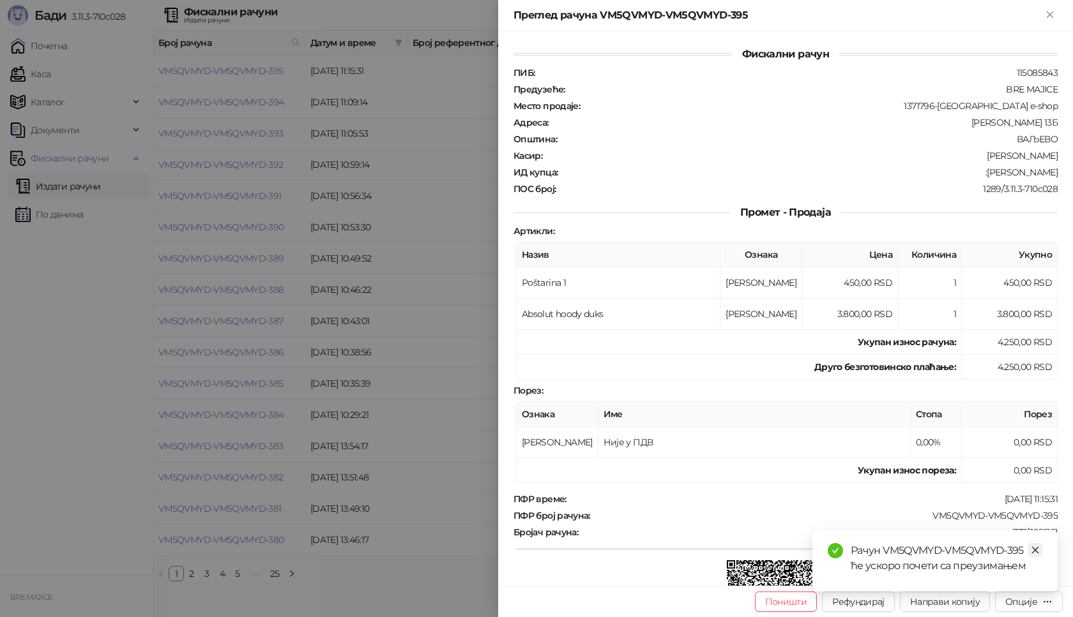
click at [1037, 547] on icon "close" at bounding box center [1035, 550] width 9 height 9
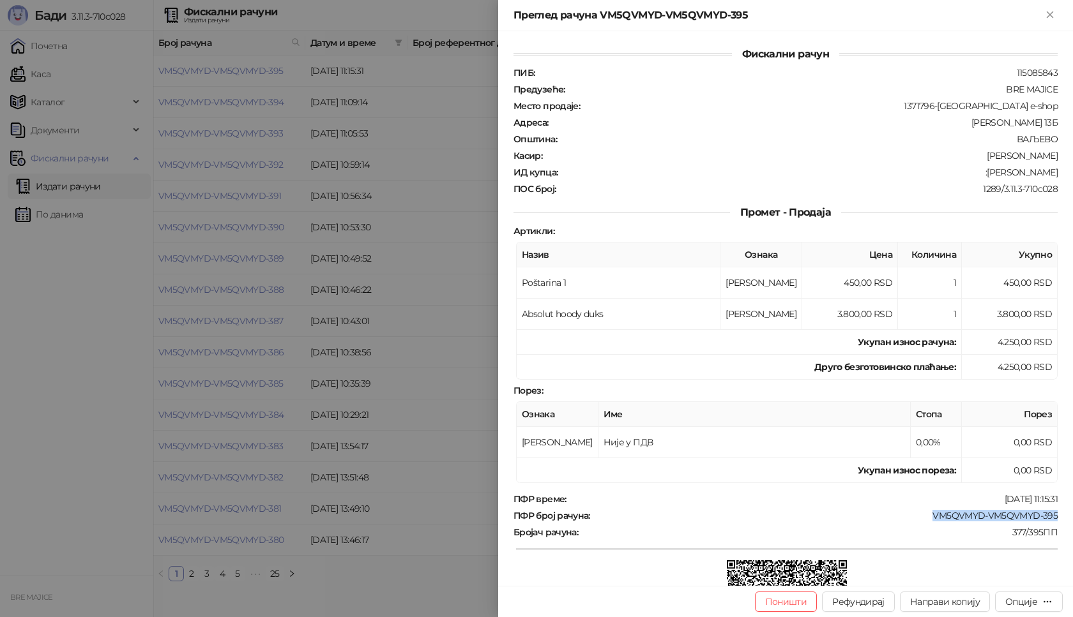
drag, startPoint x: 1059, startPoint y: 514, endPoint x: 925, endPoint y: 518, distance: 133.5
click at [925, 518] on div "Фискални рачун ПИБ : 115085843 Предузеће : BRE MAJICE Место продаје : 1371796-B…" at bounding box center [785, 308] width 575 height 555
drag, startPoint x: 1049, startPoint y: 169, endPoint x: 984, endPoint y: 175, distance: 64.7
click at [984, 175] on div "Фискални рачун ПИБ : 115085843 Предузеће : BRE MAJICE Место продаје : 1371796-B…" at bounding box center [785, 308] width 575 height 555
click at [1049, 13] on icon "Close" at bounding box center [1050, 14] width 6 height 6
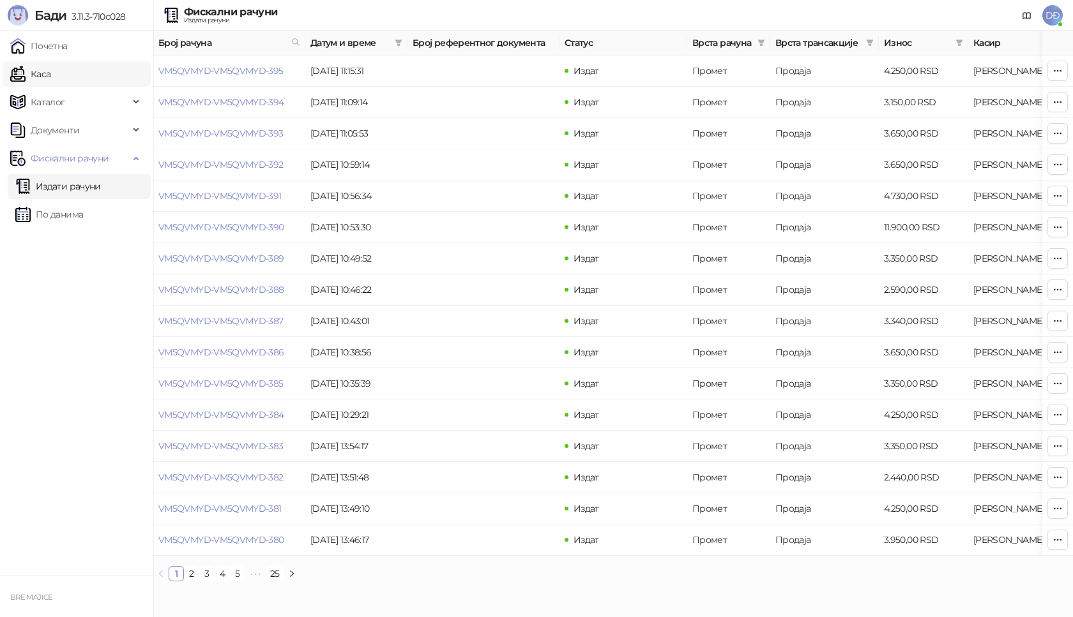
click at [50, 86] on link "Каса" at bounding box center [30, 74] width 40 height 26
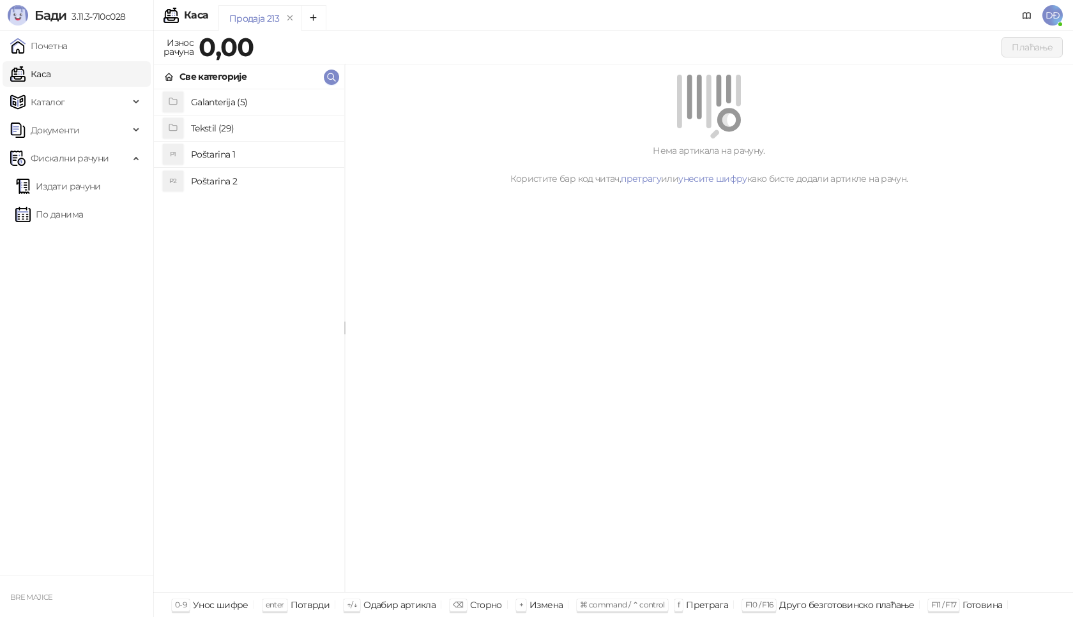
click at [215, 149] on h4 "Poštarina 1" at bounding box center [262, 154] width 143 height 20
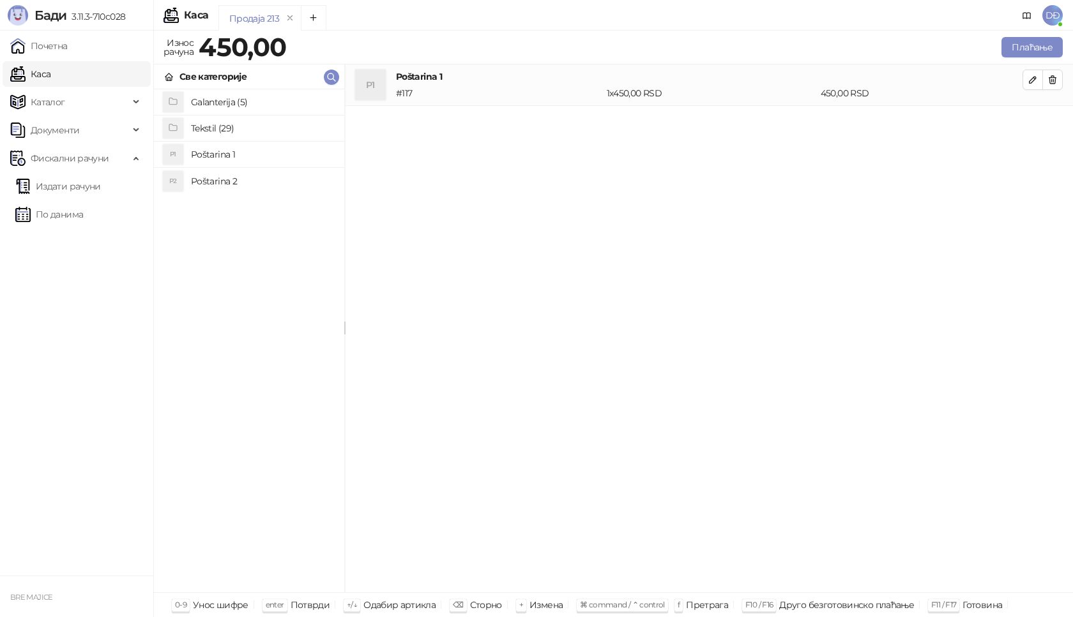
click at [216, 128] on h4 "Tekstil (29)" at bounding box center [262, 128] width 143 height 20
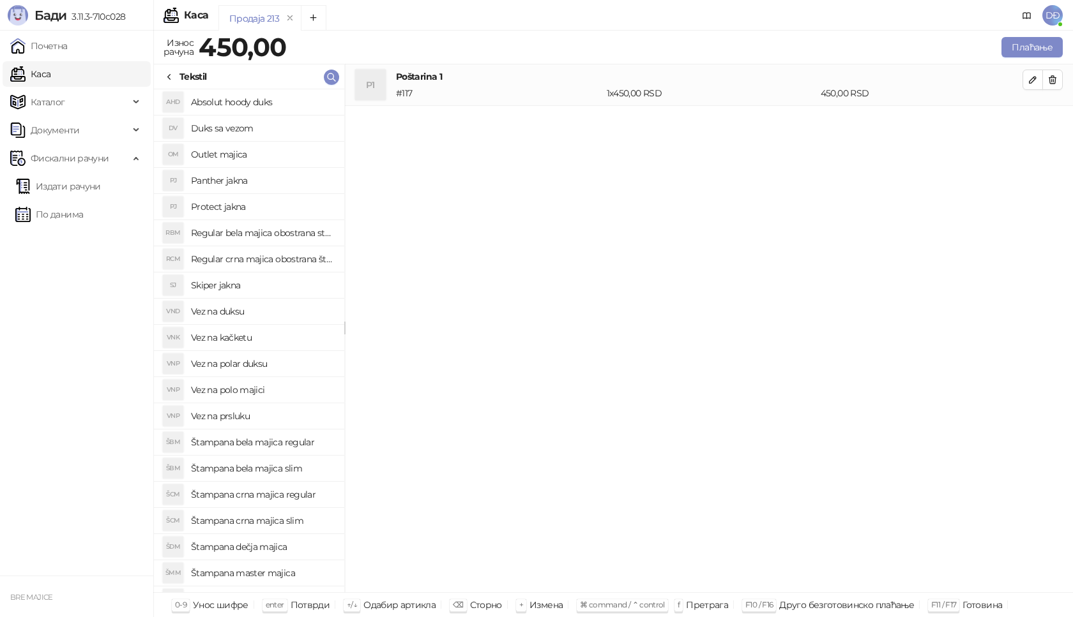
click at [262, 495] on h4 "Štampana crna majica regular" at bounding box center [262, 495] width 143 height 20
click at [1036, 124] on icon "button" at bounding box center [1032, 121] width 10 height 10
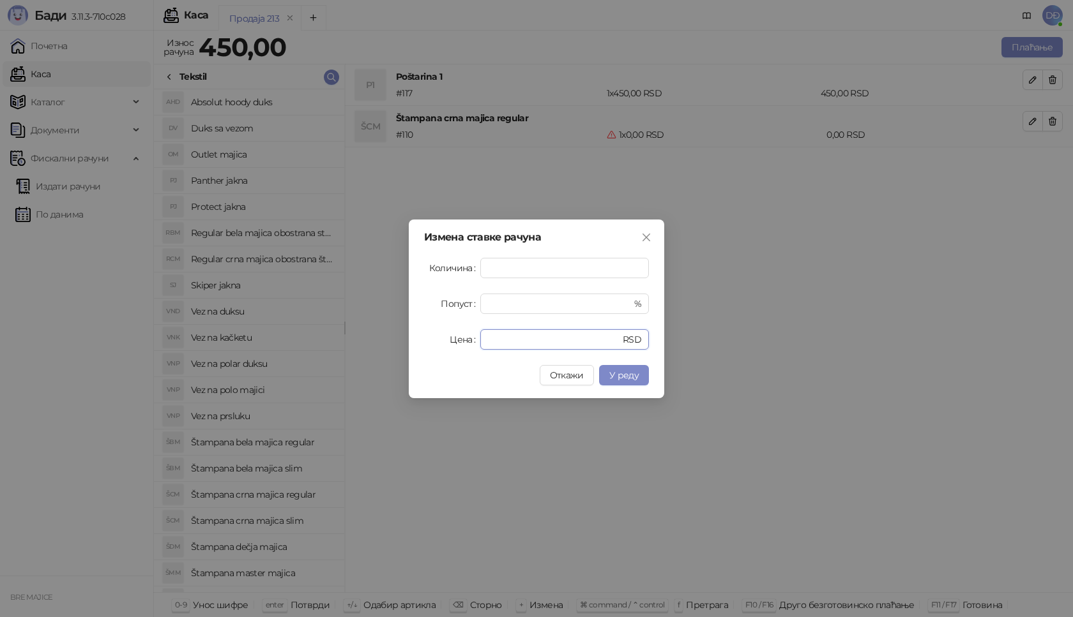
drag, startPoint x: 516, startPoint y: 340, endPoint x: 425, endPoint y: 331, distance: 91.1
click at [457, 344] on div "Цена * RSD" at bounding box center [536, 339] width 225 height 20
type input "****"
click at [633, 376] on span "У реду" at bounding box center [623, 375] width 29 height 11
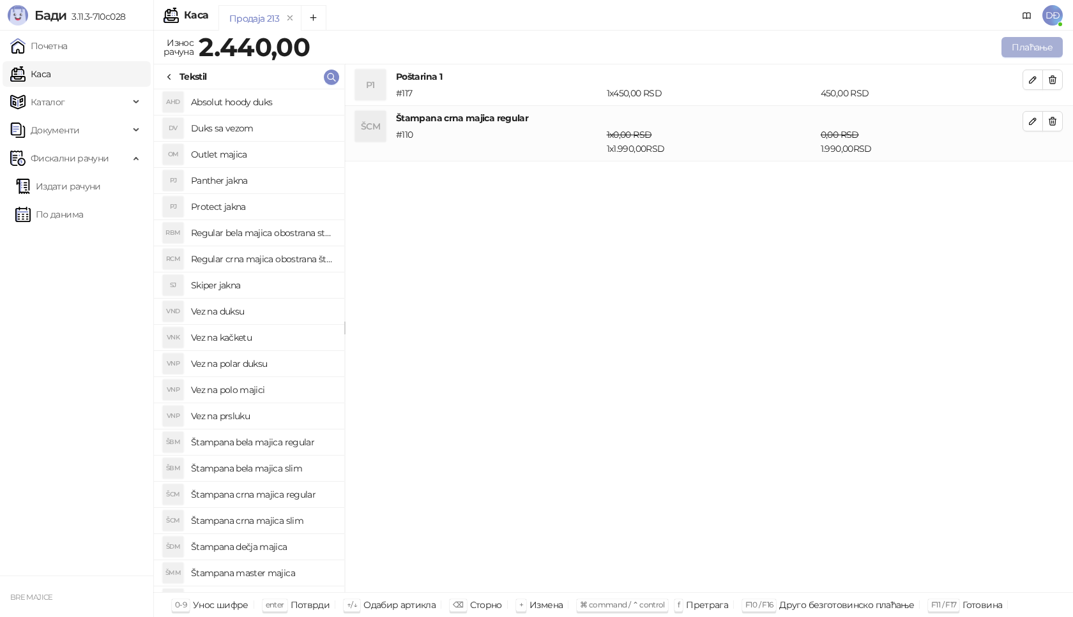
click at [1037, 45] on button "Плаћање" at bounding box center [1031, 47] width 61 height 20
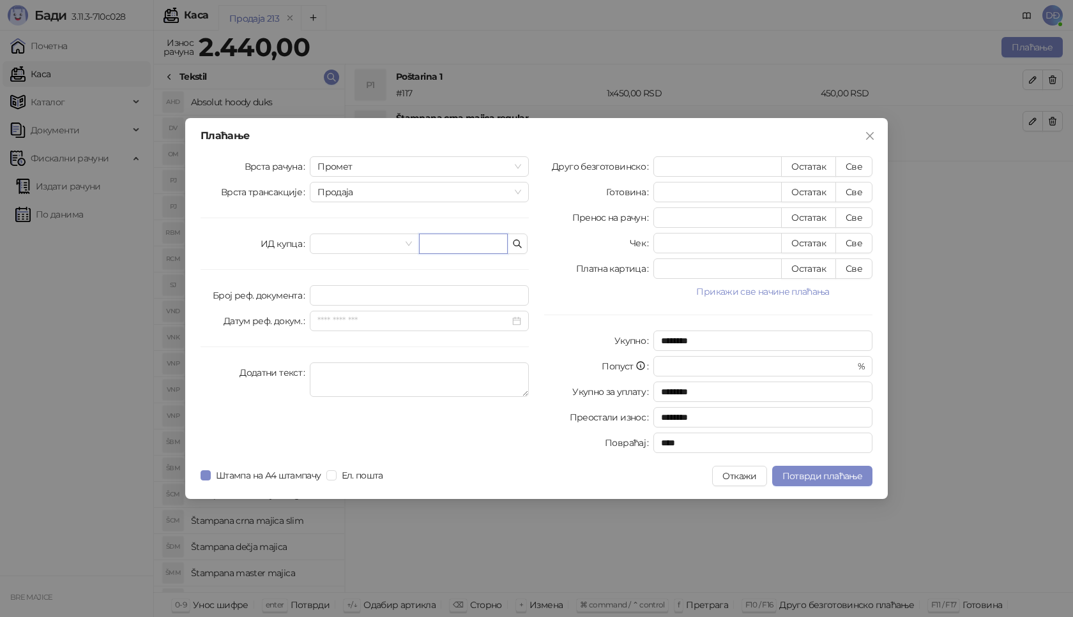
click at [438, 250] on input "text" at bounding box center [463, 244] width 89 height 20
paste input "**********"
type input "**********"
click at [856, 167] on button "Све" at bounding box center [853, 166] width 37 height 20
type input "****"
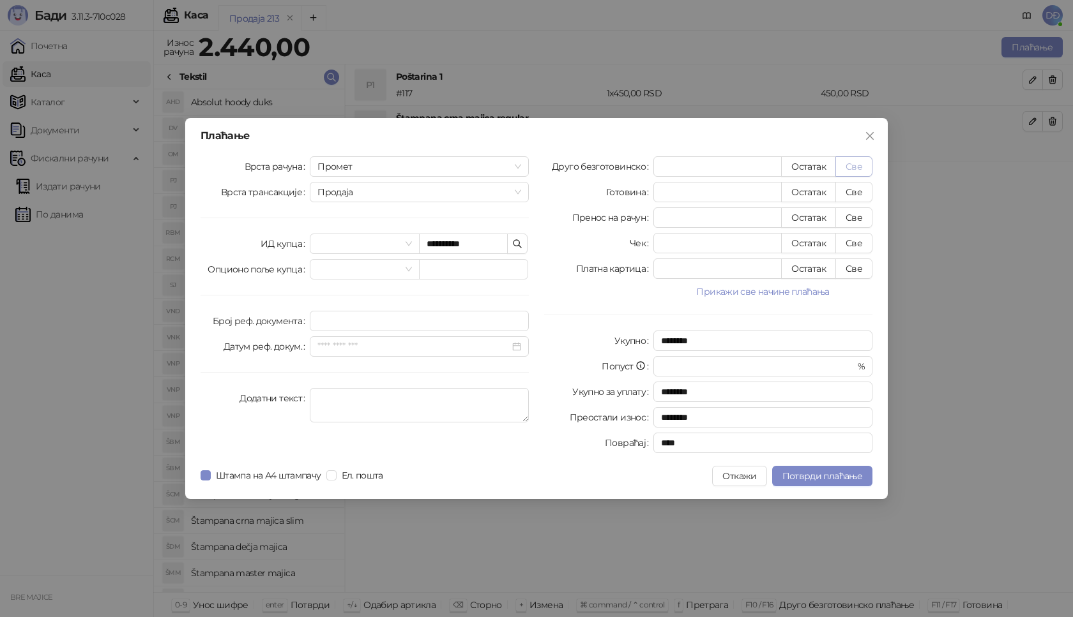
type input "****"
click at [793, 472] on span "Потврди плаћање" at bounding box center [822, 476] width 80 height 11
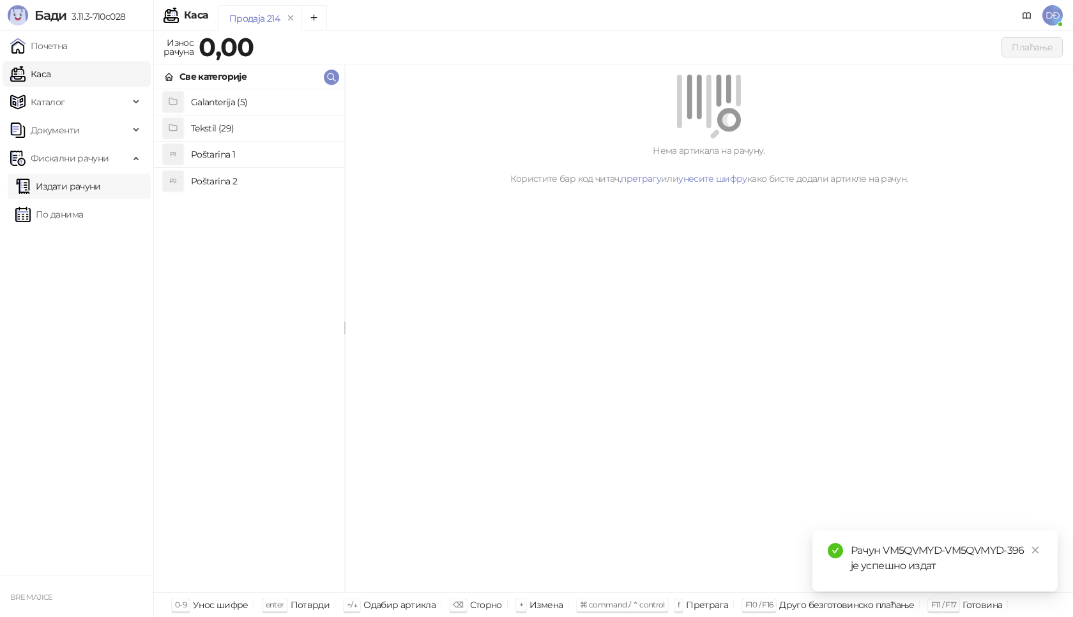
click at [93, 186] on link "Издати рачуни" at bounding box center [58, 187] width 86 height 26
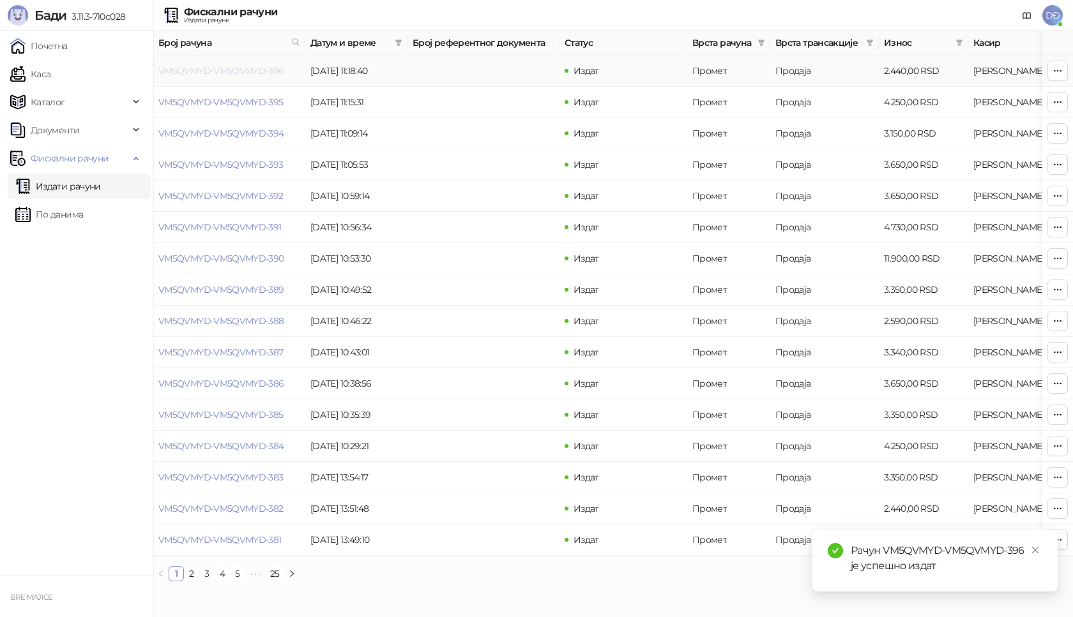
click at [215, 69] on link "VM5QVMYD-VM5QVMYD-396" at bounding box center [221, 70] width 126 height 11
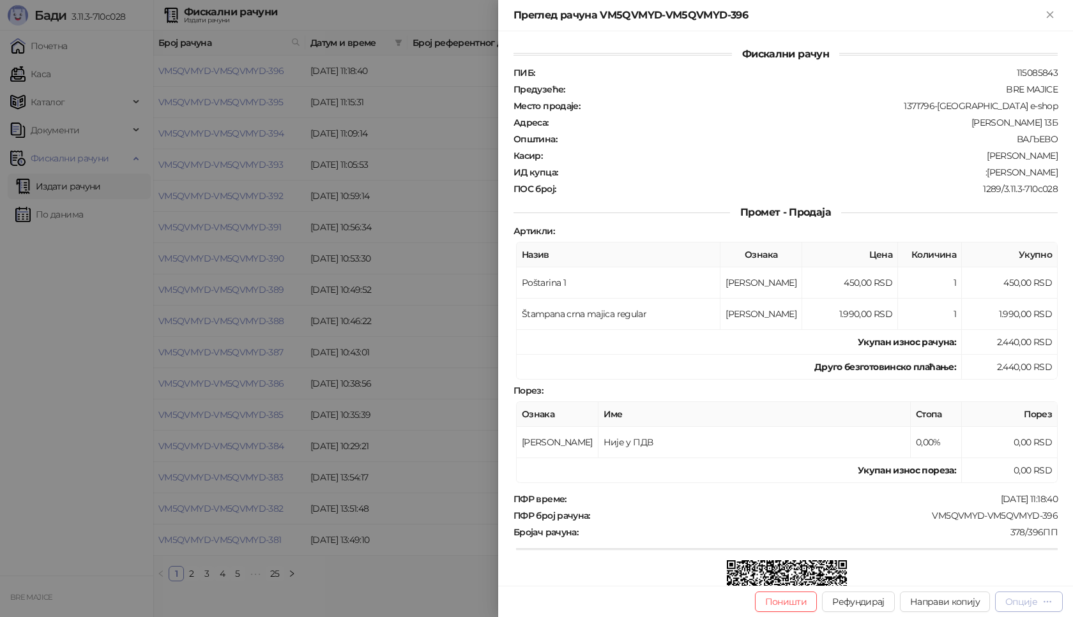
click at [1023, 608] on div "Опције" at bounding box center [1028, 602] width 47 height 12
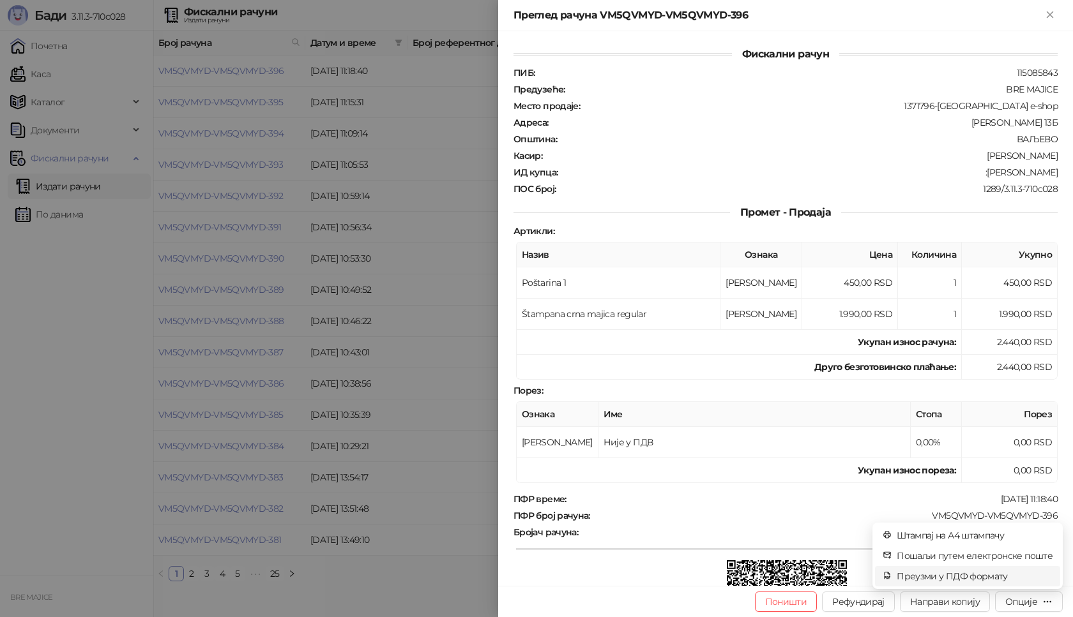
click at [976, 569] on li "Преузми у ПДФ формату" at bounding box center [967, 576] width 185 height 20
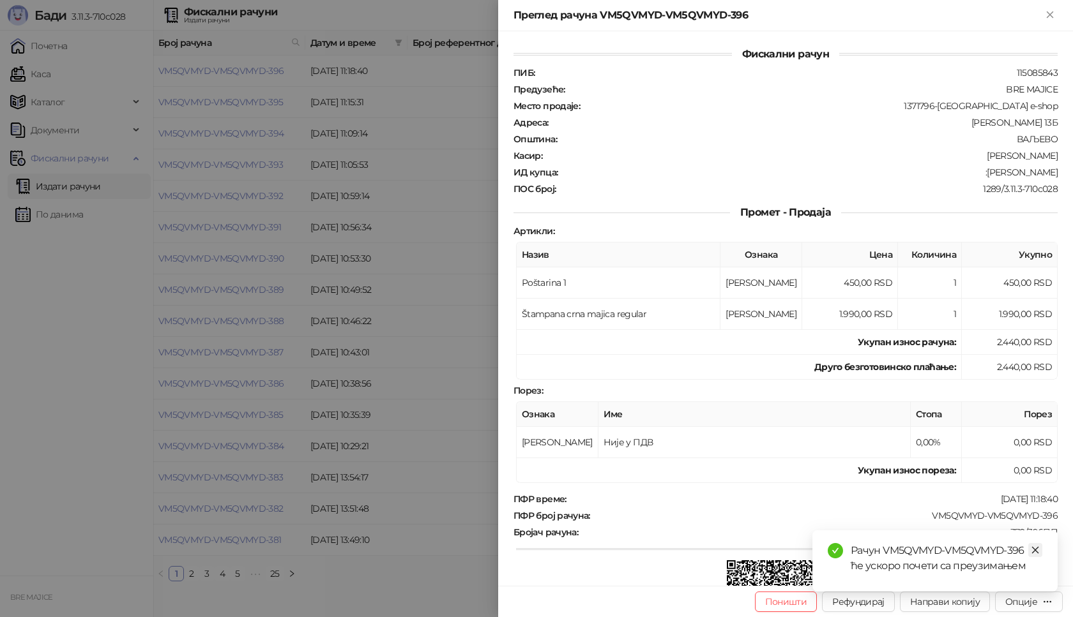
click at [1036, 555] on link "Close" at bounding box center [1035, 550] width 14 height 14
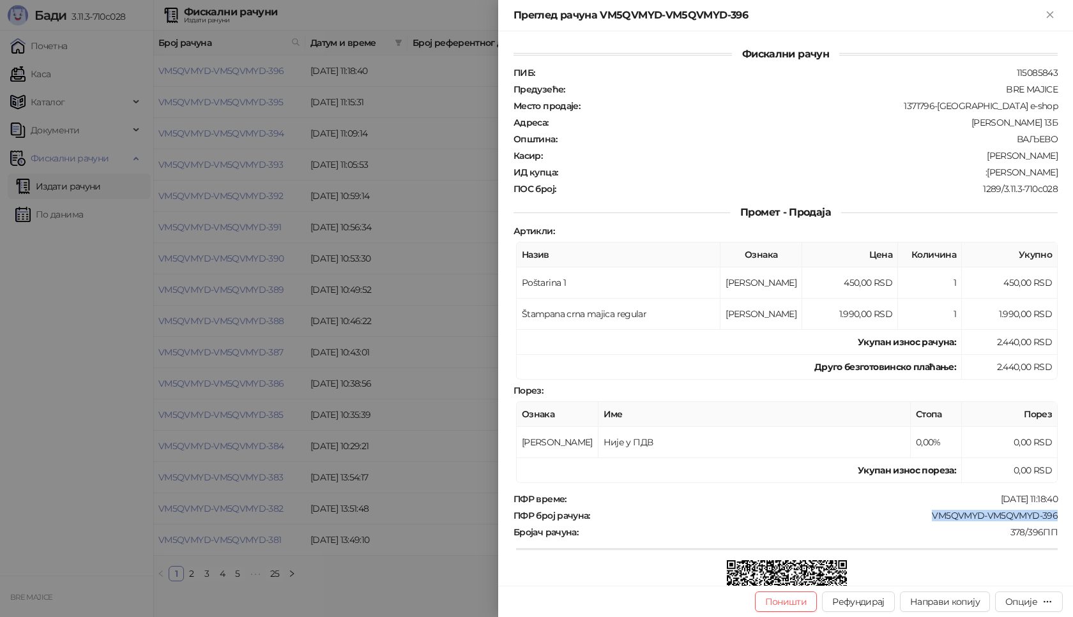
drag, startPoint x: 1053, startPoint y: 515, endPoint x: 916, endPoint y: 516, distance: 136.7
click at [916, 516] on div "Фискални рачун ПИБ : 115085843 Предузеће : BRE MAJICE Место продаје : 1371796-[…" at bounding box center [785, 308] width 575 height 555
drag, startPoint x: 1052, startPoint y: 176, endPoint x: 1006, endPoint y: 174, distance: 46.0
click at [1006, 174] on div "Фискални рачун ПИБ : 115085843 Предузеће : BRE MAJICE Место продаје : 1371796-[…" at bounding box center [785, 308] width 575 height 555
click at [1052, 15] on icon "Close" at bounding box center [1049, 14] width 11 height 11
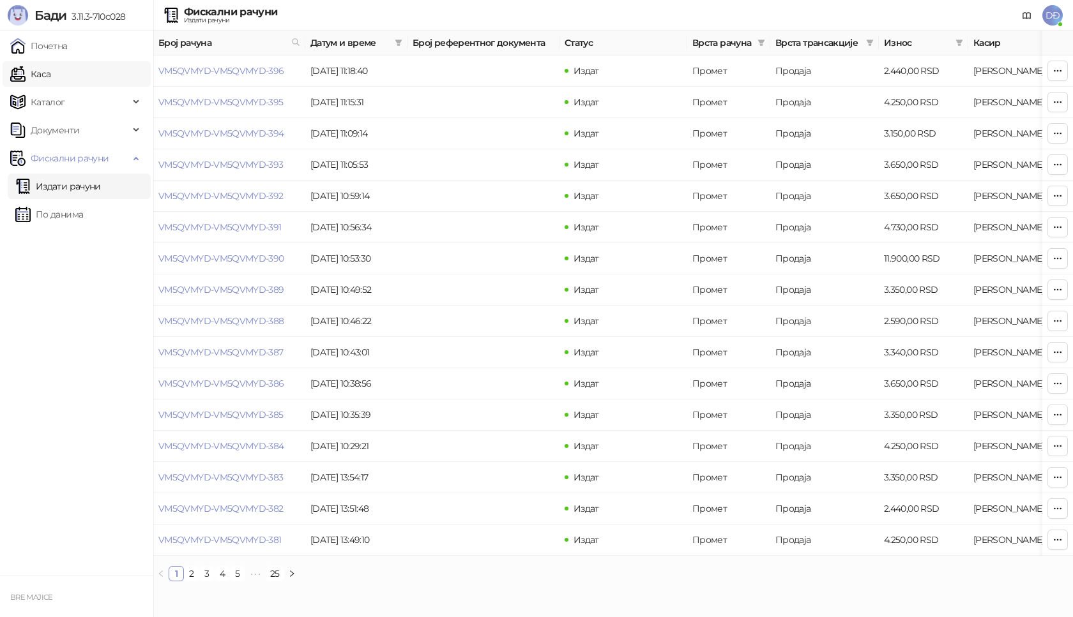
click at [50, 76] on link "Каса" at bounding box center [30, 74] width 40 height 26
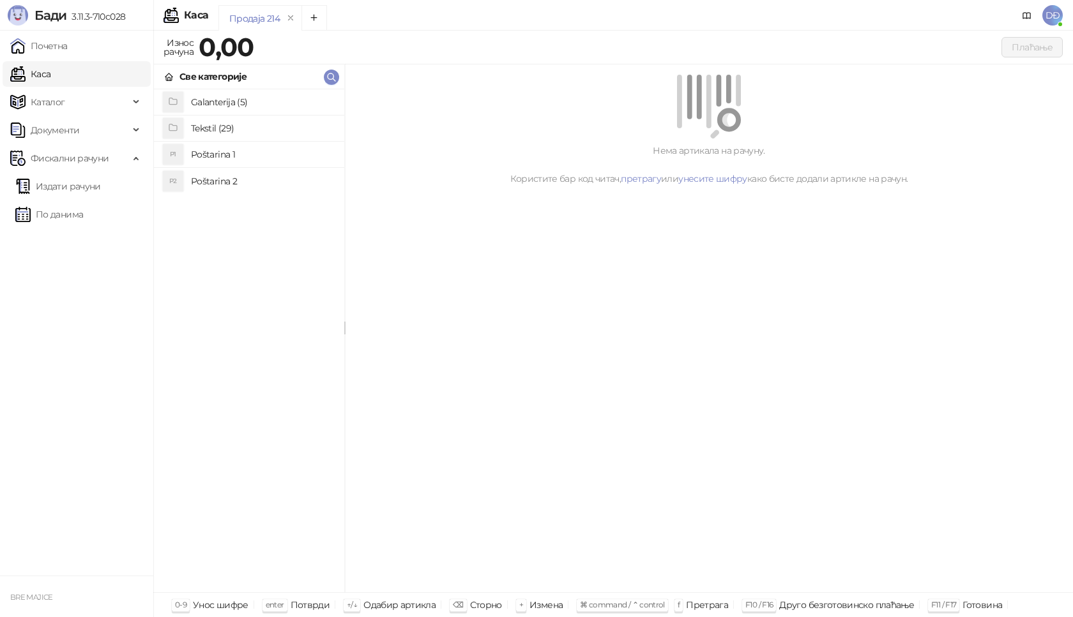
click at [218, 155] on h4 "Poštarina 1" at bounding box center [262, 154] width 143 height 20
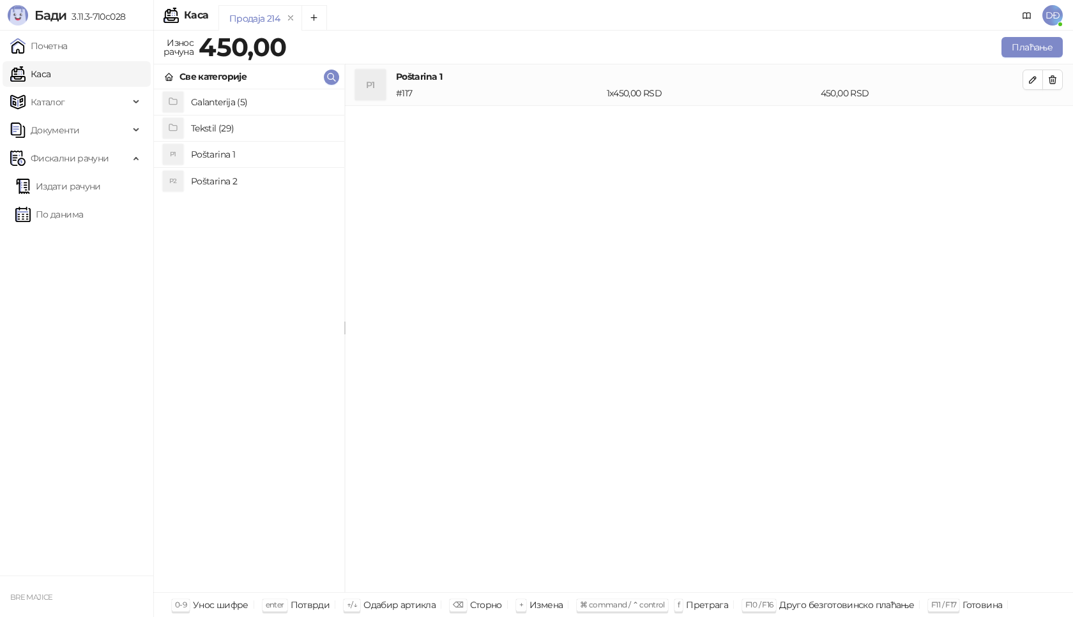
click at [215, 101] on h4 "Galanterija (5)" at bounding box center [262, 102] width 143 height 20
click at [225, 127] on h4 "Gravirani metalni Army upaljač" at bounding box center [262, 128] width 143 height 20
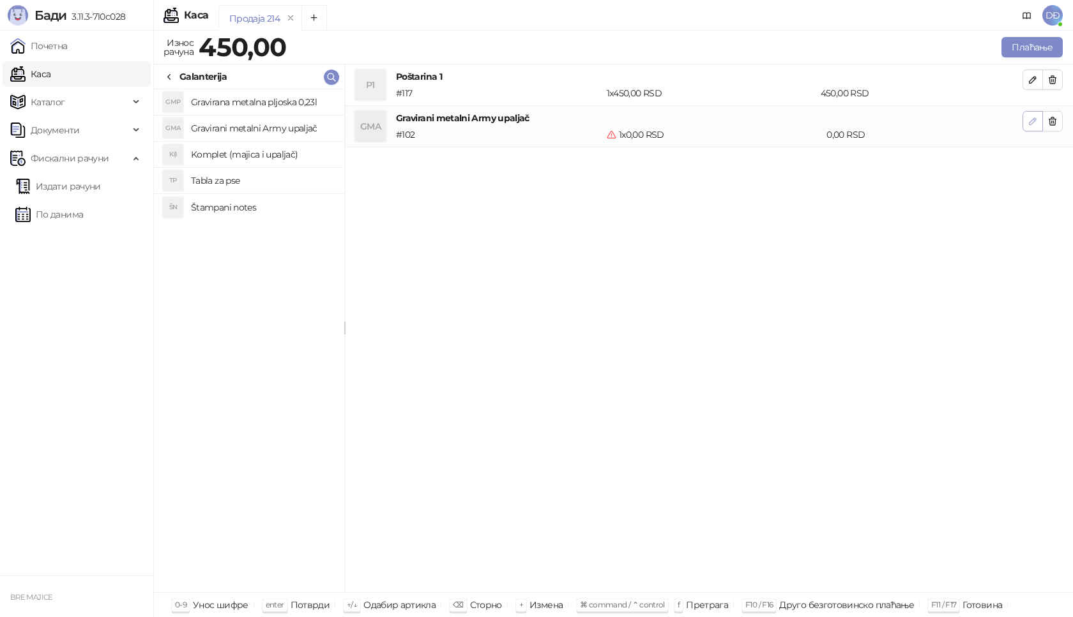
click at [1033, 121] on icon "button" at bounding box center [1032, 121] width 10 height 10
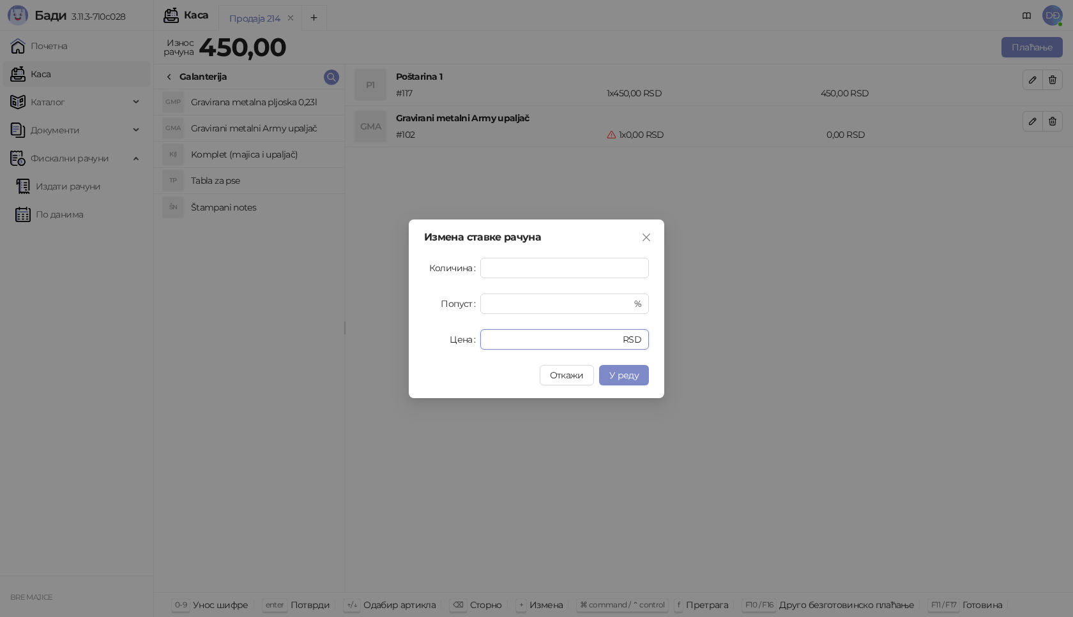
drag, startPoint x: 519, startPoint y: 341, endPoint x: 430, endPoint y: 344, distance: 89.4
click at [430, 344] on div "Цена * RSD" at bounding box center [536, 339] width 225 height 20
type input "****"
click at [637, 374] on span "У реду" at bounding box center [623, 375] width 29 height 11
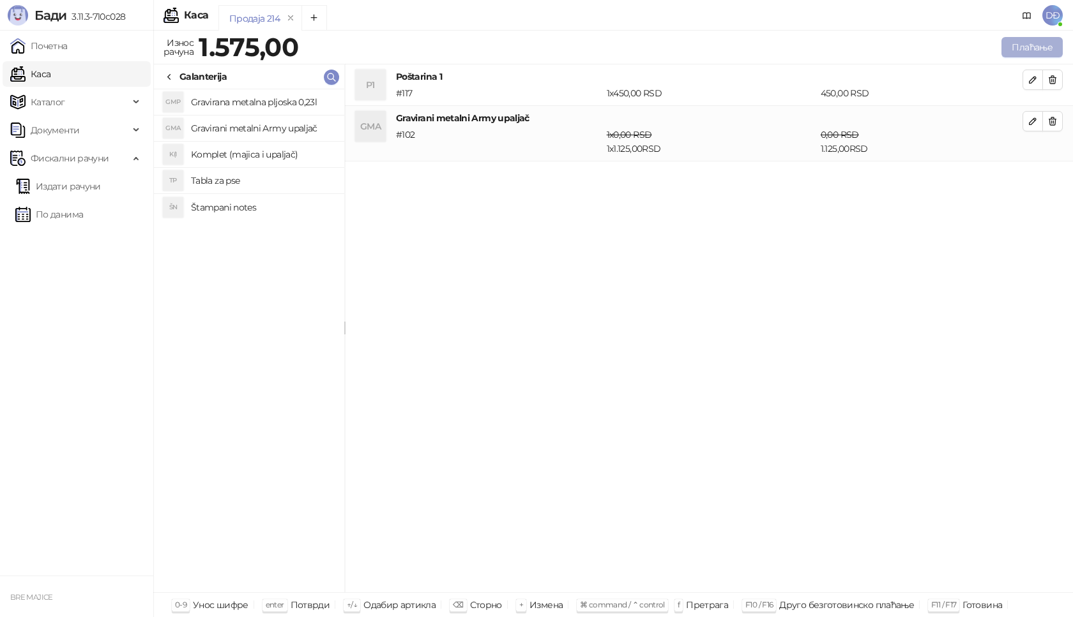
click at [1036, 47] on button "Плаћање" at bounding box center [1031, 47] width 61 height 20
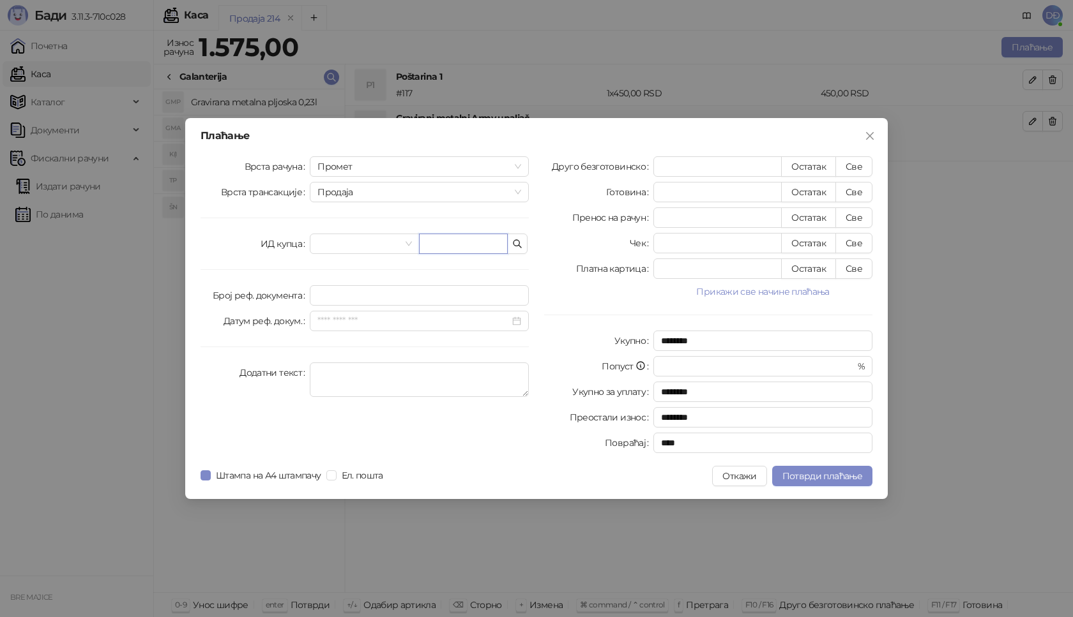
click at [446, 246] on input "text" at bounding box center [463, 244] width 89 height 20
paste input "**********"
type input "**********"
click at [851, 164] on button "Све" at bounding box center [853, 166] width 37 height 20
type input "****"
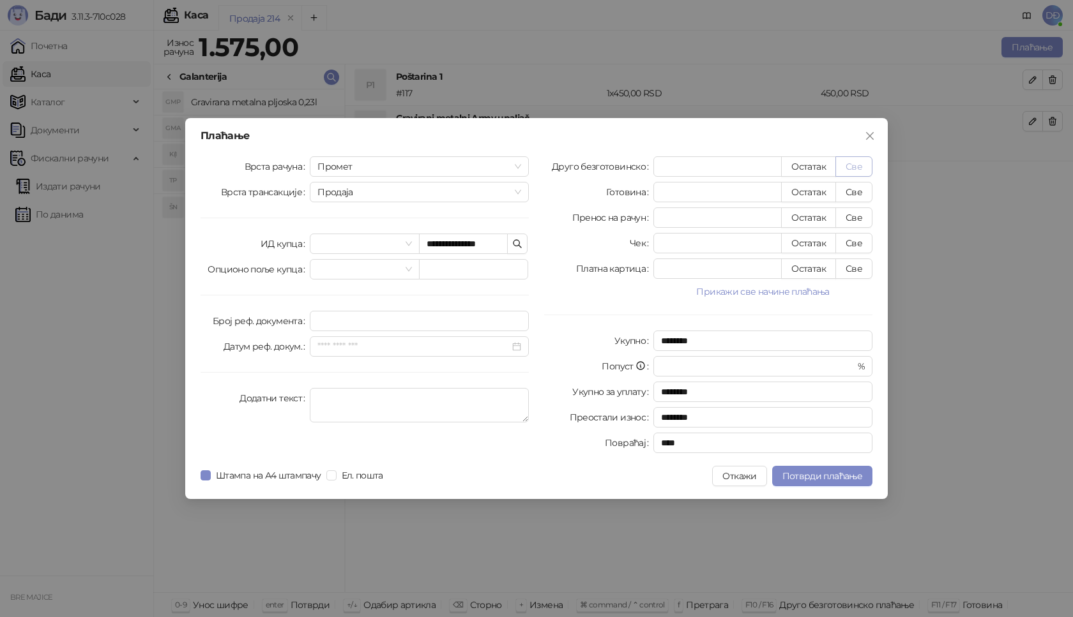
type input "****"
click at [819, 481] on span "Потврди плаћање" at bounding box center [822, 476] width 80 height 11
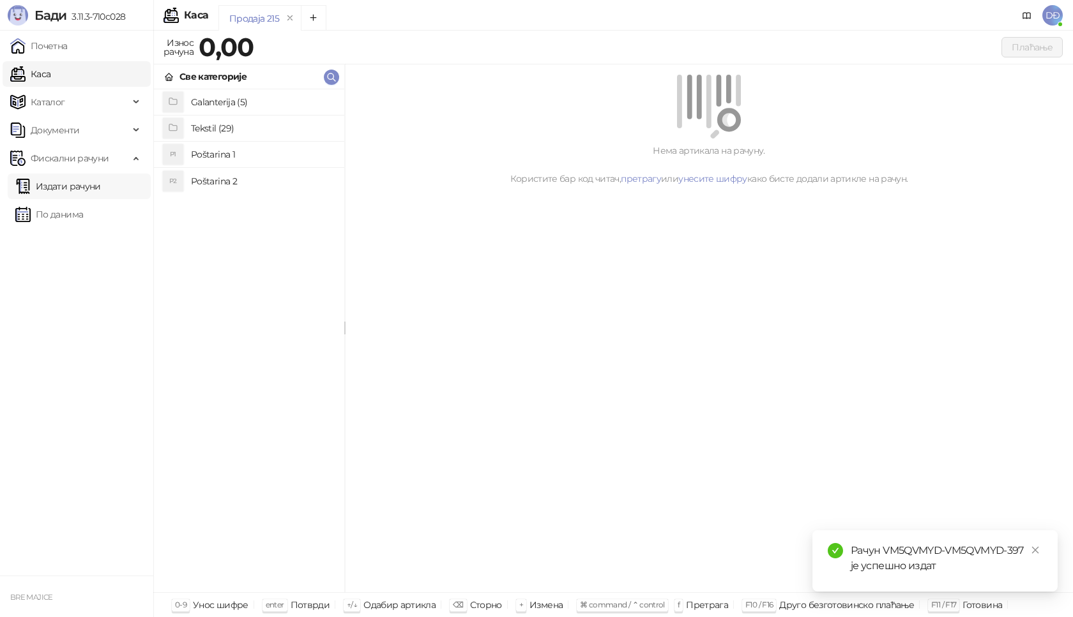
click at [91, 187] on link "Издати рачуни" at bounding box center [58, 187] width 86 height 26
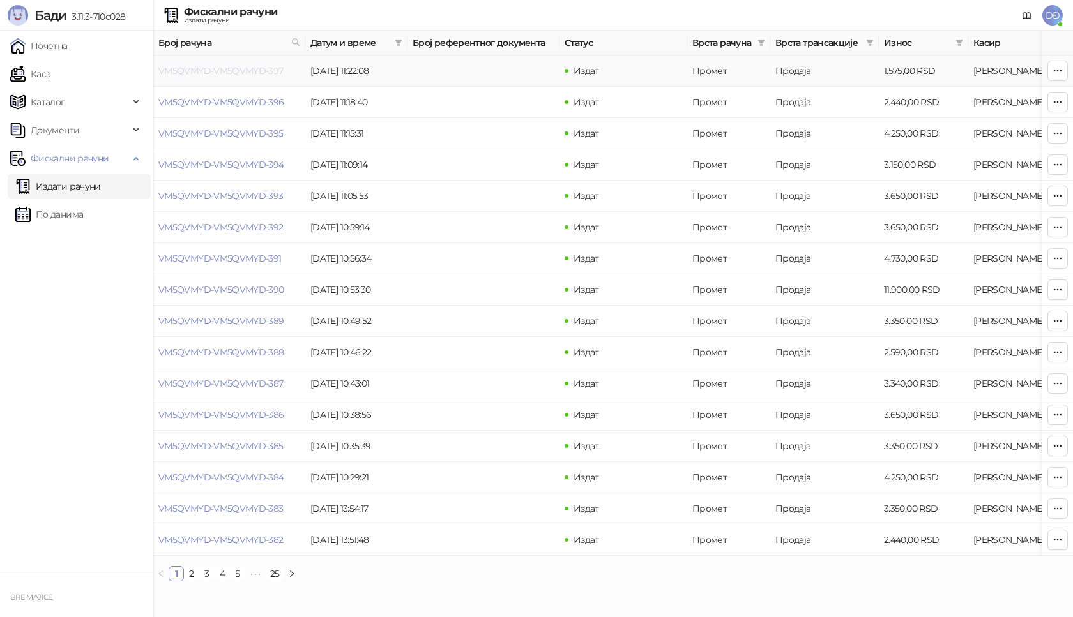
click at [201, 71] on link "VM5QVMYD-VM5QVMYD-397" at bounding box center [220, 70] width 125 height 11
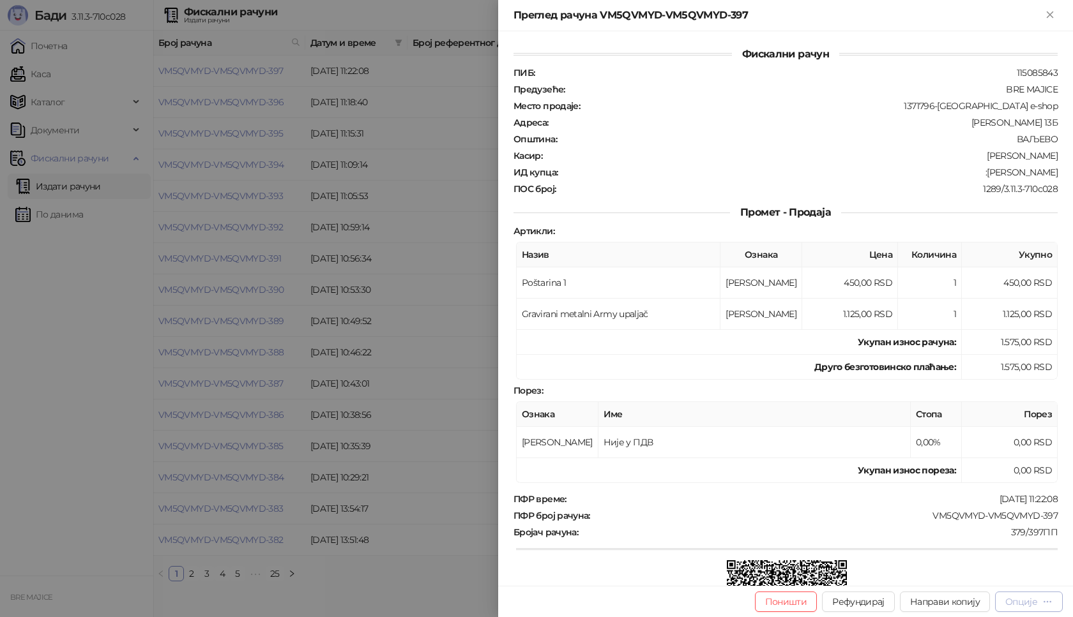
click at [1036, 605] on div "Опције" at bounding box center [1021, 601] width 32 height 11
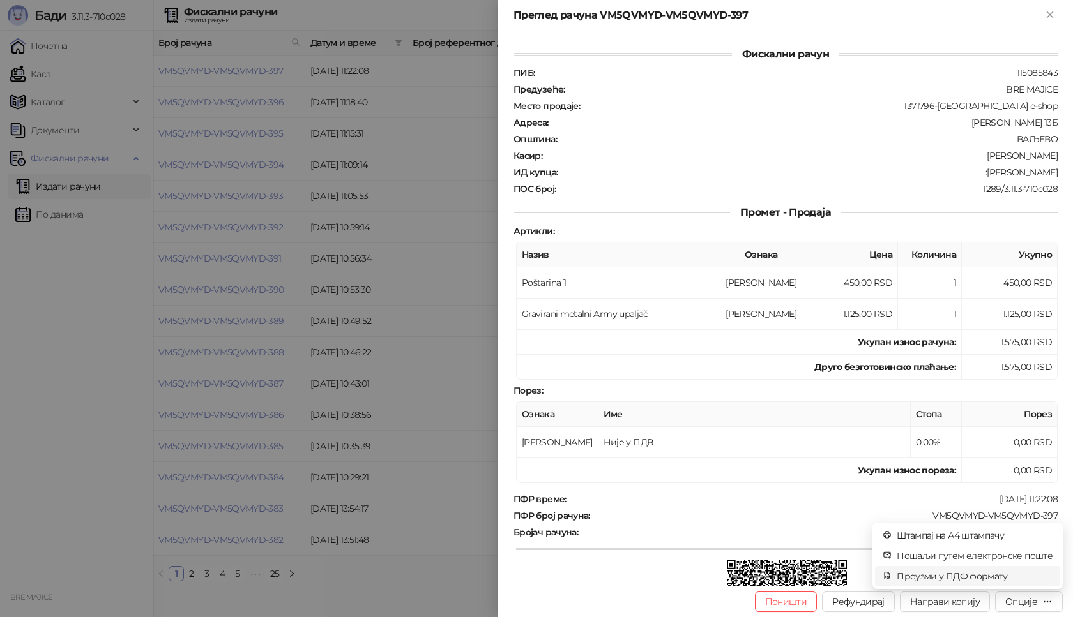
click at [997, 579] on span "Преузми у ПДФ формату" at bounding box center [975, 577] width 156 height 14
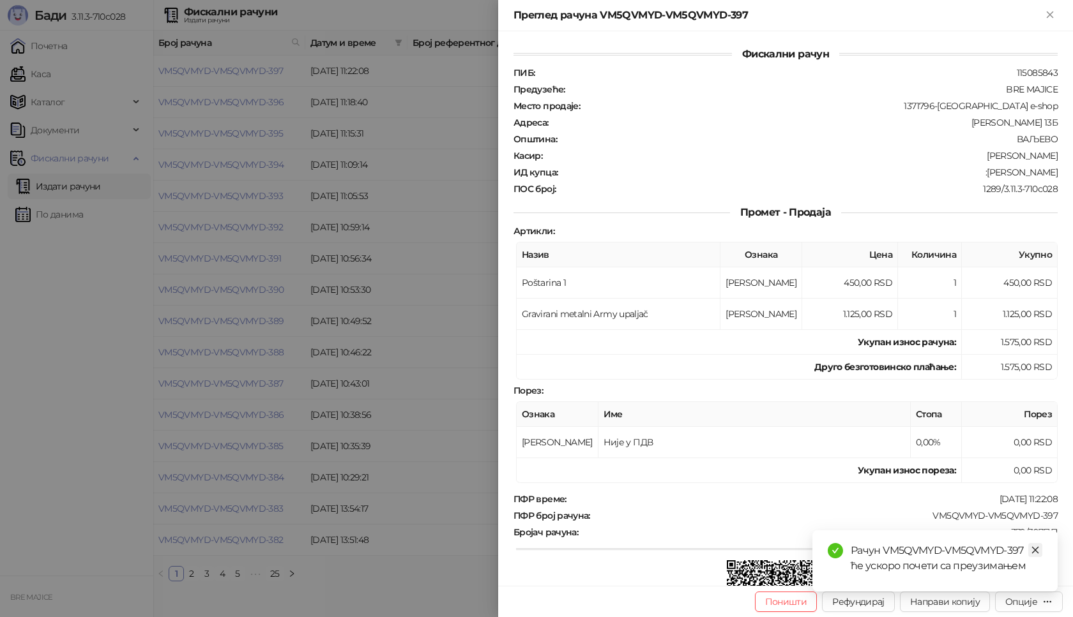
click at [1035, 549] on icon "close" at bounding box center [1035, 550] width 9 height 9
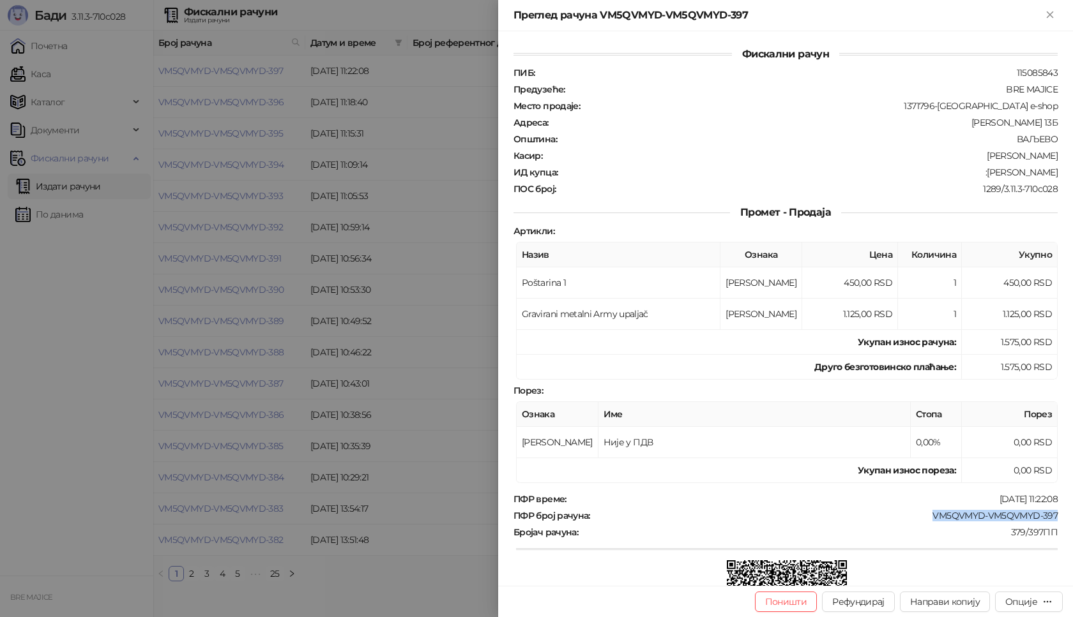
drag, startPoint x: 1056, startPoint y: 517, endPoint x: 925, endPoint y: 517, distance: 131.5
click at [925, 517] on div "Фискални рачун ПИБ : 115085843 Предузеће : BRE MAJICE Место продаје : 1371796-B…" at bounding box center [785, 308] width 575 height 555
drag, startPoint x: 1049, startPoint y: 172, endPoint x: 981, endPoint y: 176, distance: 67.8
click at [981, 176] on div "Фискални рачун ПИБ : 115085843 Предузеће : BRE MAJICE Место продаје : 1371796-B…" at bounding box center [785, 308] width 575 height 555
click at [1051, 12] on icon "Close" at bounding box center [1049, 14] width 11 height 11
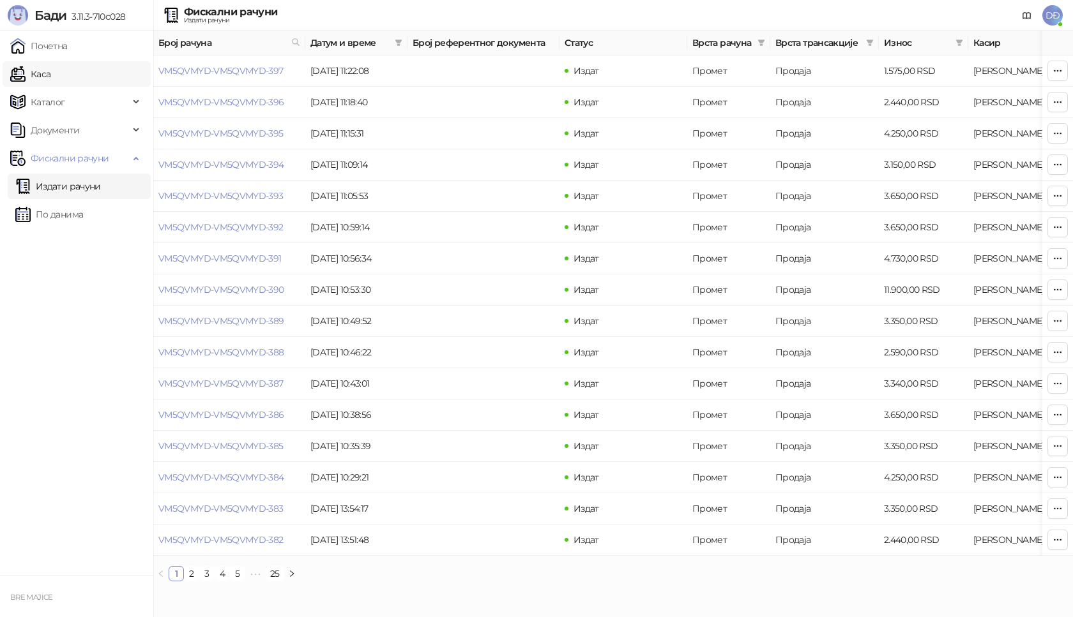
click at [45, 75] on link "Каса" at bounding box center [30, 74] width 40 height 26
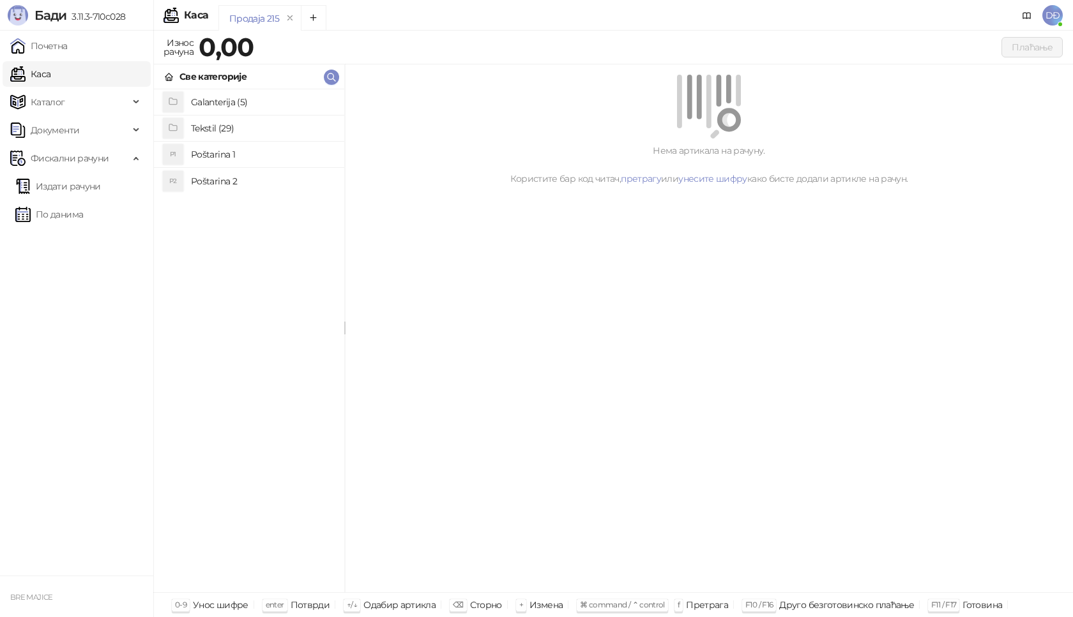
click at [230, 155] on h4 "Poštarina 1" at bounding box center [262, 154] width 143 height 20
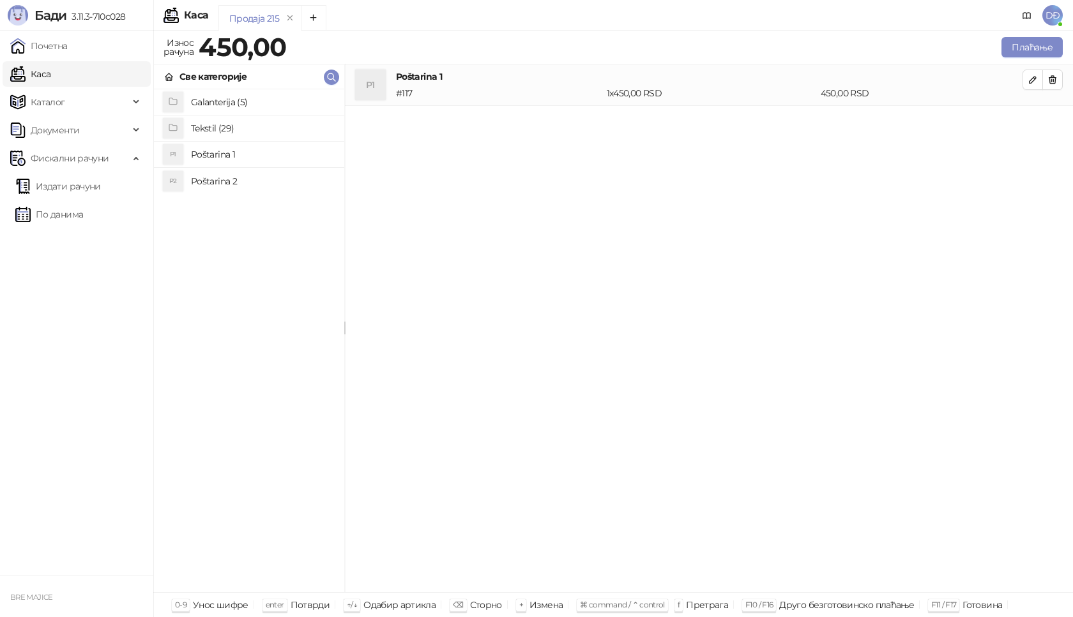
click at [224, 129] on h4 "Tekstil (29)" at bounding box center [262, 128] width 143 height 20
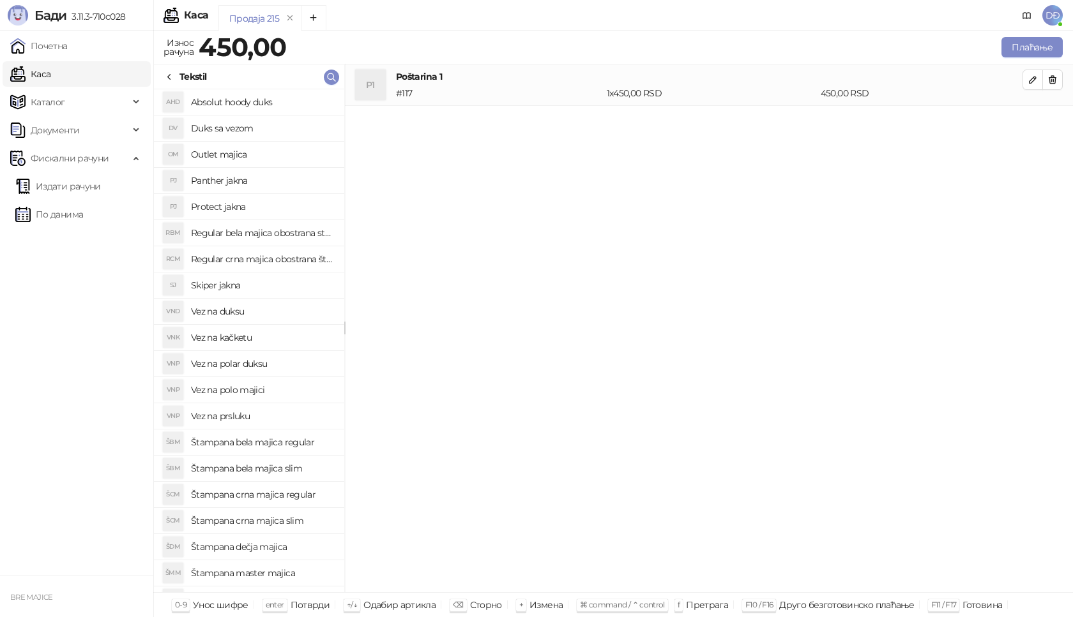
click at [273, 576] on h4 "Štampana master majica" at bounding box center [262, 573] width 143 height 20
click at [1033, 123] on icon "button" at bounding box center [1032, 121] width 6 height 6
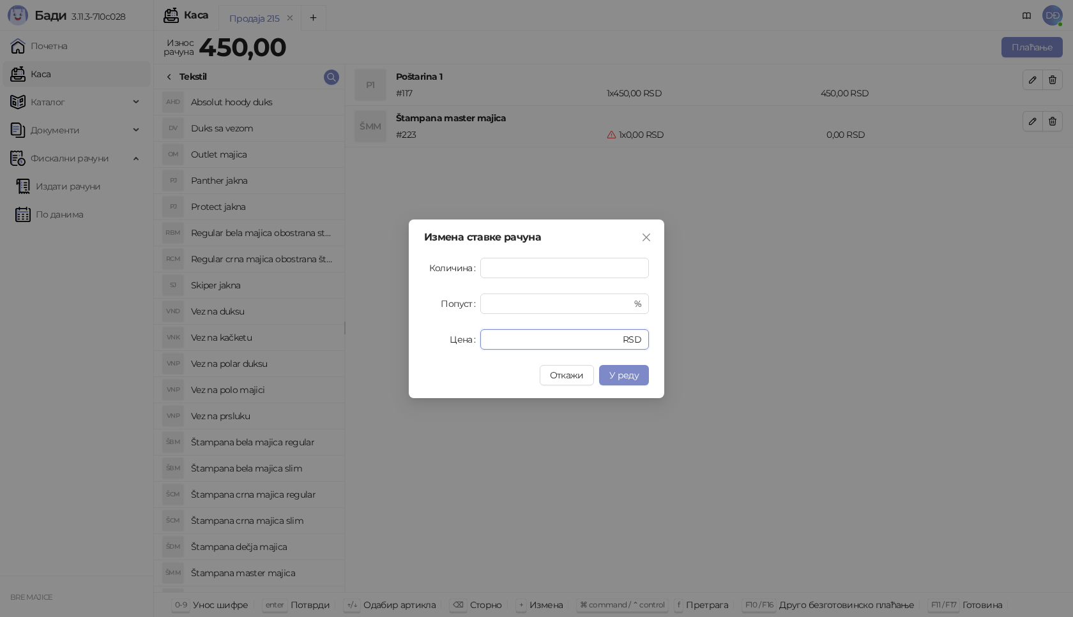
drag, startPoint x: 499, startPoint y: 335, endPoint x: 437, endPoint y: 345, distance: 63.3
click at [438, 345] on div "Цена * RSD" at bounding box center [536, 339] width 225 height 20
type input "****"
click at [628, 372] on span "У реду" at bounding box center [623, 375] width 29 height 11
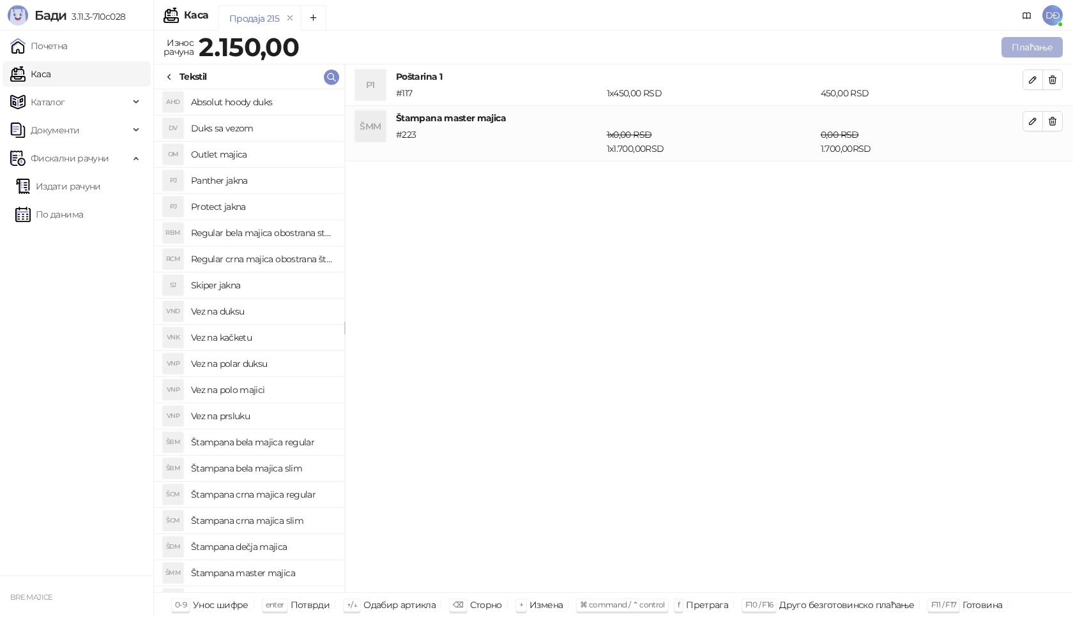
click at [1028, 46] on button "Плаћање" at bounding box center [1031, 47] width 61 height 20
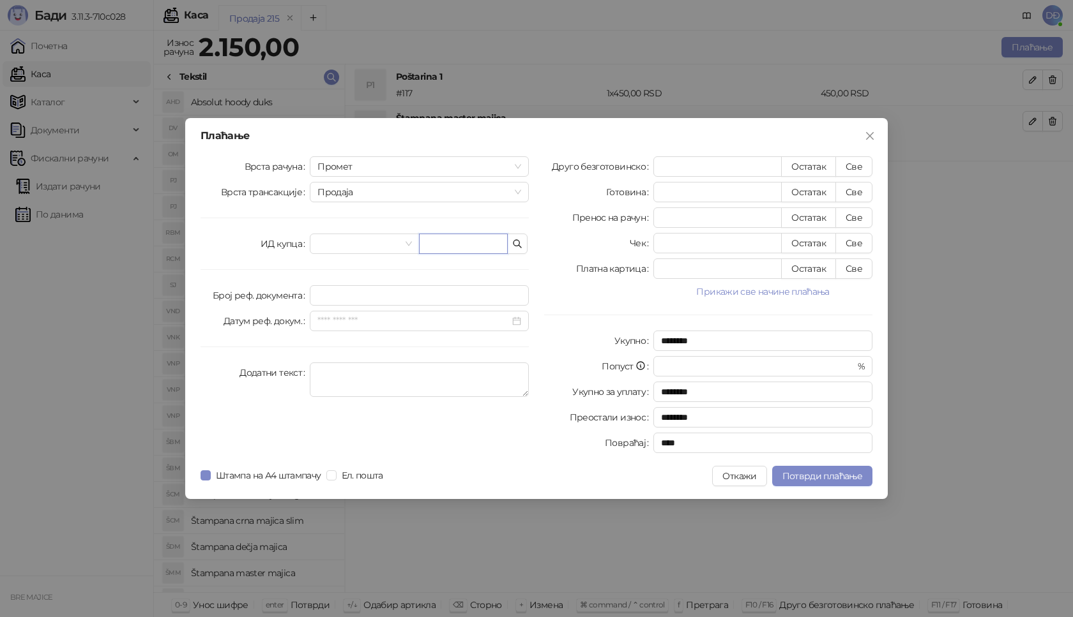
click at [437, 235] on input "text" at bounding box center [463, 244] width 89 height 20
paste input "**********"
type input "**********"
click at [853, 162] on button "Све" at bounding box center [853, 166] width 37 height 20
type input "****"
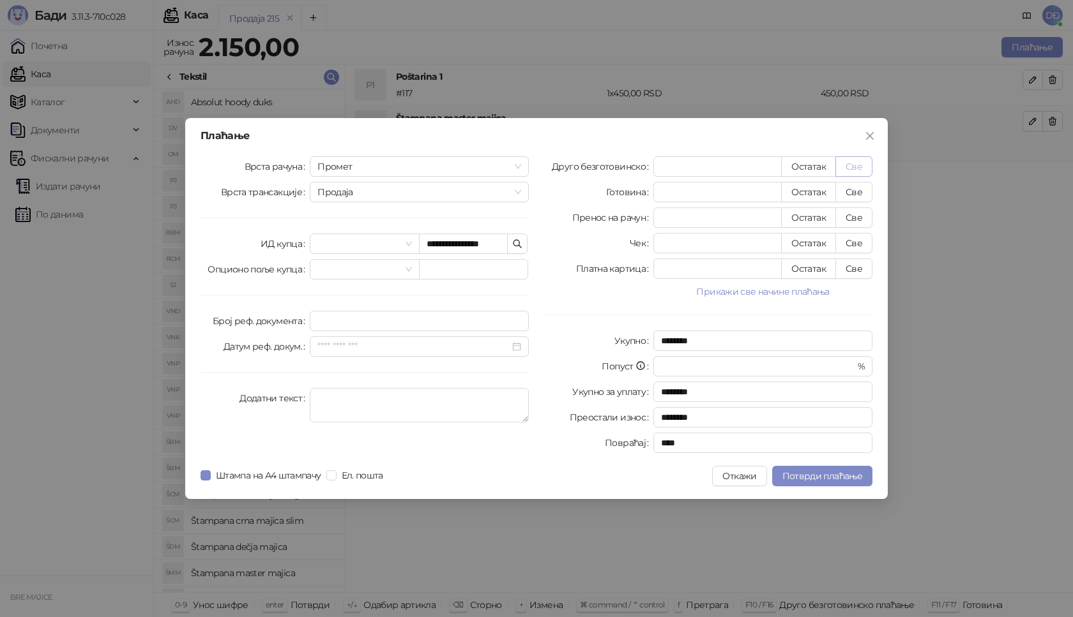
type input "****"
click at [825, 474] on span "Потврди плаћање" at bounding box center [822, 476] width 80 height 11
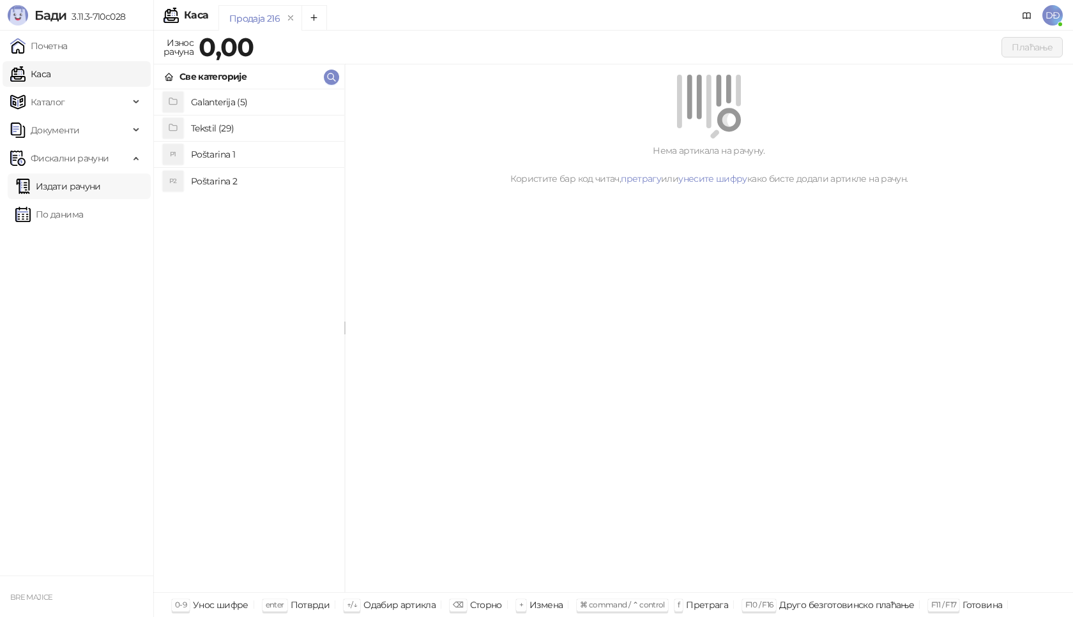
click at [94, 192] on link "Издати рачуни" at bounding box center [58, 187] width 86 height 26
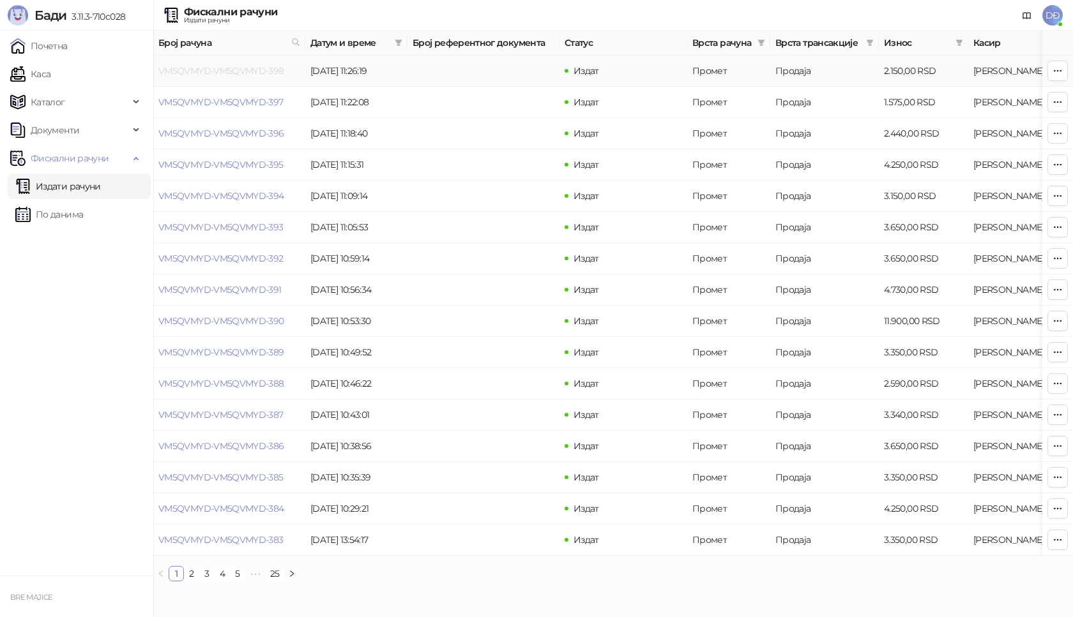
click at [242, 66] on link "VM5QVMYD-VM5QVMYD-398" at bounding box center [221, 70] width 126 height 11
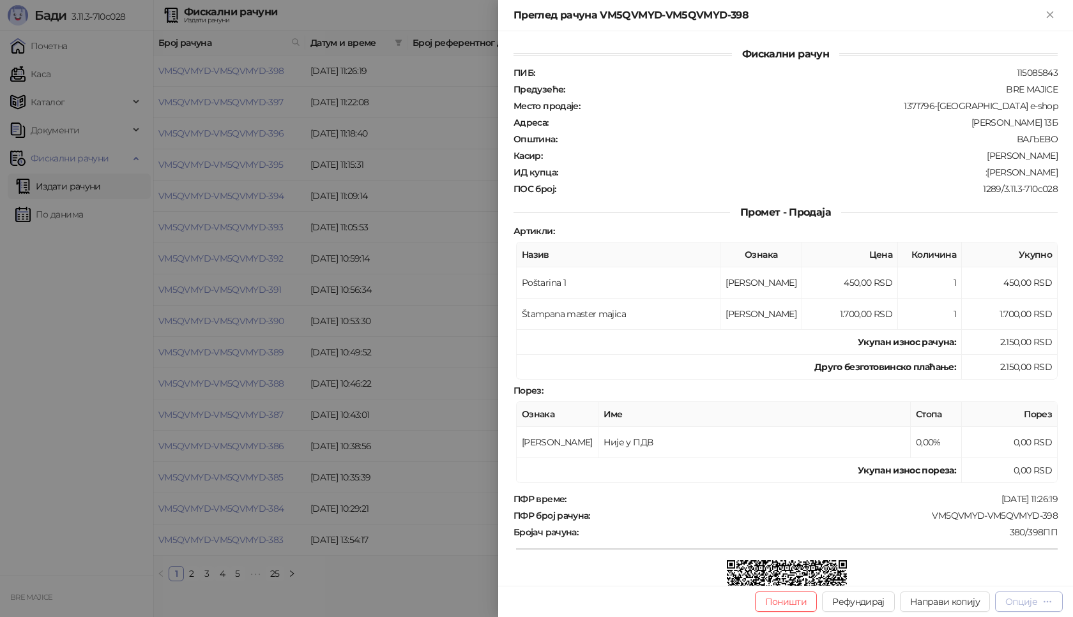
click at [1028, 603] on div "Опције" at bounding box center [1021, 601] width 32 height 11
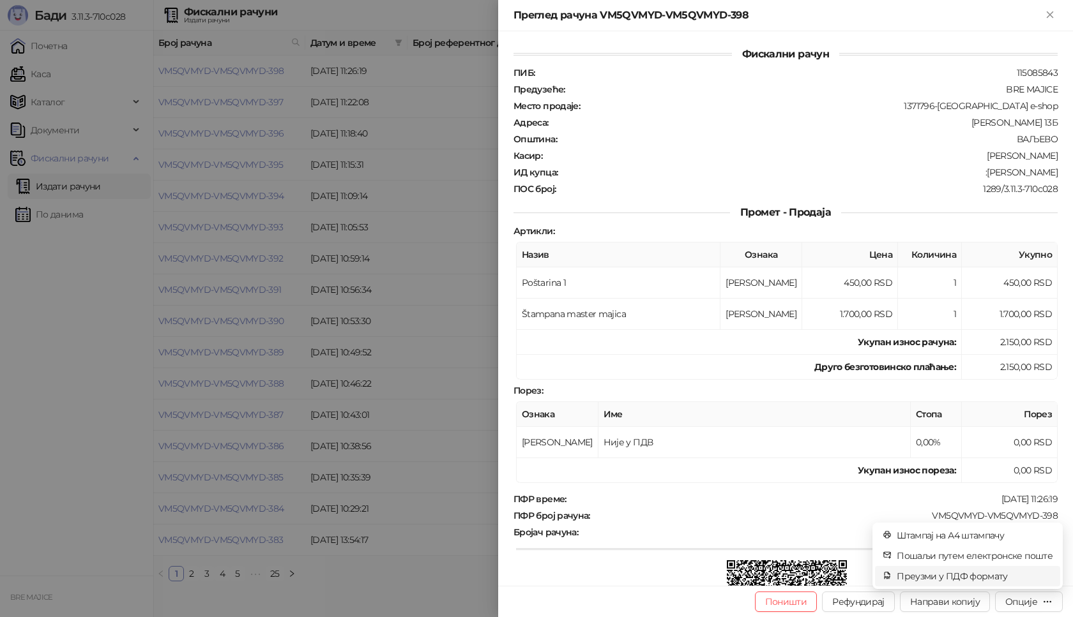
click at [991, 576] on span "Преузми у ПДФ формату" at bounding box center [975, 577] width 156 height 14
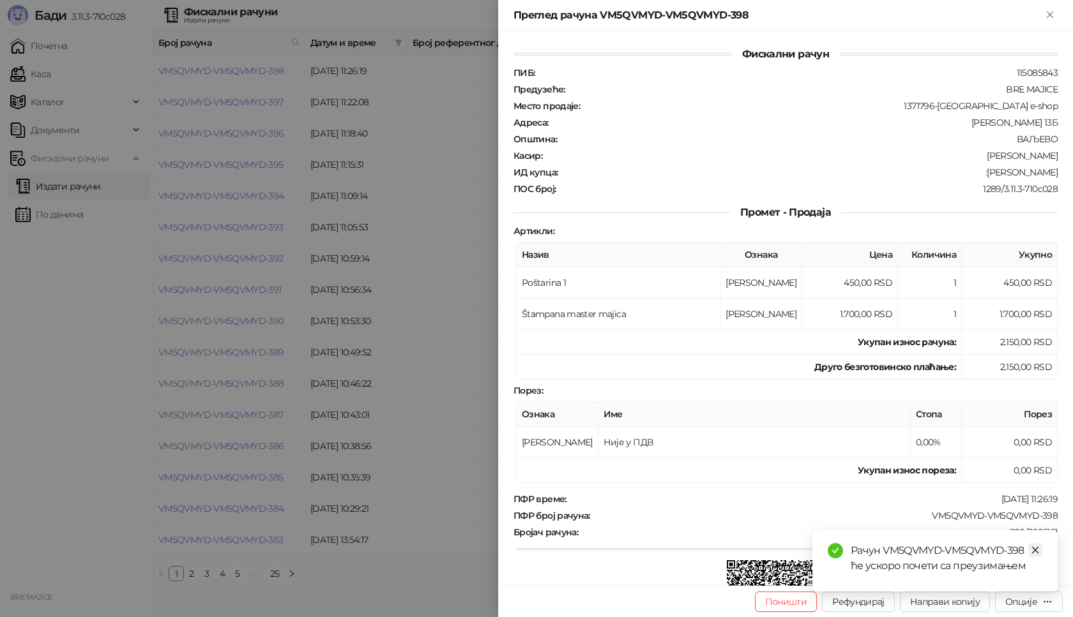
click at [1036, 553] on icon "close" at bounding box center [1035, 550] width 9 height 9
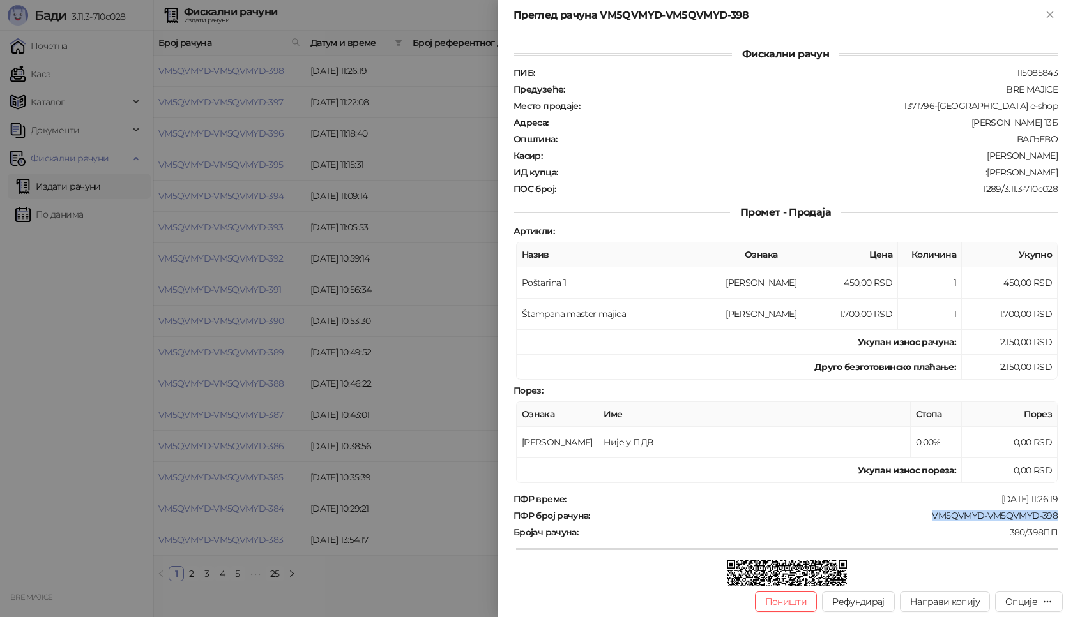
drag, startPoint x: 1050, startPoint y: 518, endPoint x: 924, endPoint y: 517, distance: 126.4
click at [924, 517] on div "Фискални рачун ПИБ : 115085843 Предузеће : BRE MAJICE Место продаје : 1371796-B…" at bounding box center [785, 308] width 575 height 555
drag, startPoint x: 1046, startPoint y: 170, endPoint x: 978, endPoint y: 178, distance: 68.0
click at [978, 178] on div ":[PERSON_NAME]" at bounding box center [809, 172] width 500 height 11
click at [1051, 15] on icon "Close" at bounding box center [1050, 14] width 6 height 6
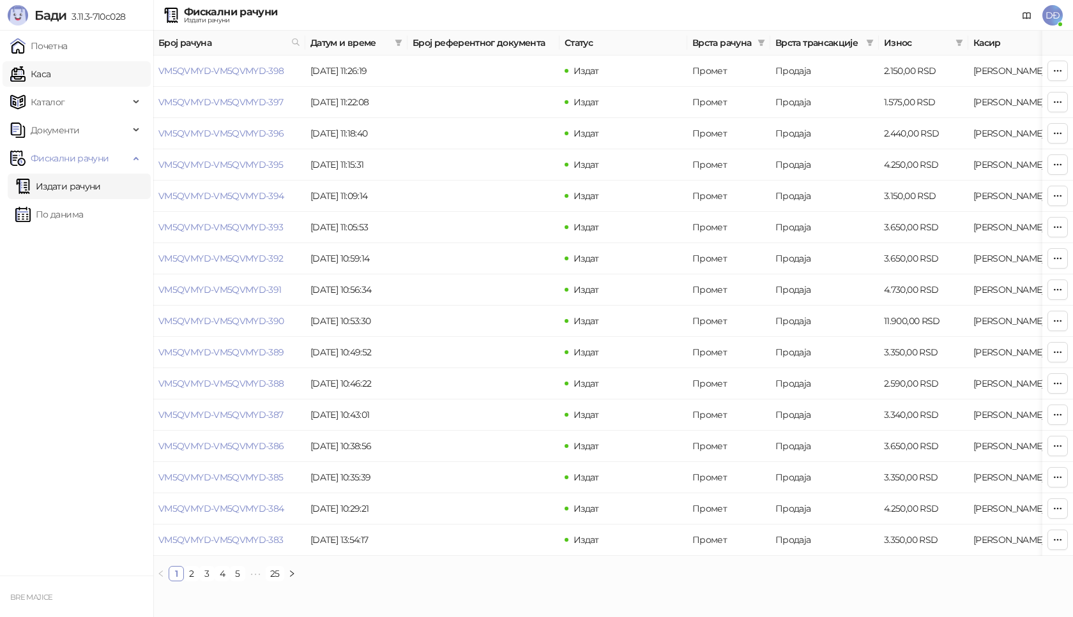
click at [50, 76] on link "Каса" at bounding box center [30, 74] width 40 height 26
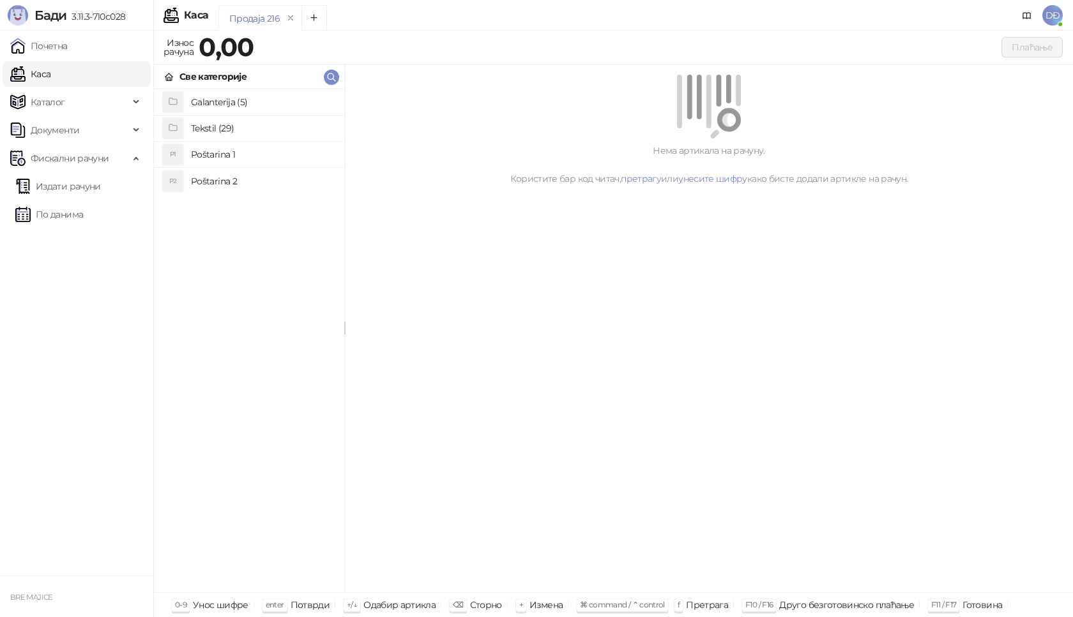
click at [199, 151] on h4 "Poštarina 1" at bounding box center [262, 154] width 143 height 20
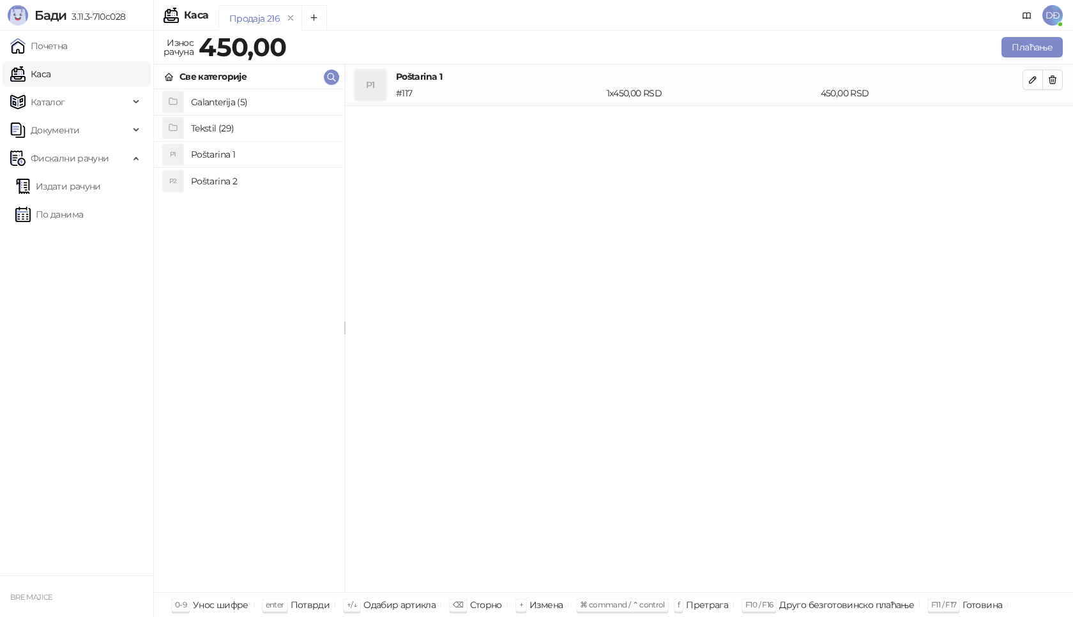
click at [213, 126] on h4 "Tekstil (29)" at bounding box center [262, 128] width 143 height 20
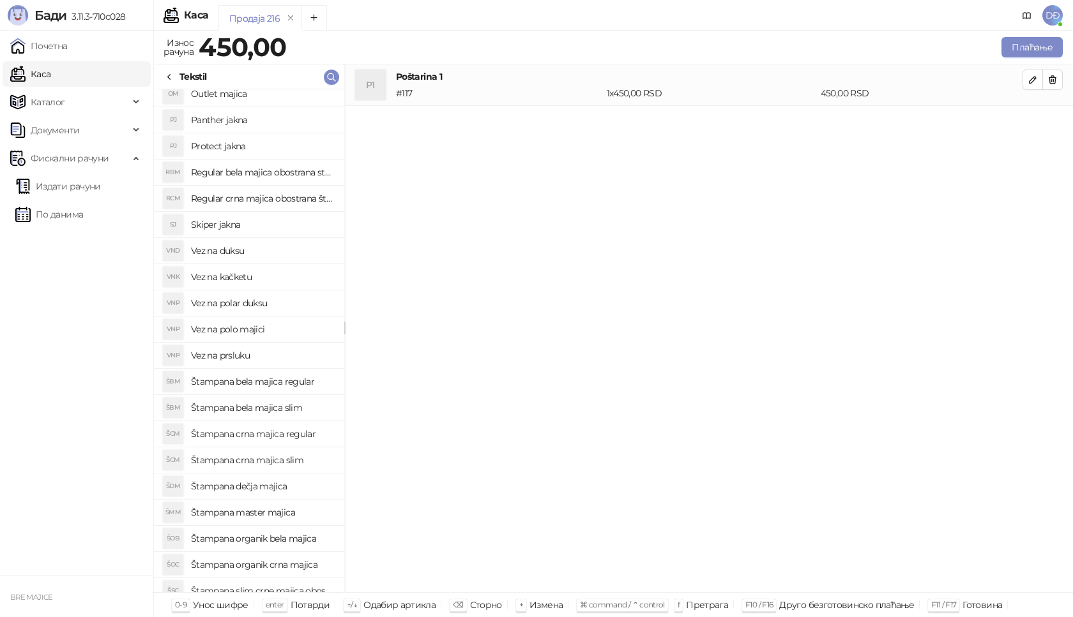
scroll to position [192, 0]
click at [268, 381] on h4 "Štampana master majica" at bounding box center [262, 382] width 143 height 20
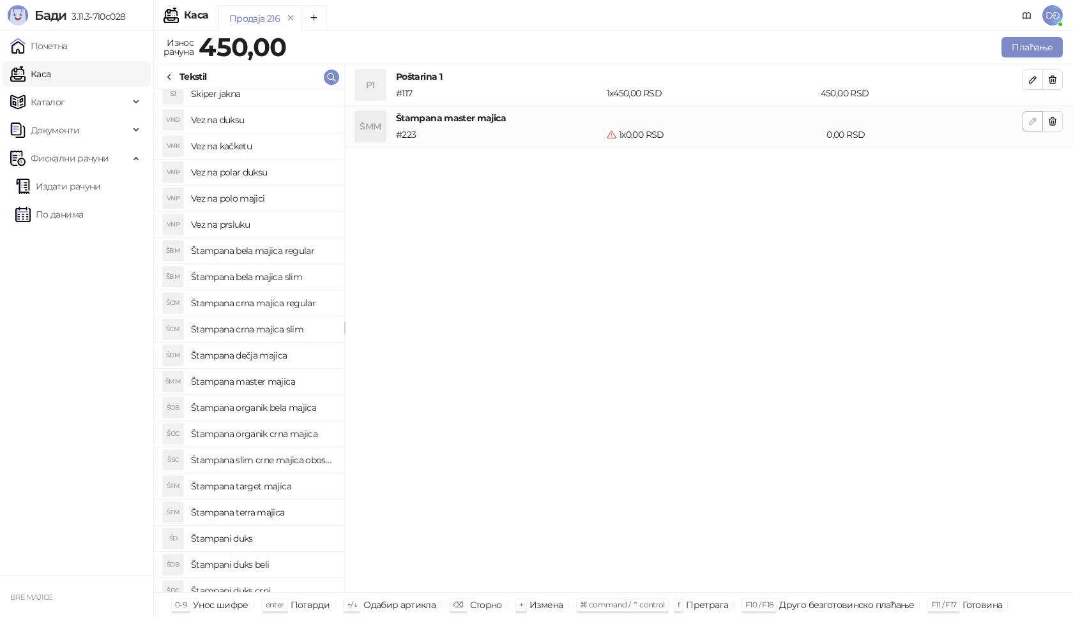
click at [1029, 119] on icon "button" at bounding box center [1032, 121] width 10 height 10
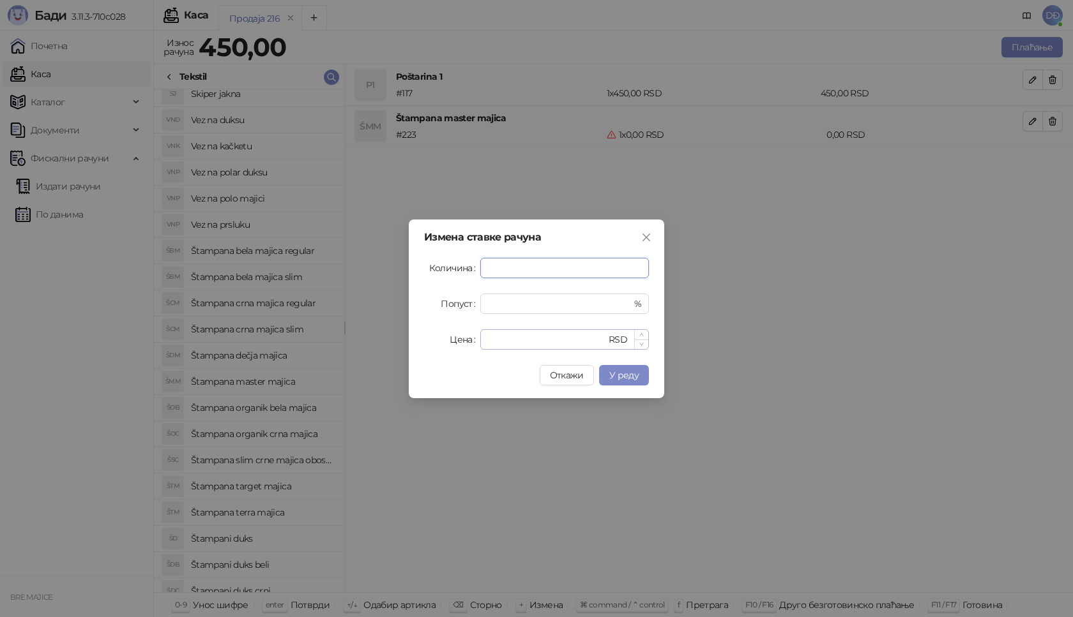
type input "*"
drag, startPoint x: 506, startPoint y: 338, endPoint x: 442, endPoint y: 340, distance: 63.9
click at [443, 341] on div "Цена * RSD" at bounding box center [536, 339] width 225 height 20
type input "****"
click at [619, 379] on span "У реду" at bounding box center [623, 375] width 29 height 11
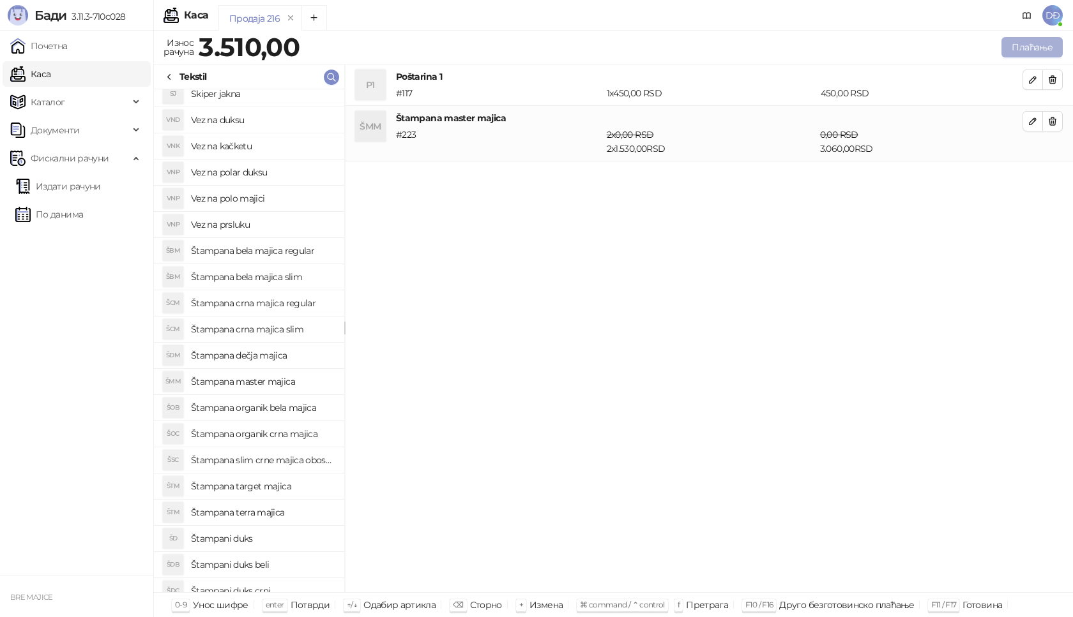
click at [1036, 46] on button "Плаћање" at bounding box center [1031, 47] width 61 height 20
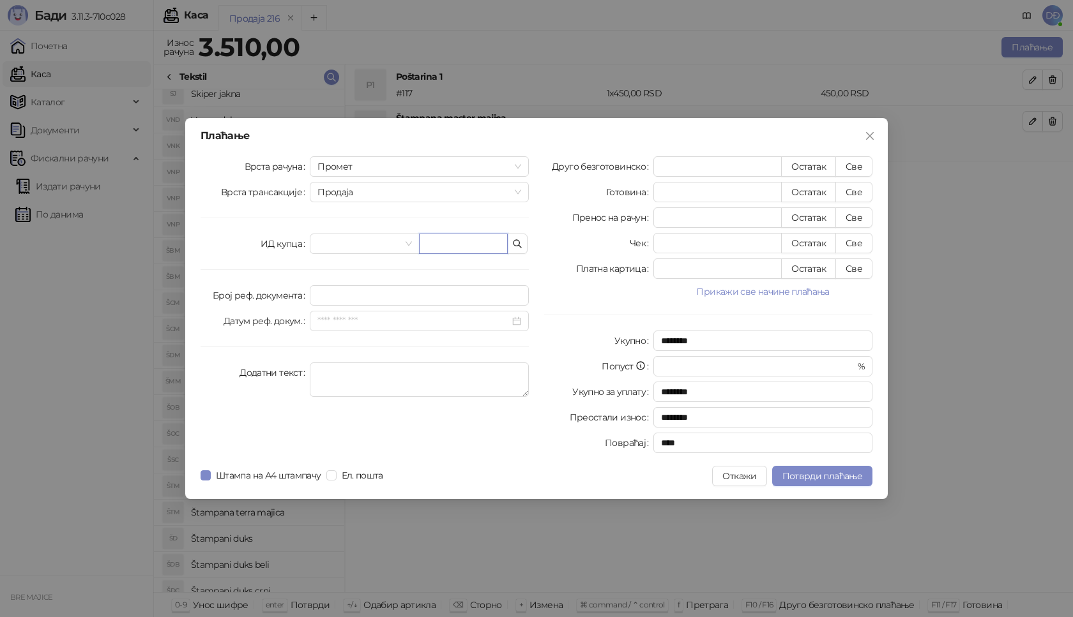
click at [448, 249] on input "text" at bounding box center [463, 244] width 89 height 20
paste input "**********"
type input "**********"
click at [857, 170] on button "Све" at bounding box center [853, 166] width 37 height 20
type input "****"
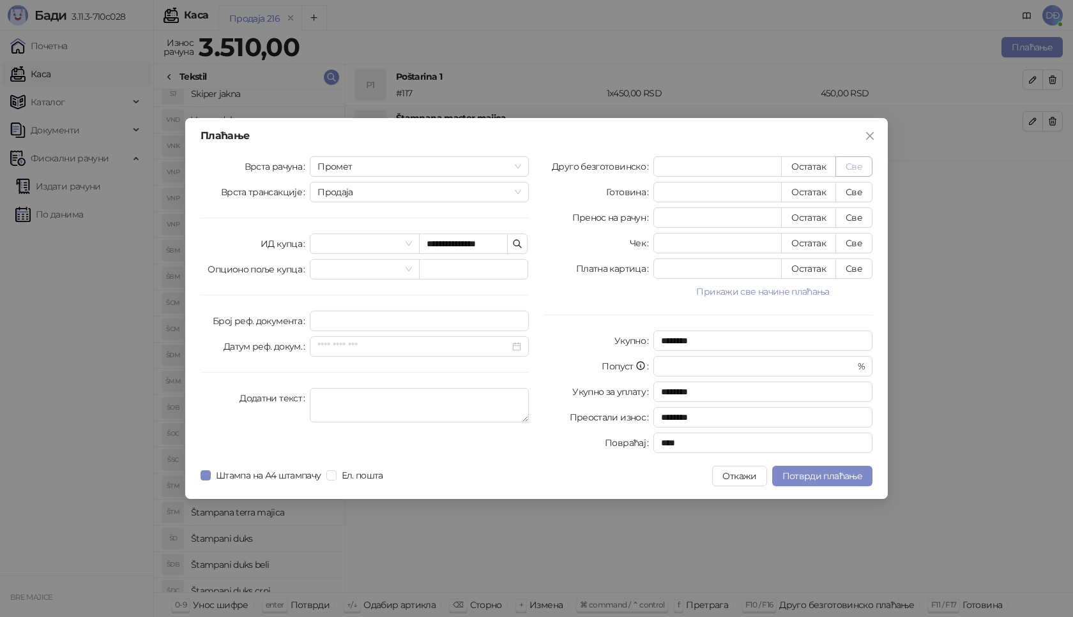
type input "****"
click at [820, 475] on span "Потврди плаћање" at bounding box center [822, 476] width 80 height 11
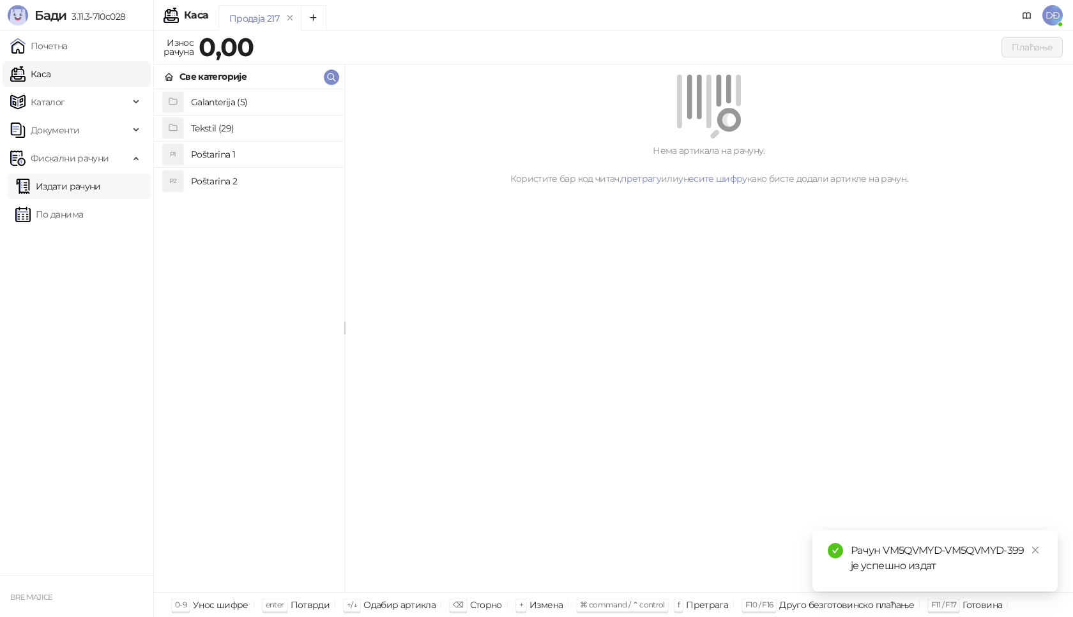
click at [88, 186] on link "Издати рачуни" at bounding box center [58, 187] width 86 height 26
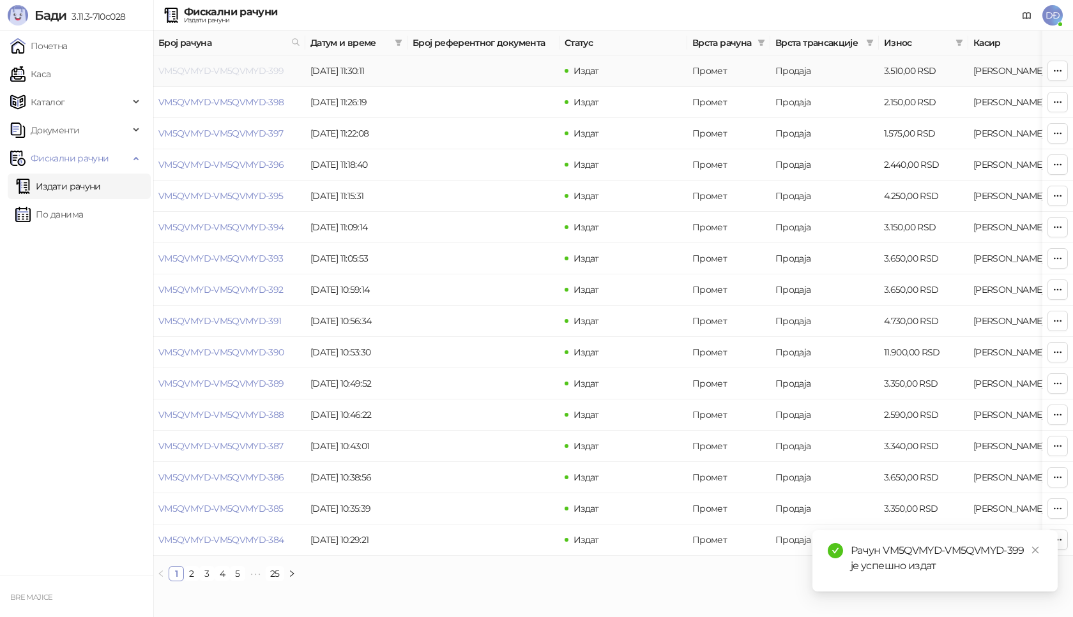
click at [213, 71] on link "VM5QVMYD-VM5QVMYD-399" at bounding box center [221, 70] width 126 height 11
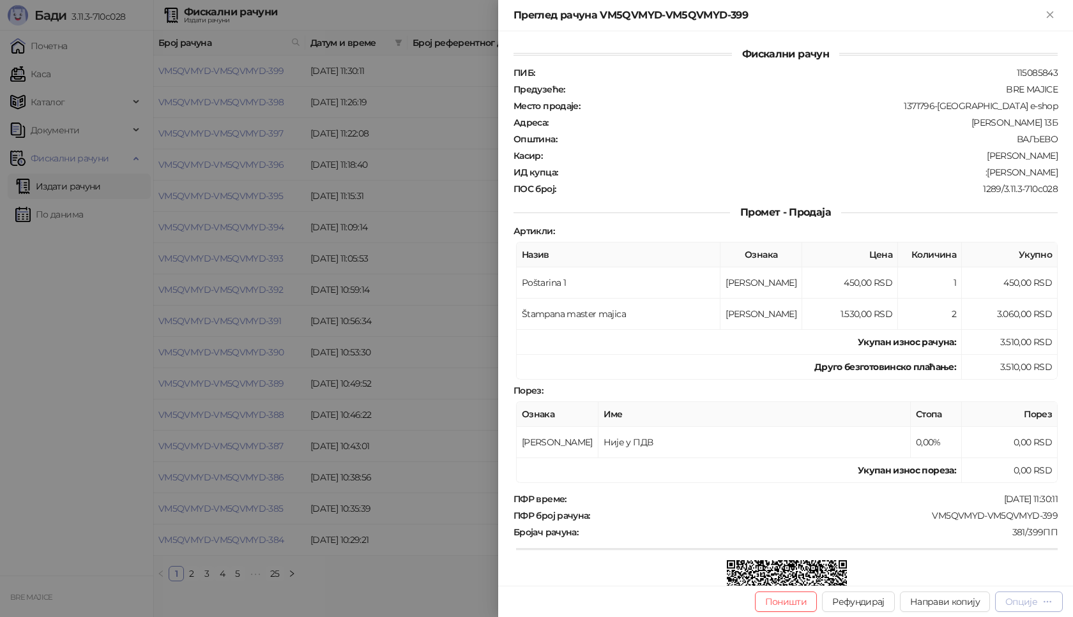
click at [1034, 605] on div "Опције" at bounding box center [1021, 601] width 32 height 11
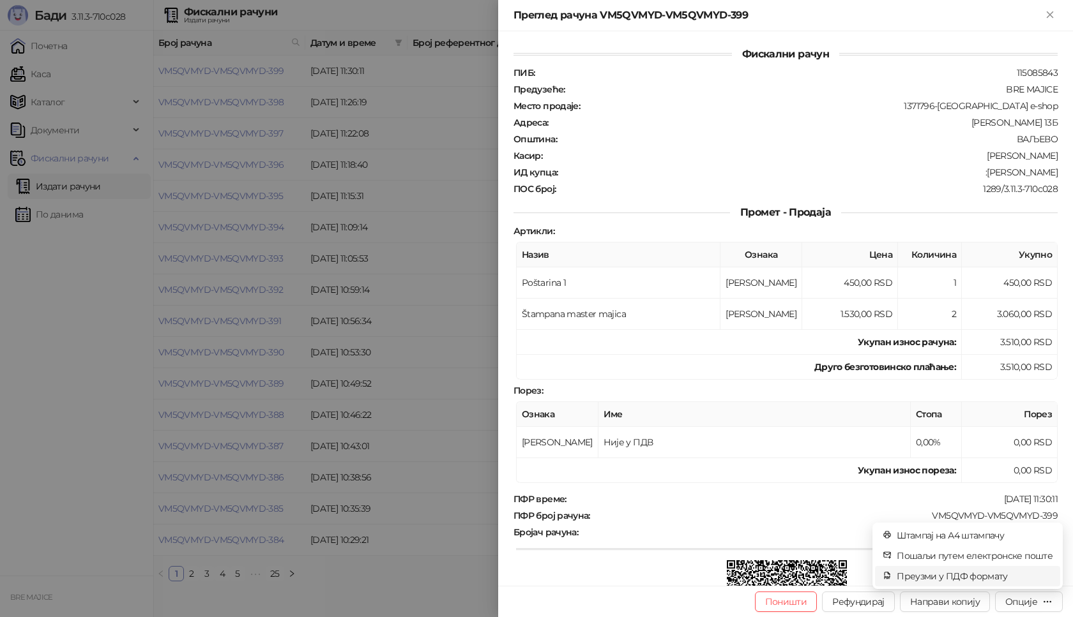
click at [997, 578] on span "Преузми у ПДФ формату" at bounding box center [975, 577] width 156 height 14
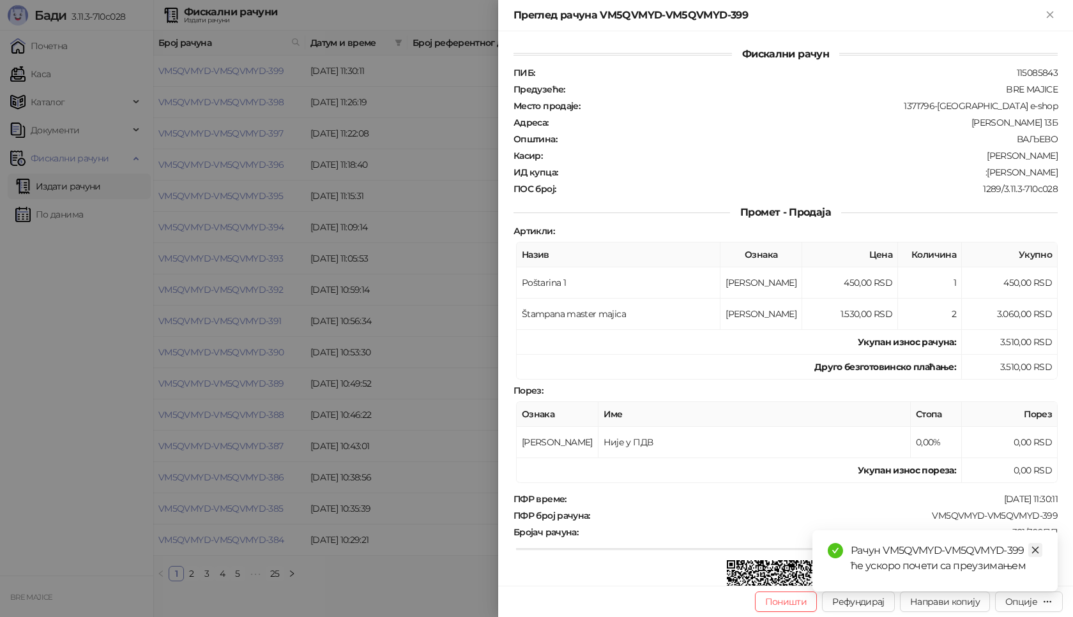
click at [1038, 546] on icon "close" at bounding box center [1035, 550] width 9 height 9
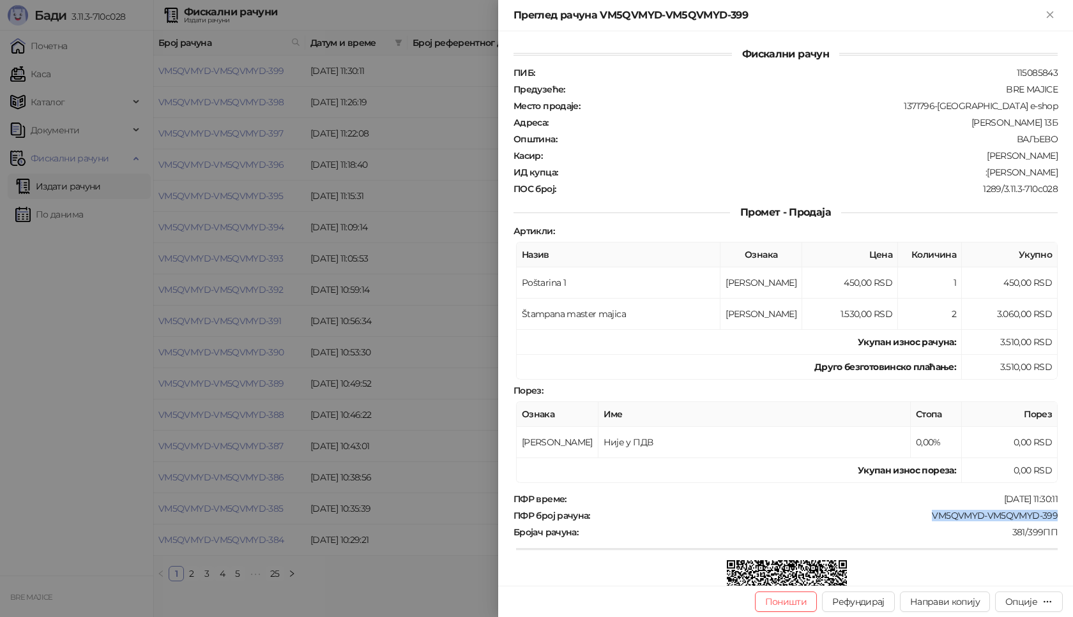
drag, startPoint x: 1052, startPoint y: 516, endPoint x: 921, endPoint y: 521, distance: 130.4
click at [921, 521] on div "Фискални рачун ПИБ : 115085843 Предузеће : BRE MAJICE Место продаје : 1371796-[…" at bounding box center [785, 308] width 575 height 555
drag, startPoint x: 1047, startPoint y: 170, endPoint x: 988, endPoint y: 175, distance: 58.3
click at [988, 175] on div ":[PERSON_NAME]" at bounding box center [809, 172] width 500 height 11
click at [1045, 17] on icon "Close" at bounding box center [1049, 14] width 11 height 11
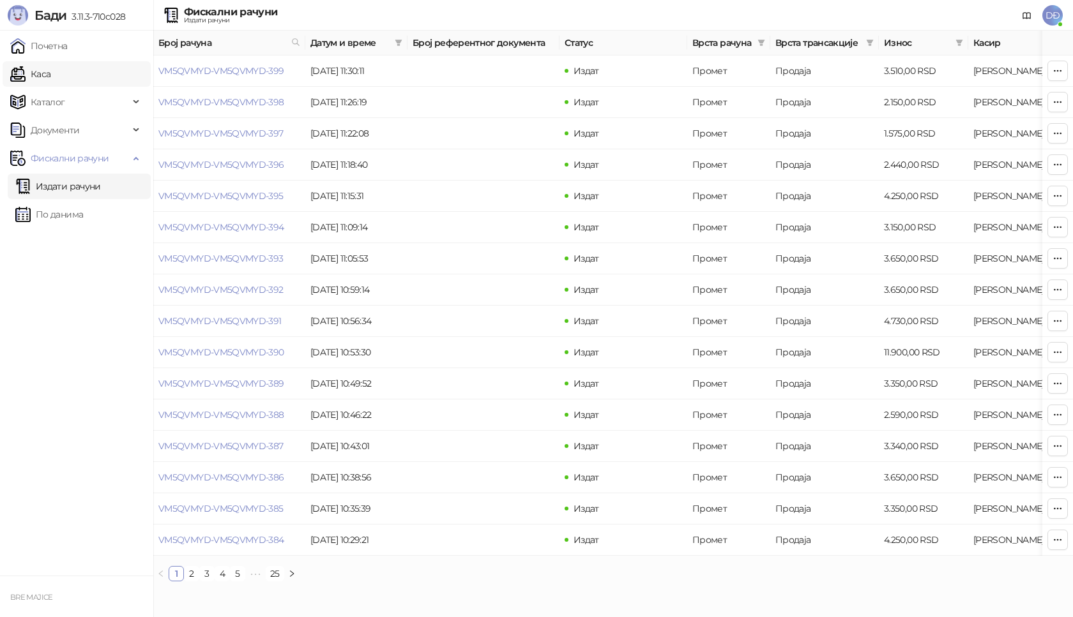
click at [47, 73] on link "Каса" at bounding box center [30, 74] width 40 height 26
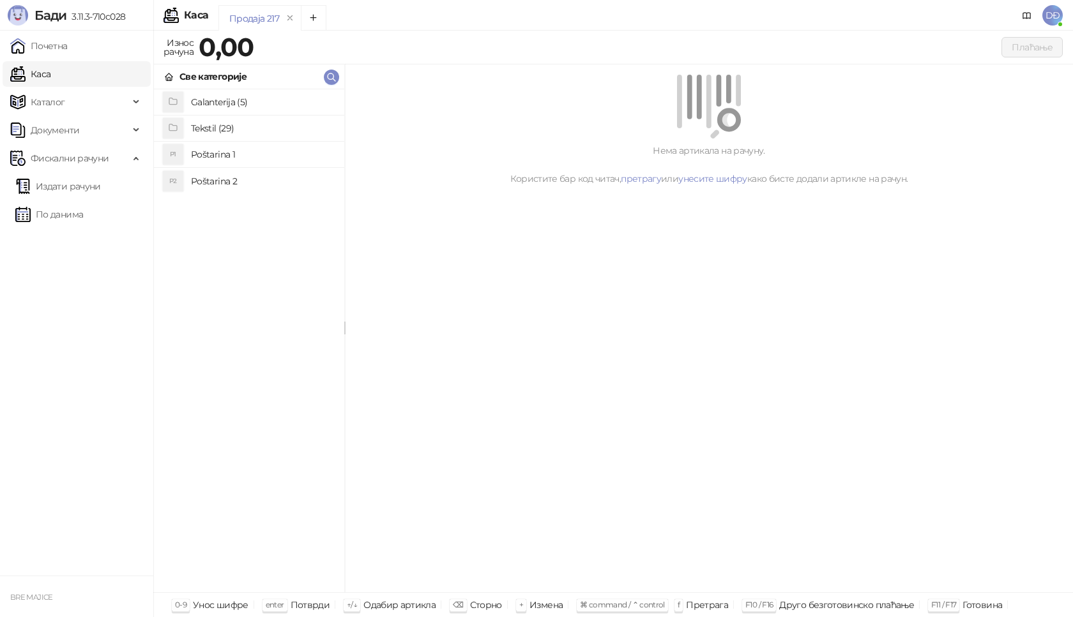
click at [205, 153] on h4 "Poštarina 1" at bounding box center [262, 154] width 143 height 20
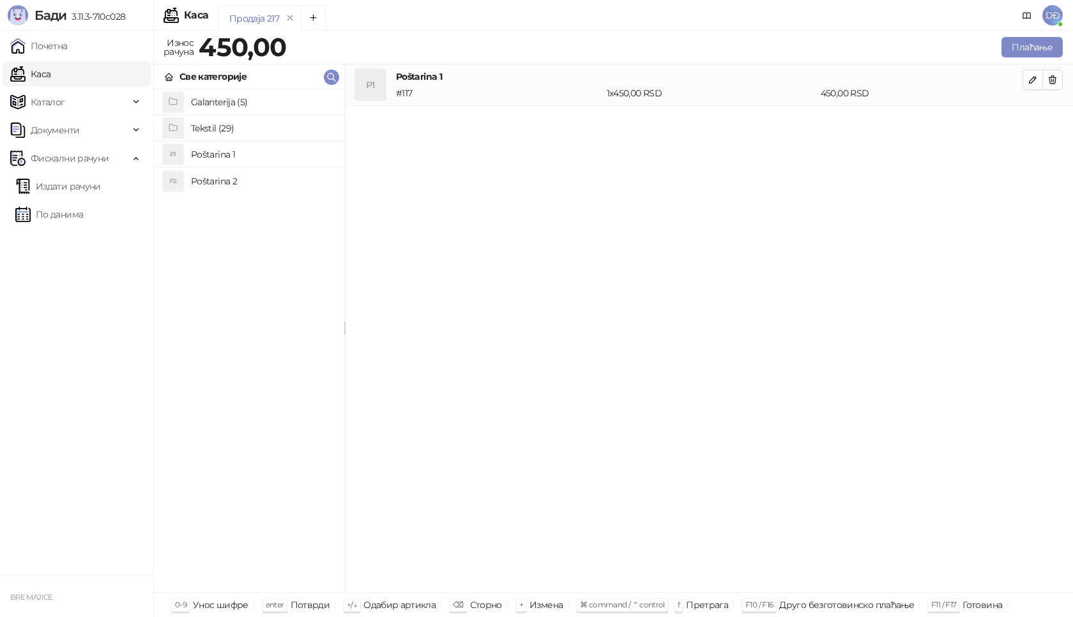
click at [220, 128] on h4 "Tekstil (29)" at bounding box center [262, 128] width 143 height 20
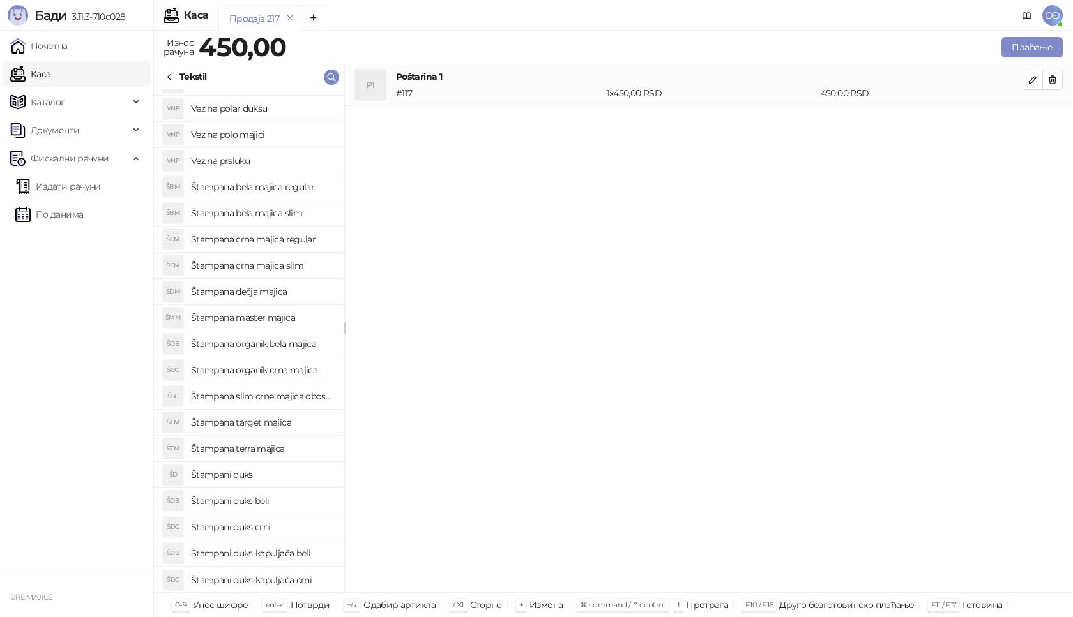
scroll to position [256, 0]
click at [237, 473] on h4 "Štampani duks" at bounding box center [262, 474] width 143 height 20
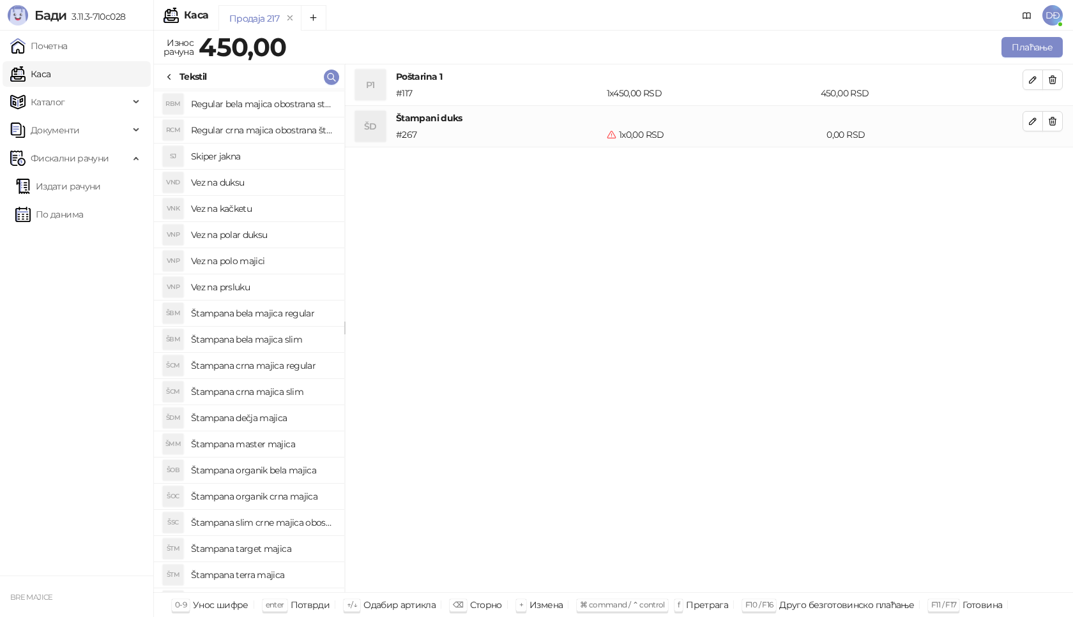
scroll to position [128, 0]
click at [1051, 119] on icon "button" at bounding box center [1052, 121] width 7 height 8
click at [236, 183] on h4 "Vez na duksu" at bounding box center [262, 183] width 143 height 20
click at [1033, 120] on icon "button" at bounding box center [1032, 121] width 6 height 6
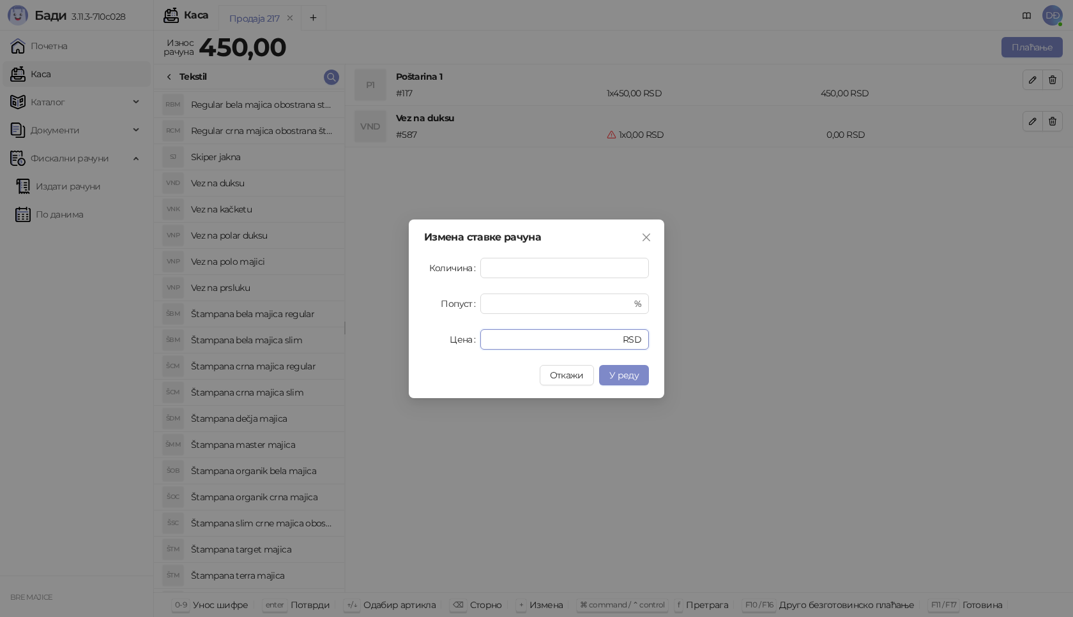
drag, startPoint x: 487, startPoint y: 342, endPoint x: 432, endPoint y: 342, distance: 55.6
click at [432, 342] on div "Цена * RSD" at bounding box center [536, 339] width 225 height 20
type input "****"
click at [623, 375] on span "У реду" at bounding box center [623, 375] width 29 height 11
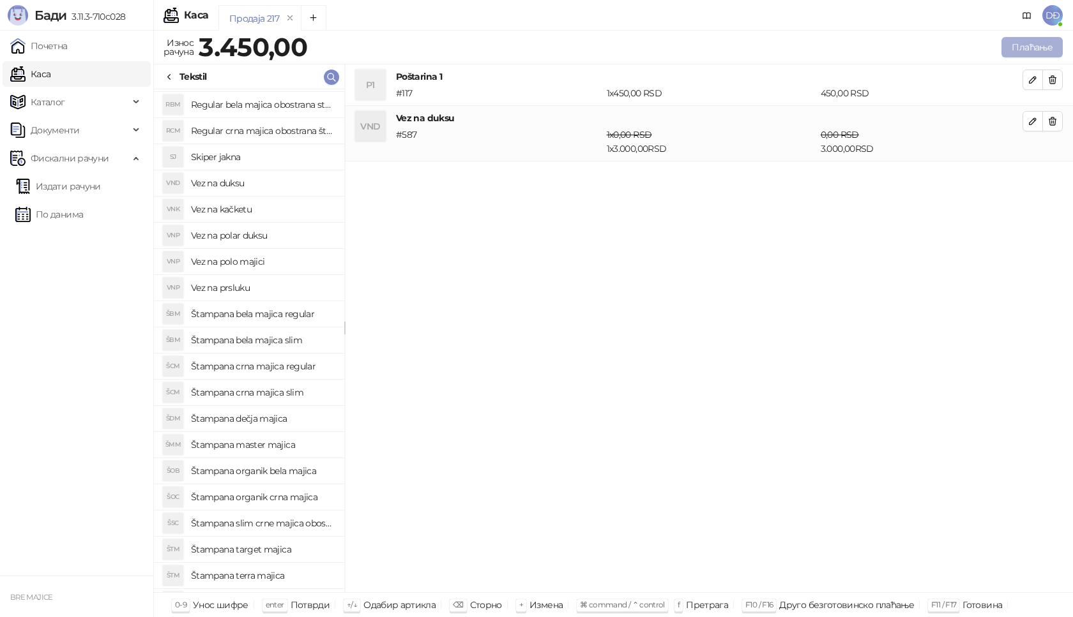
click at [1043, 45] on button "Плаћање" at bounding box center [1031, 47] width 61 height 20
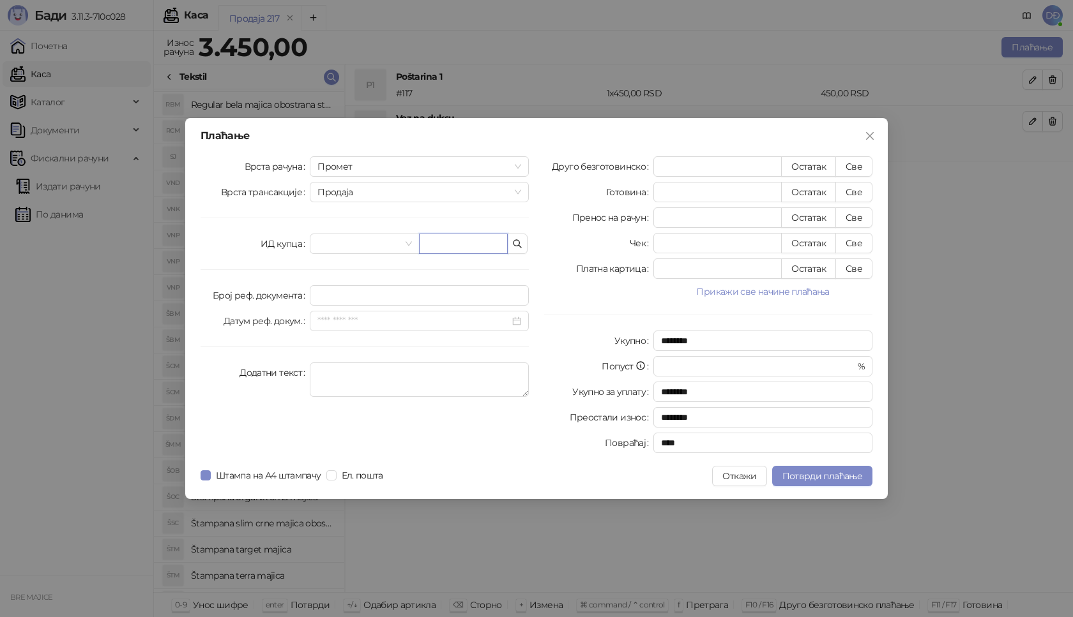
click at [448, 246] on input "text" at bounding box center [463, 244] width 89 height 20
paste input "**********"
type input "**********"
click at [855, 163] on button "Све" at bounding box center [853, 166] width 37 height 20
type input "****"
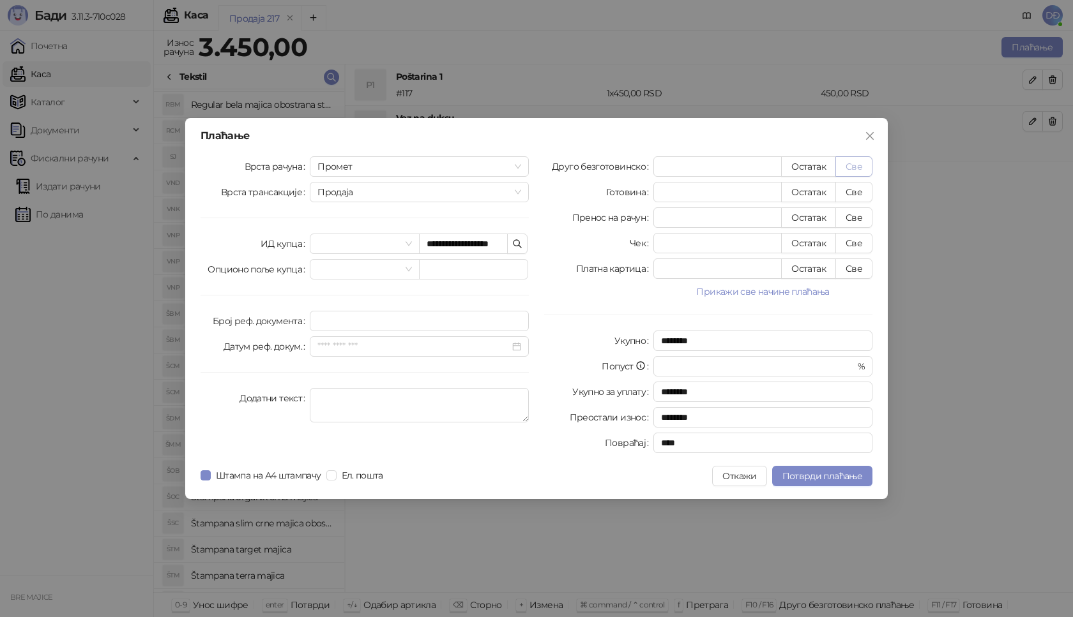
type input "****"
click at [807, 476] on span "Потврди плаћање" at bounding box center [822, 476] width 80 height 11
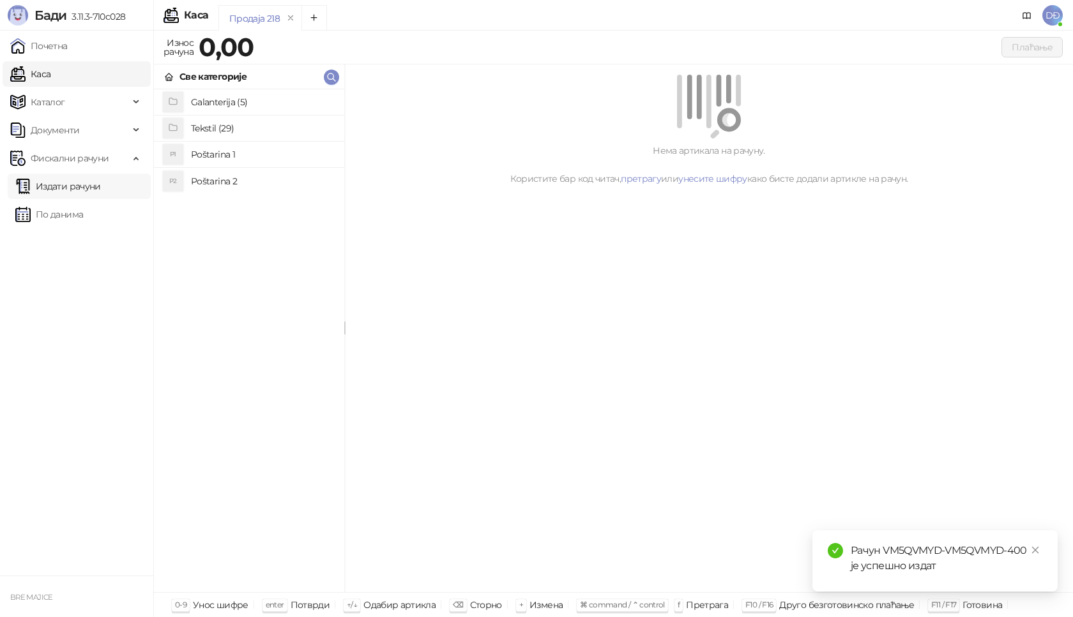
click at [77, 190] on link "Издати рачуни" at bounding box center [58, 187] width 86 height 26
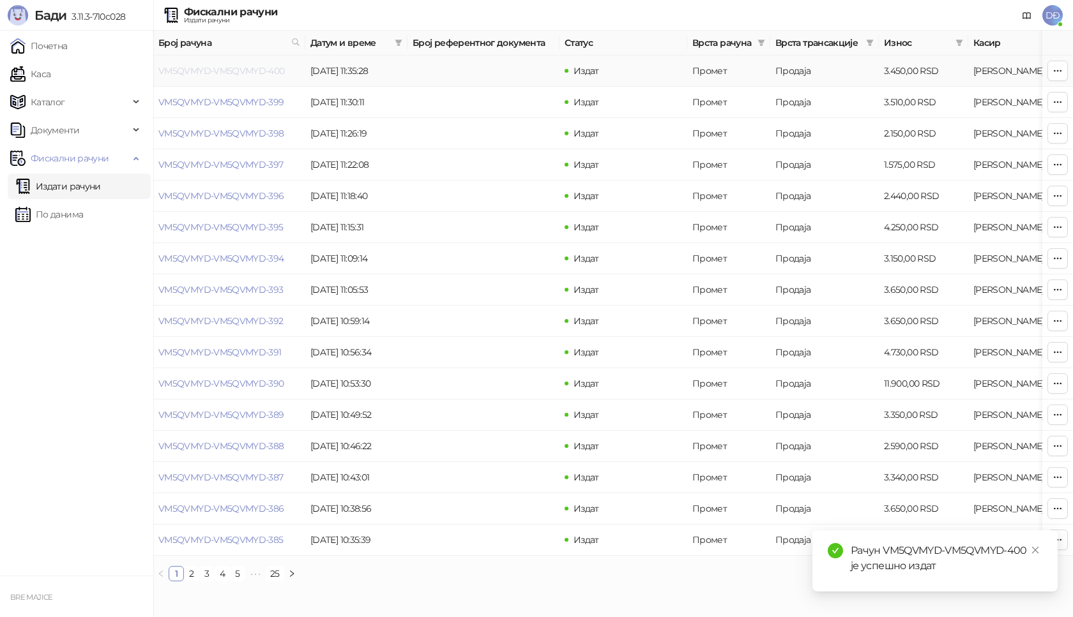
click at [210, 70] on link "VM5QVMYD-VM5QVMYD-400" at bounding box center [221, 70] width 126 height 11
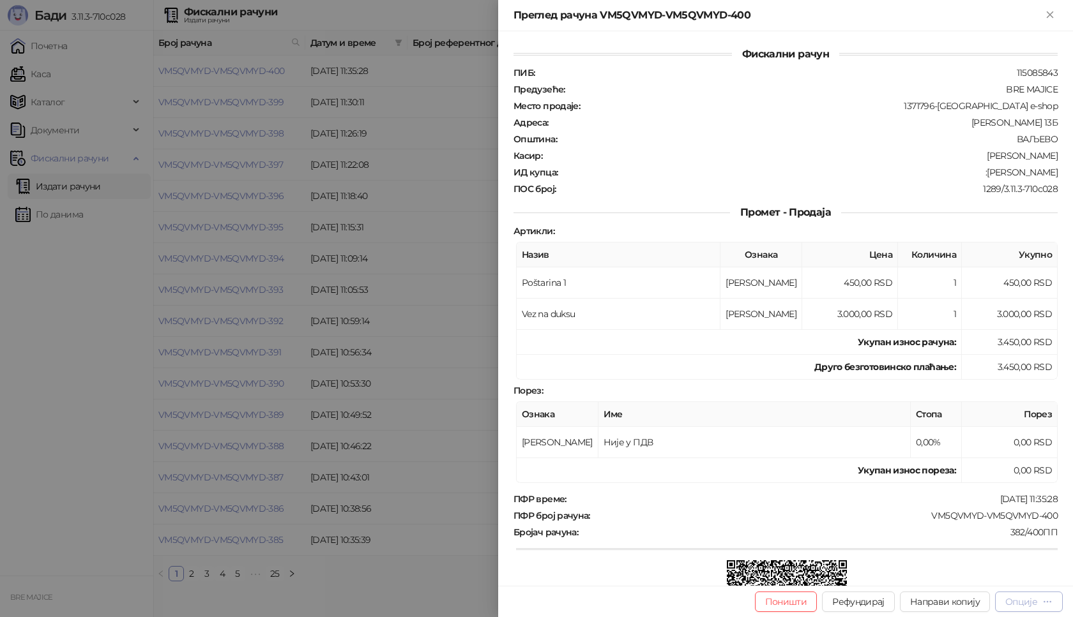
click at [1029, 607] on div "Опције" at bounding box center [1021, 601] width 32 height 11
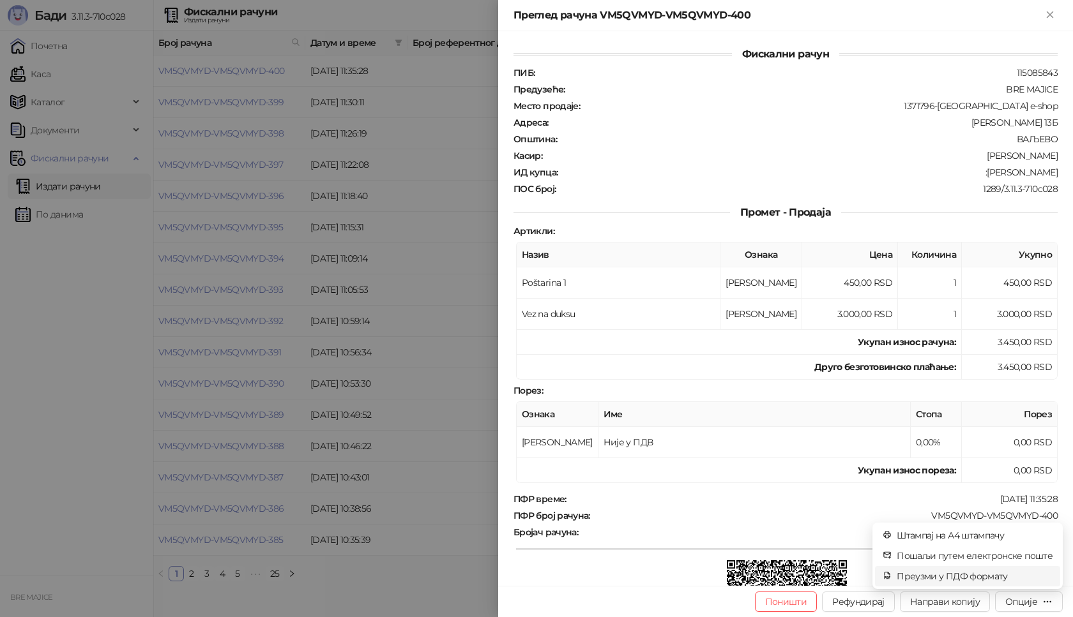
click at [967, 576] on span "Преузми у ПДФ формату" at bounding box center [975, 577] width 156 height 14
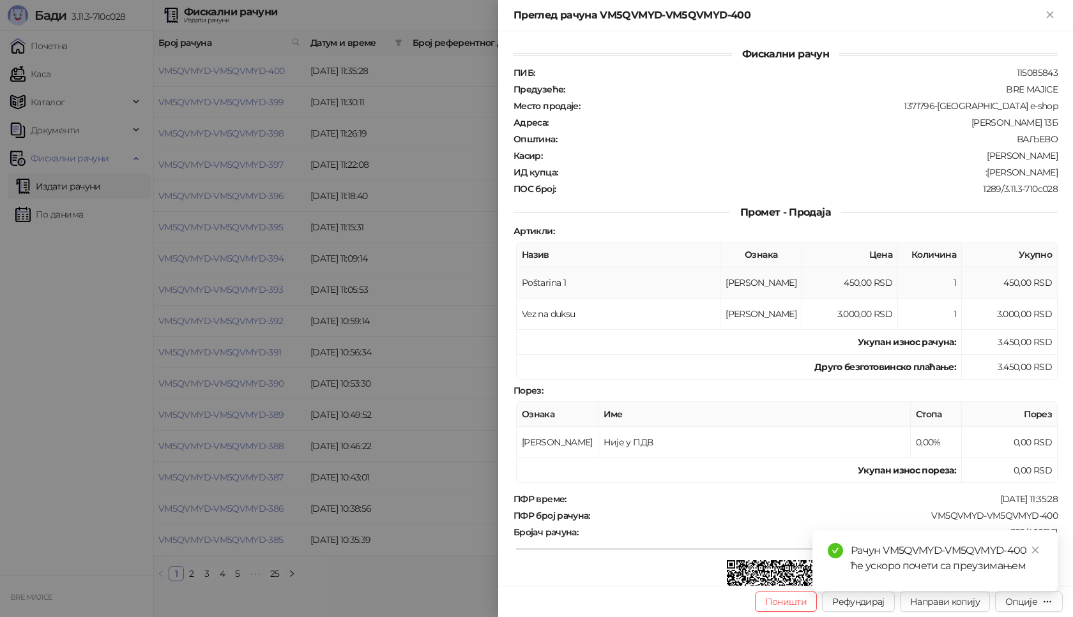
scroll to position [128, 0]
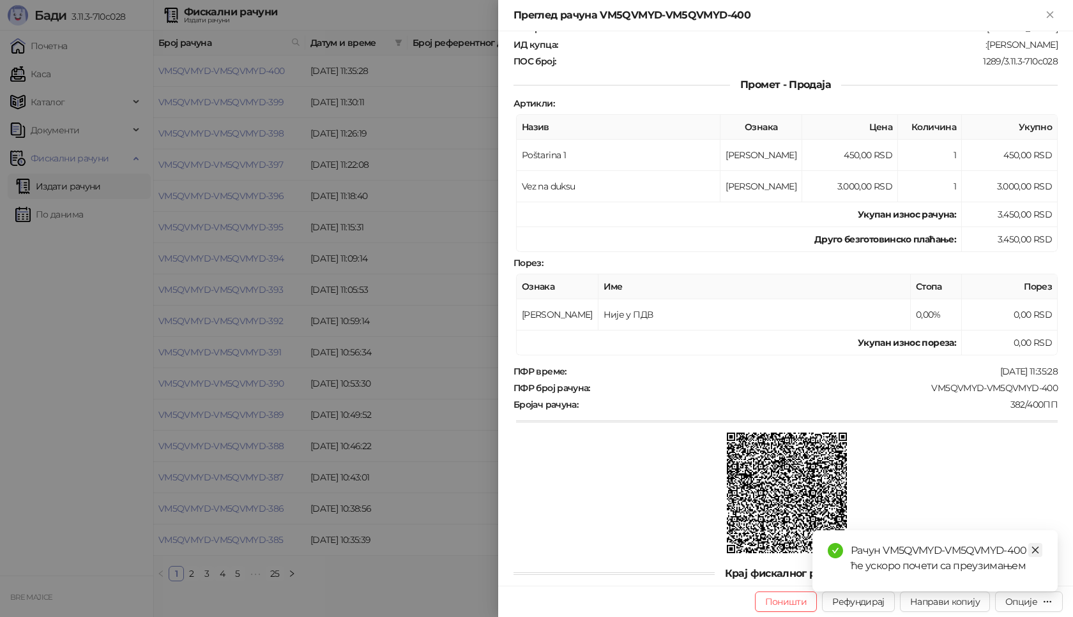
click at [1040, 543] on link "Close" at bounding box center [1035, 550] width 14 height 14
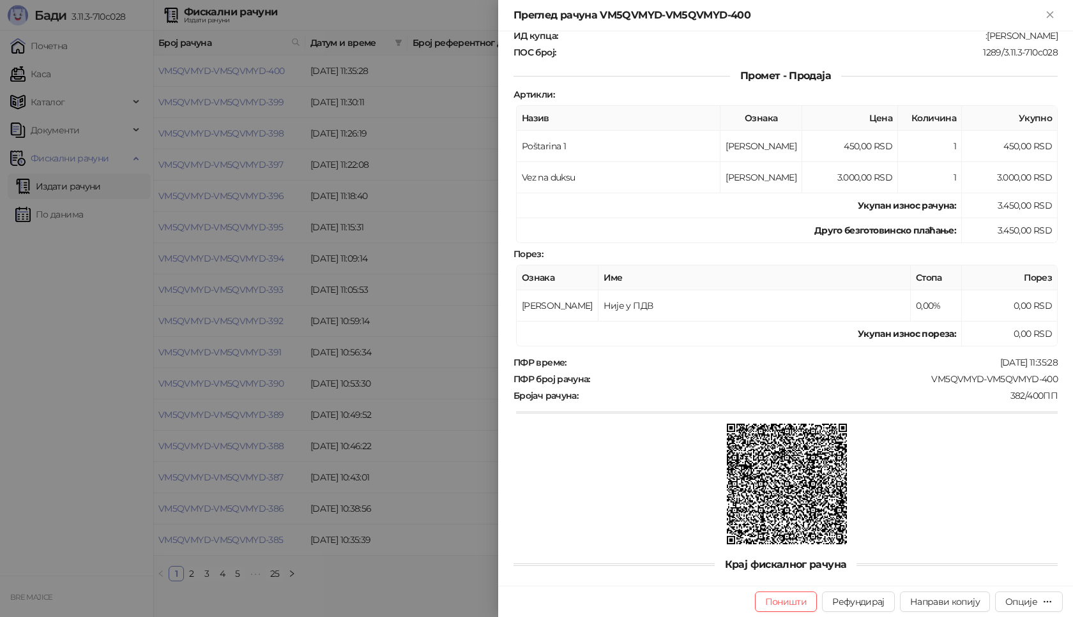
scroll to position [154, 0]
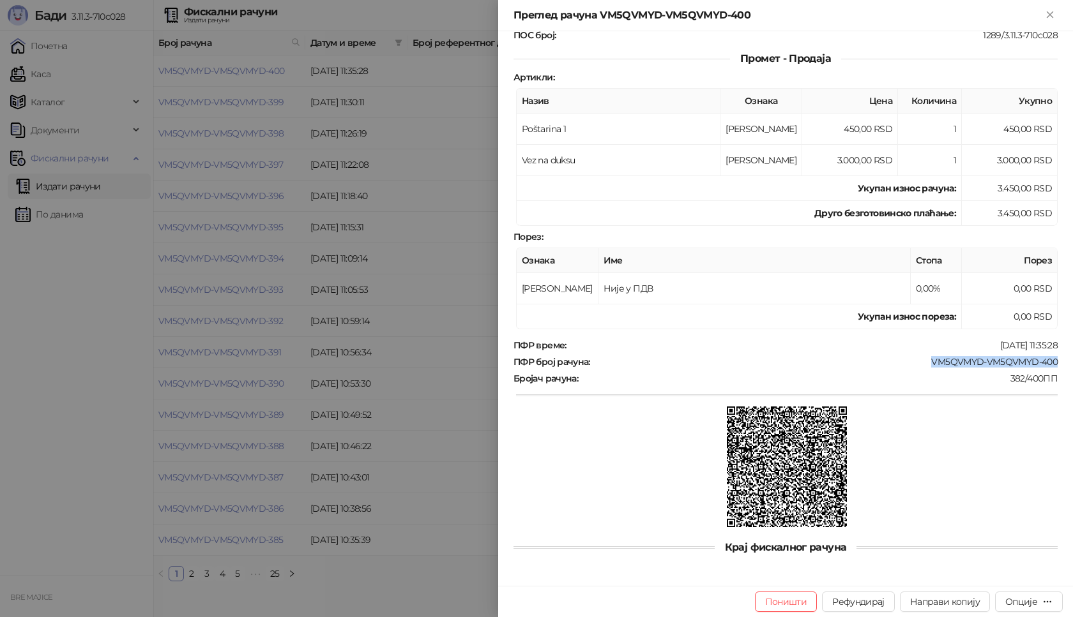
drag, startPoint x: 1048, startPoint y: 361, endPoint x: 919, endPoint y: 367, distance: 129.1
click at [919, 367] on div "ПФР број рачуна : VM5QVMYD-VM5QVMYD-400" at bounding box center [785, 361] width 549 height 11
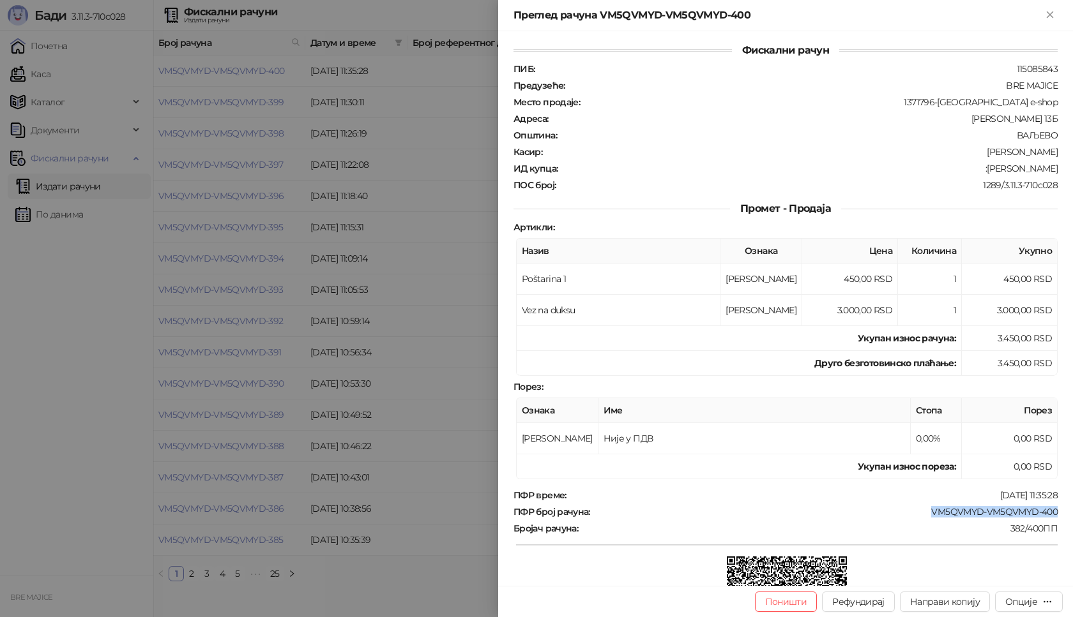
scroll to position [0, 0]
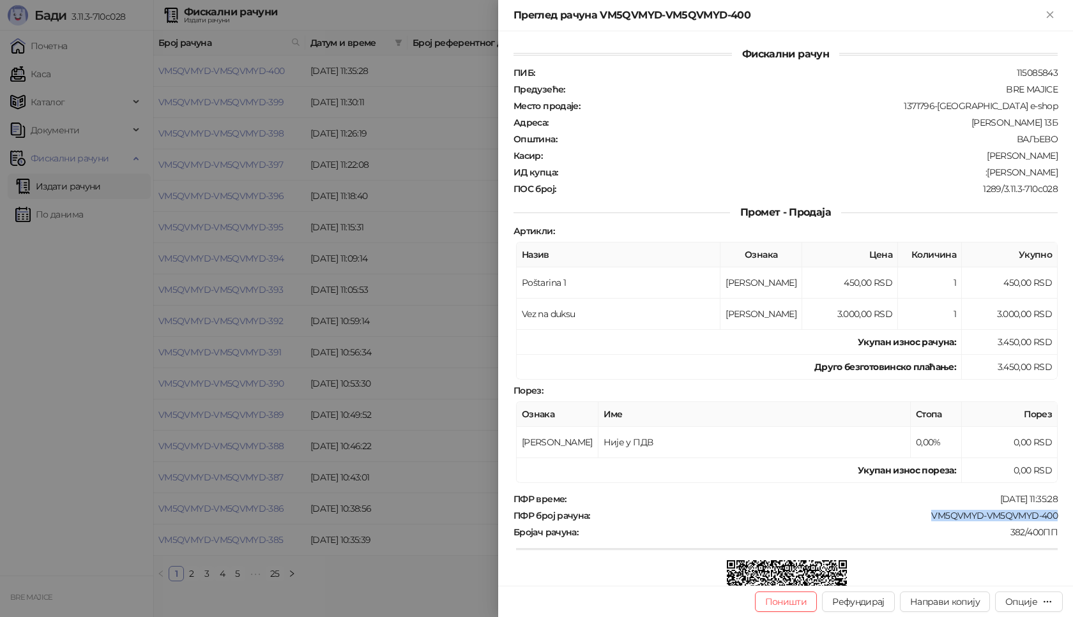
drag, startPoint x: 1058, startPoint y: 175, endPoint x: 975, endPoint y: 174, distance: 83.0
click at [975, 174] on div "Фискални рачун ПИБ : 115085843 Предузеће : BRE MAJICE Место продаје : 1371796-B…" at bounding box center [785, 308] width 575 height 555
click at [1051, 13] on icon "Close" at bounding box center [1050, 14] width 6 height 6
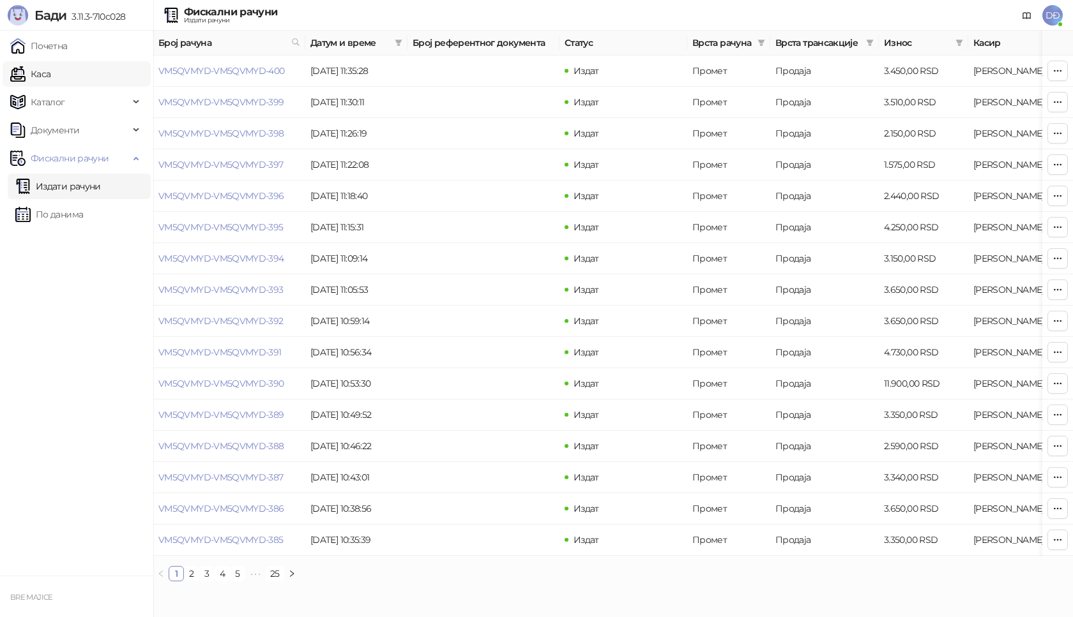
click at [50, 78] on link "Каса" at bounding box center [30, 74] width 40 height 26
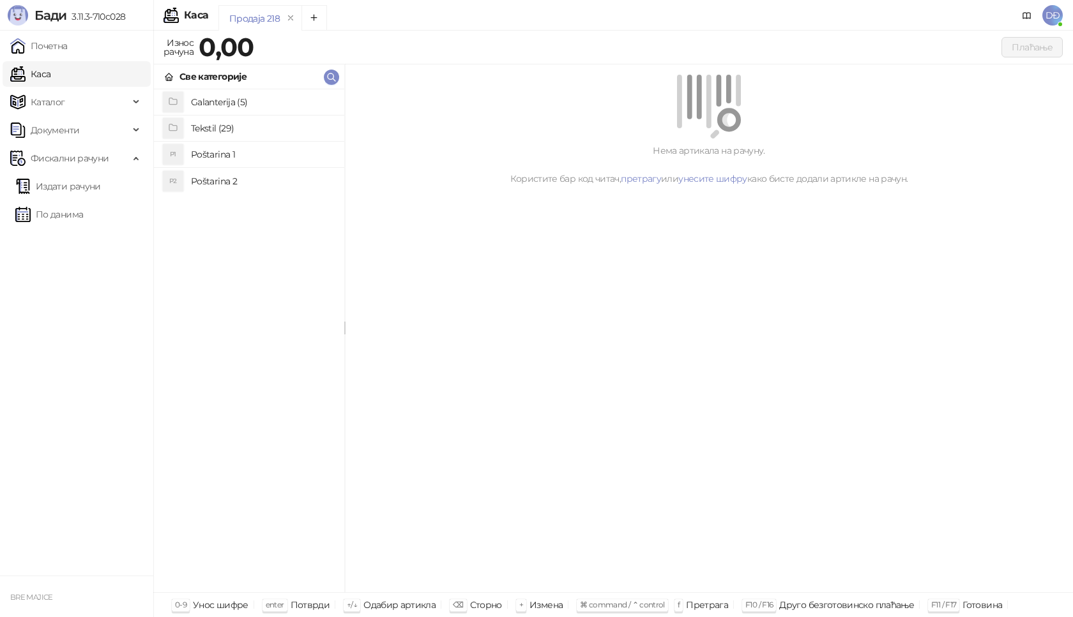
click at [227, 154] on h4 "Poštarina 1" at bounding box center [262, 154] width 143 height 20
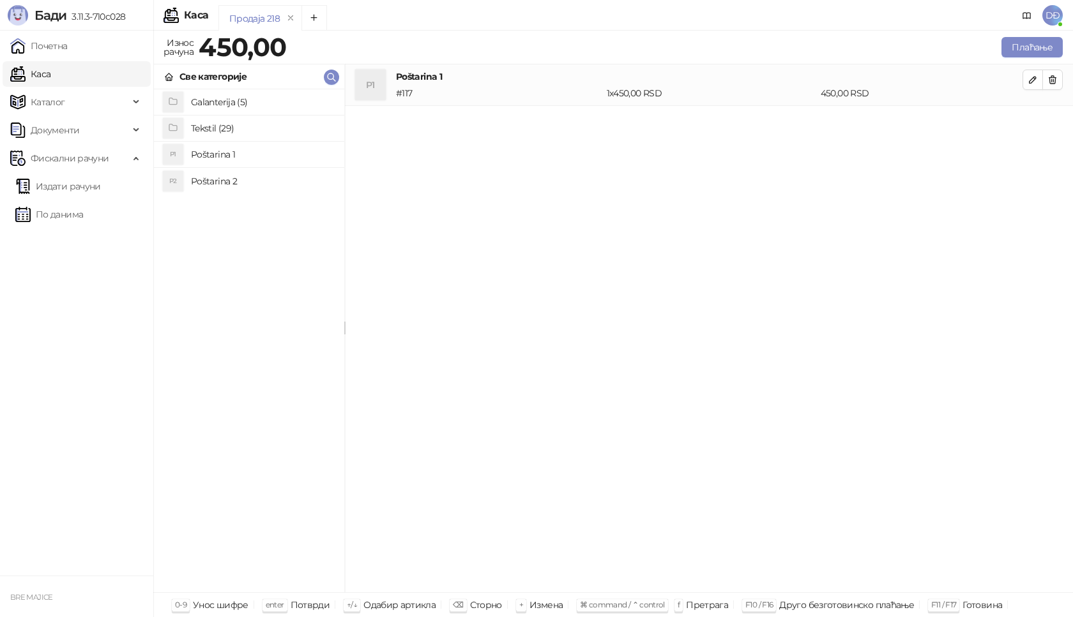
click at [225, 134] on h4 "Tekstil (29)" at bounding box center [262, 128] width 143 height 20
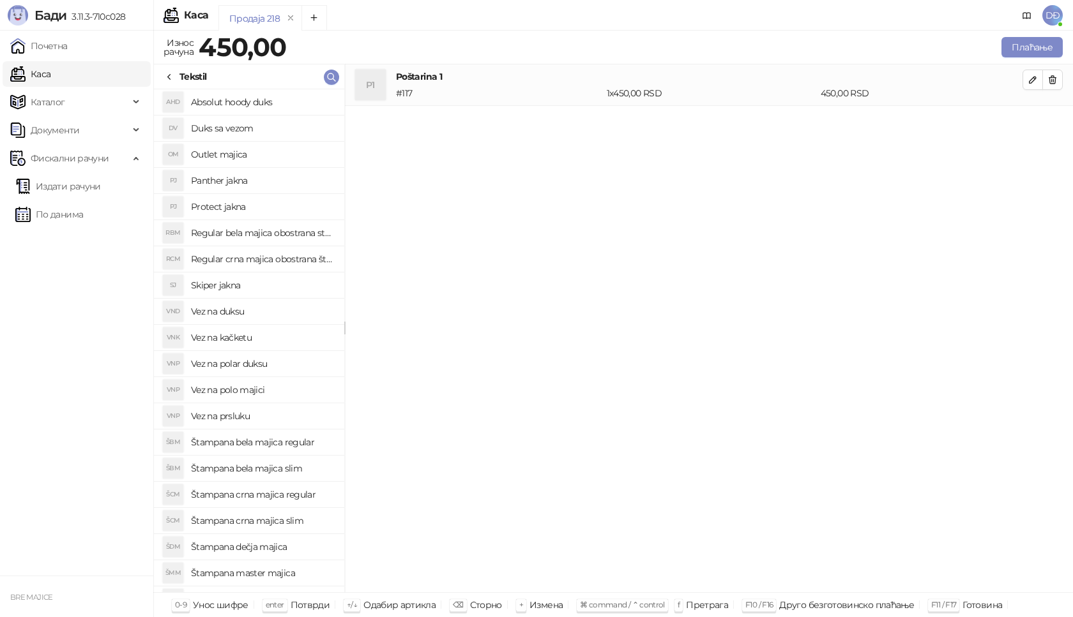
click at [231, 182] on h4 "Panther jakna" at bounding box center [262, 180] width 143 height 20
click at [1038, 123] on button "button" at bounding box center [1032, 121] width 20 height 20
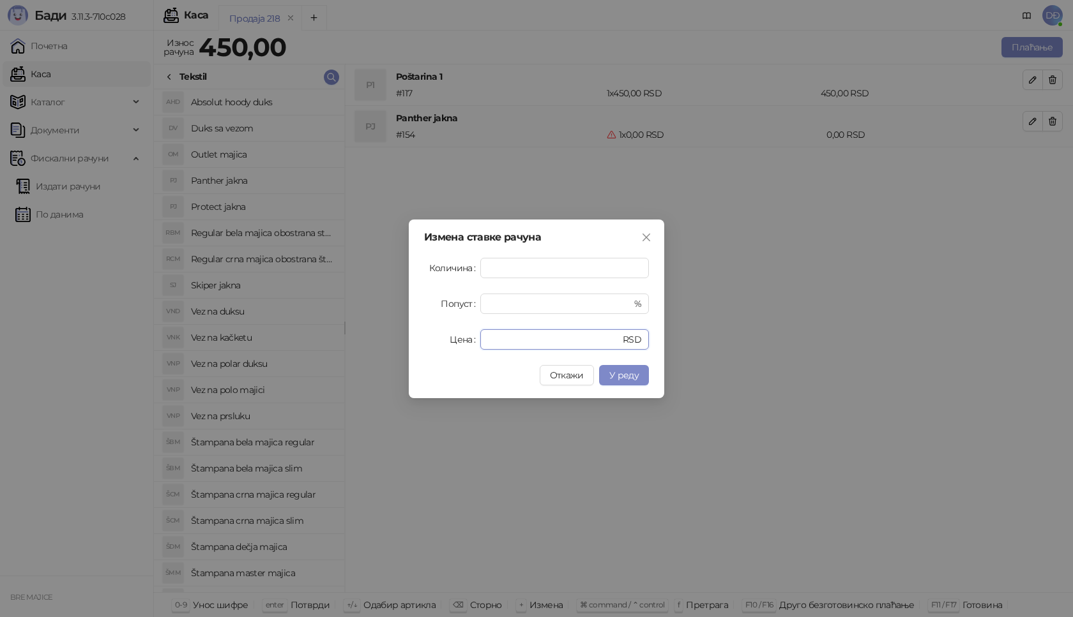
drag, startPoint x: 527, startPoint y: 338, endPoint x: 467, endPoint y: 344, distance: 60.9
click at [467, 344] on div "Цена * RSD" at bounding box center [536, 339] width 225 height 20
type input "****"
click at [629, 378] on span "У реду" at bounding box center [623, 375] width 29 height 11
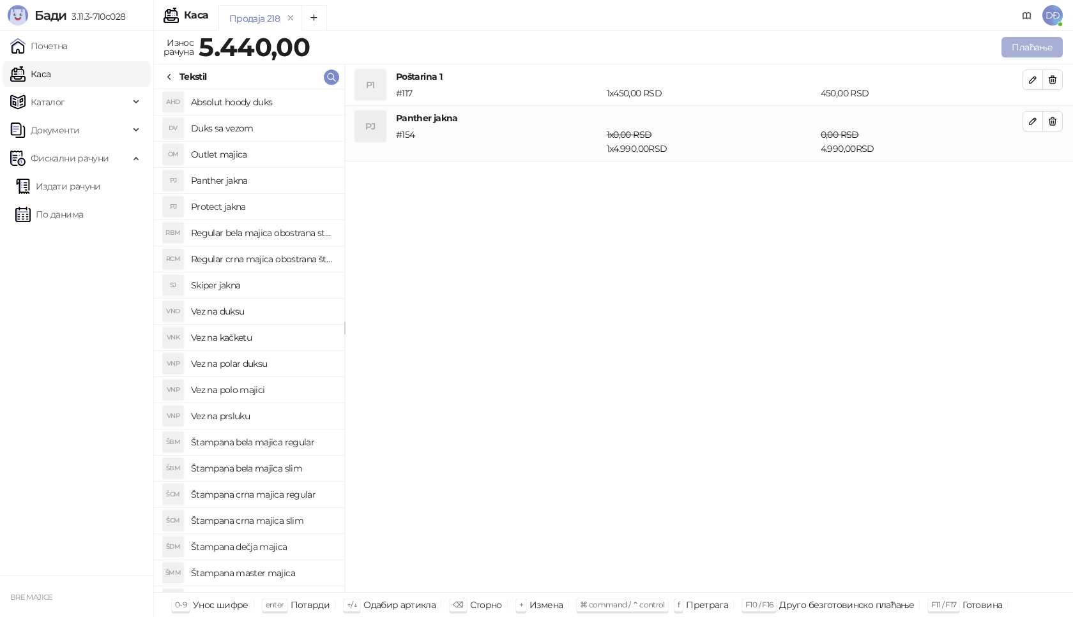
click at [1031, 49] on button "Плаћање" at bounding box center [1031, 47] width 61 height 20
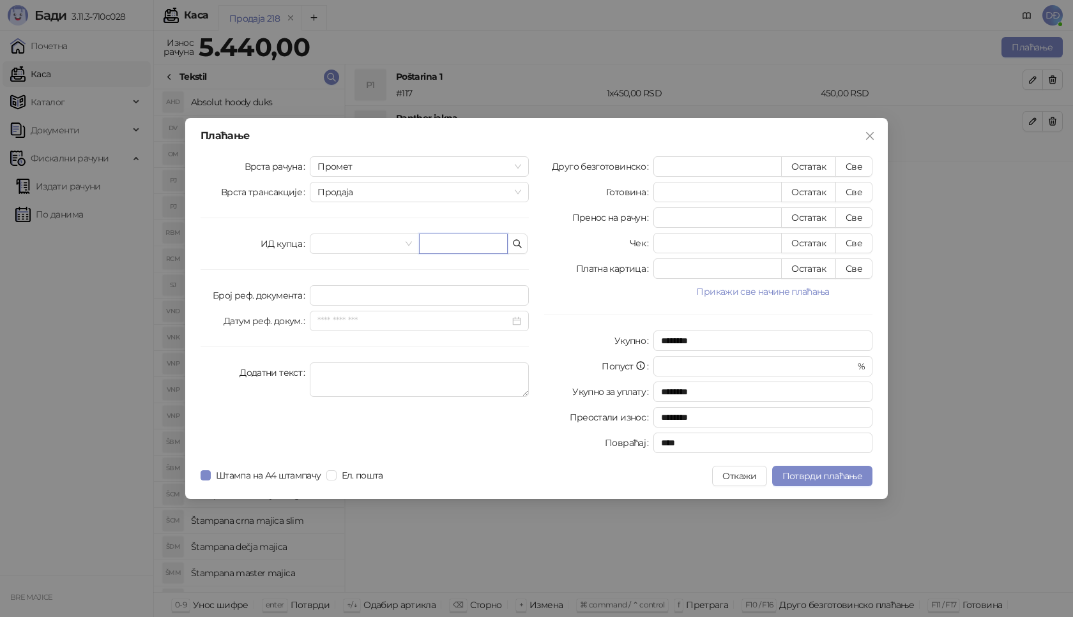
click at [442, 242] on input "text" at bounding box center [463, 244] width 89 height 20
paste input "**********"
type input "**********"
click at [852, 166] on button "Све" at bounding box center [853, 166] width 37 height 20
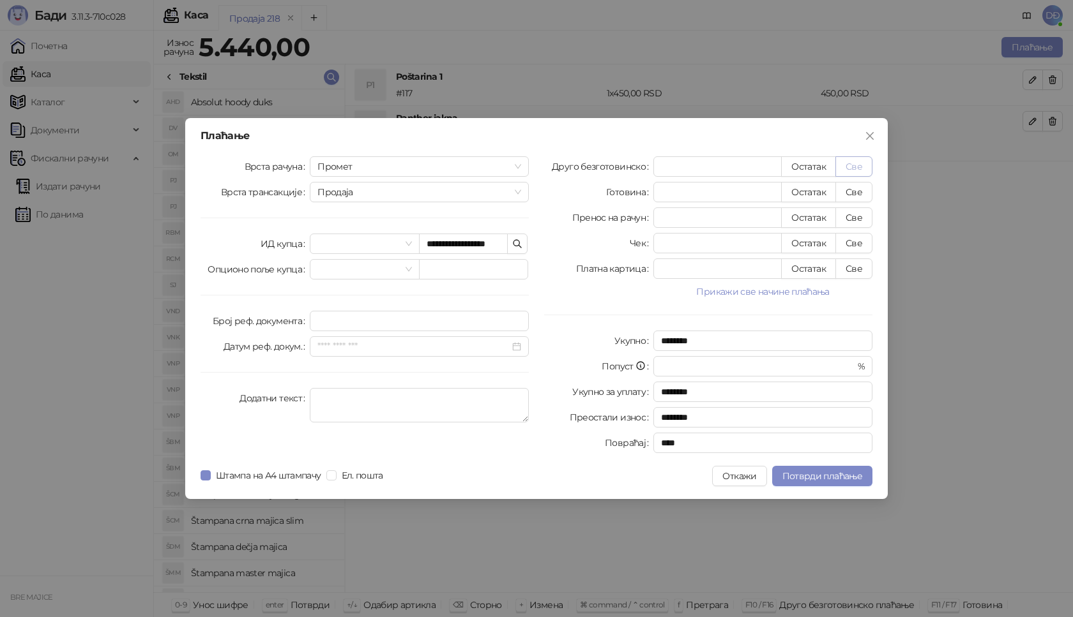
type input "****"
click at [797, 476] on span "Потврди плаћање" at bounding box center [822, 476] width 80 height 11
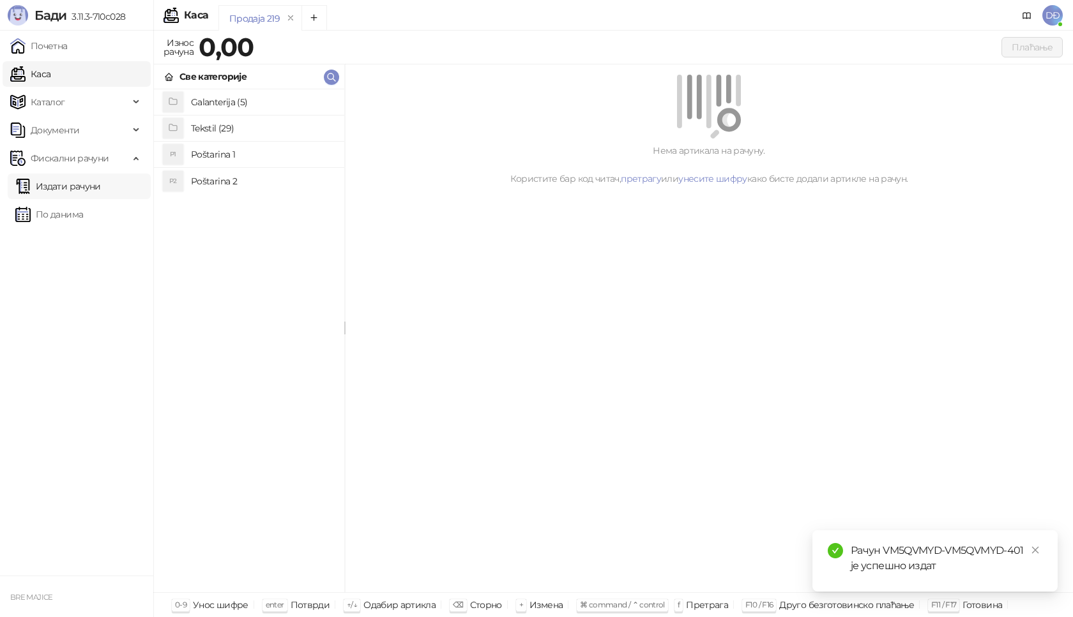
click at [87, 186] on link "Издати рачуни" at bounding box center [58, 187] width 86 height 26
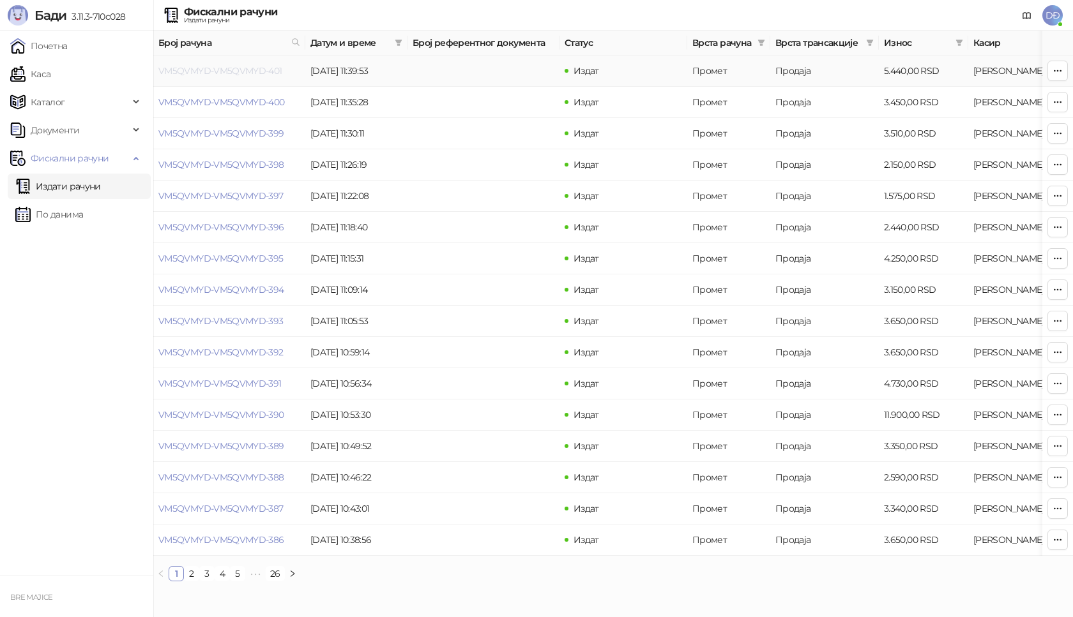
click at [223, 67] on link "VM5QVMYD-VM5QVMYD-401" at bounding box center [220, 70] width 124 height 11
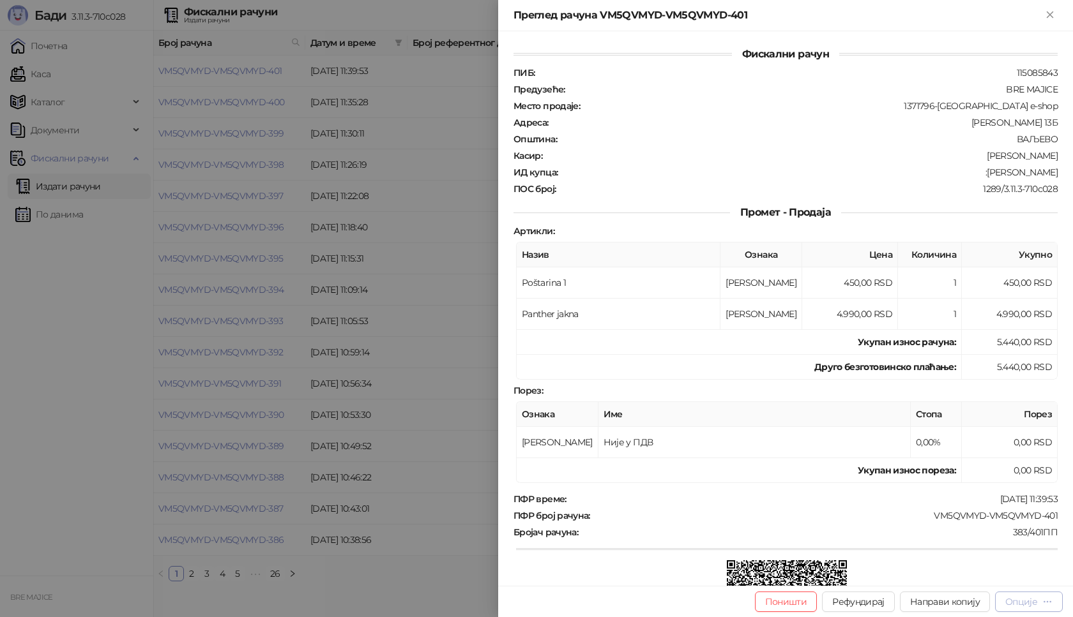
click at [1026, 602] on div "Опције" at bounding box center [1021, 601] width 32 height 11
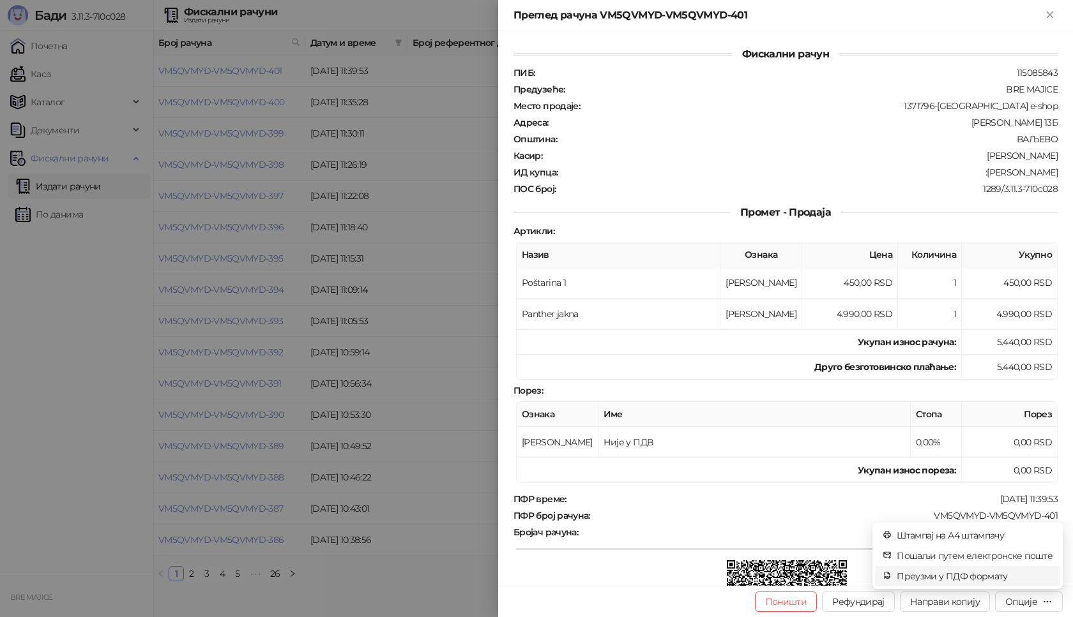
click at [994, 577] on span "Преузми у ПДФ формату" at bounding box center [975, 577] width 156 height 14
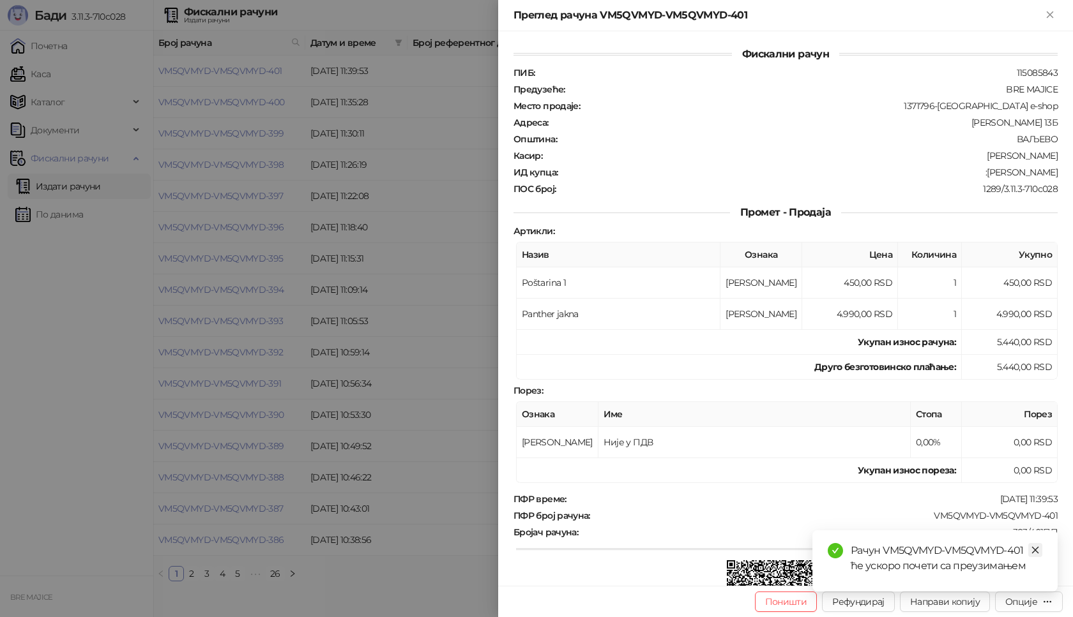
click at [1035, 549] on icon "close" at bounding box center [1035, 550] width 9 height 9
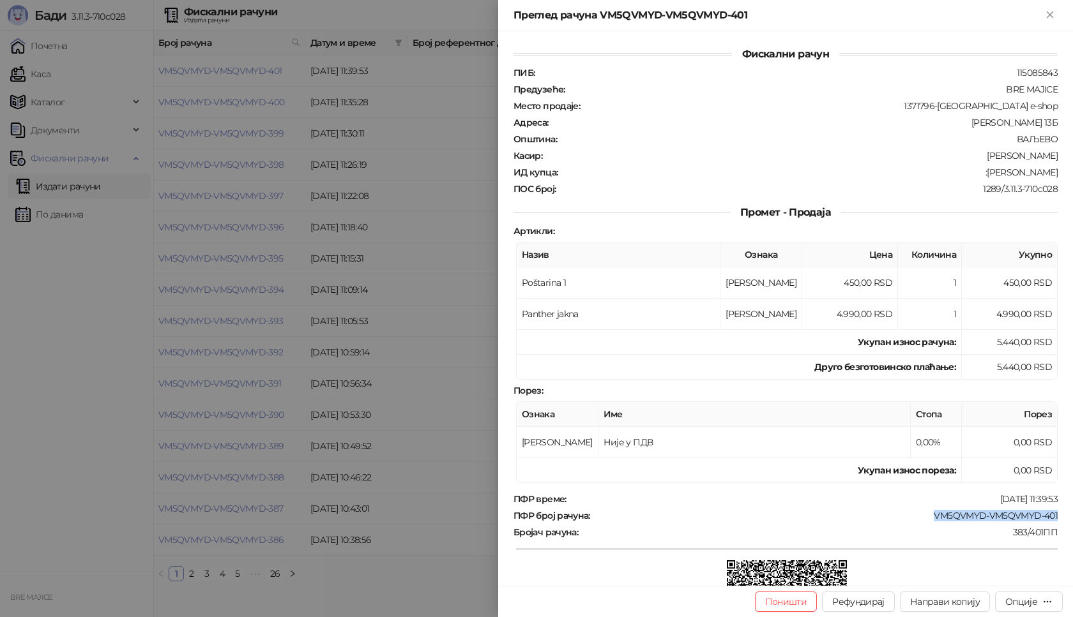
drag, startPoint x: 1022, startPoint y: 517, endPoint x: 921, endPoint y: 515, distance: 100.9
click at [921, 515] on div "Фискални рачун ПИБ : 115085843 Предузеће : BRE MAJICE Место продаје : 1371796-B…" at bounding box center [785, 308] width 575 height 555
drag, startPoint x: 1048, startPoint y: 173, endPoint x: 971, endPoint y: 171, distance: 76.7
click at [971, 171] on div "ИД купца : :[PERSON_NAME]" at bounding box center [785, 172] width 549 height 11
click at [1050, 11] on icon "Close" at bounding box center [1049, 14] width 11 height 11
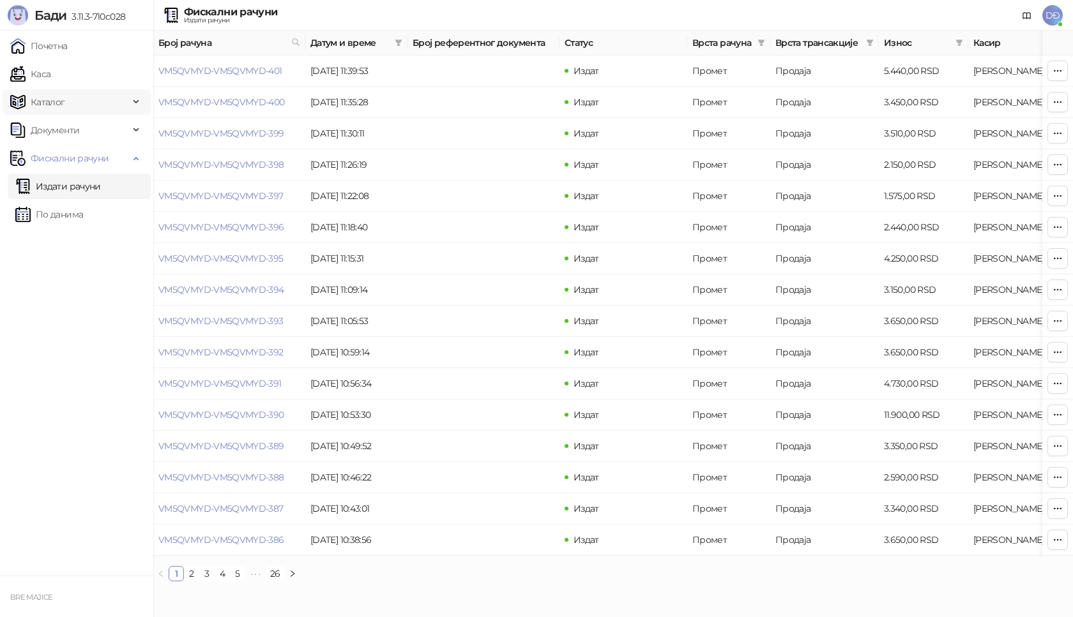
click at [64, 98] on span "Каталог" at bounding box center [69, 102] width 119 height 26
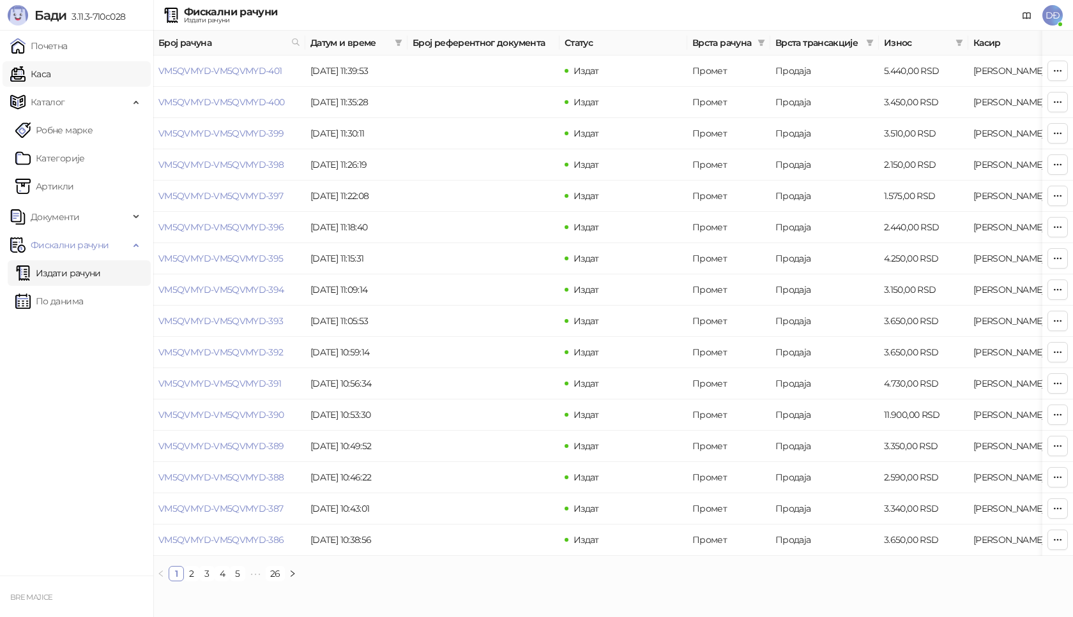
click at [50, 76] on link "Каса" at bounding box center [30, 74] width 40 height 26
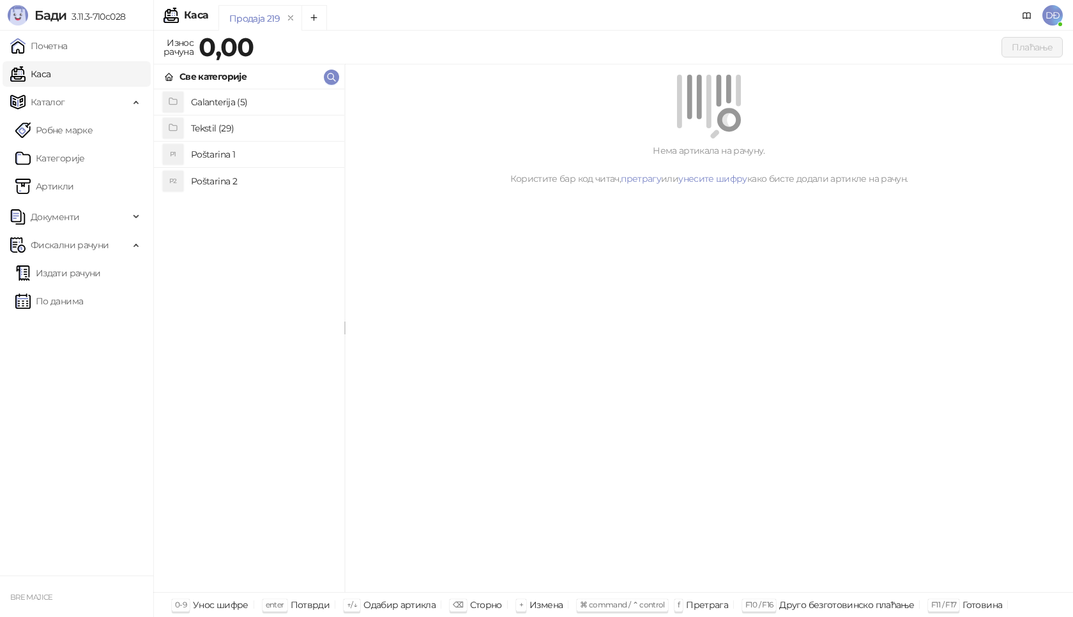
click at [202, 154] on h4 "Poštarina 1" at bounding box center [262, 154] width 143 height 20
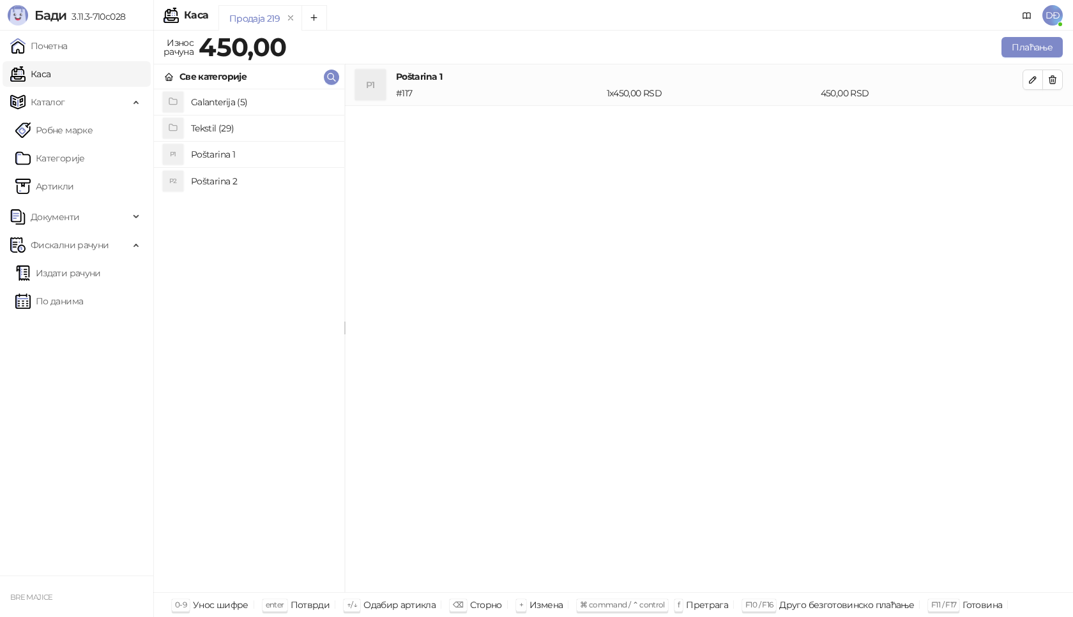
click at [205, 128] on h4 "Tekstil (29)" at bounding box center [262, 128] width 143 height 20
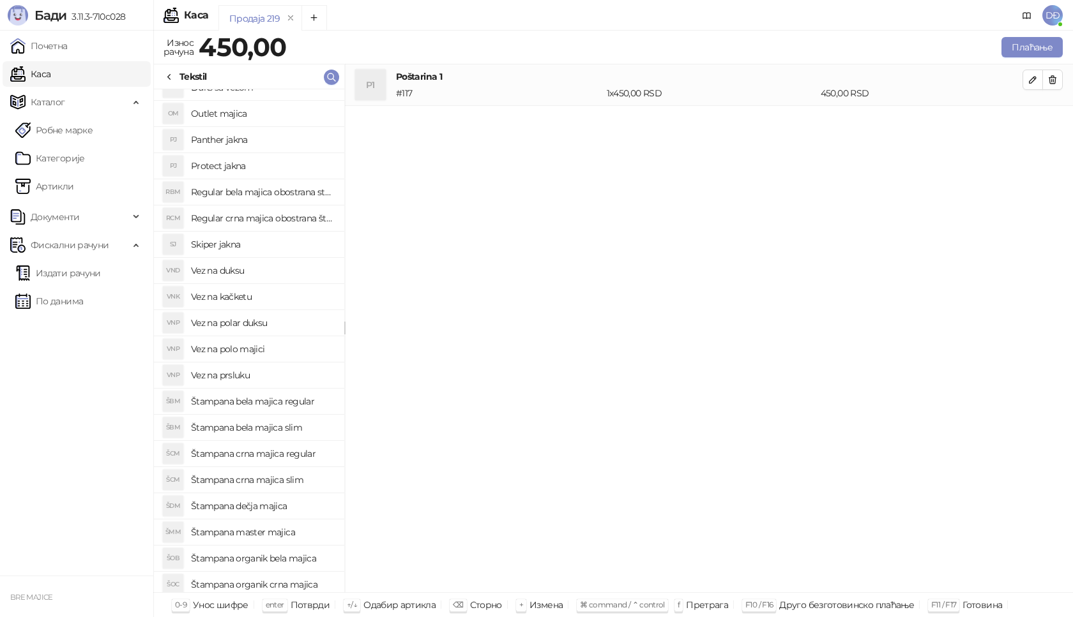
scroll to position [64, 0]
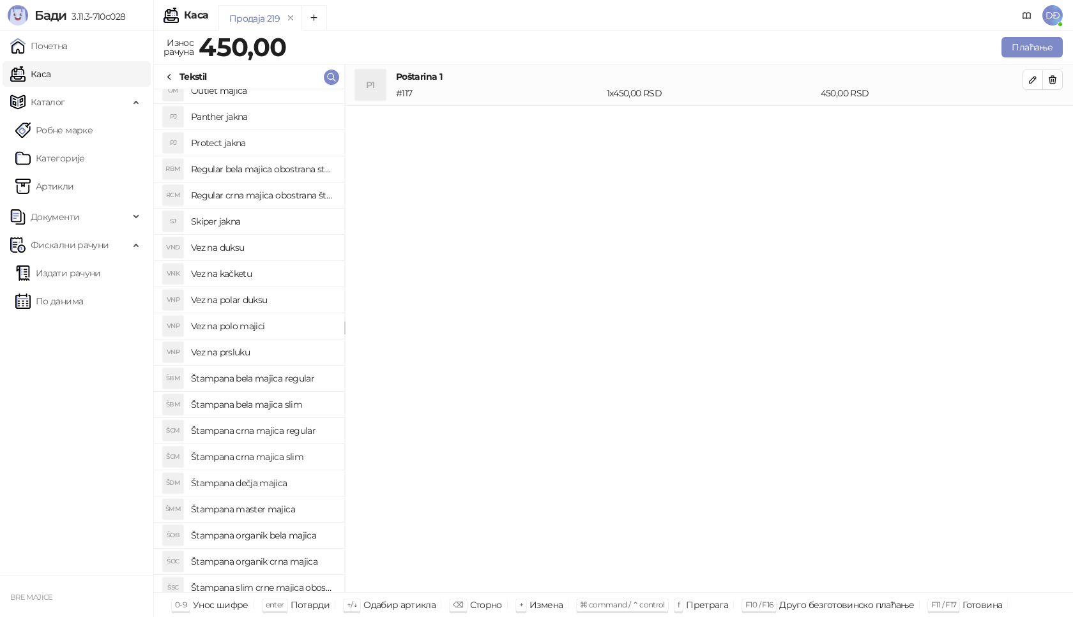
click at [257, 512] on h4 "Štampana master majica" at bounding box center [262, 509] width 143 height 20
click at [1031, 119] on icon "button" at bounding box center [1032, 121] width 10 height 10
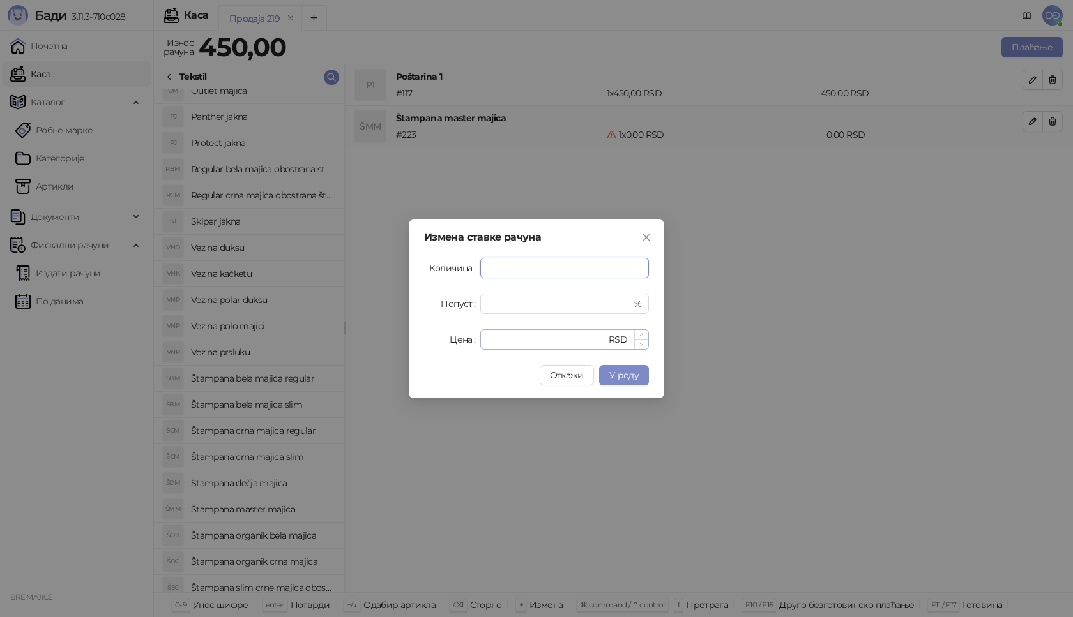
type input "*"
drag, startPoint x: 496, startPoint y: 336, endPoint x: 477, endPoint y: 341, distance: 19.2
click at [477, 341] on div "Цена * RSD" at bounding box center [536, 339] width 225 height 20
type input "****"
click at [639, 376] on button "У реду" at bounding box center [624, 375] width 50 height 20
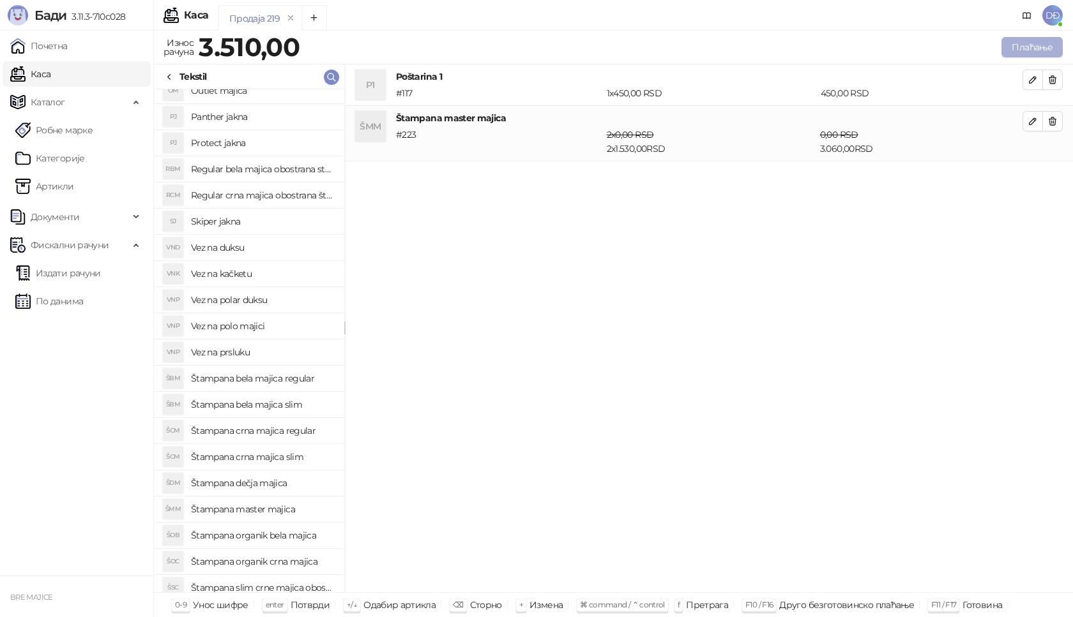
drag, startPoint x: 1027, startPoint y: 33, endPoint x: 1022, endPoint y: 38, distance: 7.2
click at [1025, 34] on div "Продаја 219 Износ рачуна 3.510,00 Плаћање Све категорије Galanterija (5) Teksti…" at bounding box center [613, 324] width 920 height 587
click at [1020, 43] on button "Плаћање" at bounding box center [1031, 47] width 61 height 20
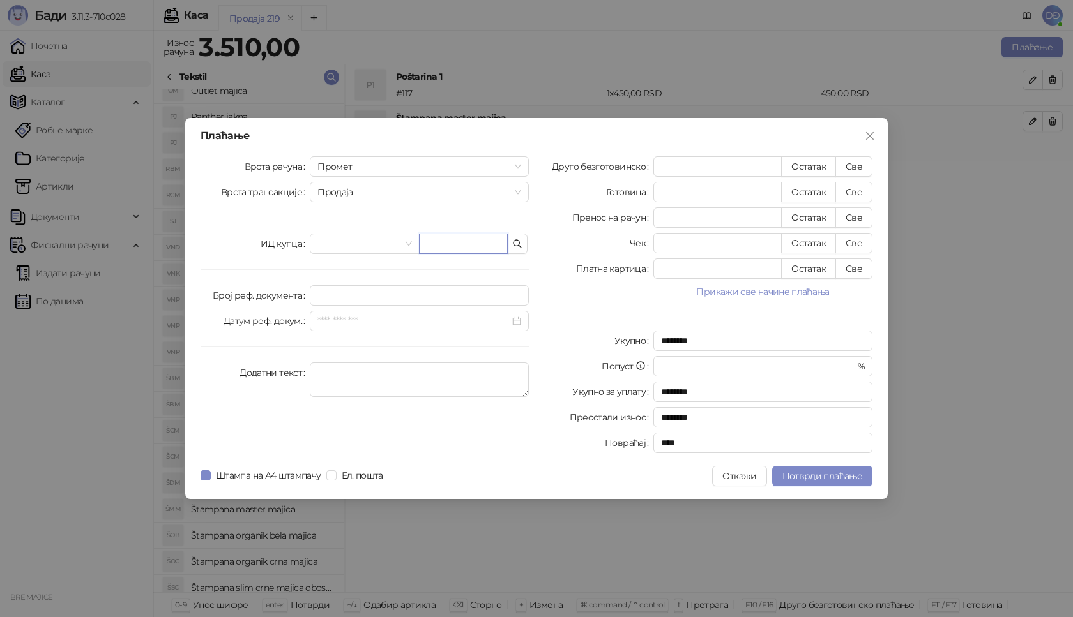
click at [447, 243] on input "text" at bounding box center [463, 244] width 89 height 20
paste input "**********"
type input "**********"
click at [852, 165] on button "Све" at bounding box center [853, 166] width 37 height 20
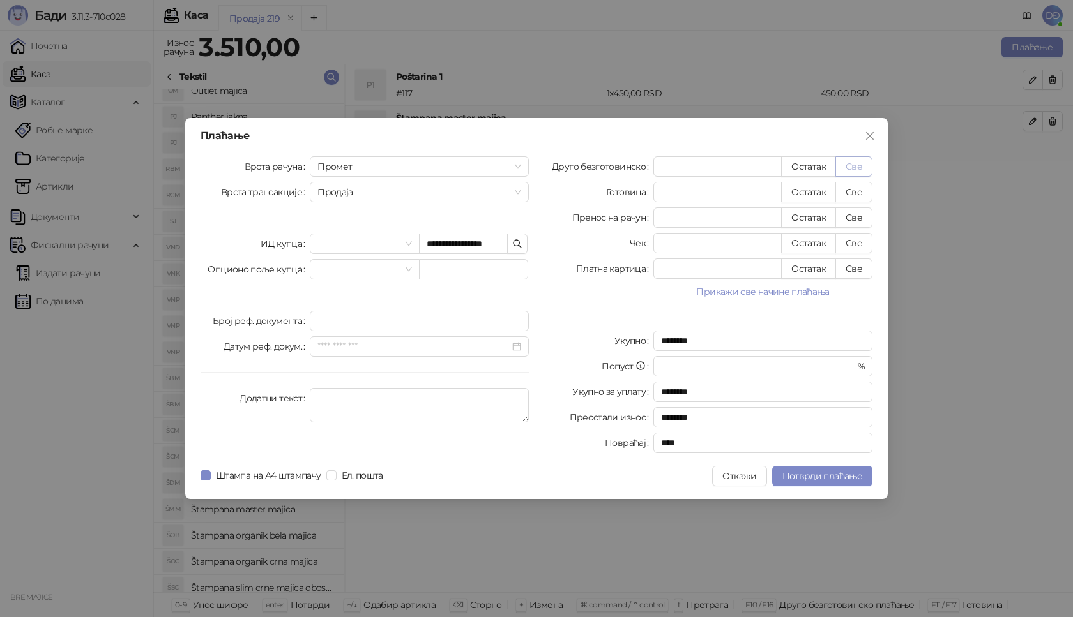
type input "****"
click at [805, 473] on span "Потврди плаћање" at bounding box center [822, 476] width 80 height 11
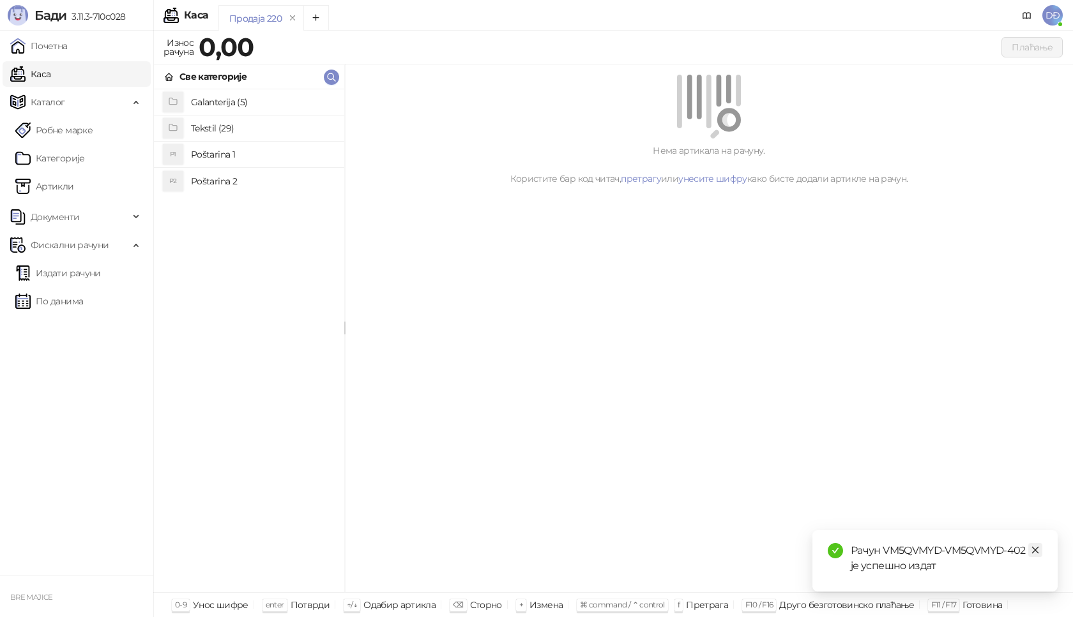
click at [1034, 551] on icon "close" at bounding box center [1035, 550] width 9 height 9
click at [88, 269] on link "Издати рачуни" at bounding box center [58, 274] width 86 height 26
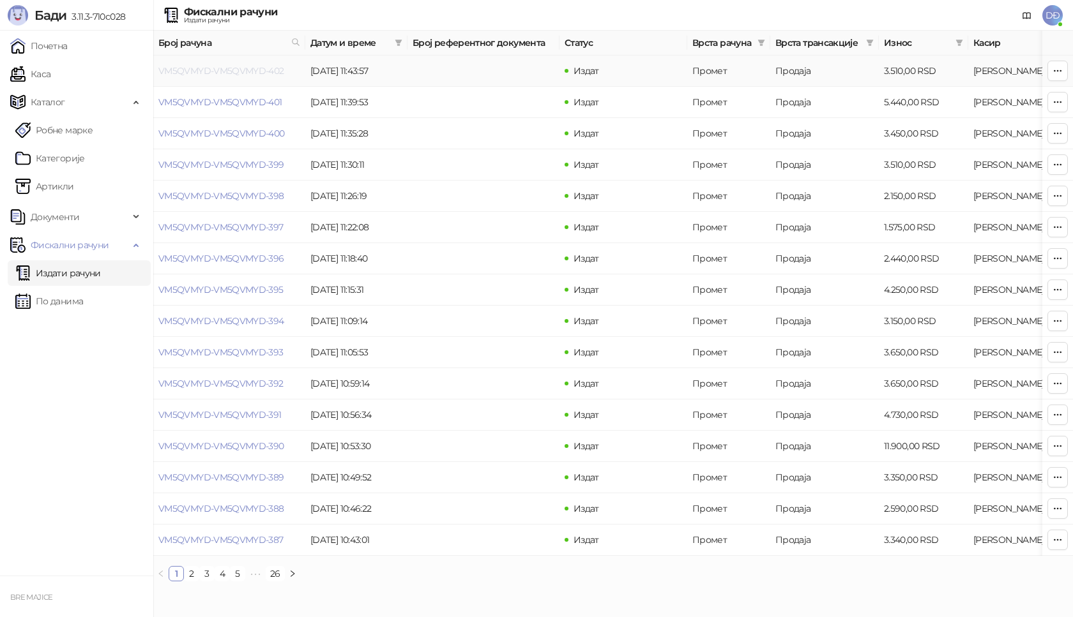
click at [222, 68] on link "VM5QVMYD-VM5QVMYD-402" at bounding box center [221, 70] width 126 height 11
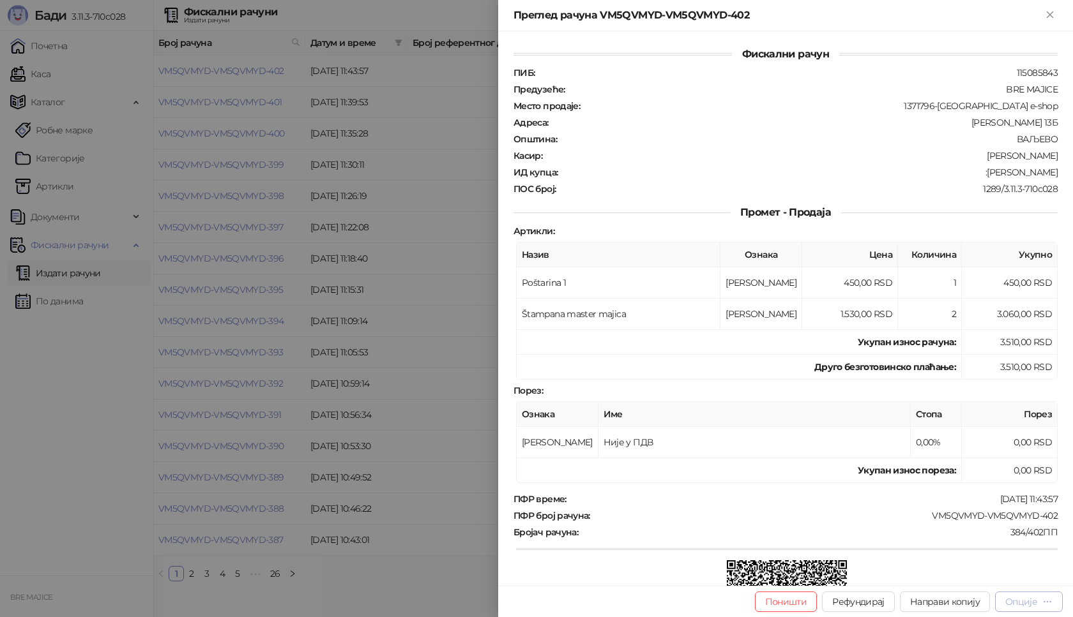
click at [1035, 600] on div "Опције" at bounding box center [1021, 601] width 32 height 11
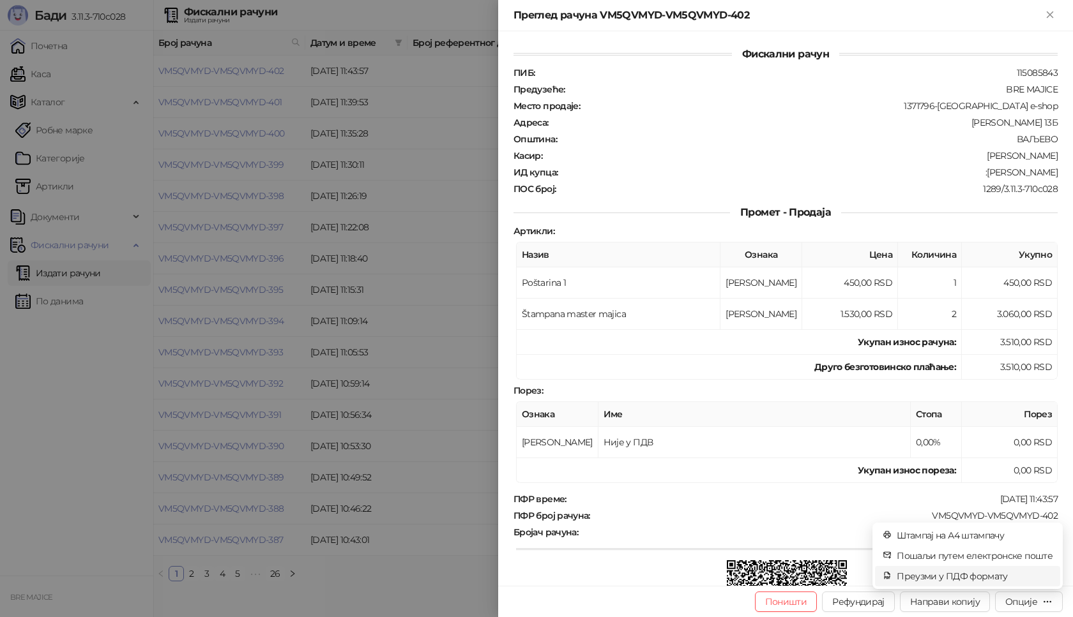
click at [992, 573] on span "Преузми у ПДФ формату" at bounding box center [975, 577] width 156 height 14
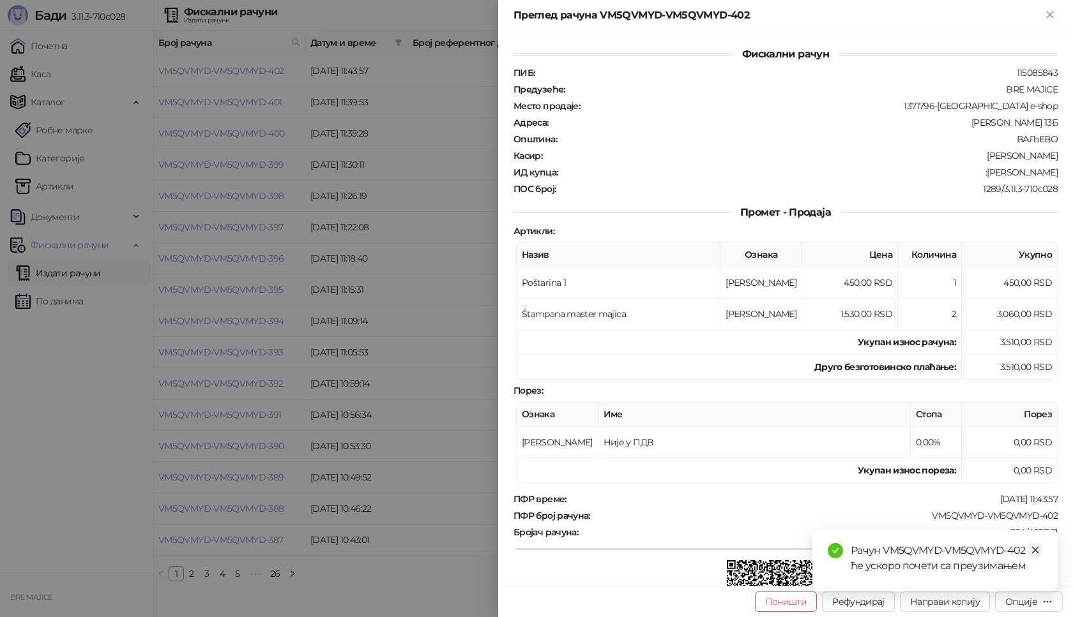
click at [1033, 548] on icon "close" at bounding box center [1035, 550] width 7 height 7
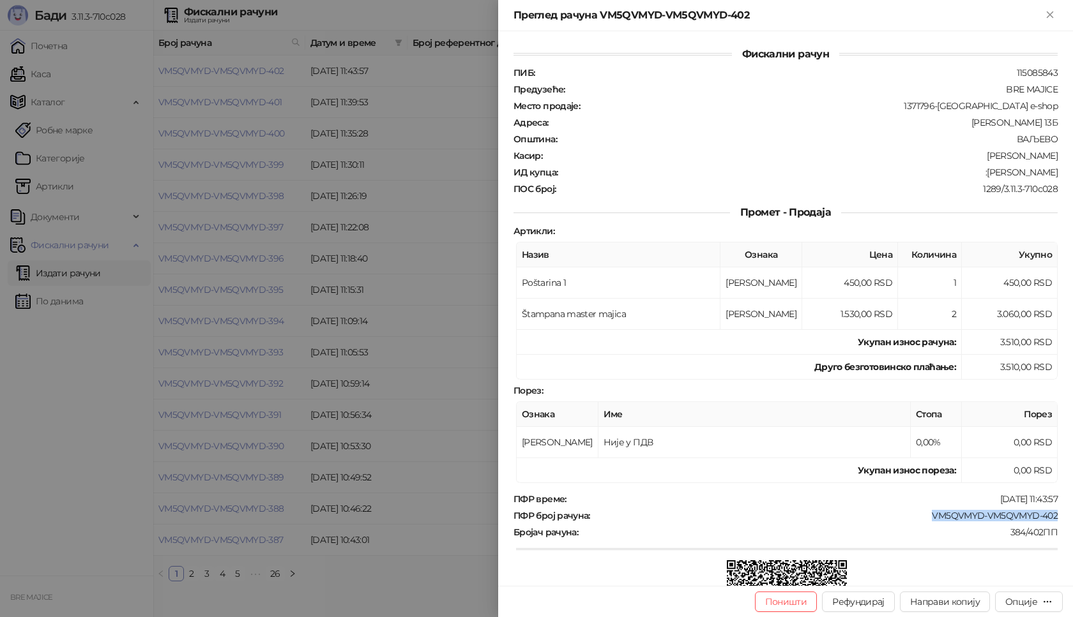
drag, startPoint x: 1049, startPoint y: 513, endPoint x: 918, endPoint y: 513, distance: 130.3
click at [918, 513] on div "ПФР број рачуна : VM5QVMYD-VM5QVMYD-402" at bounding box center [785, 515] width 549 height 11
drag, startPoint x: 1045, startPoint y: 171, endPoint x: 965, endPoint y: 173, distance: 79.8
click at [965, 173] on div "Фискални рачун ПИБ : 115085843 Предузеће : BRE MAJICE Место продаје : 1371796-B…" at bounding box center [785, 308] width 575 height 555
click at [1054, 14] on icon "Close" at bounding box center [1049, 14] width 11 height 11
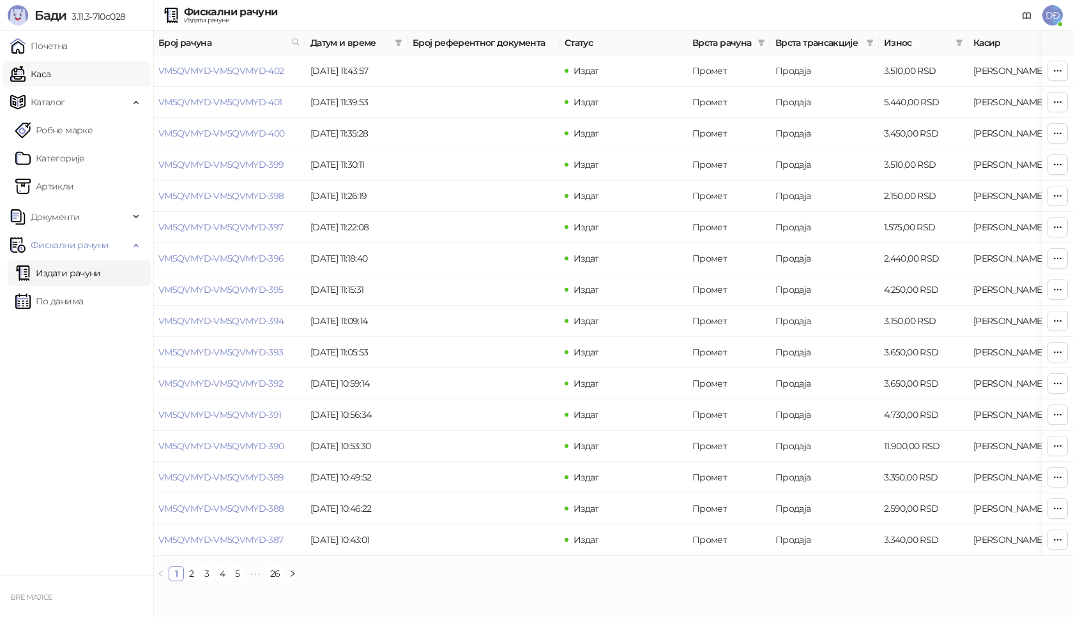
click at [50, 63] on link "Каса" at bounding box center [30, 74] width 40 height 26
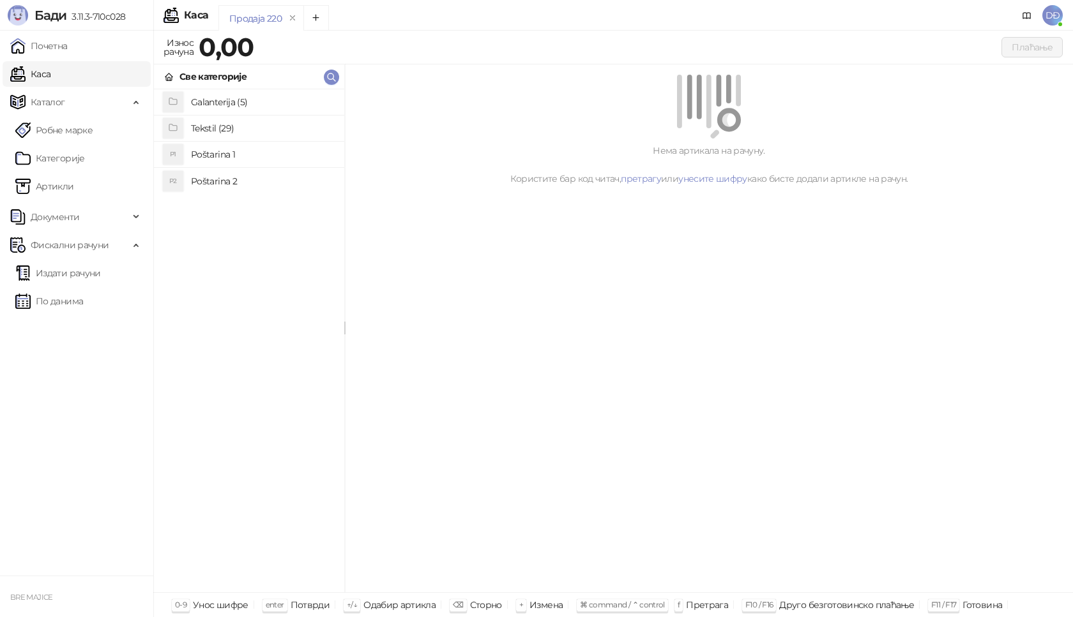
drag, startPoint x: 193, startPoint y: 156, endPoint x: 195, endPoint y: 140, distance: 16.8
click at [193, 155] on h4 "Poštarina 1" at bounding box center [262, 154] width 143 height 20
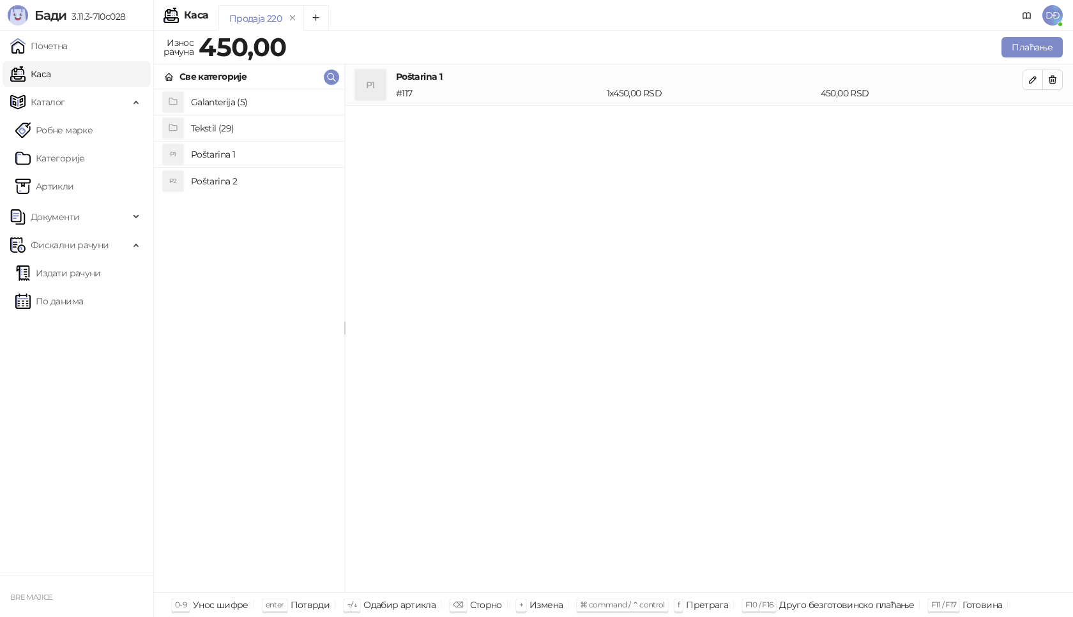
click at [200, 126] on h4 "Tekstil (29)" at bounding box center [262, 128] width 143 height 20
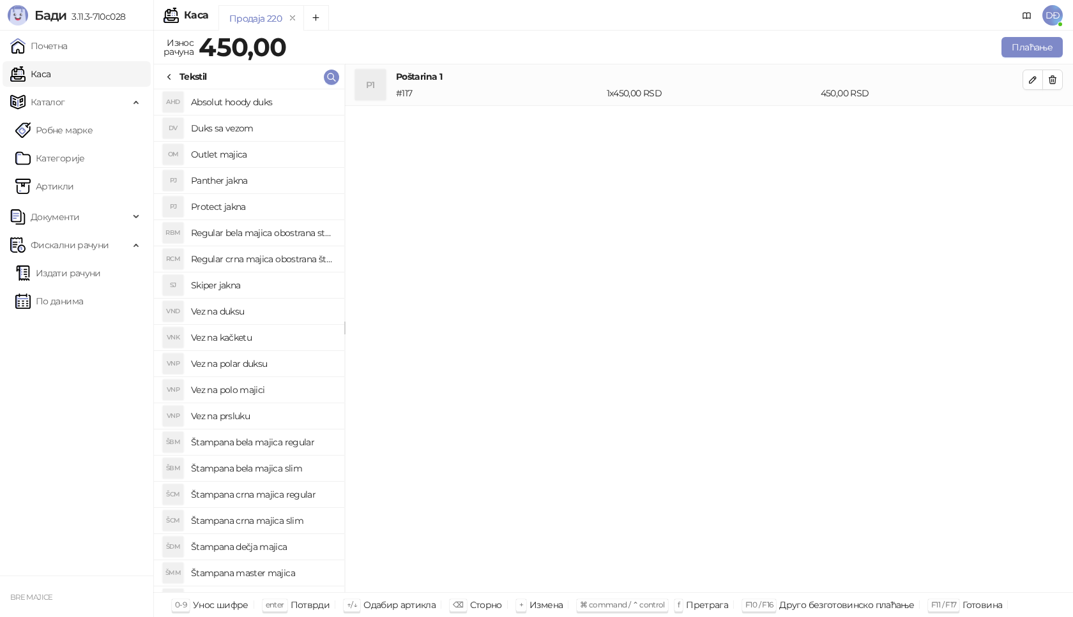
click at [280, 284] on h4 "Skiper jakna" at bounding box center [262, 285] width 143 height 20
click at [1033, 128] on button "button" at bounding box center [1032, 121] width 20 height 20
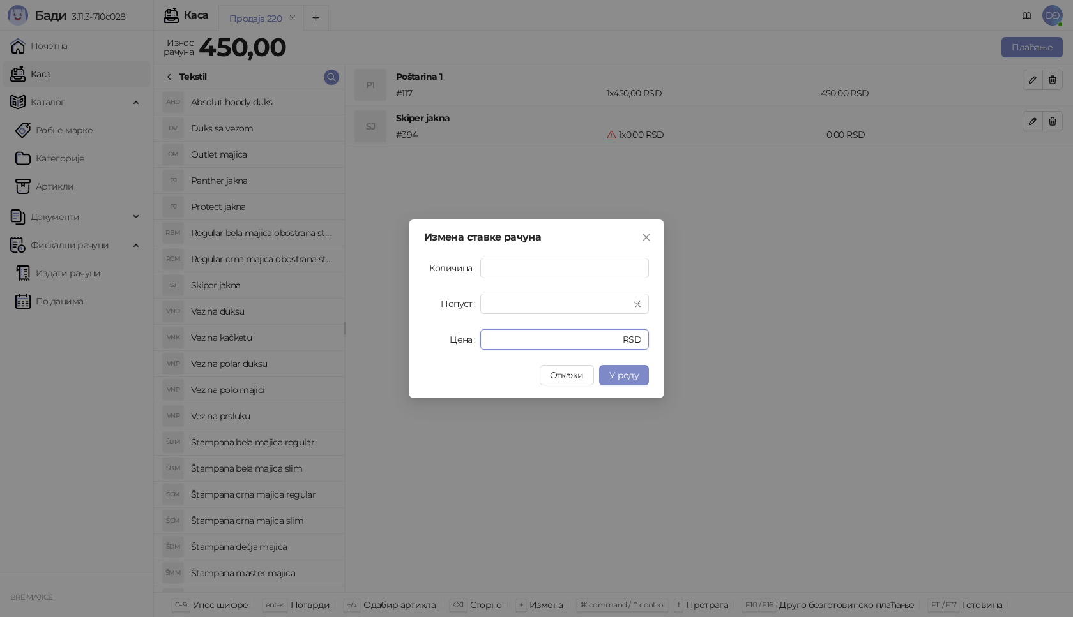
drag, startPoint x: 499, startPoint y: 333, endPoint x: 414, endPoint y: 345, distance: 85.8
click at [441, 349] on div "Цена * RSD" at bounding box center [536, 339] width 225 height 20
click at [628, 365] on button "У реду" at bounding box center [624, 375] width 50 height 20
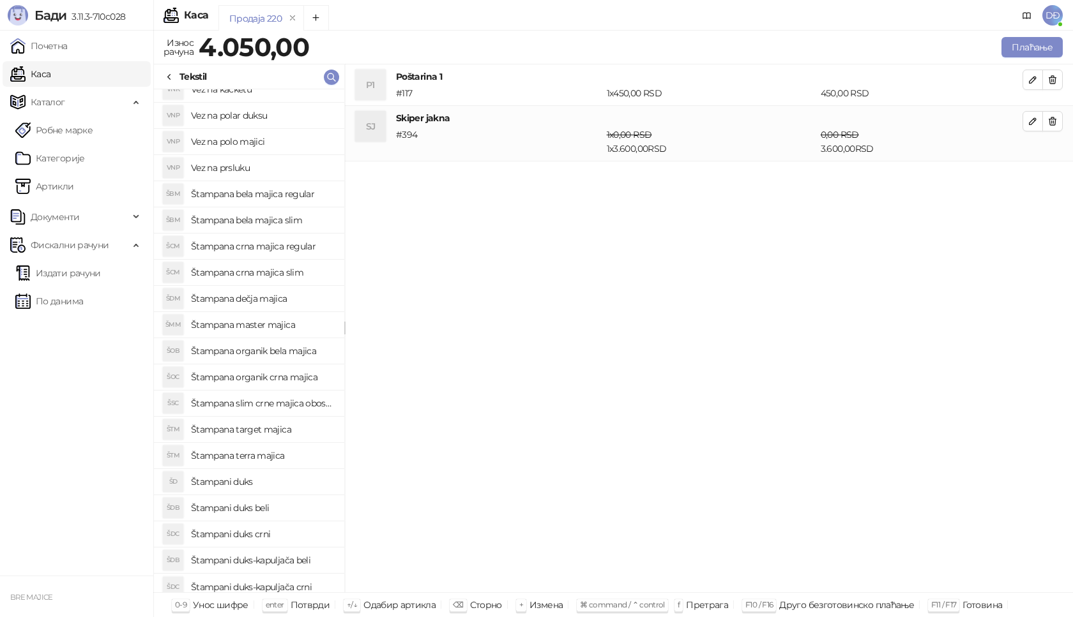
scroll to position [256, 0]
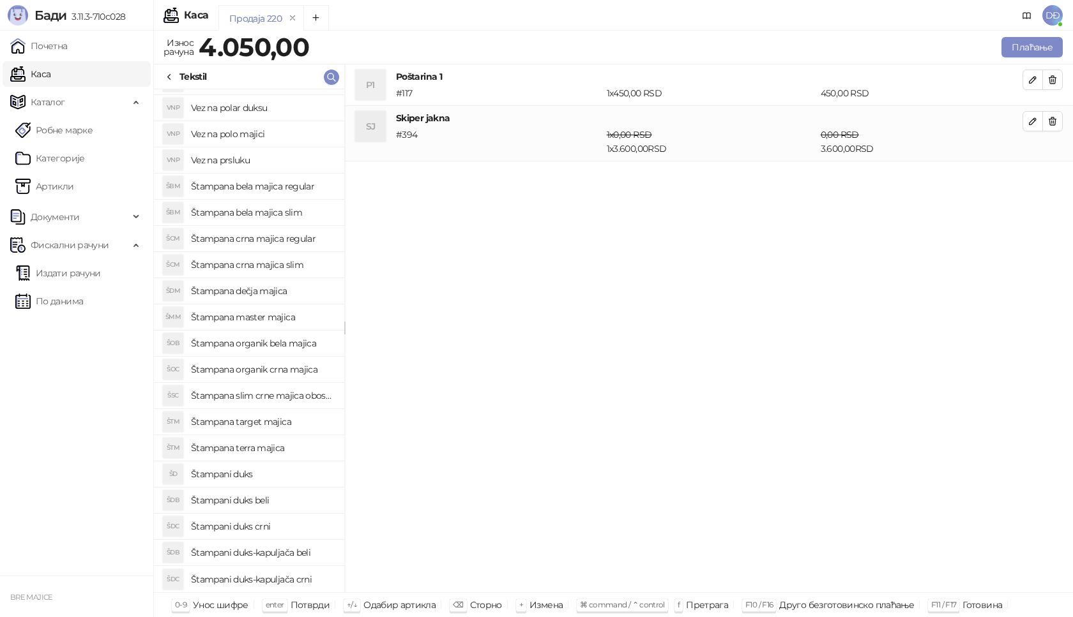
click at [254, 476] on h4 "Štampani duks" at bounding box center [262, 474] width 143 height 20
click at [1034, 174] on icon "button" at bounding box center [1032, 177] width 6 height 6
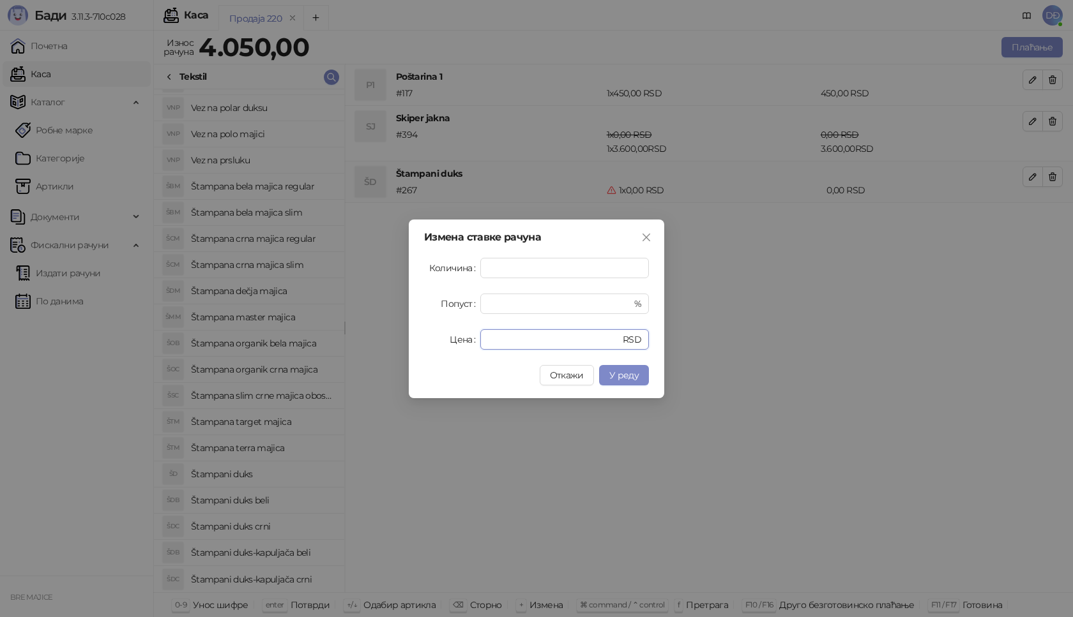
drag, startPoint x: 495, startPoint y: 337, endPoint x: 448, endPoint y: 349, distance: 48.2
click at [449, 349] on div "Цена * RSD" at bounding box center [536, 339] width 225 height 20
type input "****"
click at [629, 366] on button "У реду" at bounding box center [624, 375] width 50 height 20
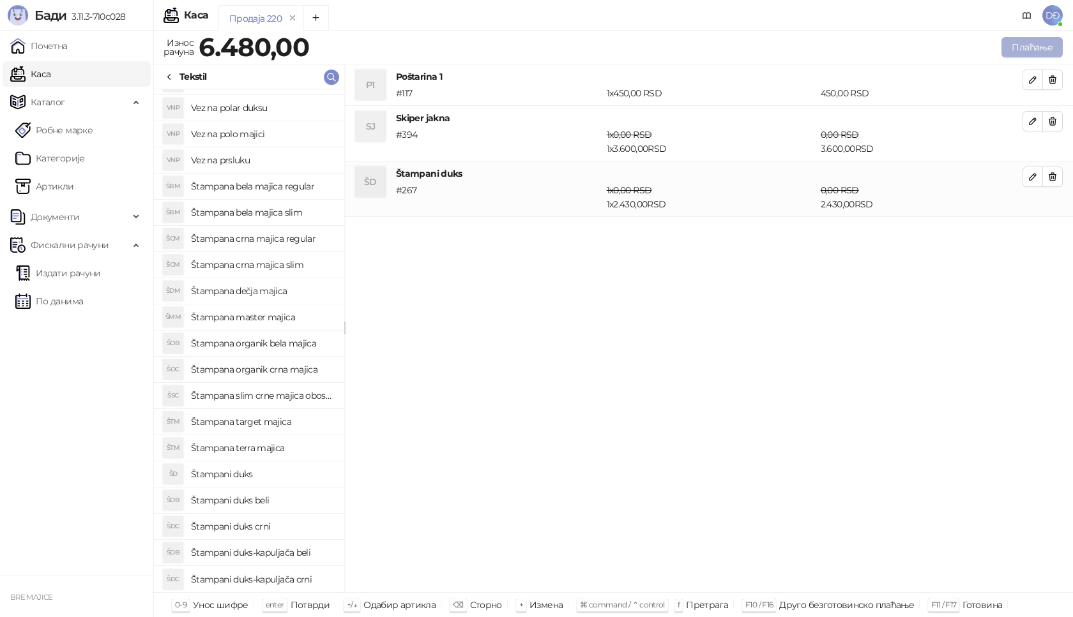
click at [1034, 44] on button "Плаћање" at bounding box center [1031, 47] width 61 height 20
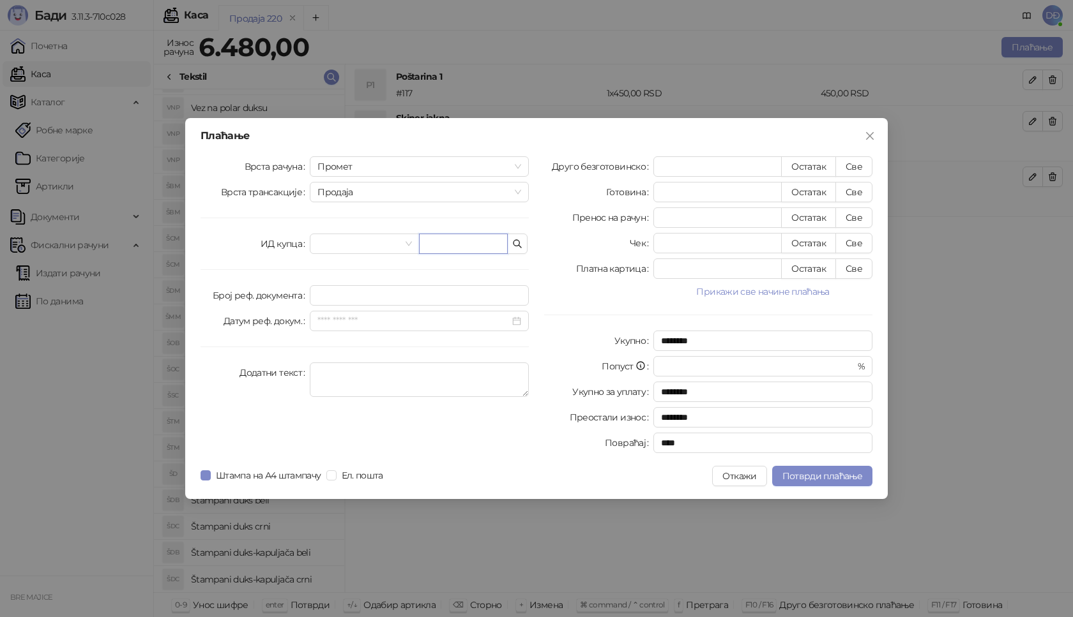
click at [467, 245] on input "text" at bounding box center [463, 244] width 89 height 20
paste input "**********"
type input "**********"
click at [861, 165] on button "Све" at bounding box center [853, 166] width 37 height 20
type input "****"
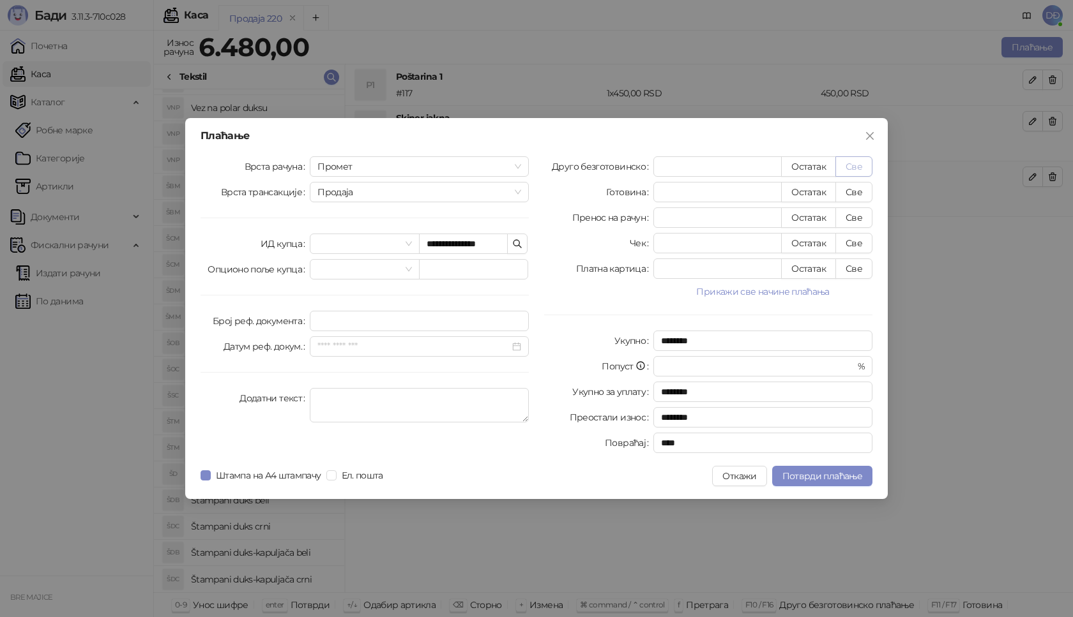
type input "****"
click at [810, 476] on span "Потврди плаћање" at bounding box center [822, 476] width 80 height 11
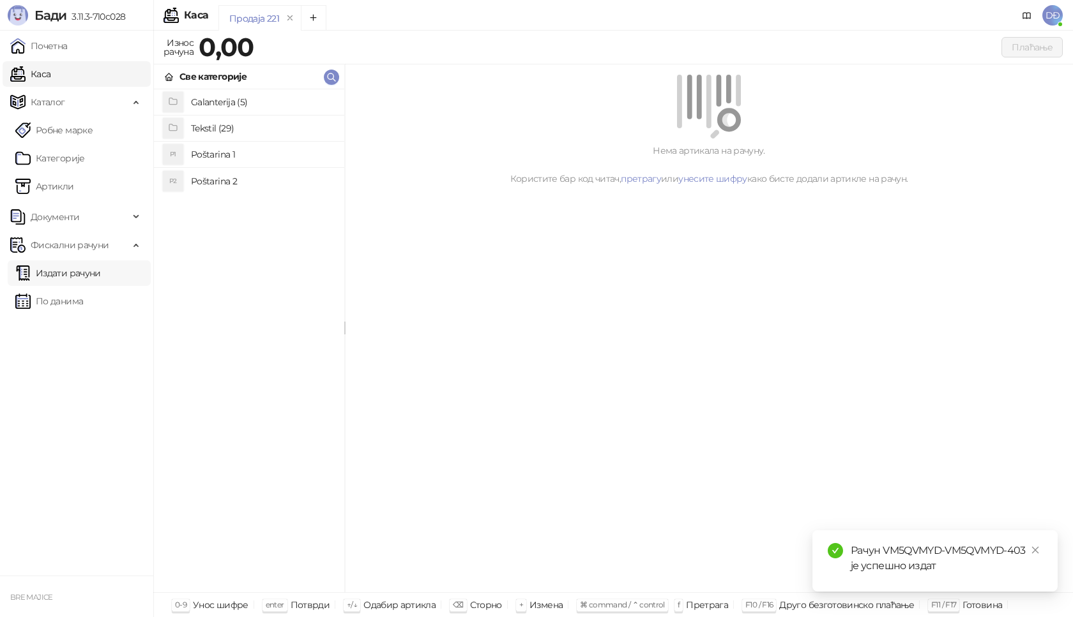
click at [91, 274] on link "Издати рачуни" at bounding box center [58, 274] width 86 height 26
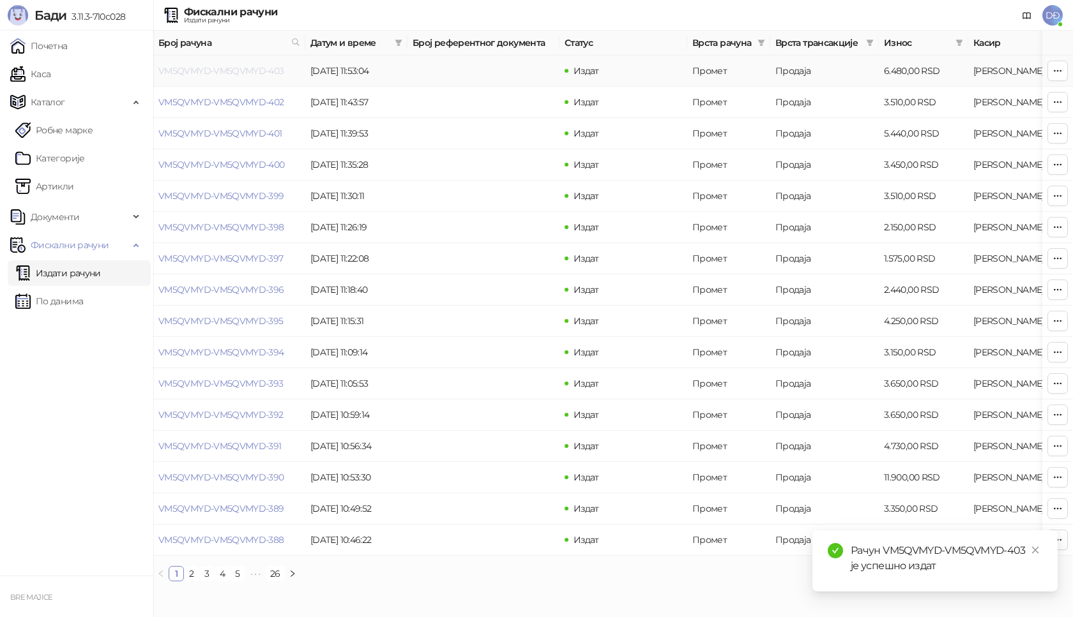
click at [194, 69] on link "VM5QVMYD-VM5QVMYD-403" at bounding box center [221, 70] width 126 height 11
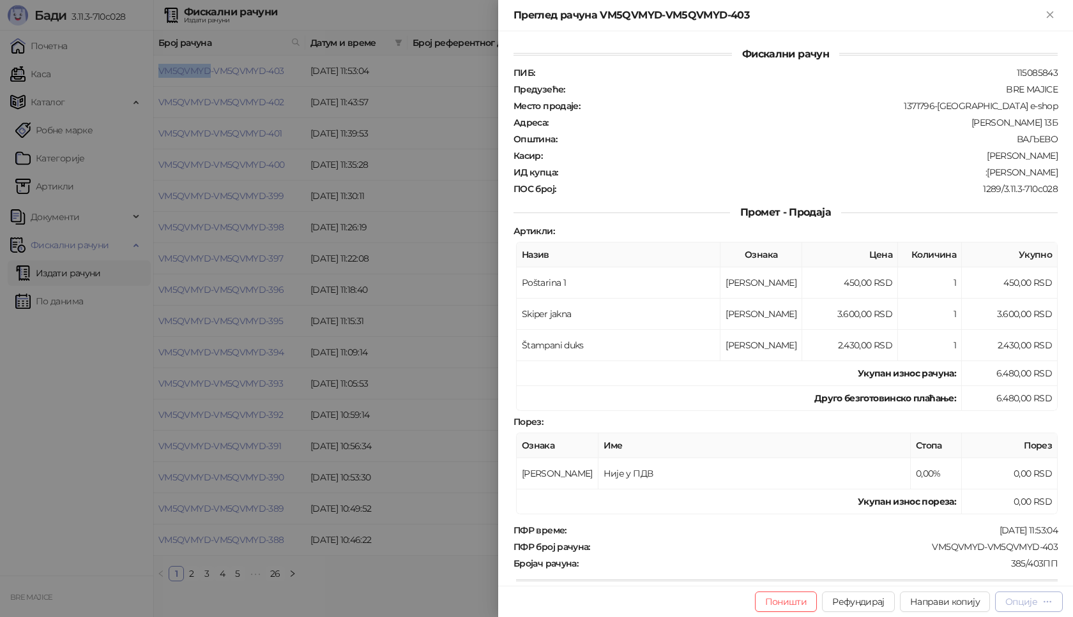
click at [1035, 602] on div "Опције" at bounding box center [1021, 601] width 32 height 11
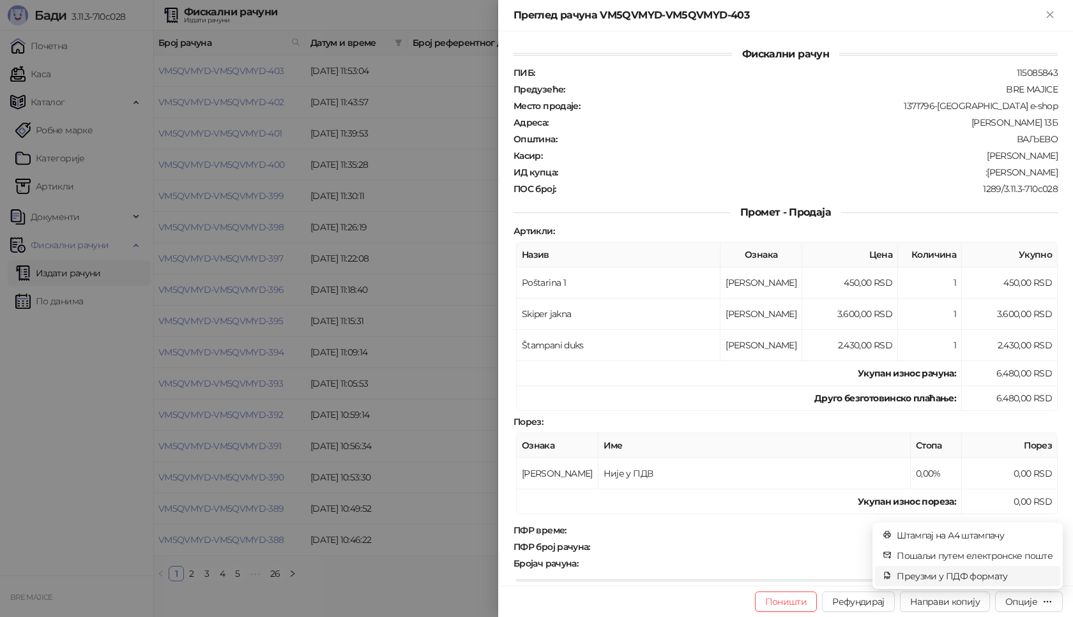
click at [984, 576] on span "Преузми у ПДФ формату" at bounding box center [975, 577] width 156 height 14
click at [1035, 552] on icon "close" at bounding box center [1035, 550] width 9 height 9
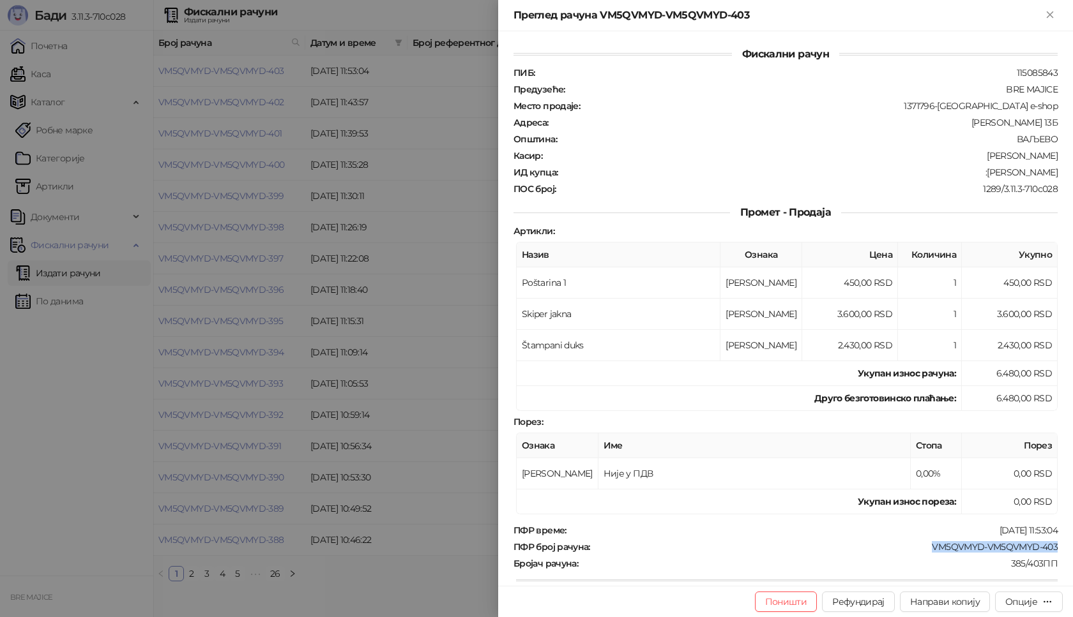
drag, startPoint x: 1013, startPoint y: 549, endPoint x: 918, endPoint y: 549, distance: 95.1
click at [918, 549] on div "Фискални рачун ПИБ : 115085843 Предузеће : BRE MAJICE Место продаје : 1371796-[…" at bounding box center [785, 308] width 575 height 555
drag, startPoint x: 1052, startPoint y: 172, endPoint x: 985, endPoint y: 173, distance: 67.1
click at [985, 173] on div "Фискални рачун ПИБ : 115085843 Предузеће : BRE MAJICE Место продаје : 1371796-[…" at bounding box center [785, 308] width 575 height 555
click at [1050, 18] on icon "Close" at bounding box center [1049, 14] width 11 height 11
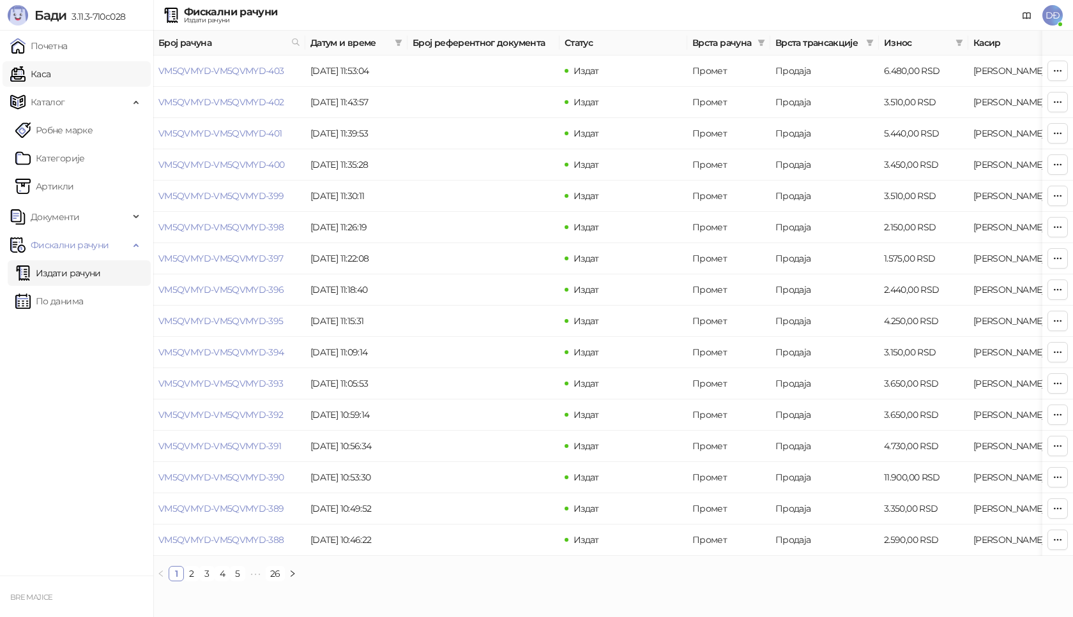
click at [42, 76] on link "Каса" at bounding box center [30, 74] width 40 height 26
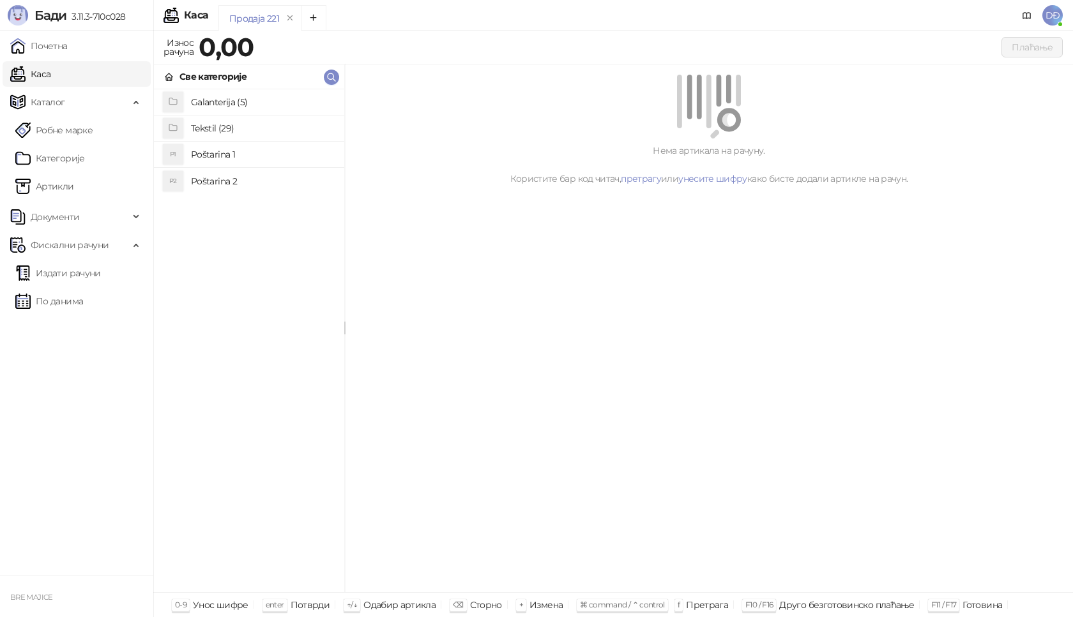
click at [200, 155] on h4 "Poštarina 1" at bounding box center [262, 154] width 143 height 20
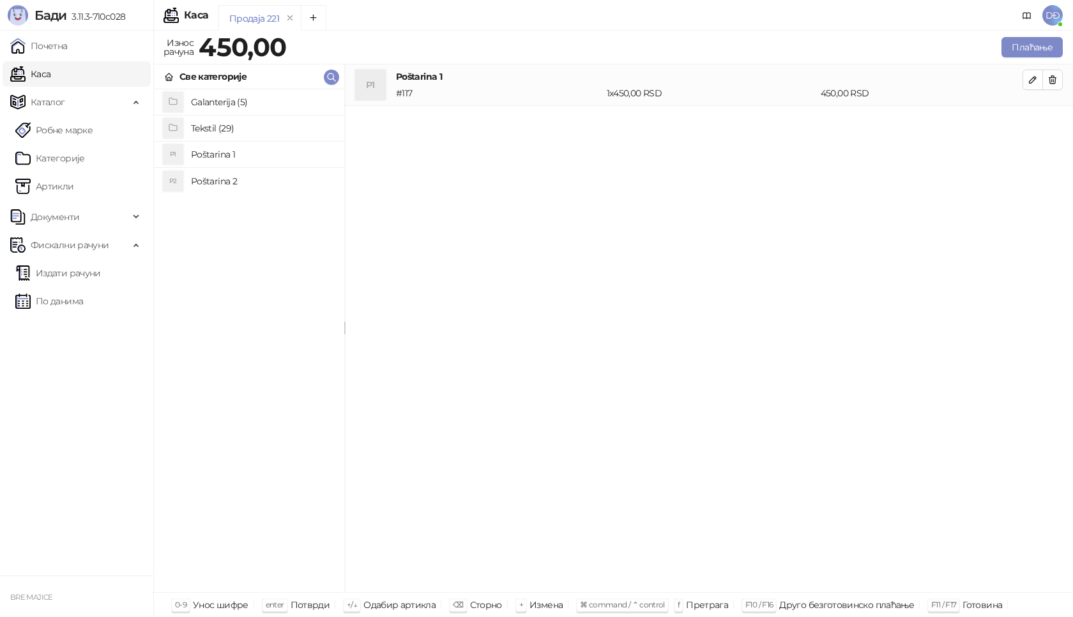
click at [209, 129] on h4 "Tekstil (29)" at bounding box center [262, 128] width 143 height 20
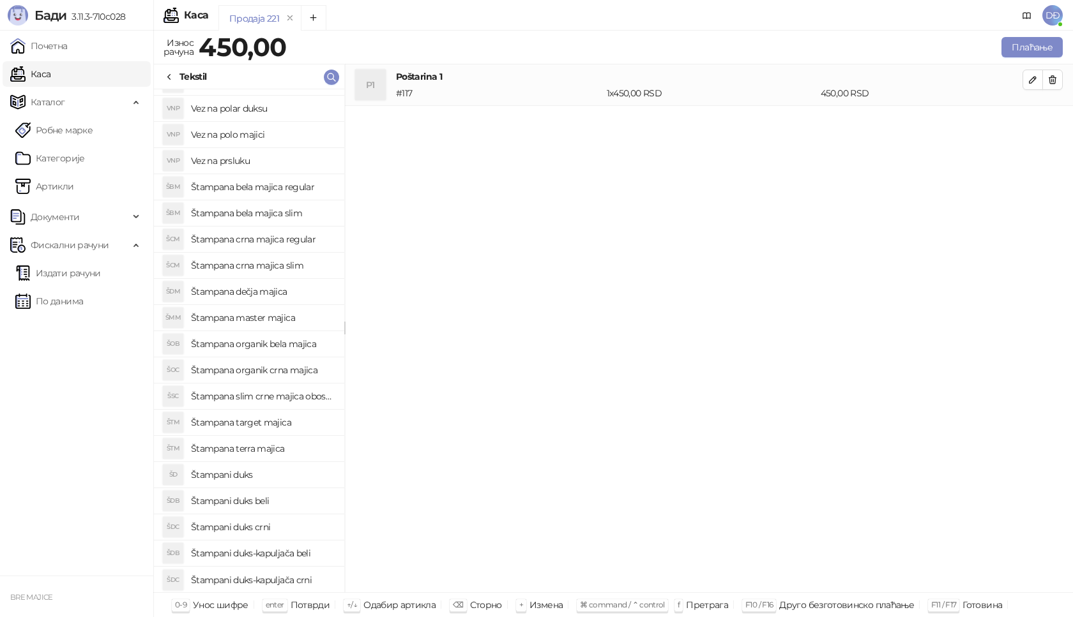
scroll to position [256, 0]
click at [225, 471] on h4 "Štampani duks" at bounding box center [262, 474] width 143 height 20
click at [1034, 125] on icon "button" at bounding box center [1032, 121] width 10 height 10
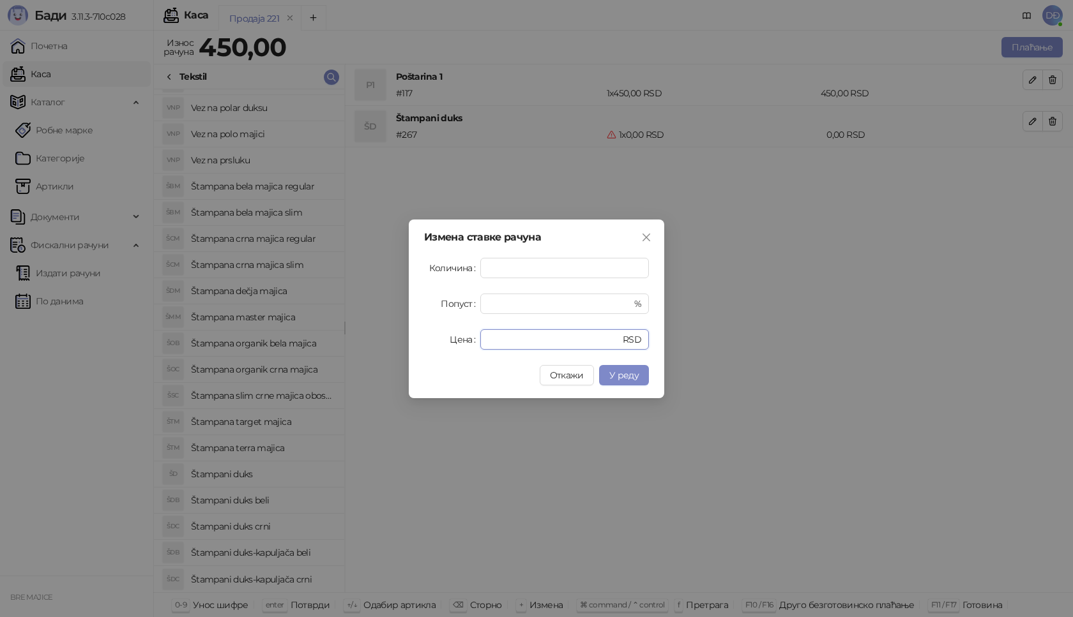
drag, startPoint x: 510, startPoint y: 337, endPoint x: 448, endPoint y: 344, distance: 62.3
click at [450, 344] on div "Цена * RSD" at bounding box center [536, 339] width 225 height 20
type input "****"
click at [634, 377] on span "У реду" at bounding box center [623, 375] width 29 height 11
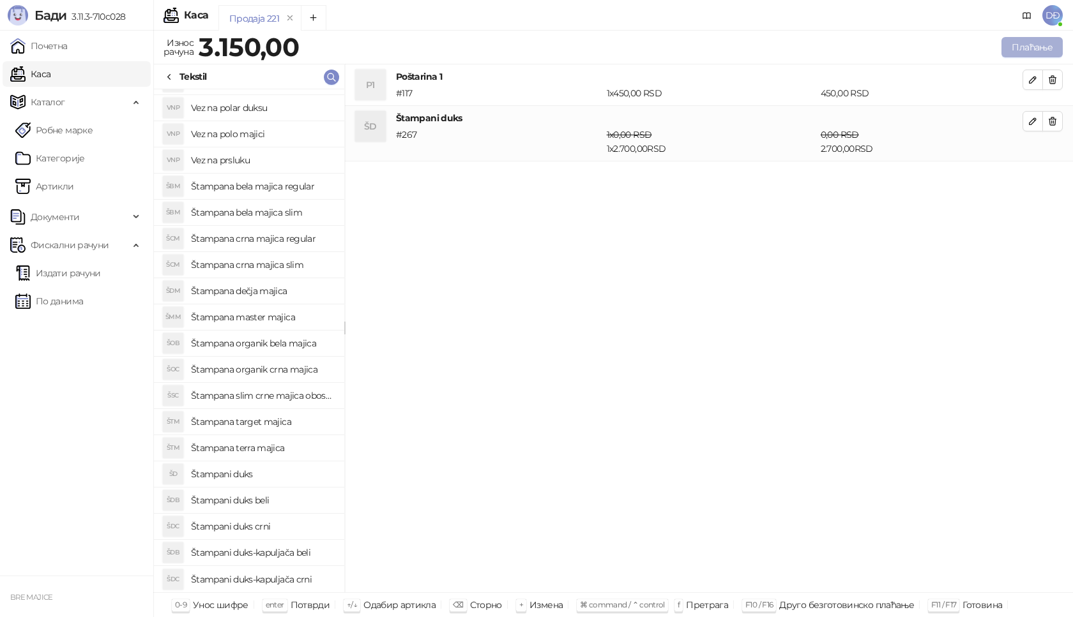
click at [1020, 48] on button "Плаћање" at bounding box center [1031, 47] width 61 height 20
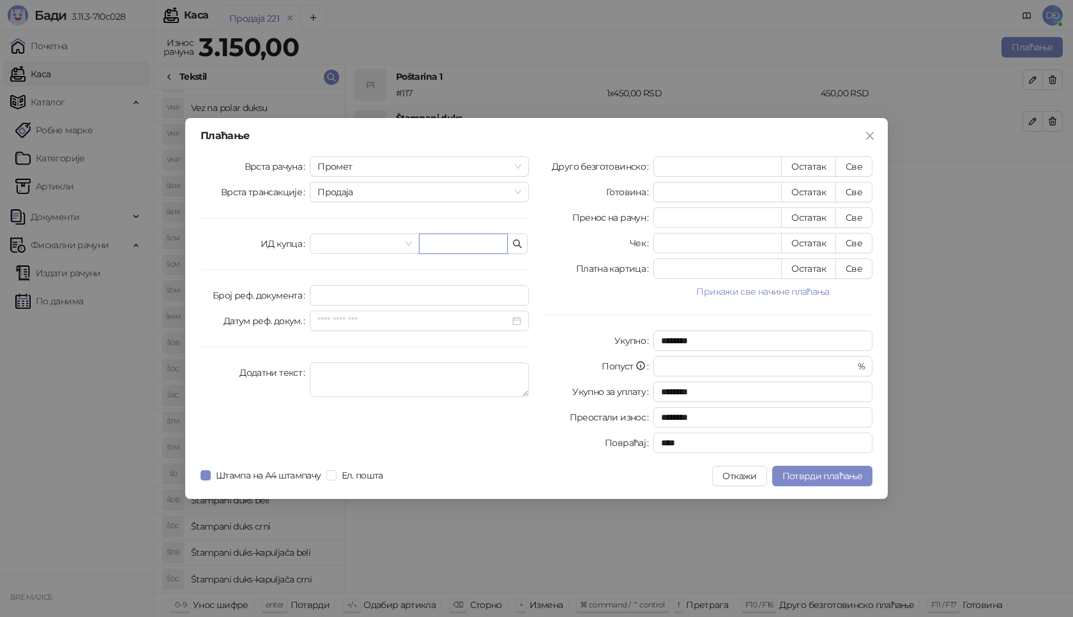
click at [441, 248] on input "text" at bounding box center [463, 244] width 89 height 20
click at [232, 615] on div "Плаћање Врста рачуна Промет Врста трансакције Продаја ИД купца Број реф. докуме…" at bounding box center [536, 308] width 1073 height 617
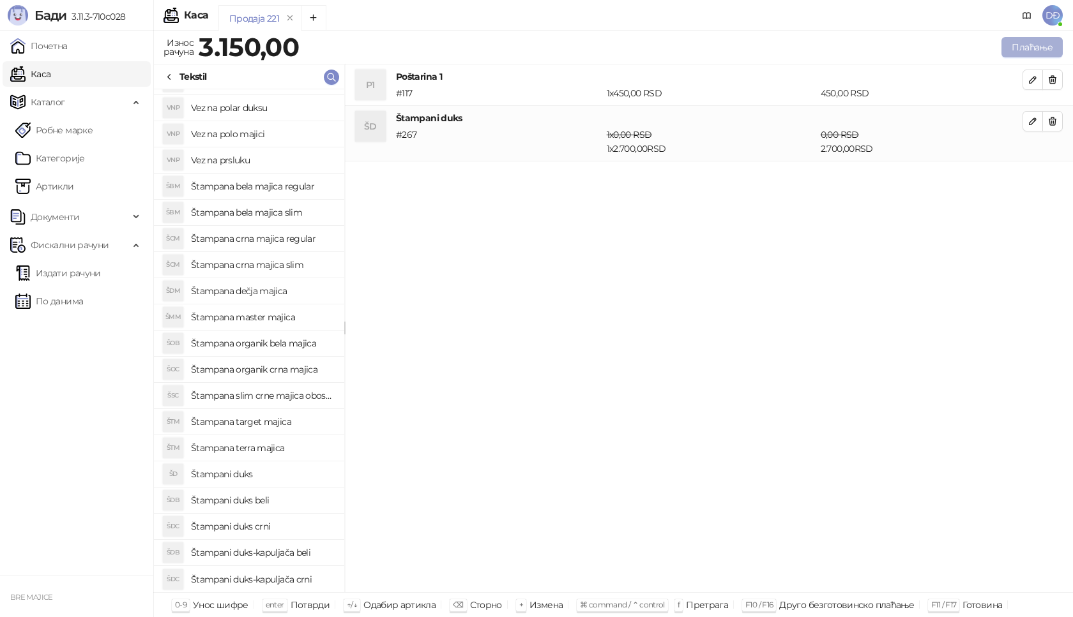
click at [1021, 42] on button "Плаћање" at bounding box center [1031, 47] width 61 height 20
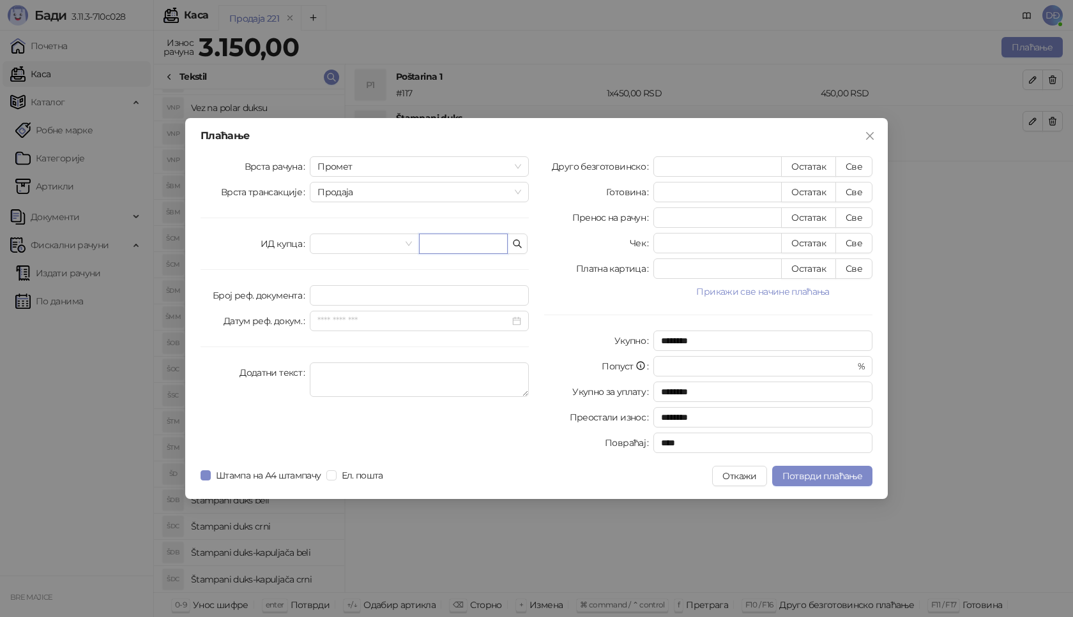
click at [469, 248] on input "text" at bounding box center [463, 244] width 89 height 20
paste input "**********"
type input "**********"
click at [849, 163] on button "Све" at bounding box center [853, 166] width 37 height 20
type input "****"
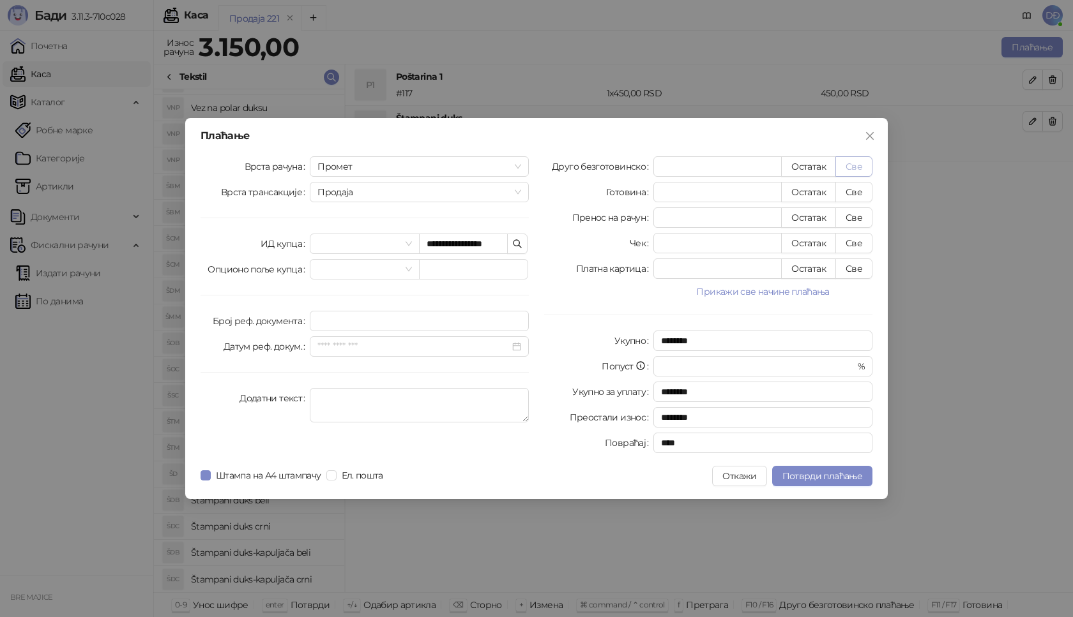
type input "****"
click at [792, 477] on span "Потврди плаћање" at bounding box center [822, 476] width 80 height 11
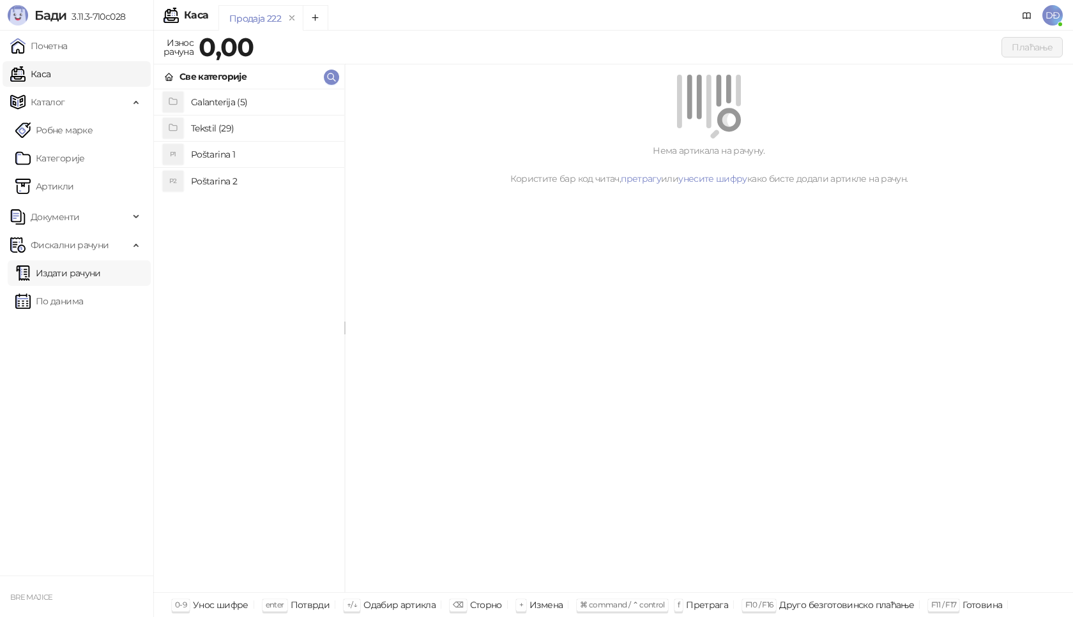
click at [71, 274] on link "Издати рачуни" at bounding box center [58, 274] width 86 height 26
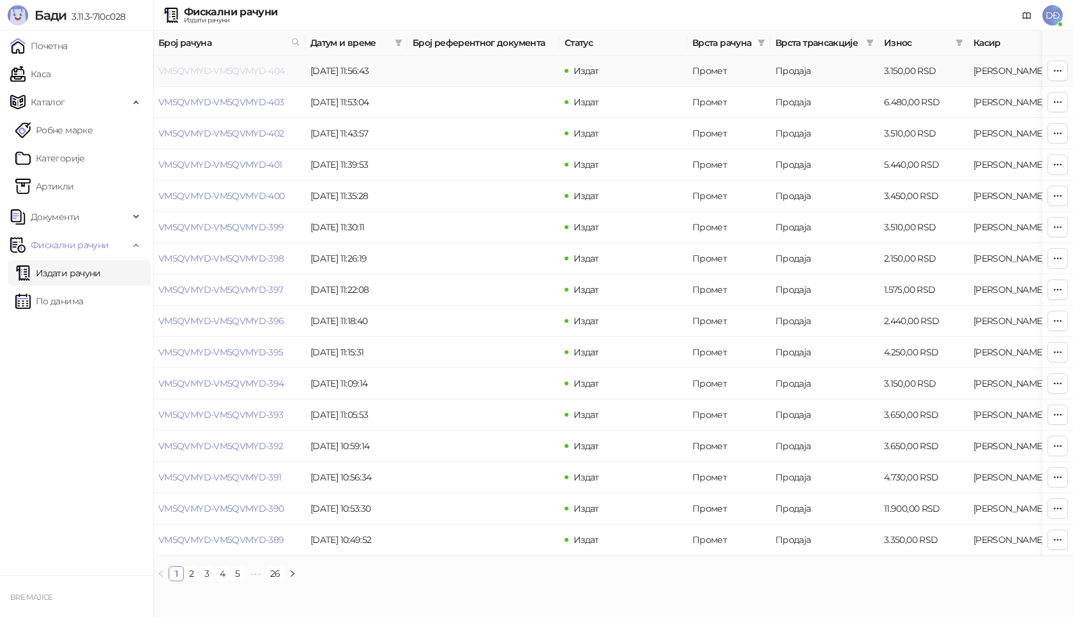
click at [215, 72] on link "VM5QVMYD-VM5QVMYD-404" at bounding box center [221, 70] width 126 height 11
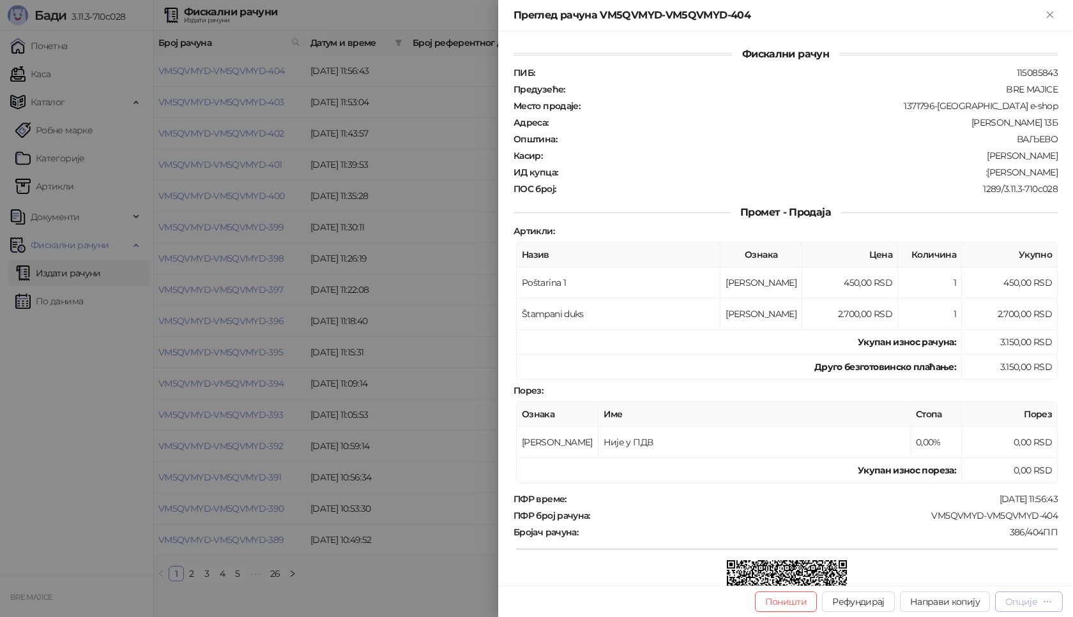
click at [1037, 605] on div "Опције" at bounding box center [1021, 601] width 32 height 11
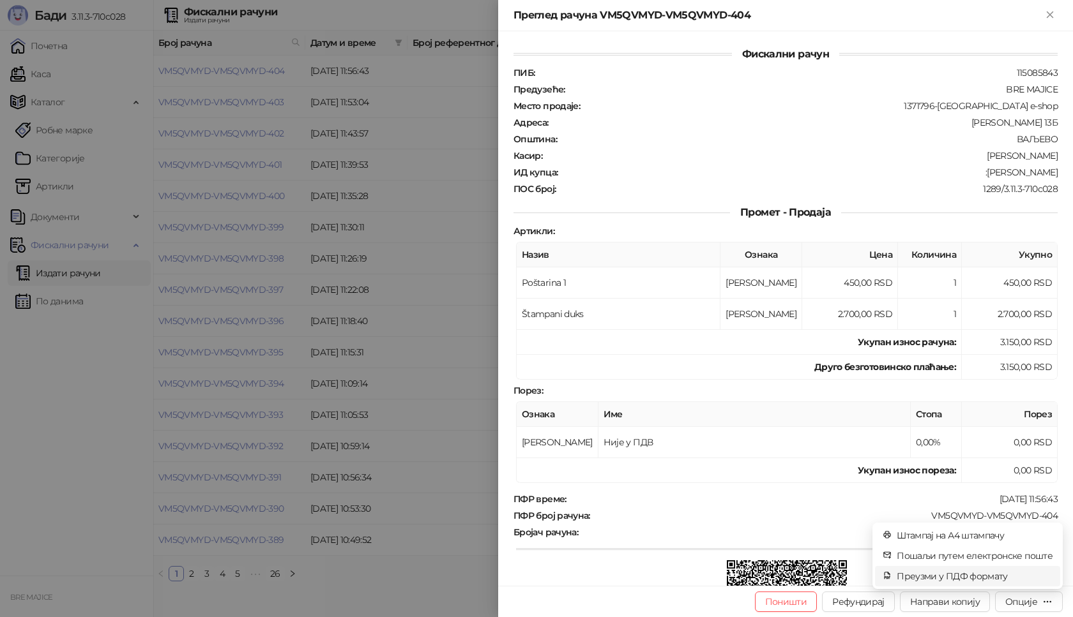
click at [989, 577] on span "Преузми у ПДФ формату" at bounding box center [975, 577] width 156 height 14
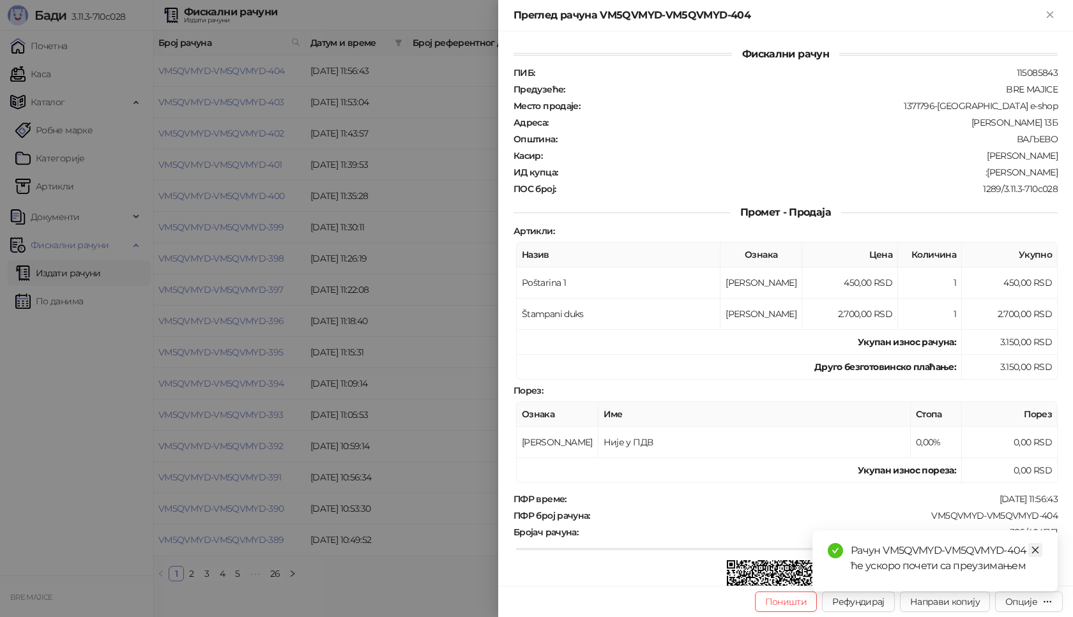
click at [1038, 546] on icon "close" at bounding box center [1035, 550] width 9 height 9
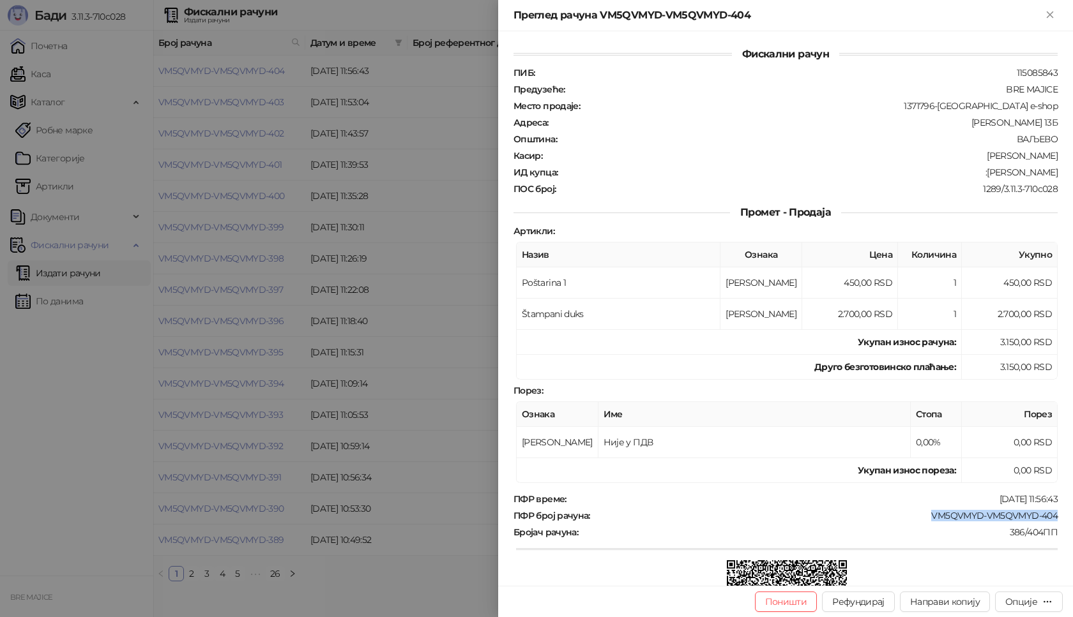
drag, startPoint x: 1054, startPoint y: 514, endPoint x: 923, endPoint y: 517, distance: 130.9
click at [923, 517] on div "Фискални рачун ПИБ : 115085843 Предузеће : BRE MAJICE Место продаје : 1371796-B…" at bounding box center [785, 308] width 575 height 555
drag, startPoint x: 1036, startPoint y: 173, endPoint x: 973, endPoint y: 176, distance: 63.3
click at [973, 176] on div "Фискални рачун ПИБ : 115085843 Предузеће : BRE MAJICE Место продаје : 1371796-B…" at bounding box center [785, 308] width 575 height 555
click at [1047, 14] on icon "Close" at bounding box center [1049, 14] width 11 height 11
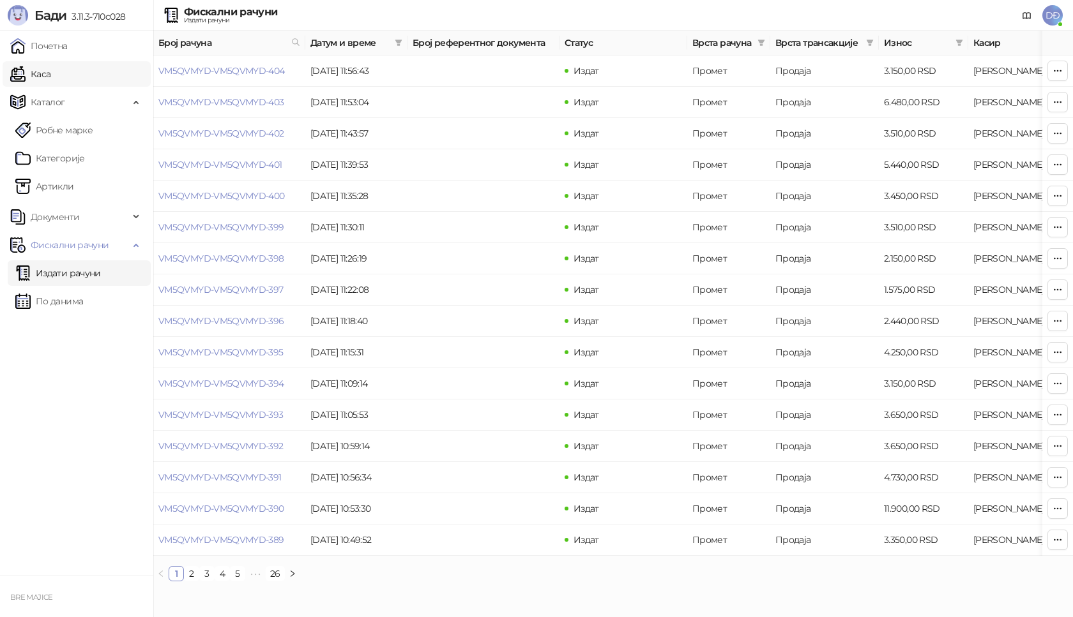
click at [49, 72] on link "Каса" at bounding box center [30, 74] width 40 height 26
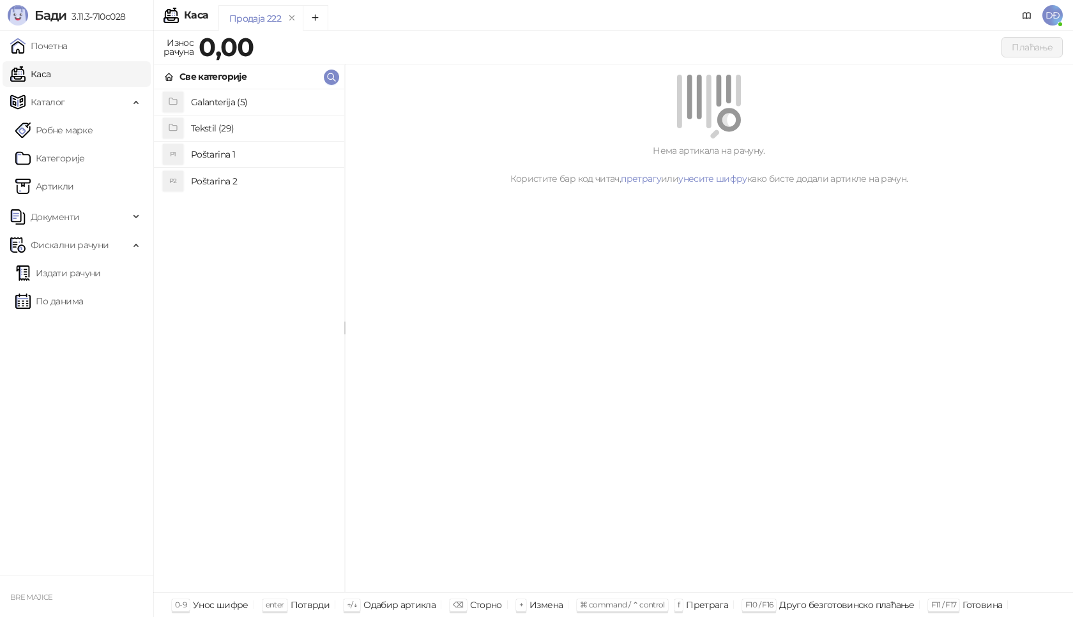
click at [201, 152] on h4 "Poštarina 1" at bounding box center [262, 154] width 143 height 20
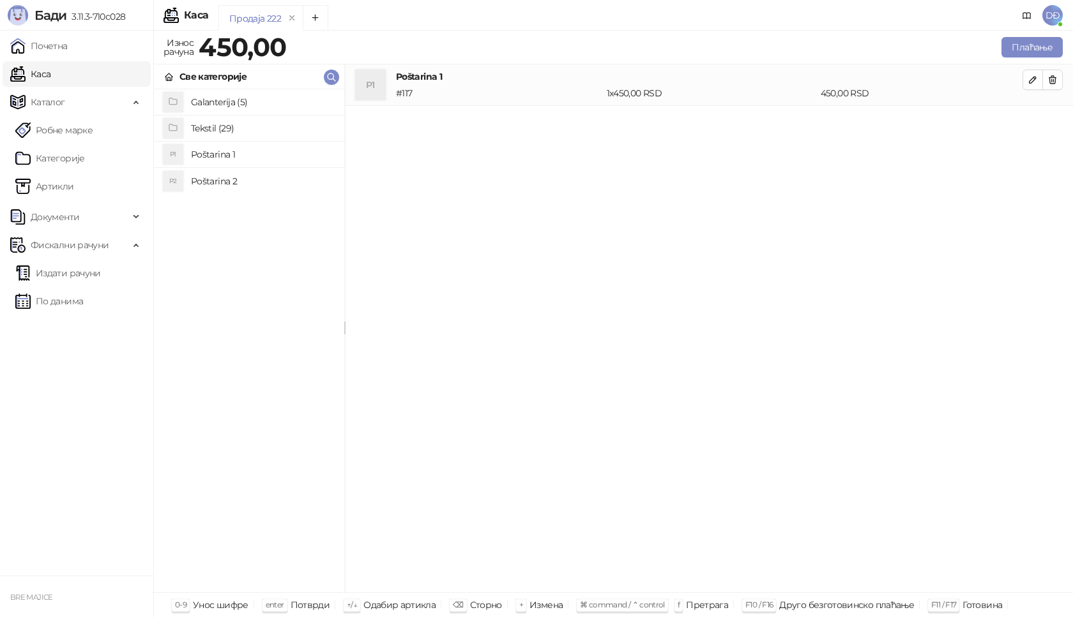
click at [214, 130] on h4 "Tekstil (29)" at bounding box center [262, 128] width 143 height 20
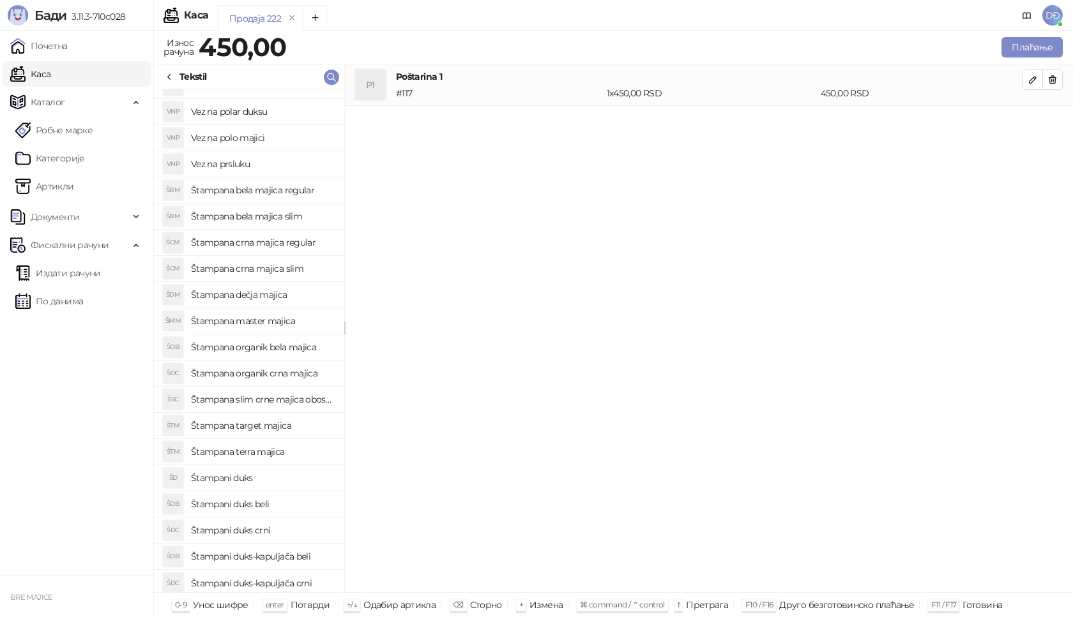
scroll to position [255, 0]
click at [274, 473] on h4 "Štampani duks" at bounding box center [262, 475] width 143 height 20
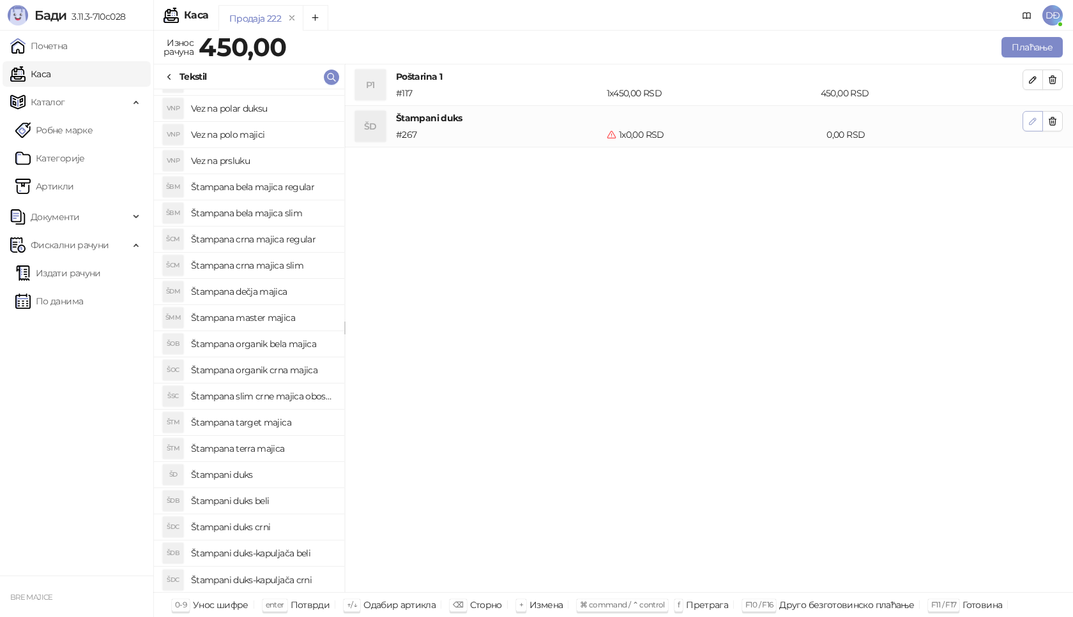
click at [1034, 123] on icon "button" at bounding box center [1032, 121] width 10 height 10
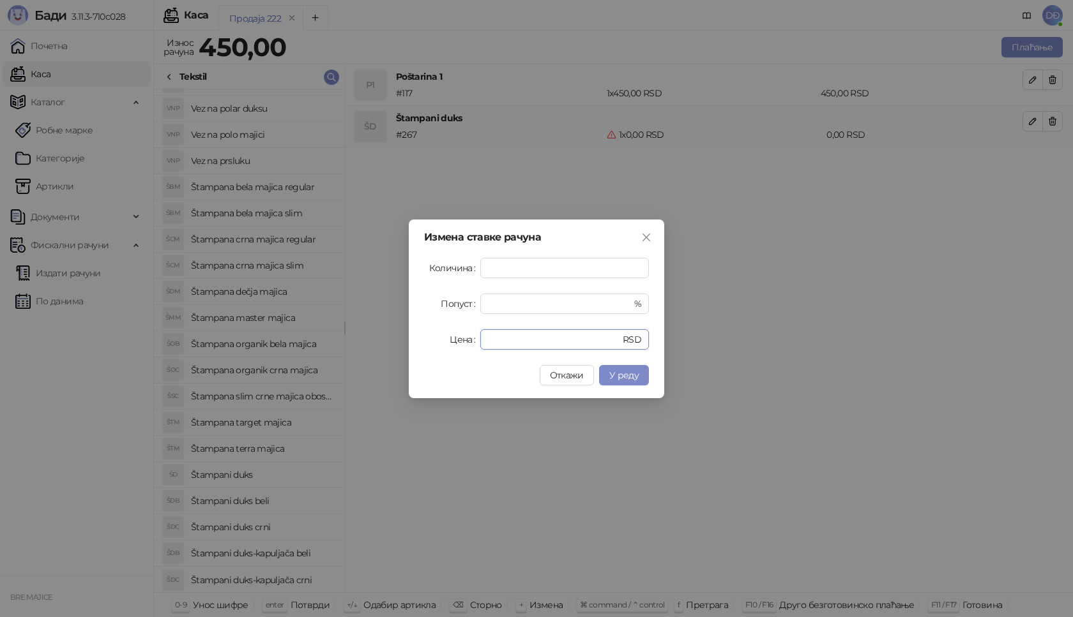
drag, startPoint x: 504, startPoint y: 341, endPoint x: 444, endPoint y: 342, distance: 60.7
click at [444, 342] on div "Цена * RSD" at bounding box center [536, 339] width 225 height 20
click at [630, 374] on span "У реду" at bounding box center [623, 375] width 29 height 11
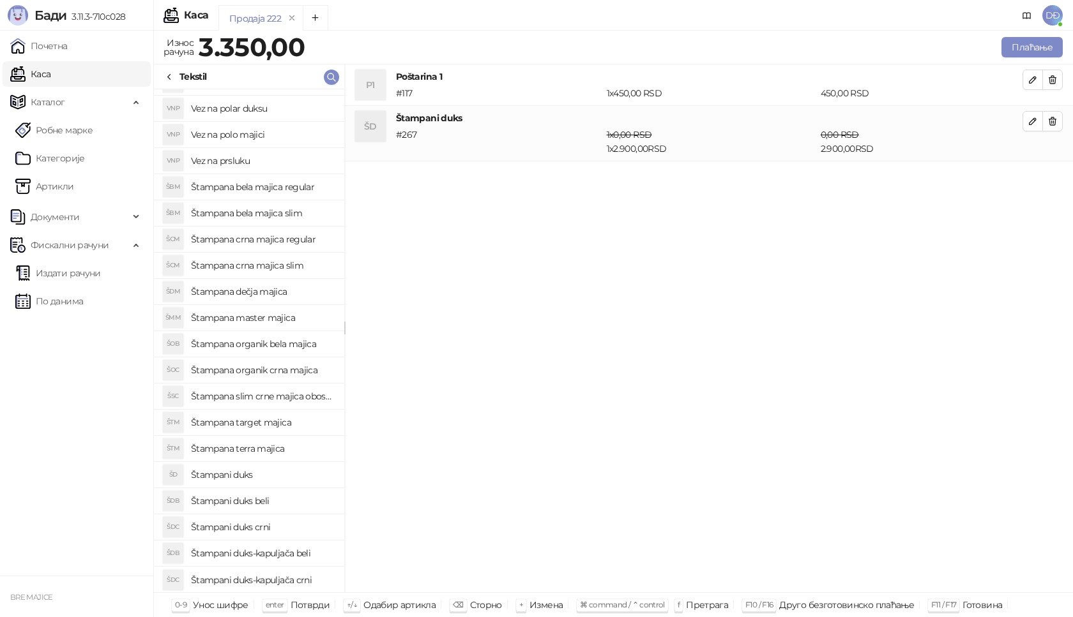
scroll to position [256, 0]
click at [266, 580] on h4 "Štampani duks-kapuljača crni" at bounding box center [262, 580] width 143 height 20
click at [1030, 181] on icon "button" at bounding box center [1032, 177] width 10 height 10
type input "*"
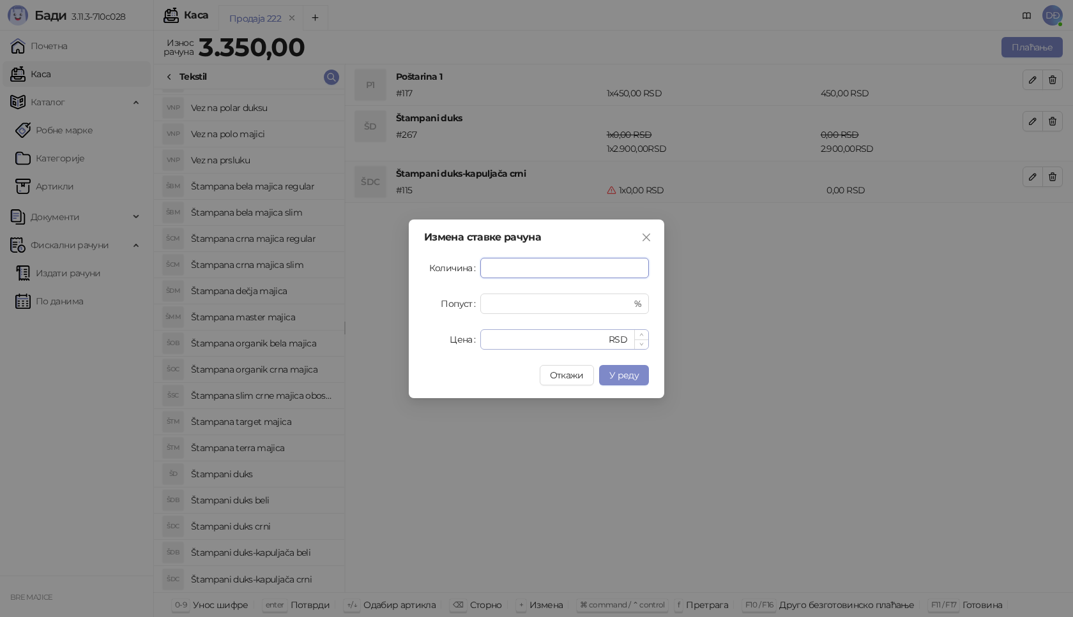
type input "*"
drag, startPoint x: 503, startPoint y: 344, endPoint x: 447, endPoint y: 344, distance: 56.2
click at [448, 344] on div "Цена * RSD" at bounding box center [536, 339] width 225 height 20
type input "****"
click at [621, 376] on span "У реду" at bounding box center [623, 375] width 29 height 11
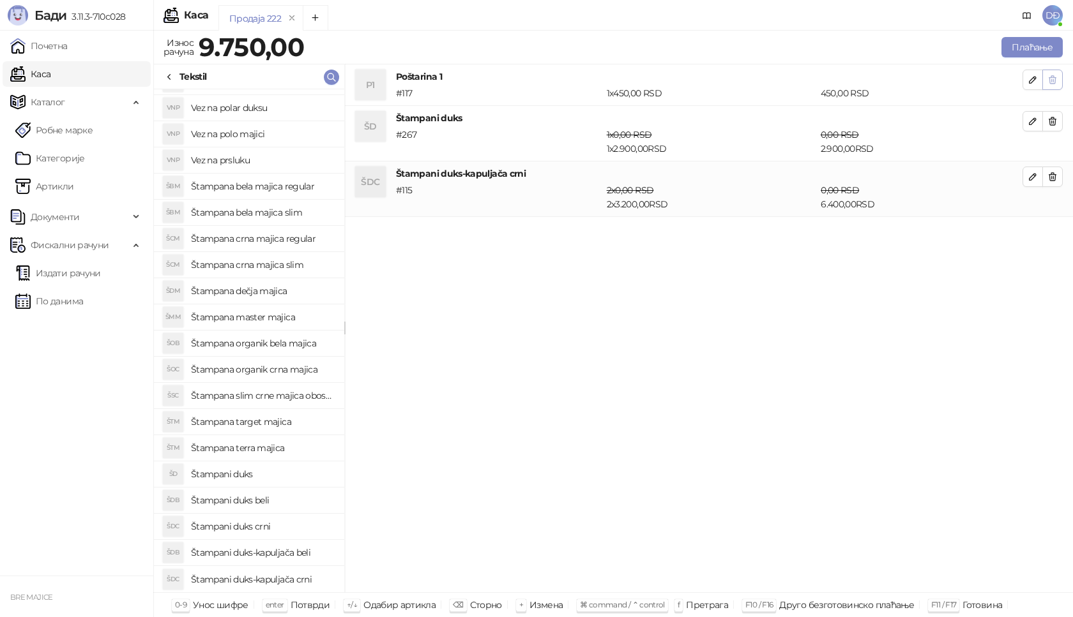
click at [1054, 80] on icon "button" at bounding box center [1052, 80] width 10 height 10
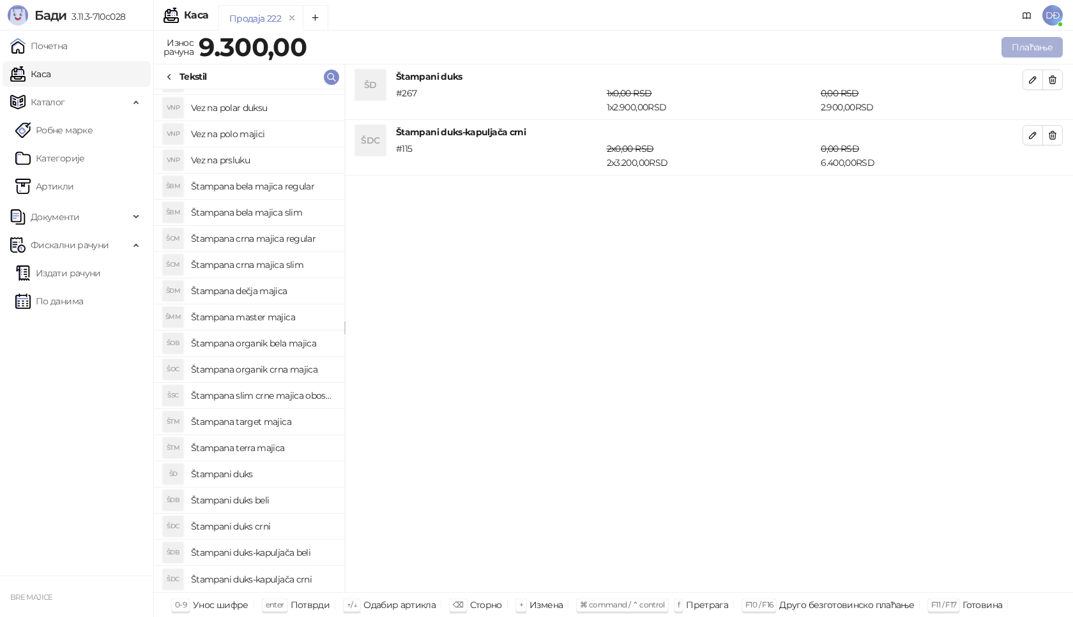
click at [1011, 45] on button "Плаћање" at bounding box center [1031, 47] width 61 height 20
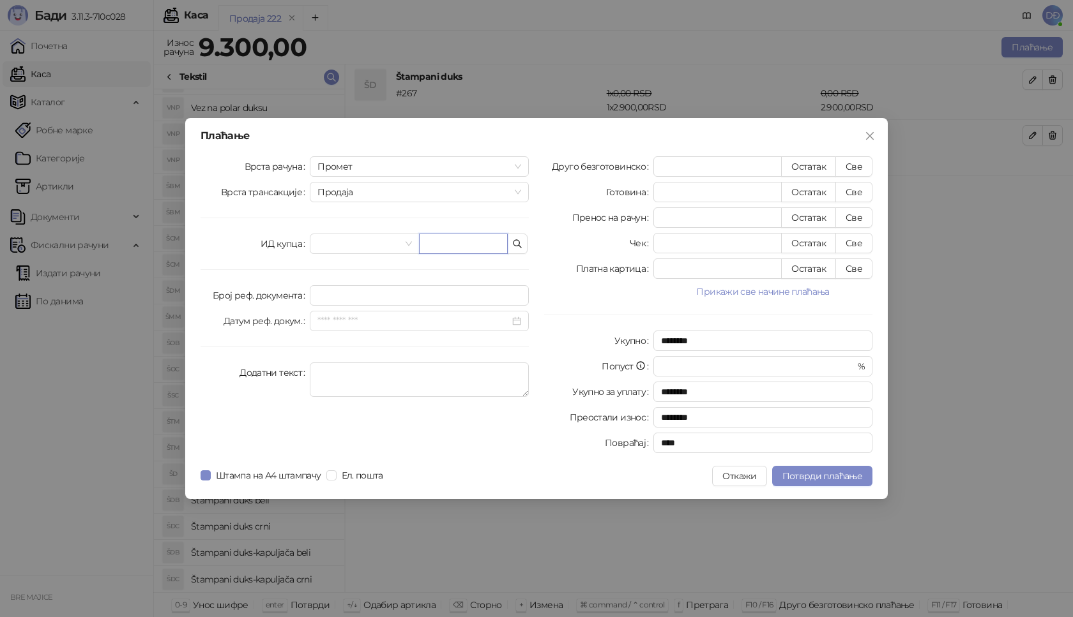
click at [443, 246] on input "text" at bounding box center [463, 244] width 89 height 20
paste input "**********"
type input "**********"
click at [859, 163] on button "Све" at bounding box center [853, 166] width 37 height 20
type input "****"
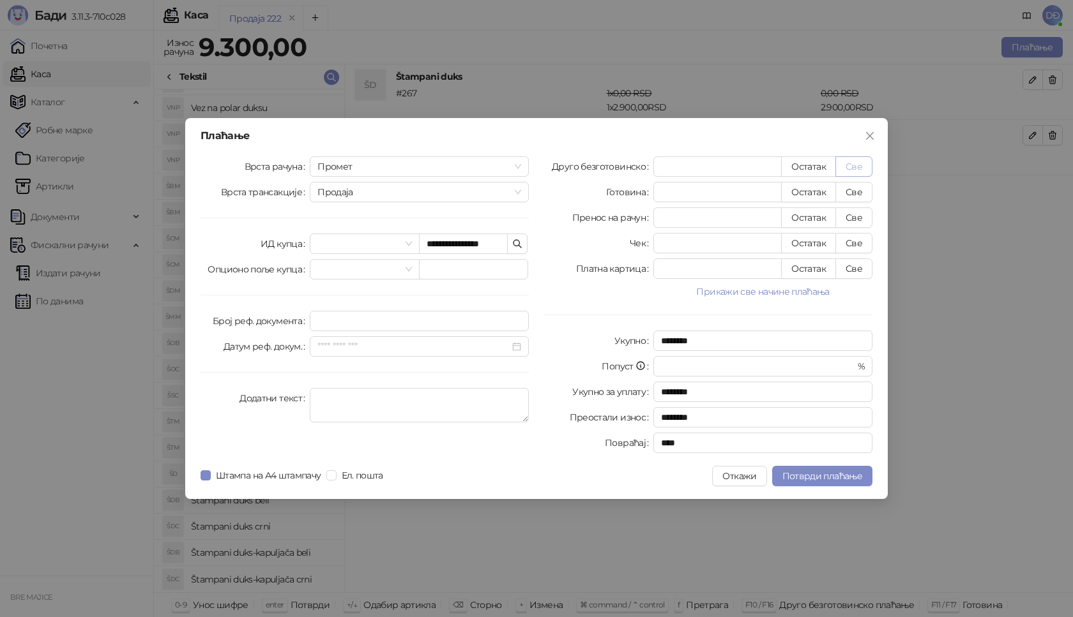
type input "****"
click at [799, 480] on span "Потврди плаћање" at bounding box center [822, 476] width 80 height 11
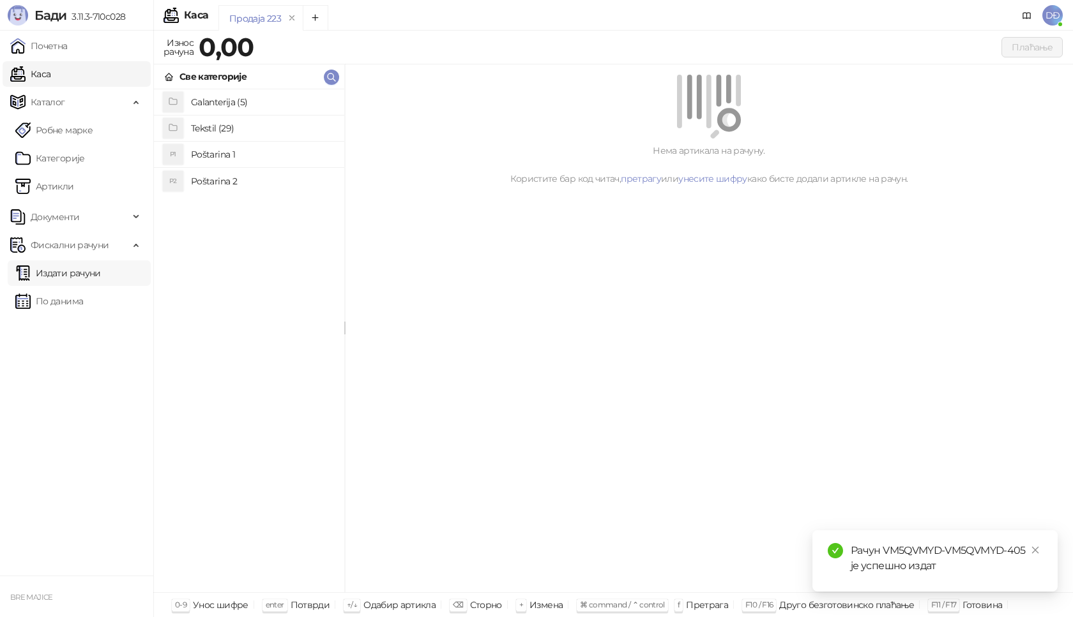
click at [101, 275] on link "Издати рачуни" at bounding box center [58, 274] width 86 height 26
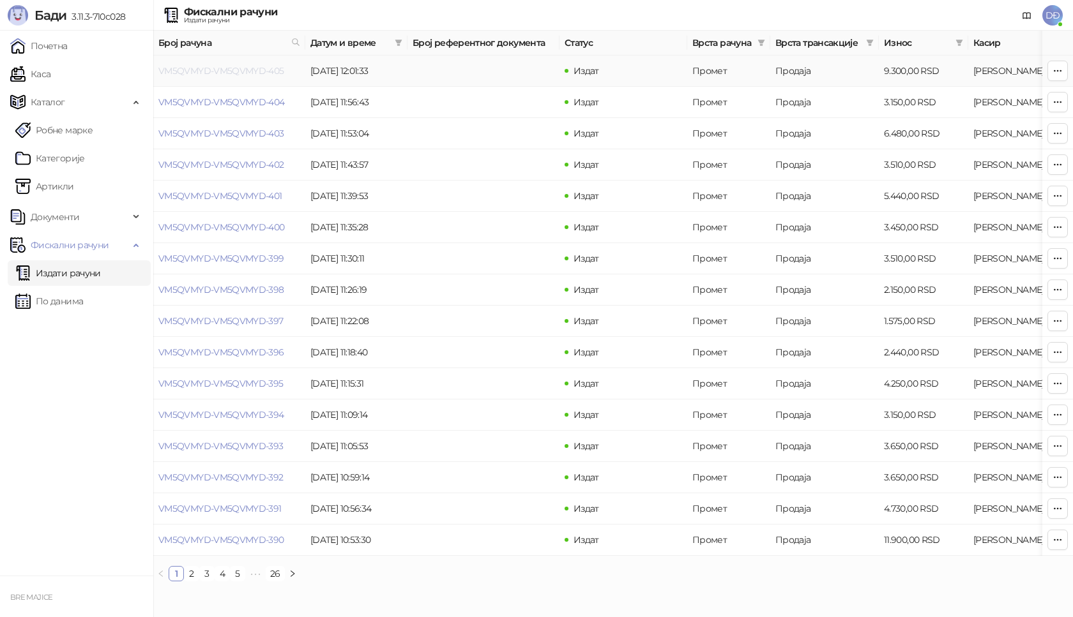
click at [226, 72] on link "VM5QVMYD-VM5QVMYD-405" at bounding box center [221, 70] width 126 height 11
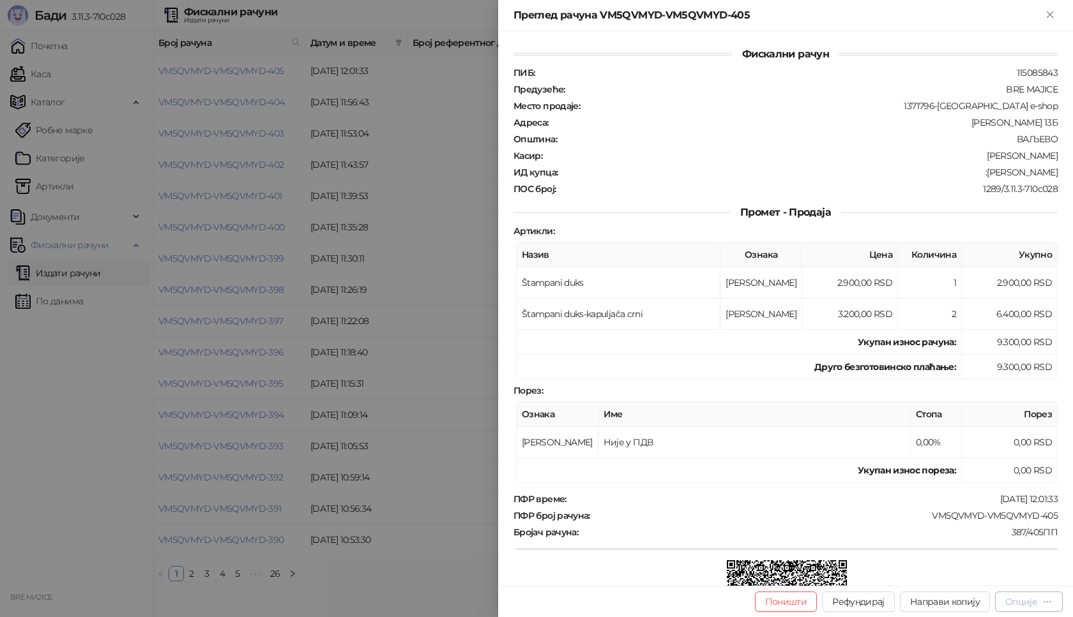
click at [1034, 612] on button "Опције" at bounding box center [1029, 602] width 68 height 20
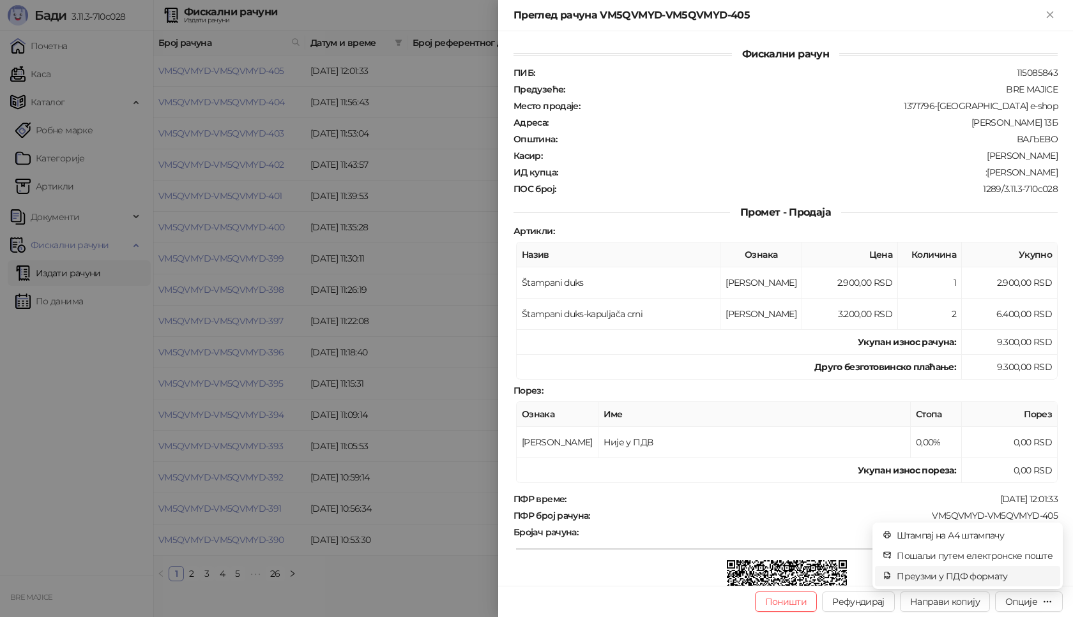
click at [994, 582] on span "Преузми у ПДФ формату" at bounding box center [975, 577] width 156 height 14
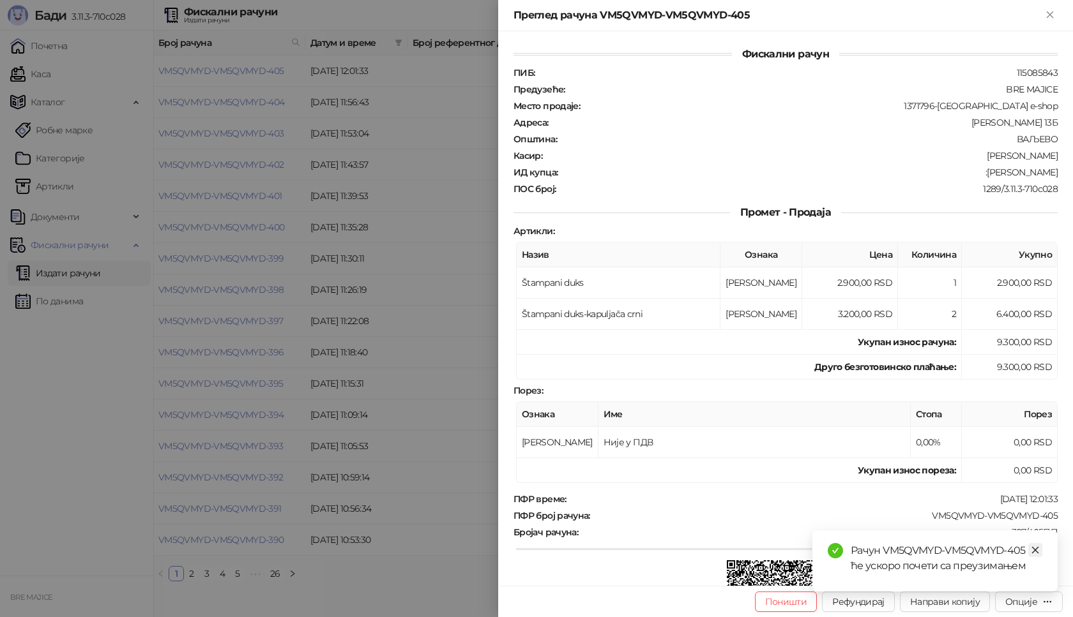
click at [1039, 552] on icon "close" at bounding box center [1035, 550] width 9 height 9
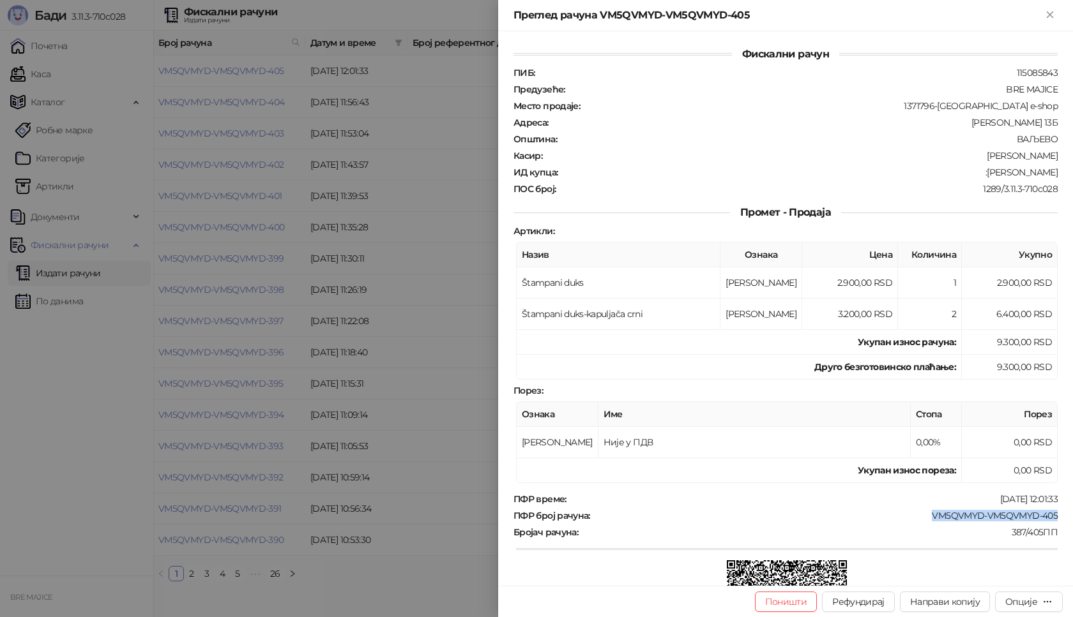
drag, startPoint x: 1050, startPoint y: 517, endPoint x: 920, endPoint y: 517, distance: 130.3
click at [920, 517] on div "Фискални рачун ПИБ : 115085843 Предузеће : BRE MAJICE Место продаје : 1371796-B…" at bounding box center [785, 308] width 575 height 555
drag, startPoint x: 1050, startPoint y: 174, endPoint x: 978, endPoint y: 174, distance: 72.2
click at [978, 174] on div "Фискални рачун ПИБ : 115085843 Предузеће : BRE MAJICE Место продаје : 1371796-B…" at bounding box center [785, 308] width 575 height 555
